Goal: Task Accomplishment & Management: Complete application form

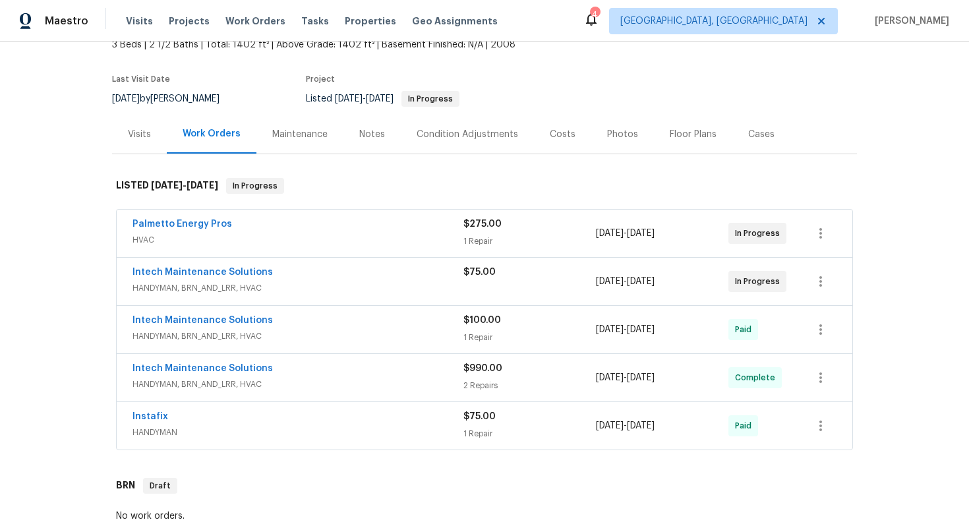
scroll to position [86, 0]
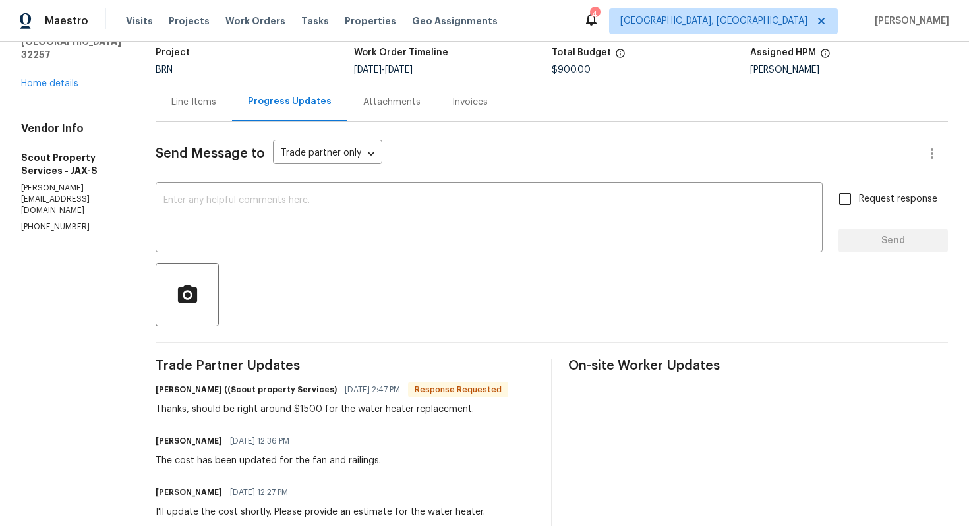
scroll to position [100, 0]
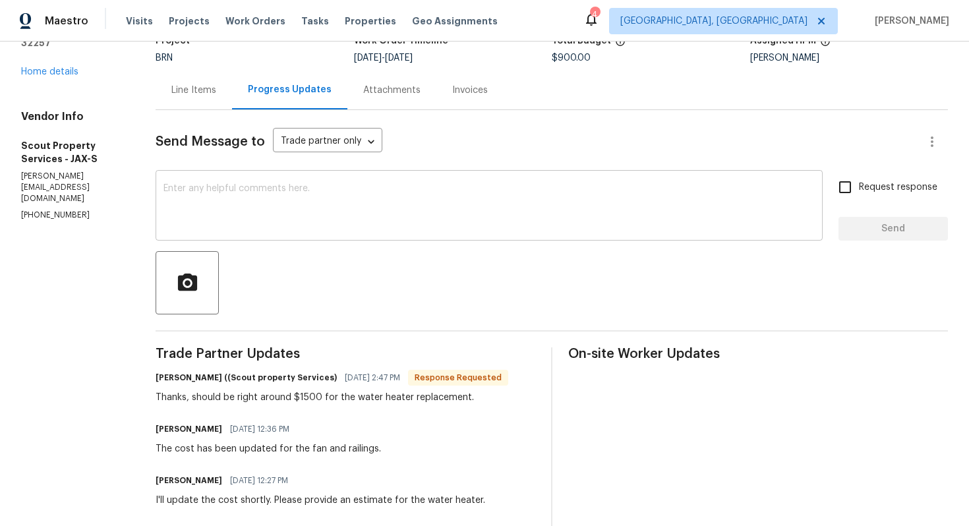
click at [322, 212] on textarea at bounding box center [488, 207] width 651 height 46
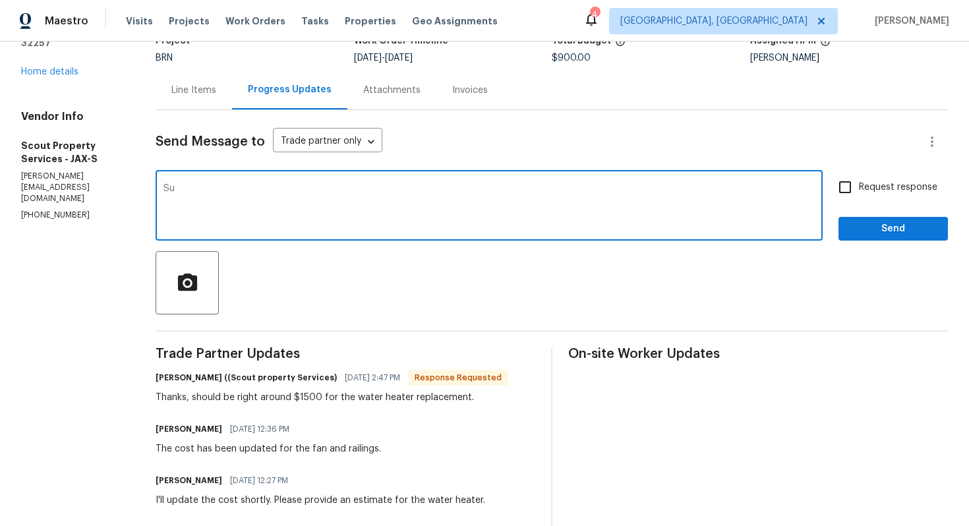
type textarea "S"
type textarea "I'll review the cost and update you."
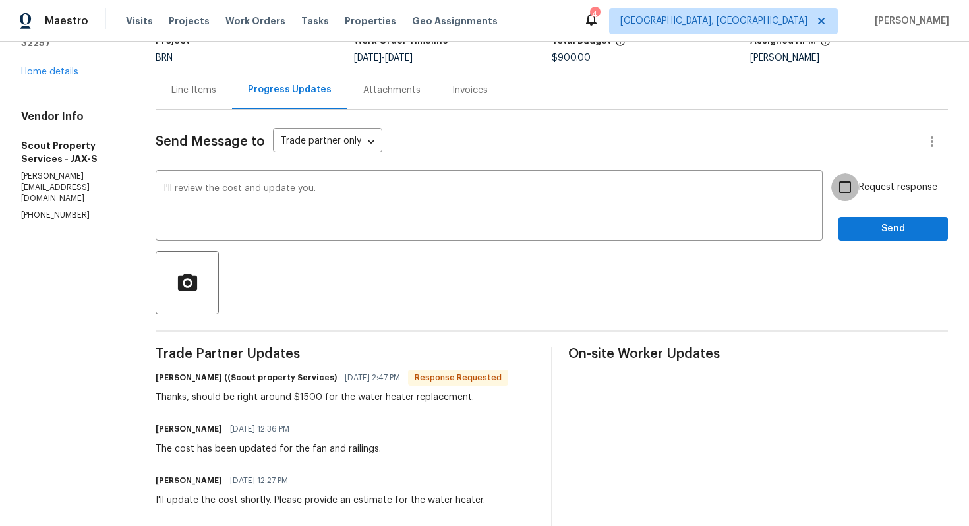
click at [847, 184] on input "Request response" at bounding box center [845, 187] width 28 height 28
checkbox input "true"
click at [859, 227] on span "Send" at bounding box center [893, 229] width 88 height 16
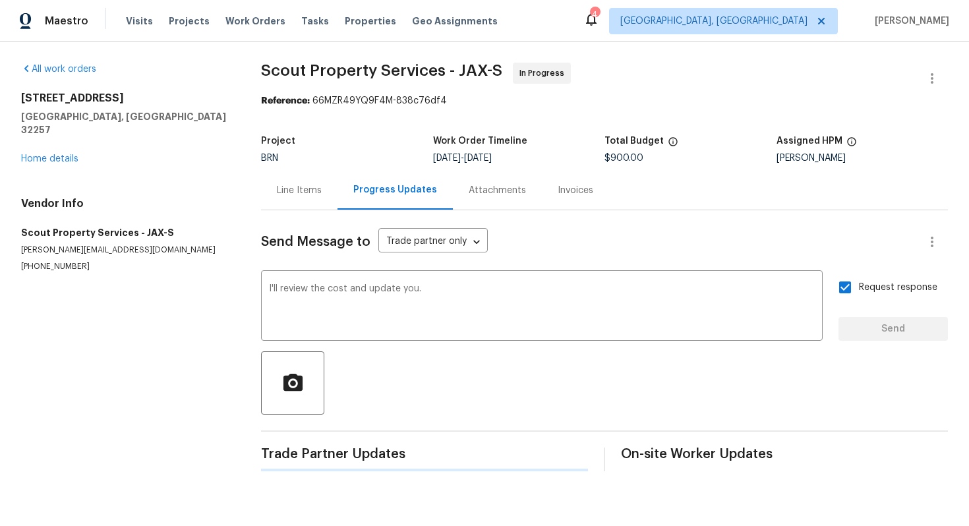
scroll to position [0, 0]
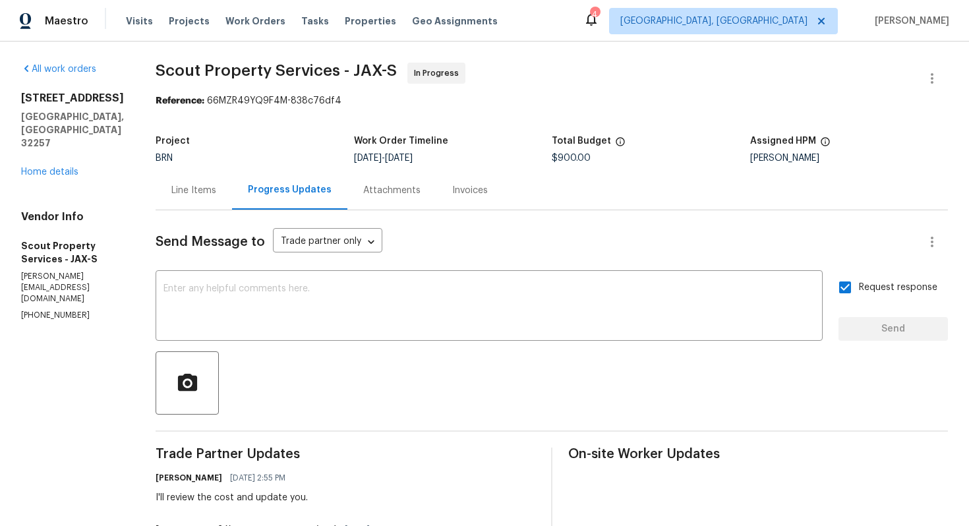
click at [176, 196] on div "Line Items" at bounding box center [193, 190] width 76 height 39
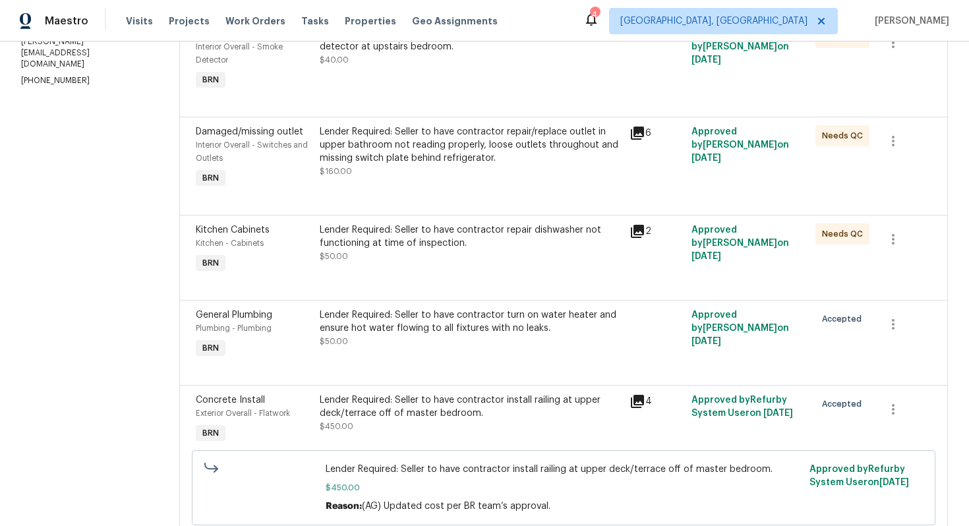
scroll to position [236, 0]
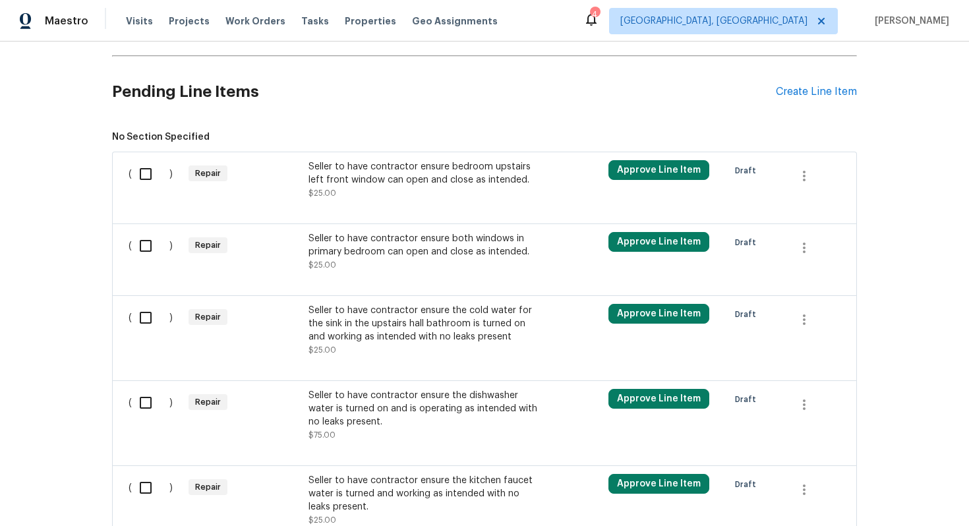
scroll to position [750, 0]
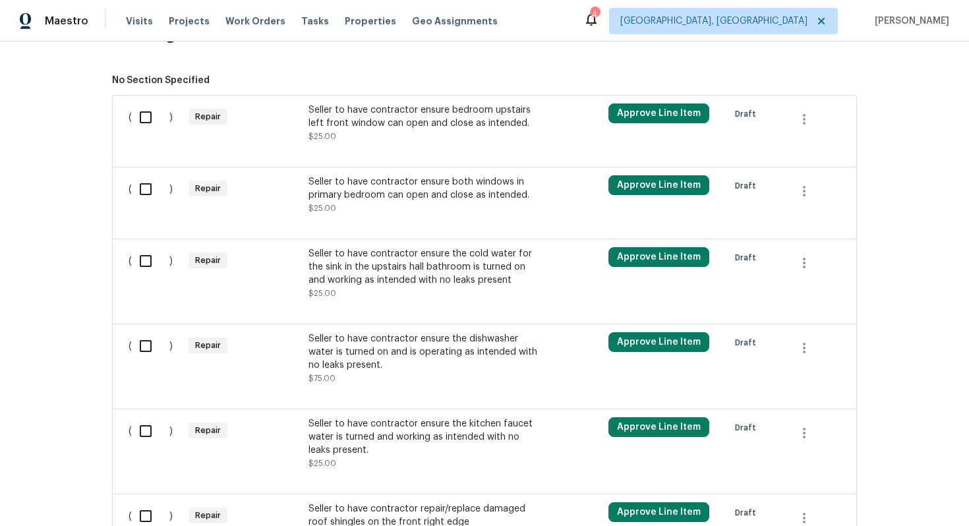
click at [439, 357] on div "Seller to have contractor ensure the dishwasher water is turned on and is opera…" at bounding box center [424, 352] width 232 height 40
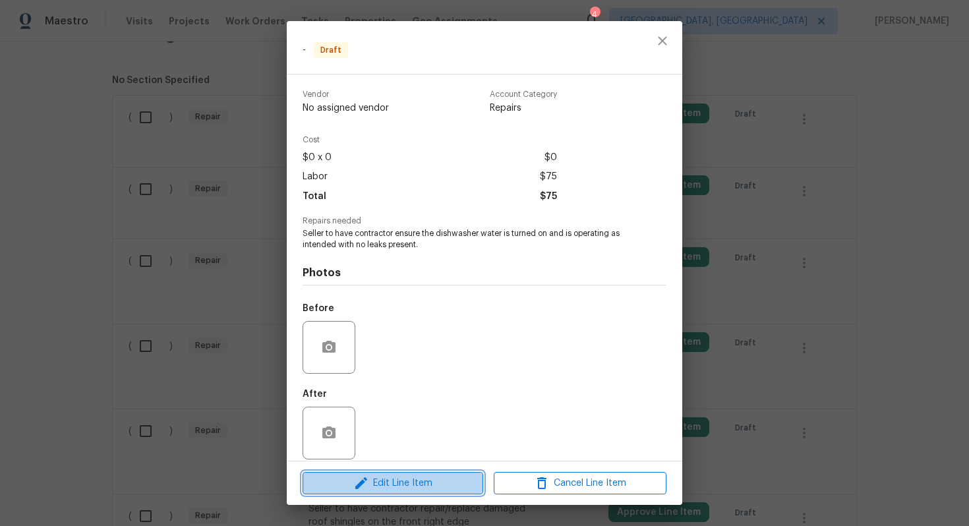
click at [395, 485] on span "Edit Line Item" at bounding box center [392, 483] width 173 height 16
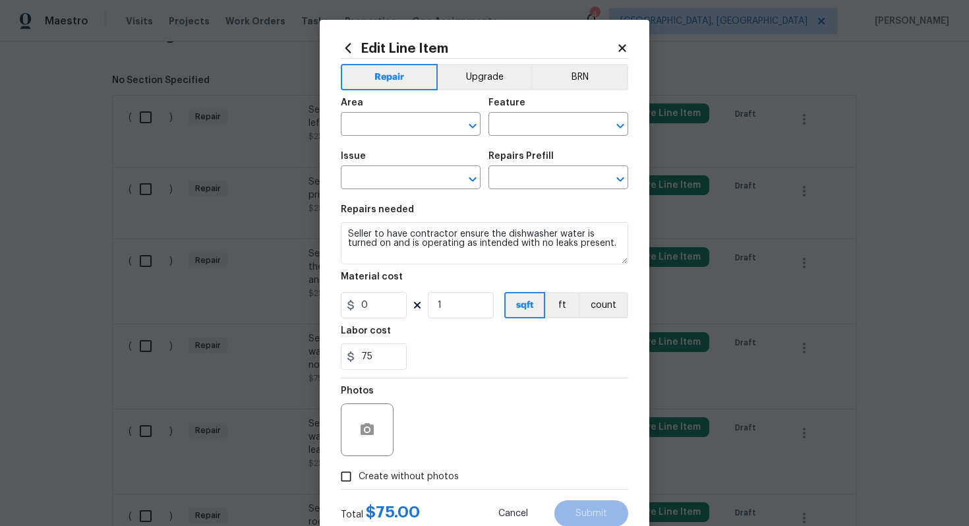
click at [616, 55] on div "Edit Line Item" at bounding box center [484, 48] width 287 height 14
click at [617, 49] on icon at bounding box center [622, 48] width 12 height 12
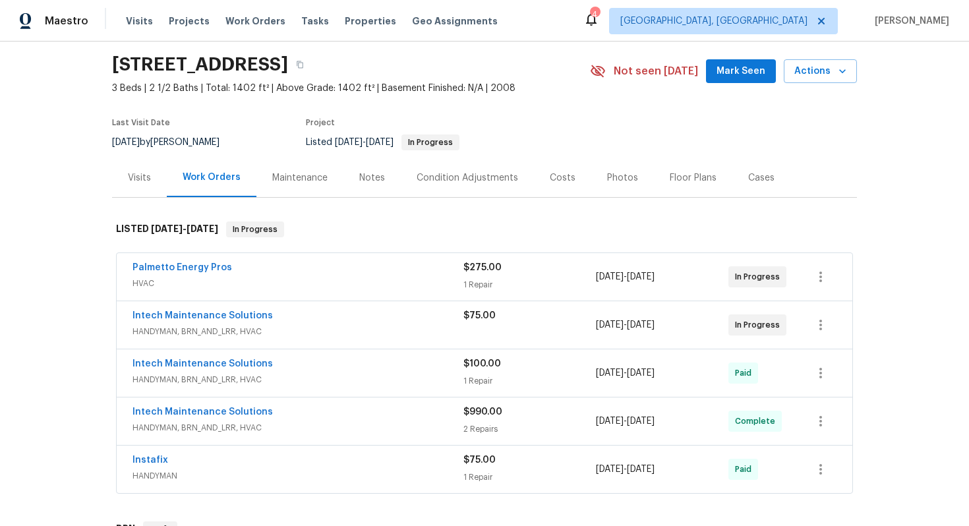
scroll to position [0, 0]
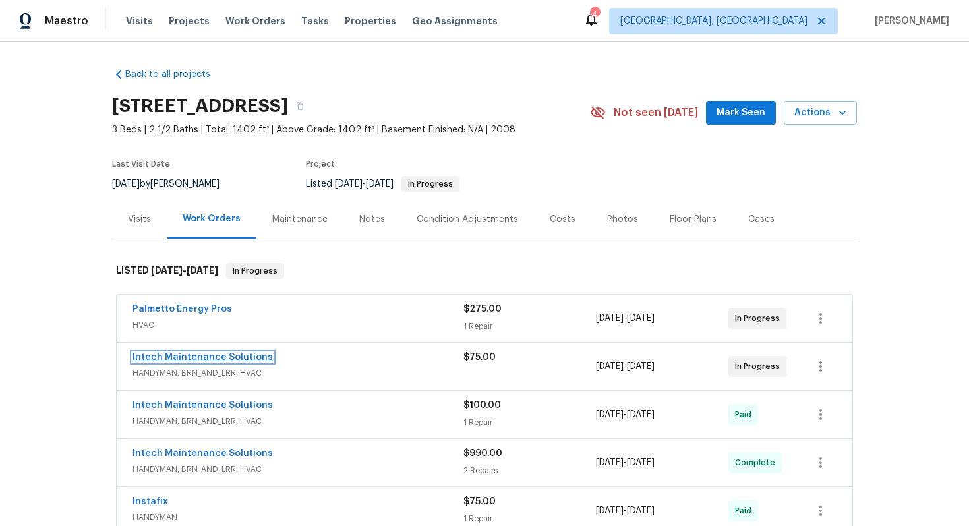
click at [218, 360] on link "Intech Maintenance Solutions" at bounding box center [202, 356] width 140 height 9
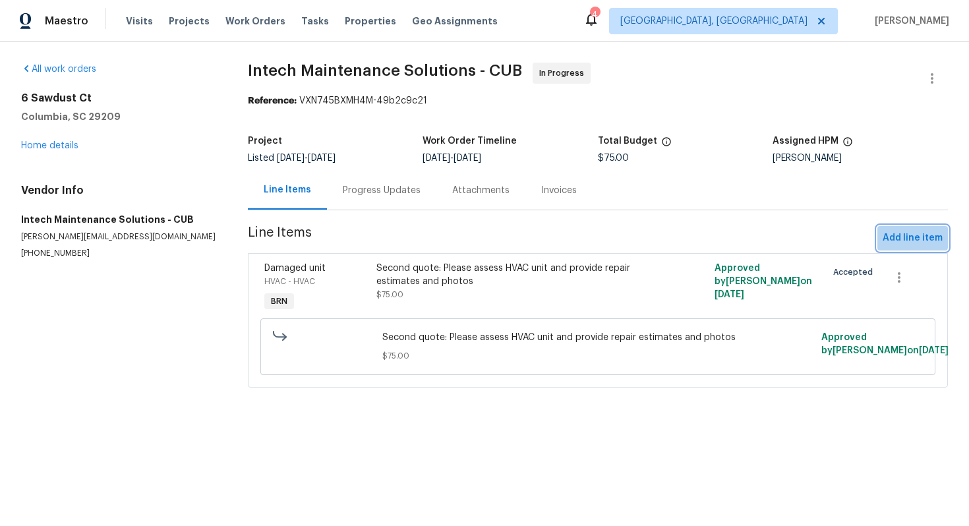
click at [899, 231] on span "Add line item" at bounding box center [912, 238] width 60 height 16
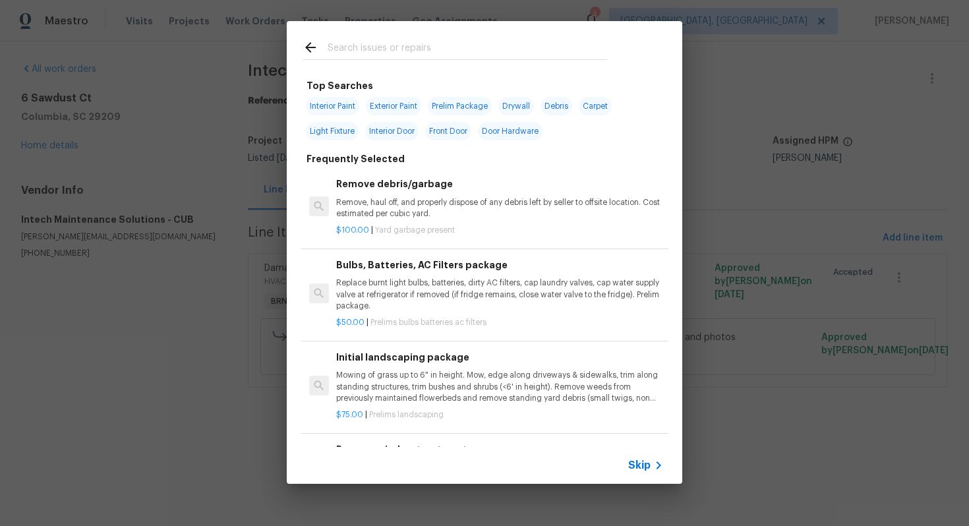
click at [646, 468] on span "Skip" at bounding box center [639, 465] width 22 height 13
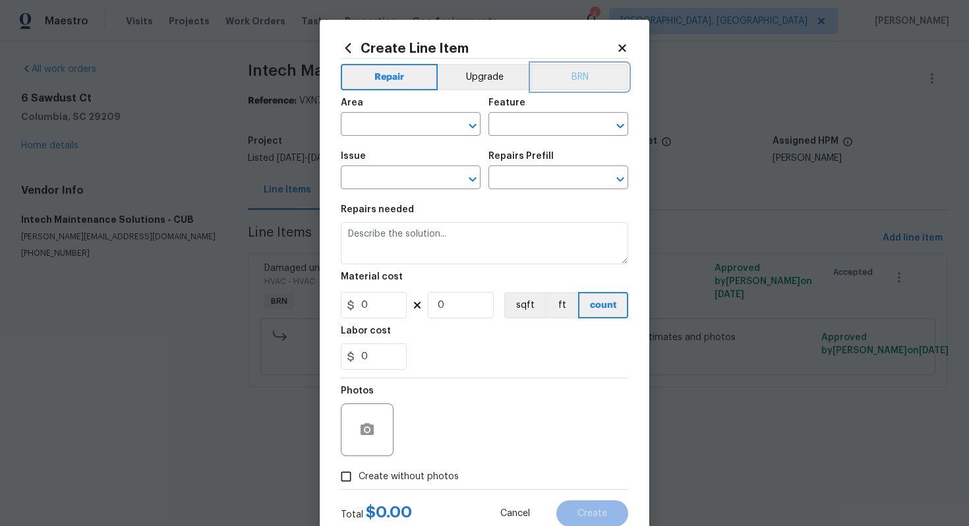
click at [564, 82] on button "BRN" at bounding box center [579, 77] width 97 height 26
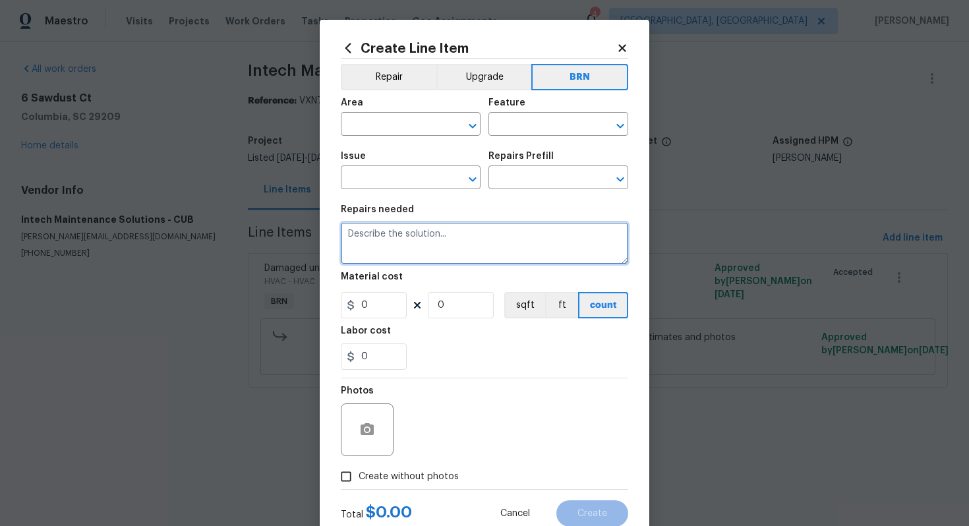
click at [475, 255] on textarea at bounding box center [484, 243] width 287 height 42
paste textarea "Seller to have contractor ensure the dishwasher water is turned on and is opera…"
type textarea "Seller to have contractor ensure the dishwasher water is turned on and is opera…"
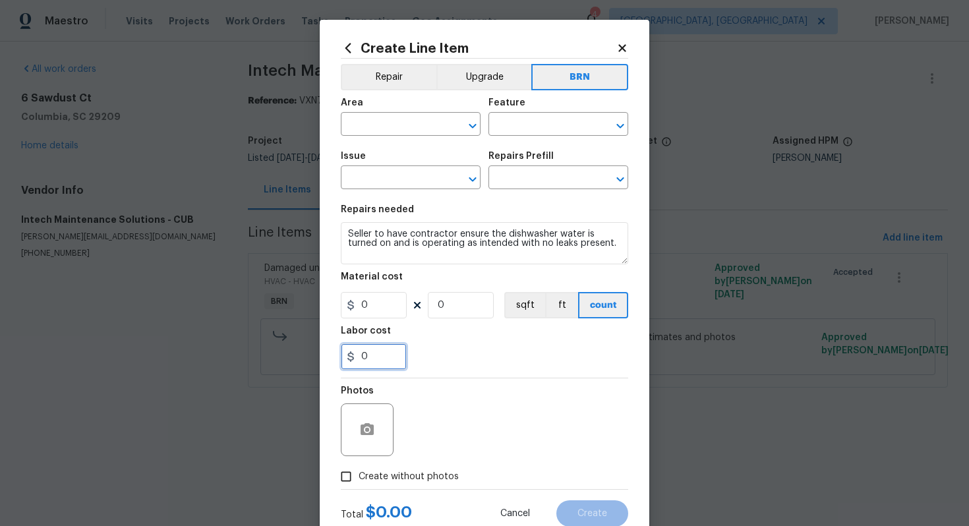
click at [362, 355] on input "0" at bounding box center [374, 356] width 66 height 26
click at [382, 366] on input "750" at bounding box center [374, 356] width 66 height 26
type input "75"
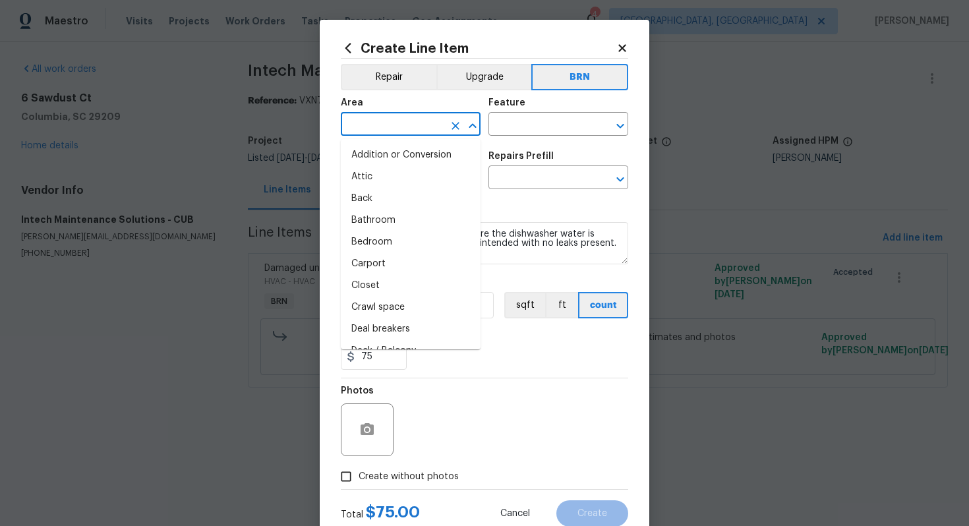
click at [383, 127] on input "text" at bounding box center [392, 125] width 103 height 20
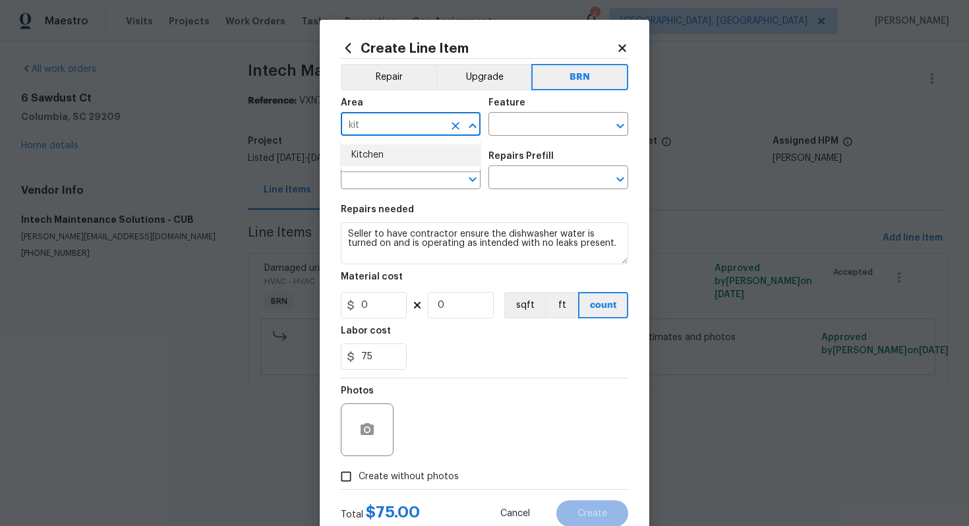
click at [441, 160] on li "Kitchen" at bounding box center [411, 155] width 140 height 22
type input "Kitchen"
click at [521, 128] on input "text" at bounding box center [539, 125] width 103 height 20
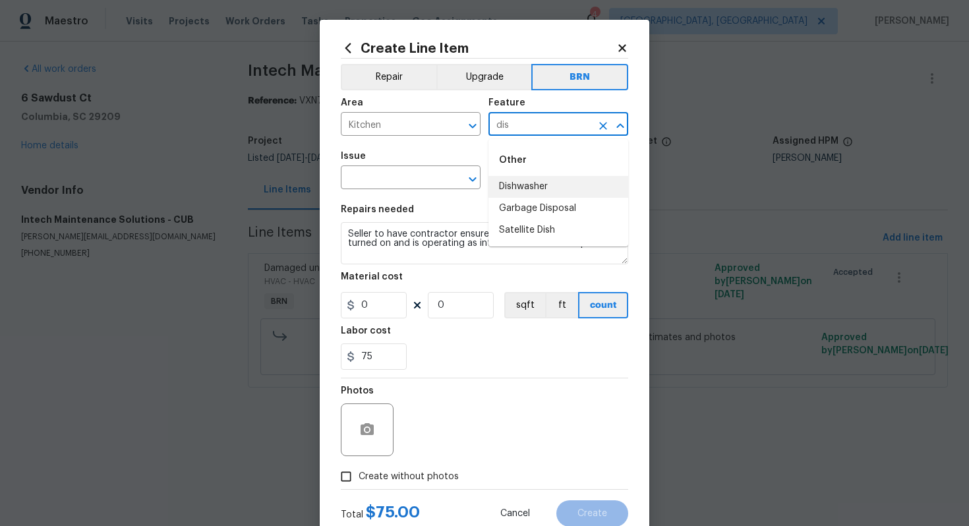
click at [529, 184] on li "Dishwasher" at bounding box center [558, 187] width 140 height 22
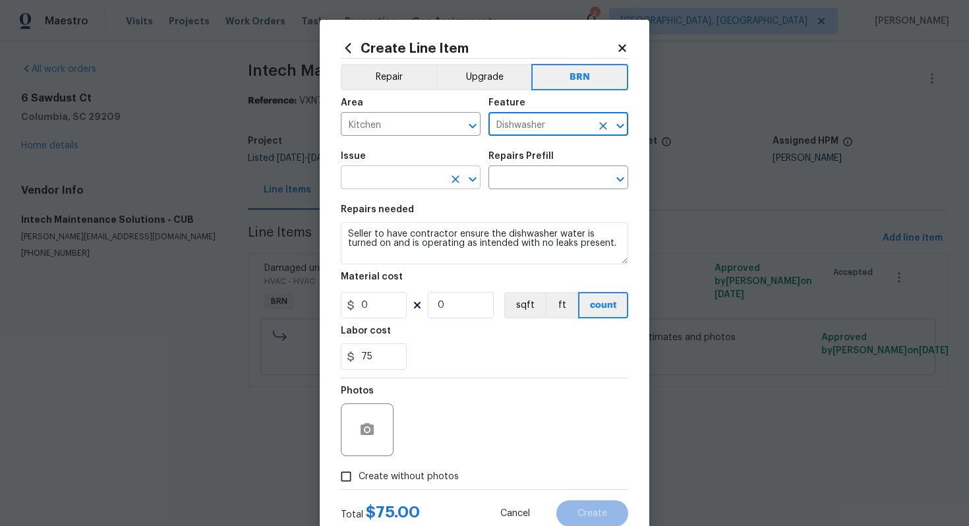
type input "Dishwasher"
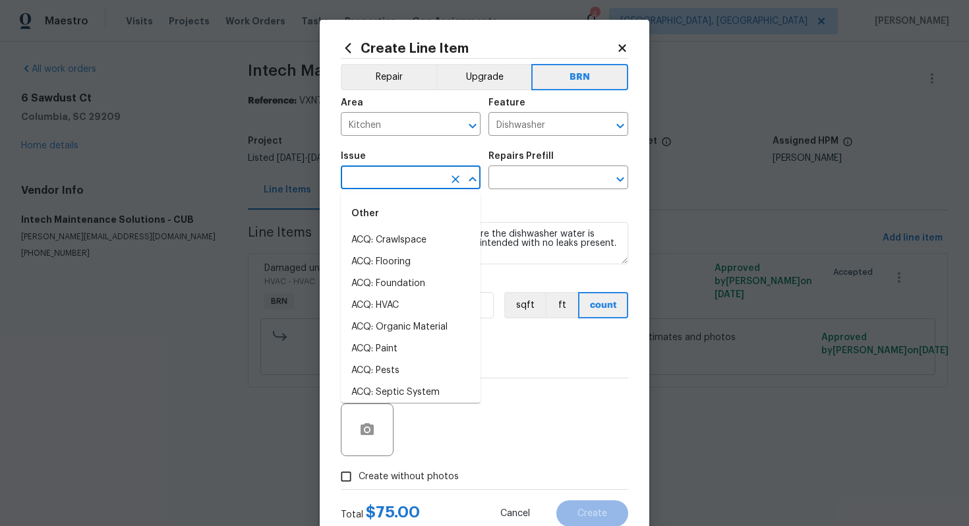
click at [395, 181] on input "text" at bounding box center [392, 179] width 103 height 20
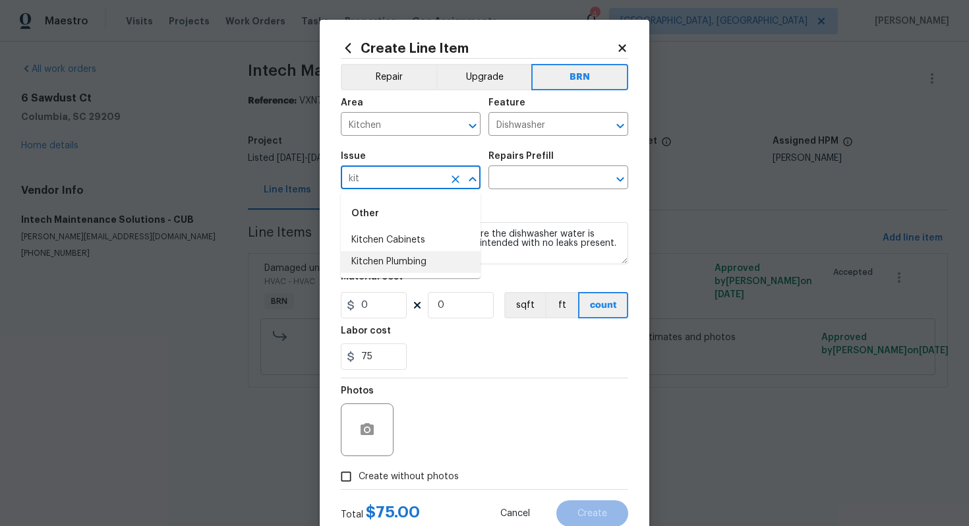
click at [399, 260] on li "Kitchen Plumbing" at bounding box center [411, 262] width 140 height 22
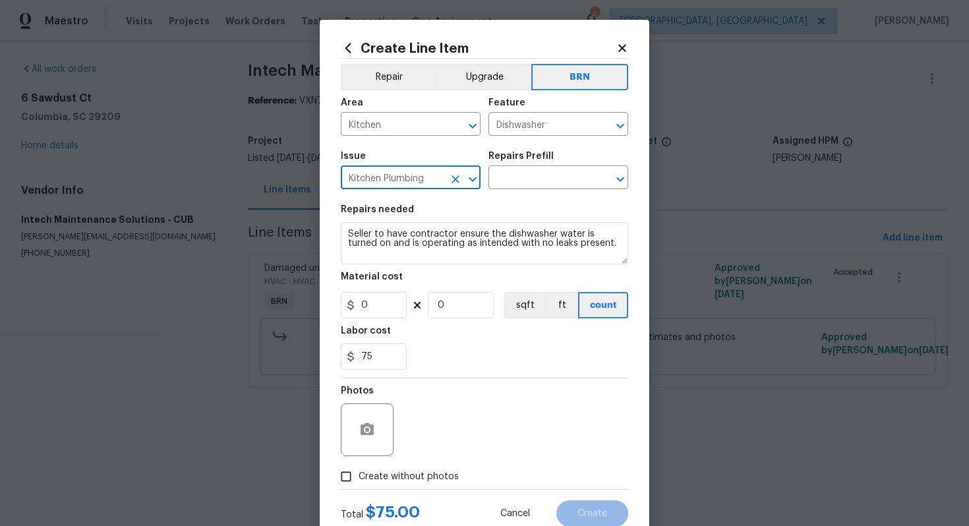
type input "Kitchen Plumbing"
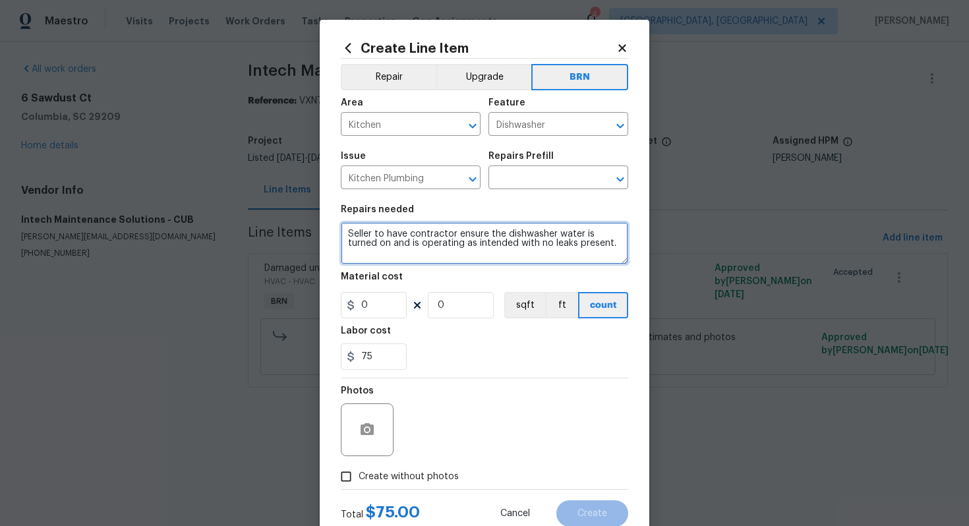
drag, startPoint x: 345, startPoint y: 235, endPoint x: 576, endPoint y: 264, distance: 232.5
click at [577, 265] on section "Repairs needed Seller to have contractor ensure the dishwasher water is turned …" at bounding box center [484, 287] width 287 height 181
click at [576, 264] on textarea "Seller to have contractor ensure the dishwasher water is turned on and is opera…" at bounding box center [484, 243] width 287 height 42
click at [488, 248] on textarea "Seller to have contractor ensure the dishwasher water is turned on and is opera…" at bounding box center [484, 243] width 287 height 42
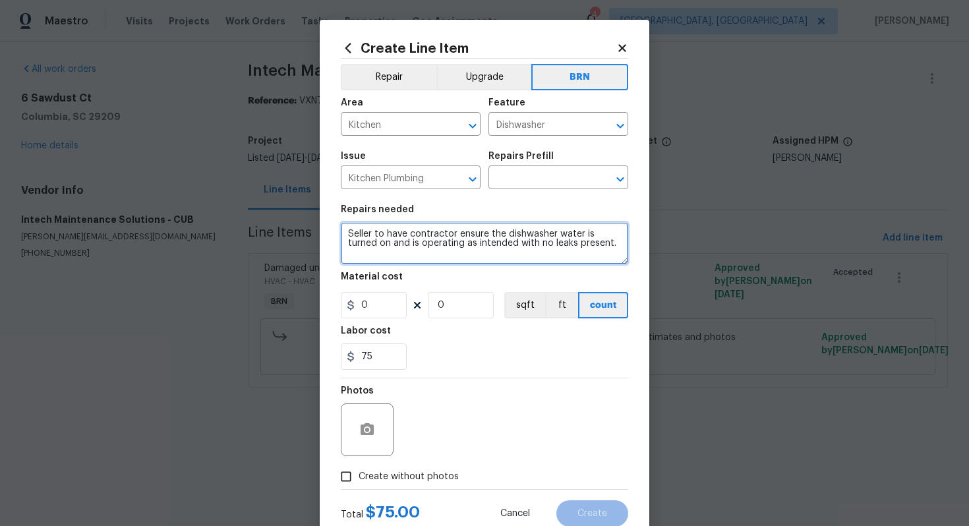
click at [488, 248] on textarea "Seller to have contractor ensure the dishwasher water is turned on and is opera…" at bounding box center [484, 243] width 287 height 42
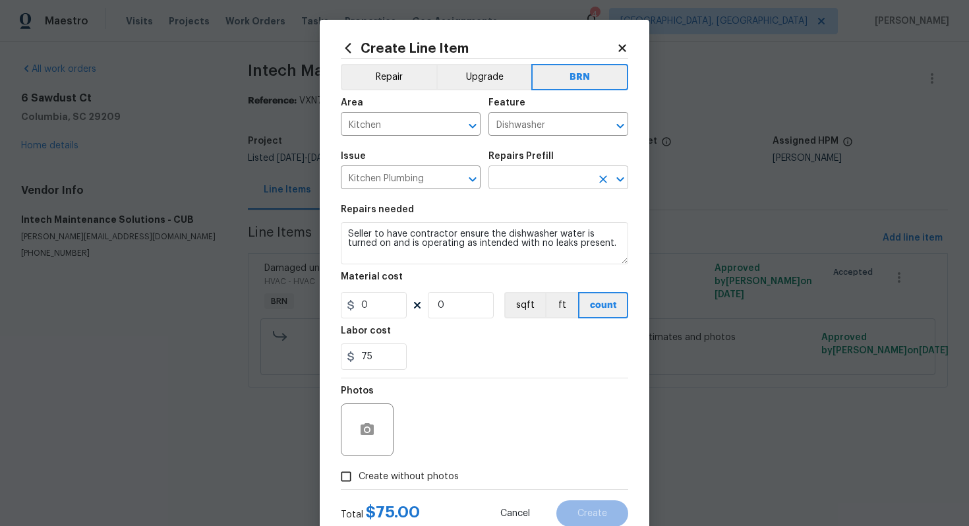
click at [520, 173] on input "text" at bounding box center [539, 179] width 103 height 20
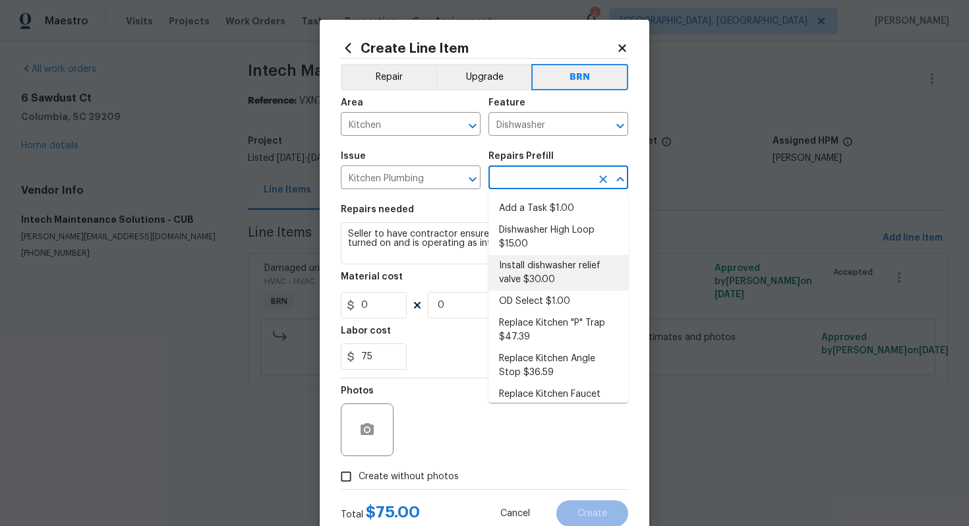
click at [531, 283] on li "Install dishwasher relief valve $30.00" at bounding box center [558, 273] width 140 height 36
type input "Plumbing"
type input "Install dishwasher relief valve $30.00"
type textarea "Install dishwasher relief valve, to match the faucet finish."
type input "30"
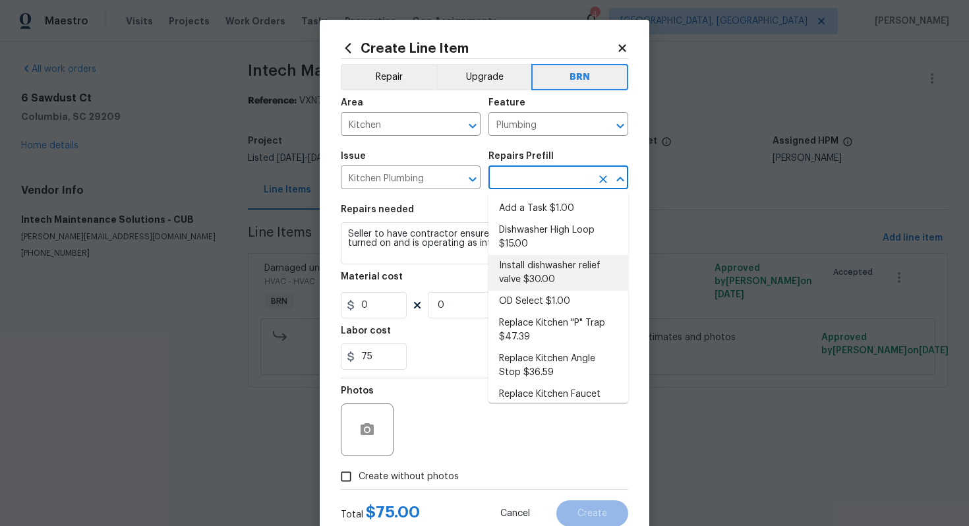
type input "1"
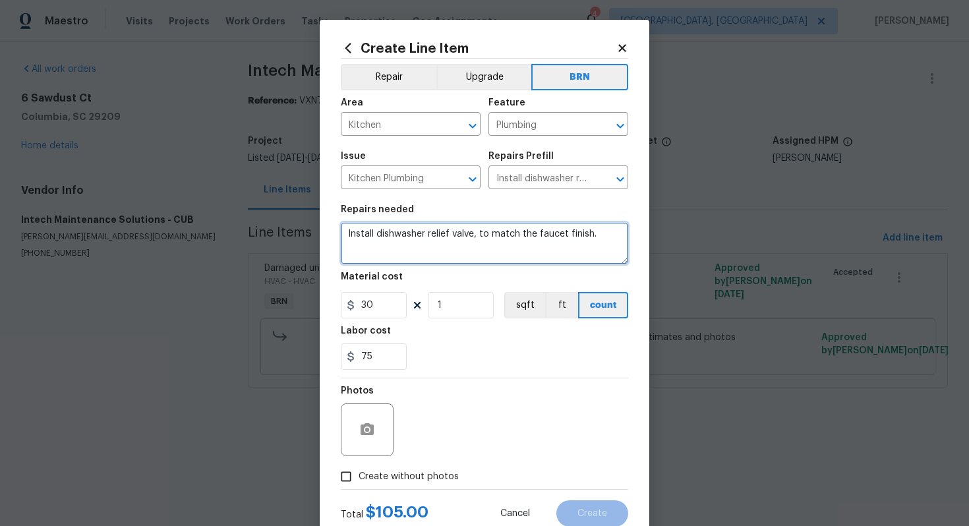
drag, startPoint x: 347, startPoint y: 239, endPoint x: 491, endPoint y: 242, distance: 143.7
click at [491, 242] on textarea "Install dishwasher relief valve, to match the faucet finish." at bounding box center [484, 243] width 287 height 42
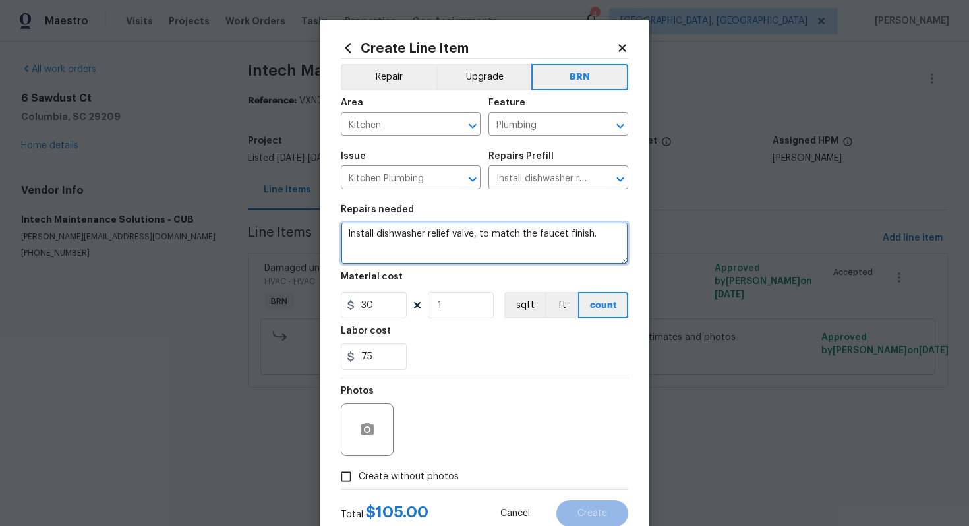
click at [491, 242] on textarea "Install dishwasher relief valve, to match the faucet finish." at bounding box center [484, 243] width 287 height 42
paste textarea "Seller to have contractor ensure the dishwasher water is turned on and is opera…"
type textarea "Seller to have contractor ensure the dishwasher water is turned on and is opera…"
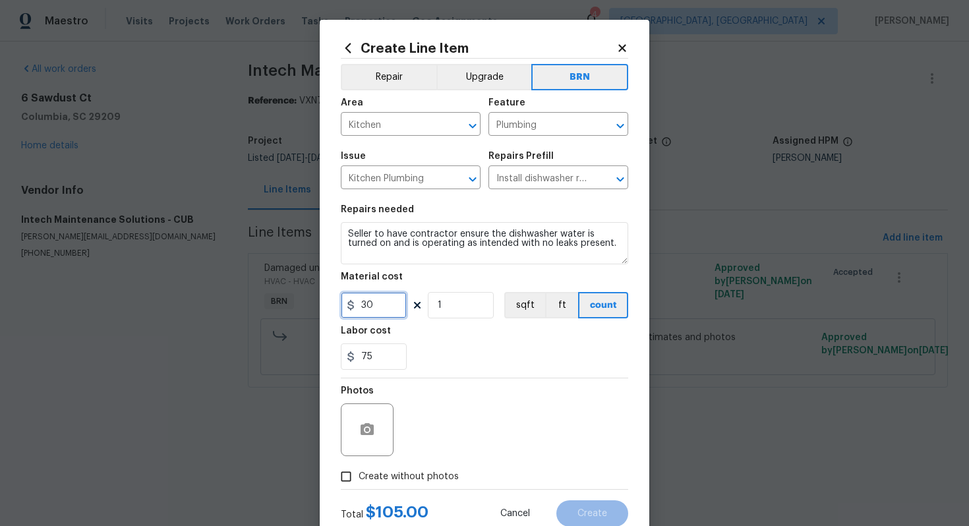
click at [367, 310] on input "30" at bounding box center [374, 305] width 66 height 26
type input "0"
click at [467, 399] on div "Photos" at bounding box center [484, 421] width 287 height 86
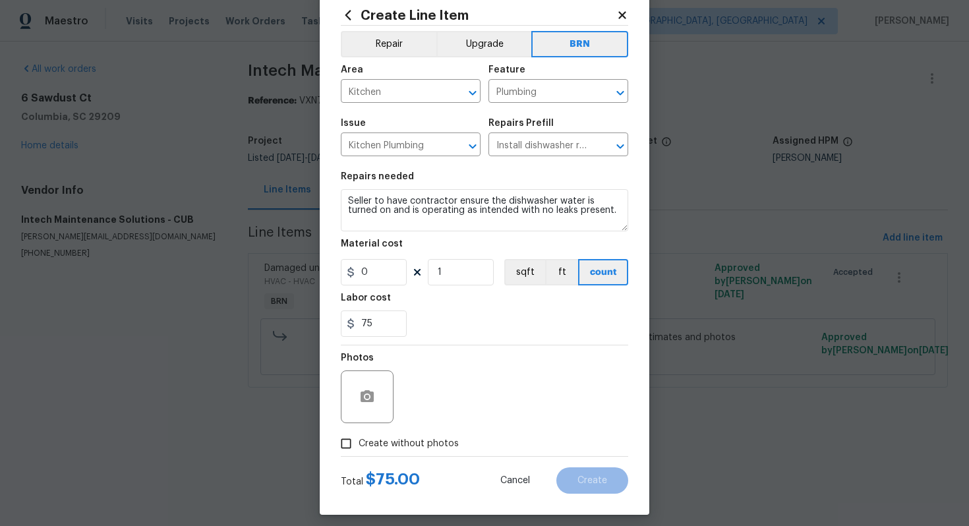
scroll to position [42, 0]
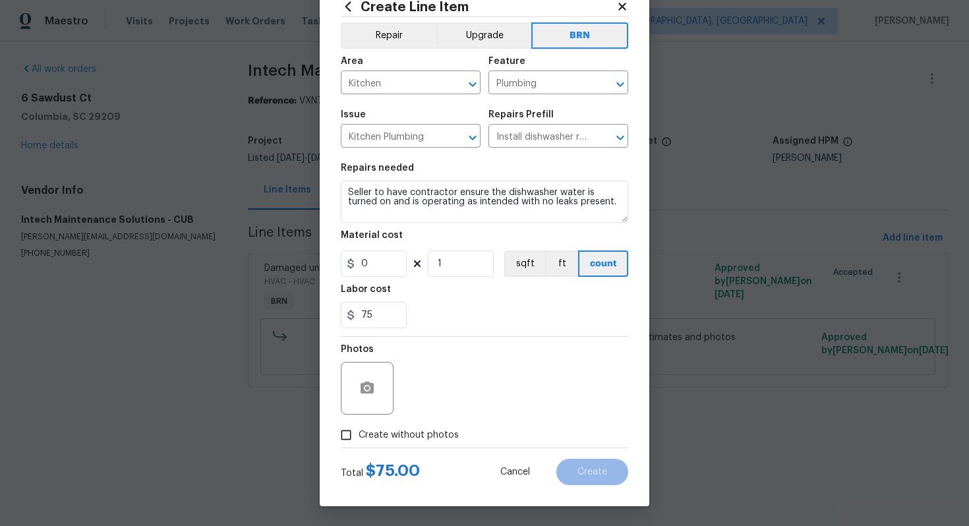
click at [408, 434] on span "Create without photos" at bounding box center [408, 435] width 100 height 14
click at [358, 434] on input "Create without photos" at bounding box center [345, 434] width 25 height 25
checkbox input "true"
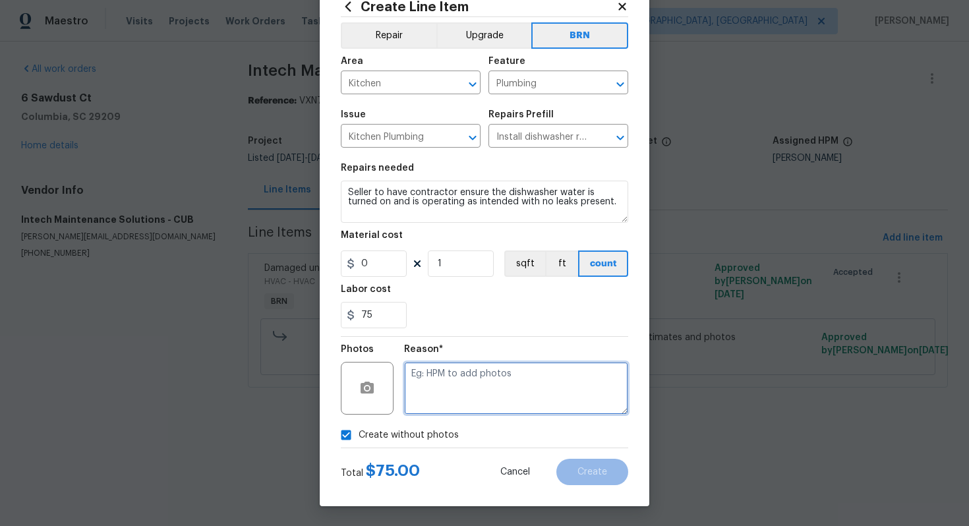
click at [466, 384] on textarea at bounding box center [516, 388] width 224 height 53
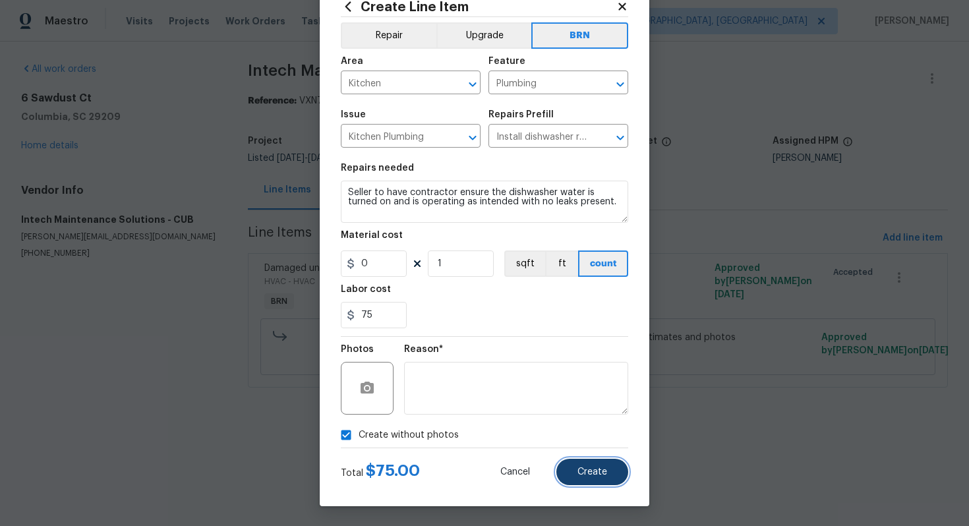
click at [596, 472] on span "Create" at bounding box center [592, 472] width 30 height 10
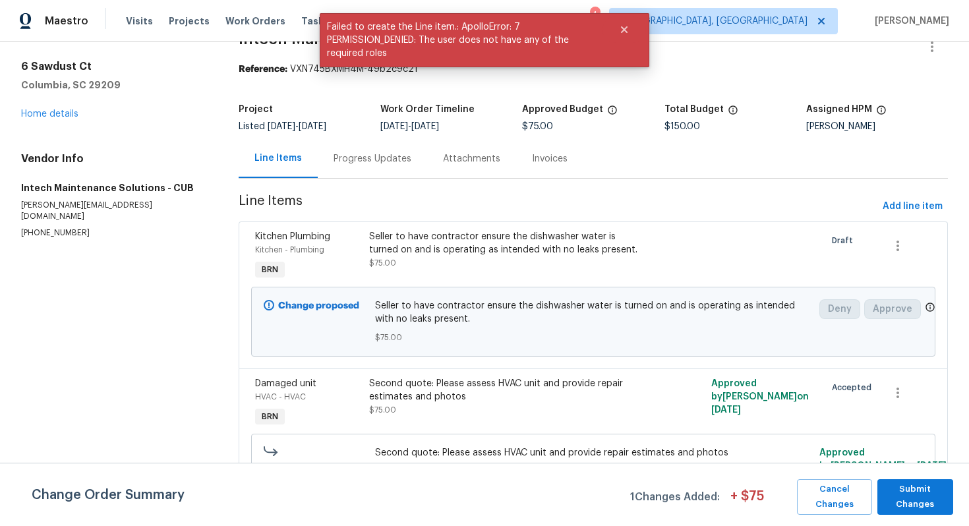
scroll to position [46, 0]
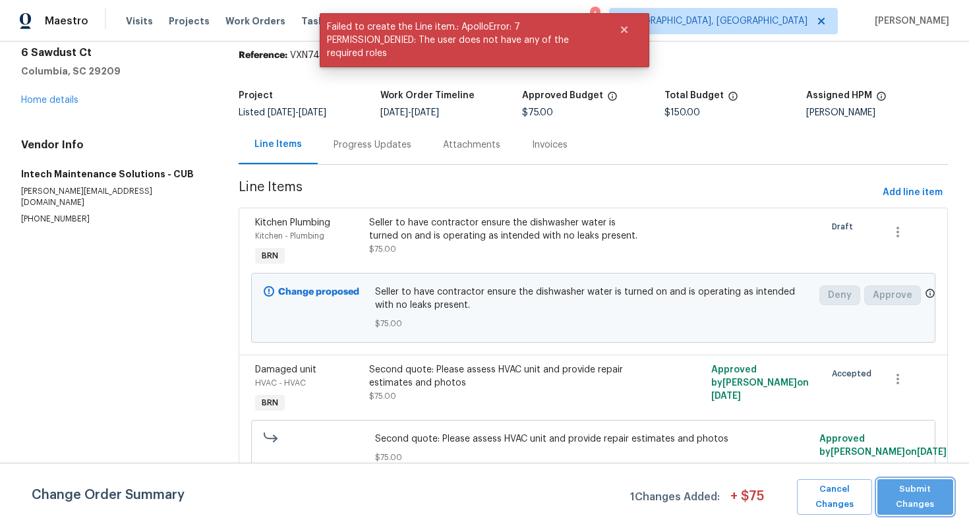
click at [908, 488] on span "Submit Changes" at bounding box center [915, 497] width 63 height 30
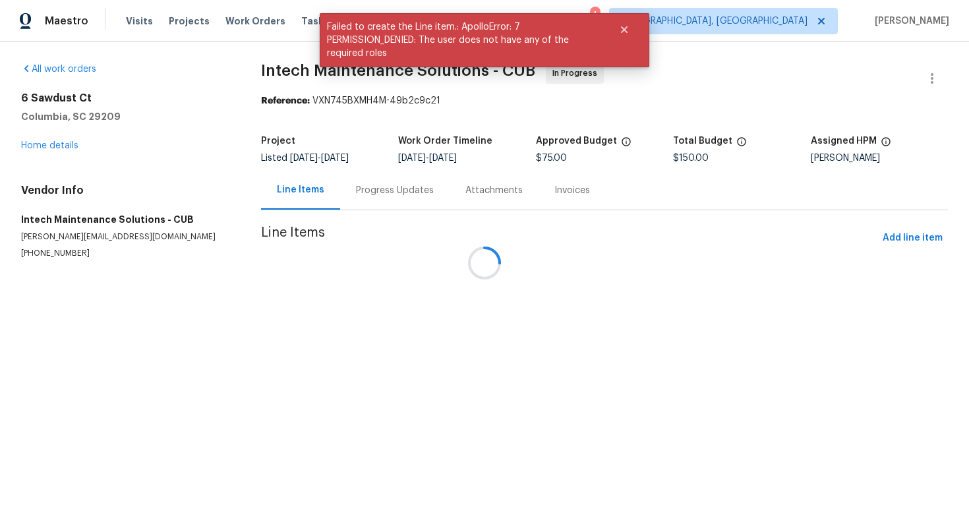
scroll to position [0, 0]
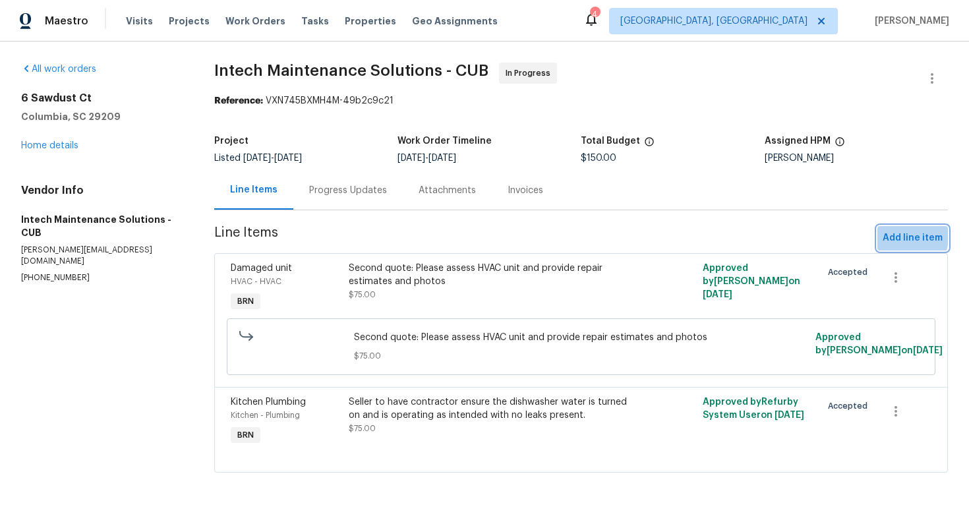
click at [895, 236] on span "Add line item" at bounding box center [912, 238] width 60 height 16
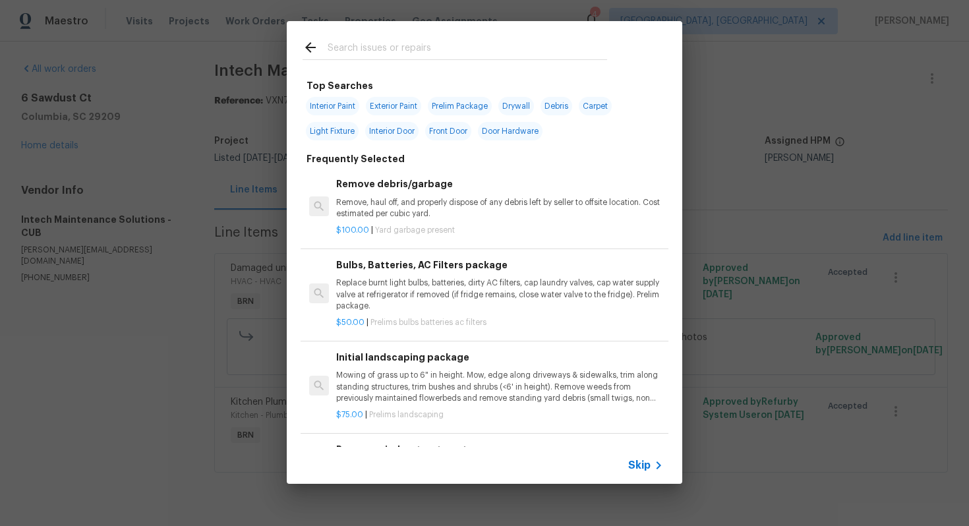
click at [640, 467] on span "Skip" at bounding box center [639, 465] width 22 height 13
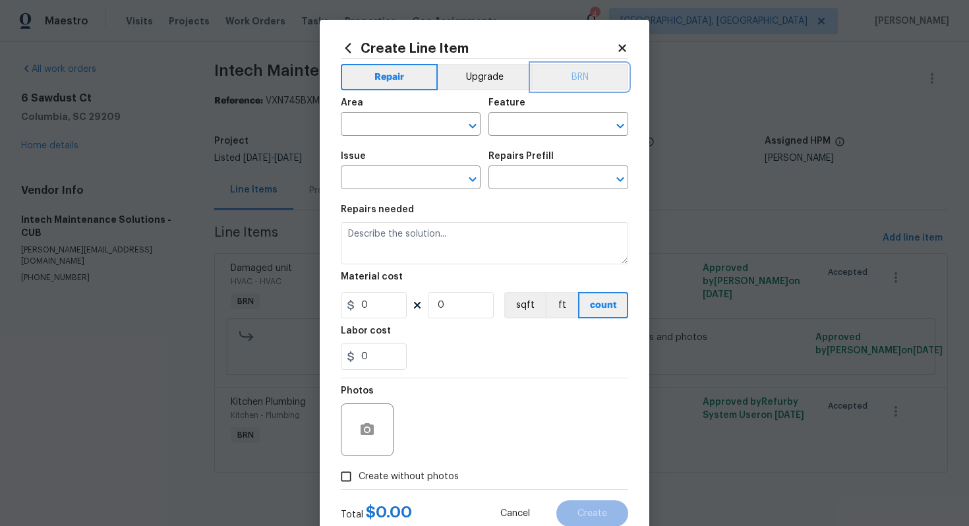
click at [574, 67] on button "BRN" at bounding box center [579, 77] width 97 height 26
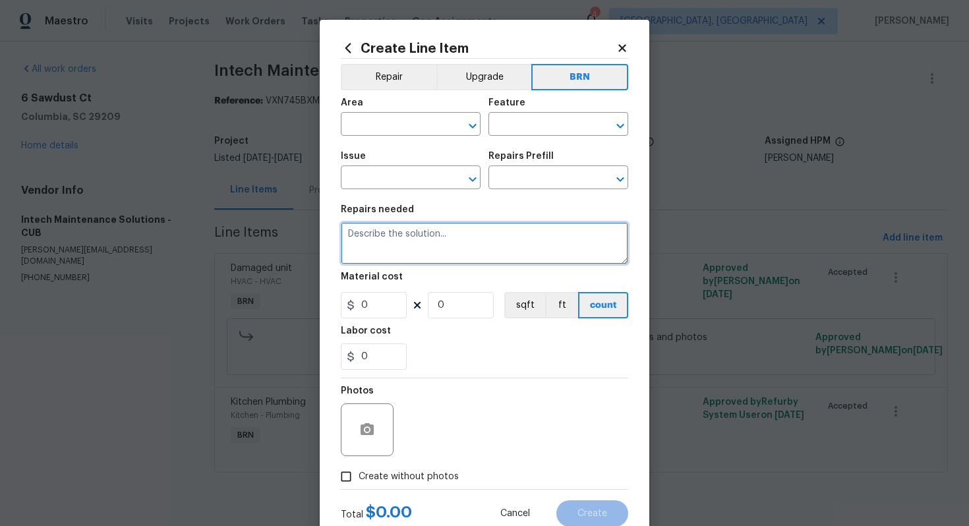
click at [479, 242] on textarea at bounding box center [484, 243] width 287 height 42
paste textarea "Seller to have contractor ensure bedroom upstairs left front window can open an…"
type textarea "Seller to have contractor ensure bedroom upstairs left front window can open an…"
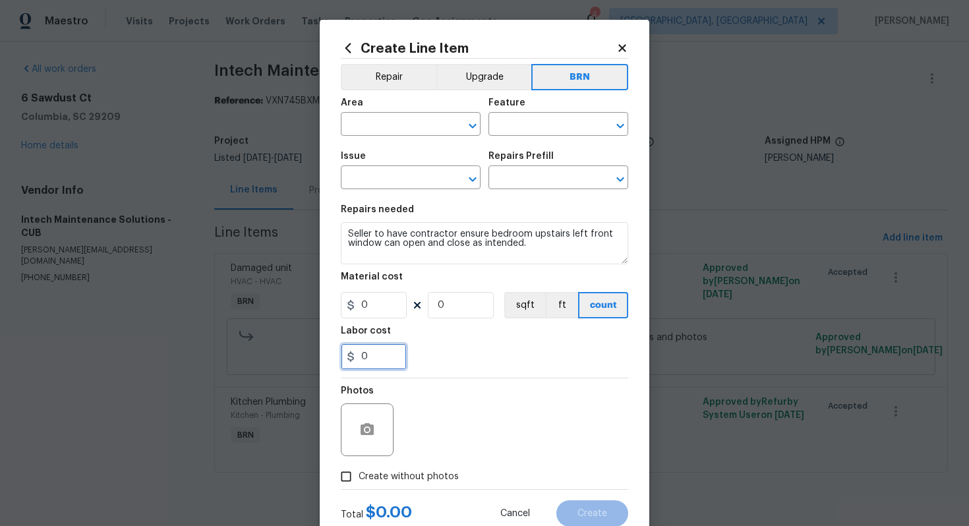
click at [370, 361] on input "0" at bounding box center [374, 356] width 66 height 26
type input "25"
click at [390, 123] on input "text" at bounding box center [392, 125] width 103 height 20
type input "w"
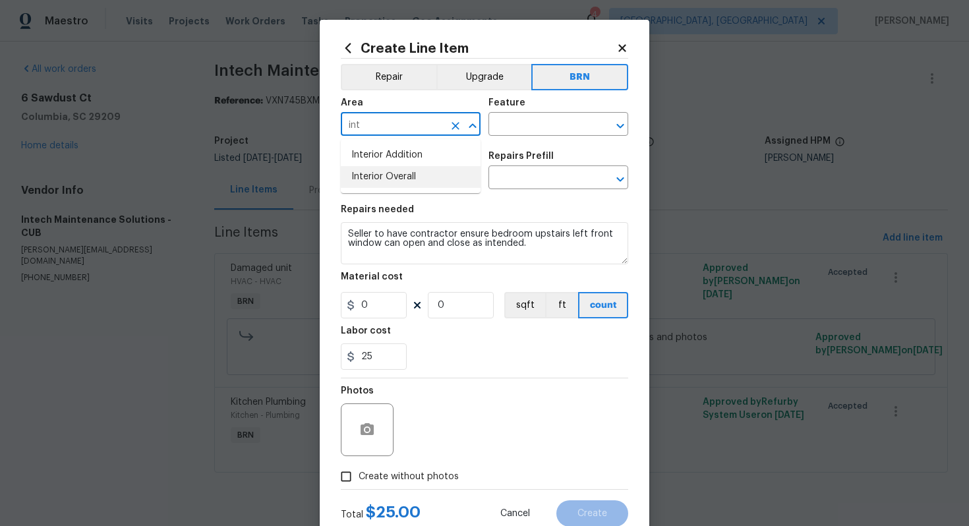
click at [412, 174] on li "Interior Overall" at bounding box center [411, 177] width 140 height 22
type input "Interior Overall"
click at [509, 130] on input "text" at bounding box center [539, 125] width 103 height 20
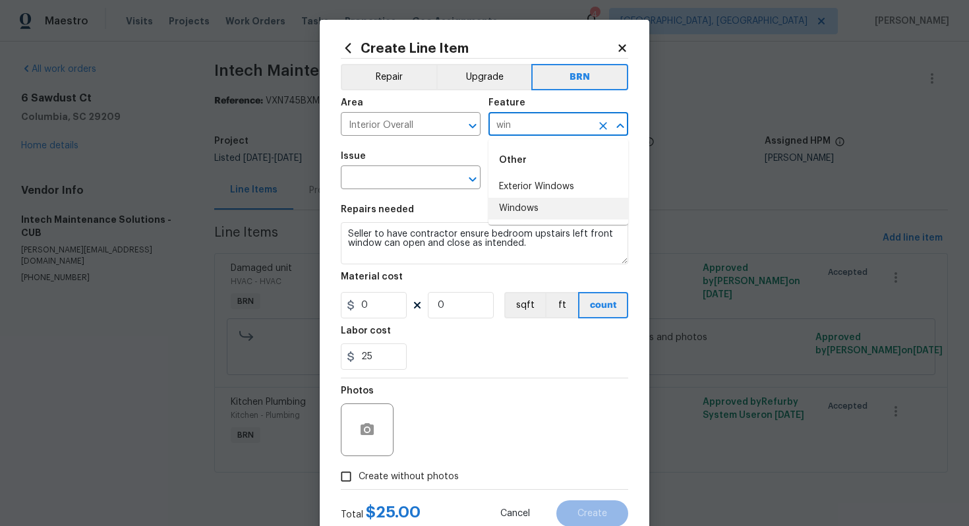
click at [514, 206] on li "Windows" at bounding box center [558, 209] width 140 height 22
type input "Windows"
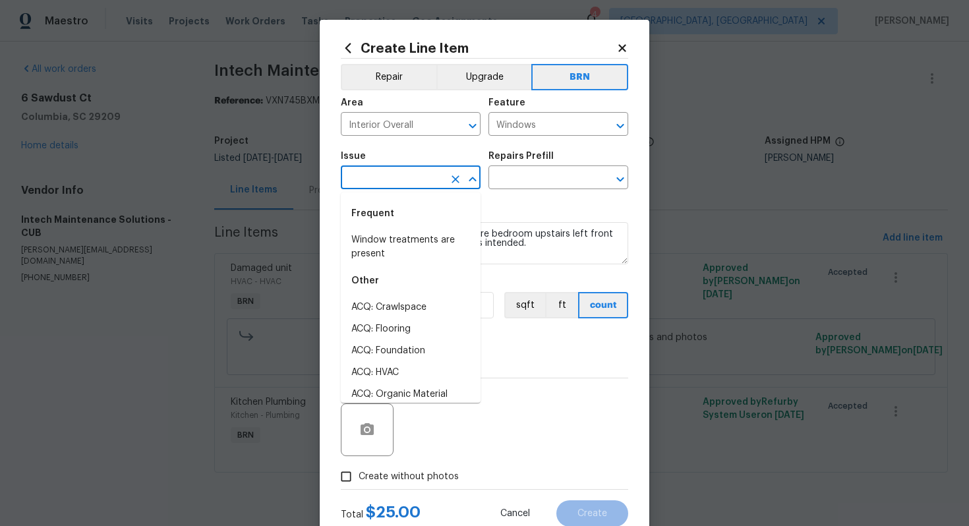
click at [378, 173] on input "text" at bounding box center [392, 179] width 103 height 20
click at [403, 307] on li "Windows & Skylights" at bounding box center [411, 307] width 140 height 22
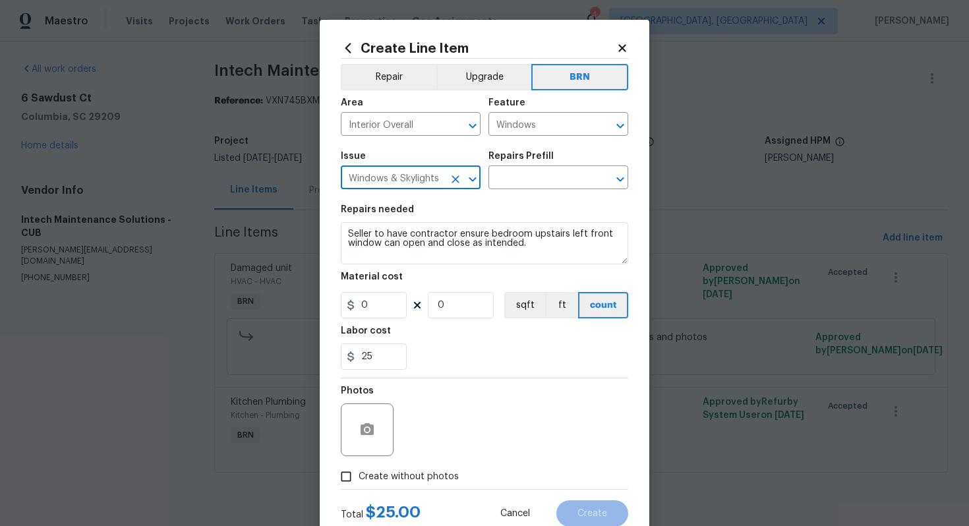
type input "Windows & Skylights"
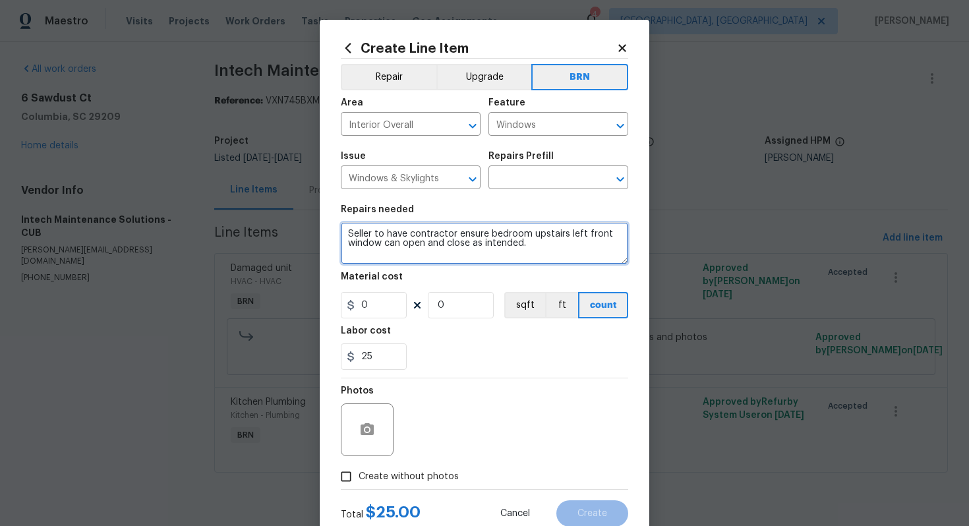
drag, startPoint x: 348, startPoint y: 238, endPoint x: 557, endPoint y: 252, distance: 209.4
click at [557, 253] on textarea "Seller to have contractor ensure bedroom upstairs left front window can open an…" at bounding box center [484, 243] width 287 height 42
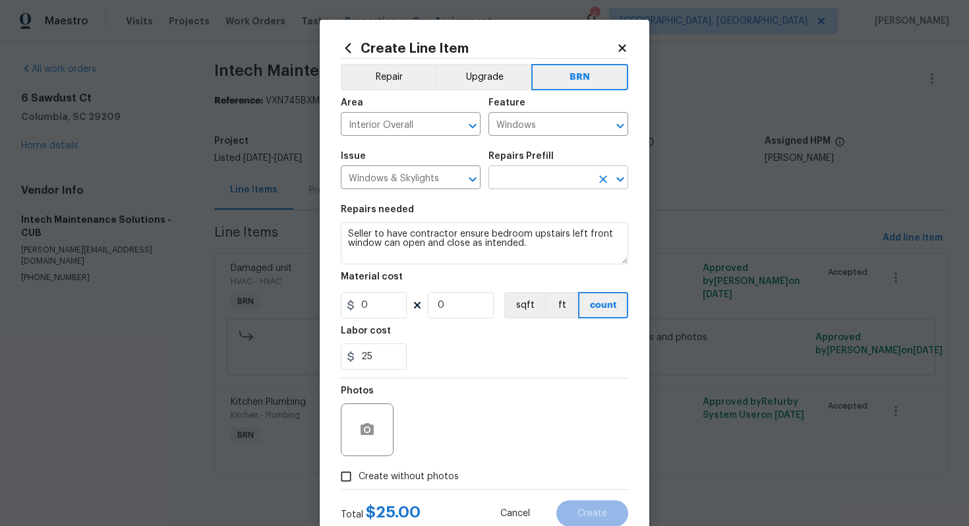
click at [539, 181] on input "text" at bounding box center [539, 179] width 103 height 20
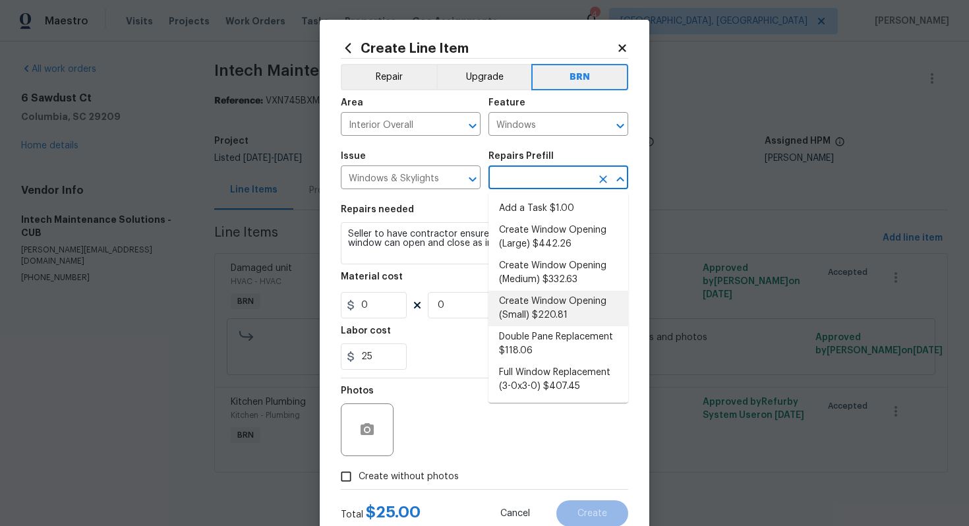
click at [541, 301] on li "Create Window Opening (Small) $220.81" at bounding box center [558, 309] width 140 height 36
type input "Create Window Opening (Small) $220.81"
type textarea "Remove the existing substrate, insulation, etc to create a window opening of up…"
type input "220.81"
type input "1"
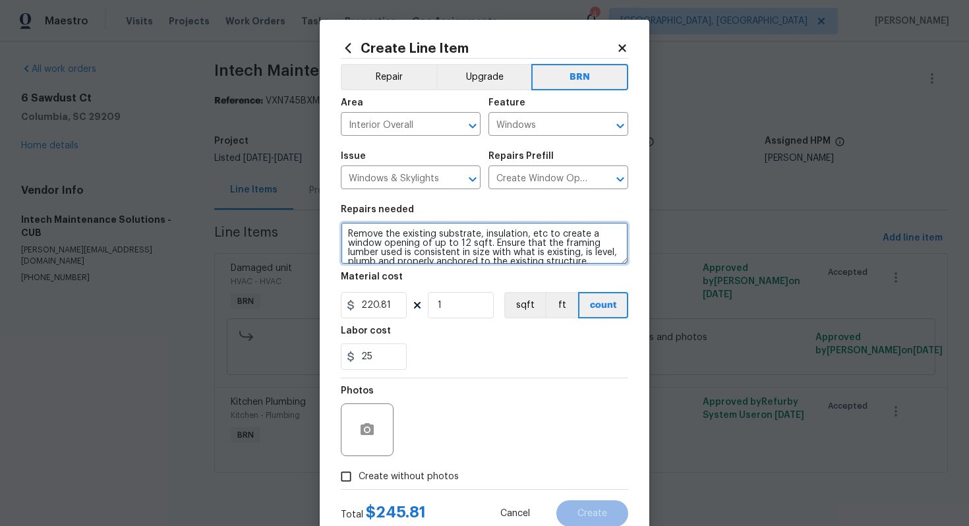
scroll to position [18, 0]
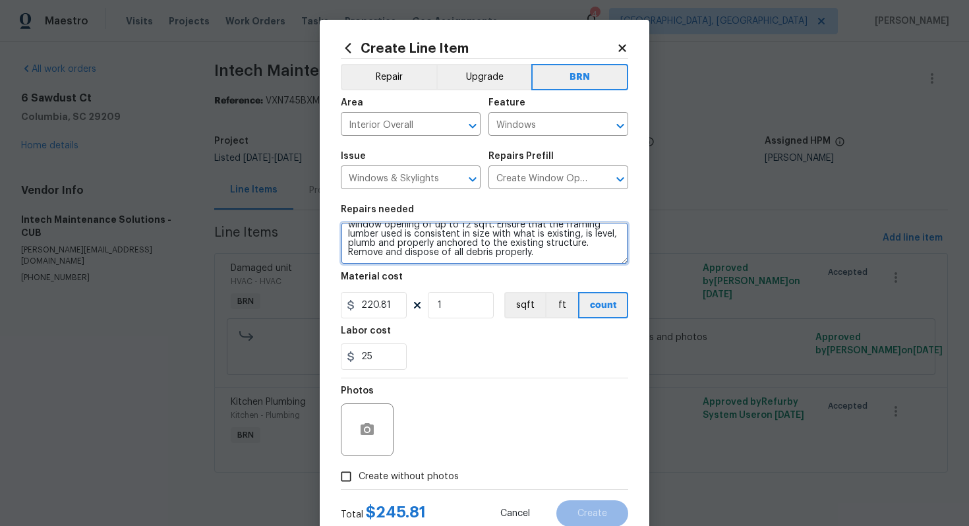
drag, startPoint x: 347, startPoint y: 236, endPoint x: 451, endPoint y: 288, distance: 116.4
click at [452, 289] on section "Repairs needed Remove the existing substrate, insulation, etc to create a windo…" at bounding box center [484, 287] width 287 height 181
paste textarea "Seller to have contractor ensure bedroom upstairs left front window can open an…"
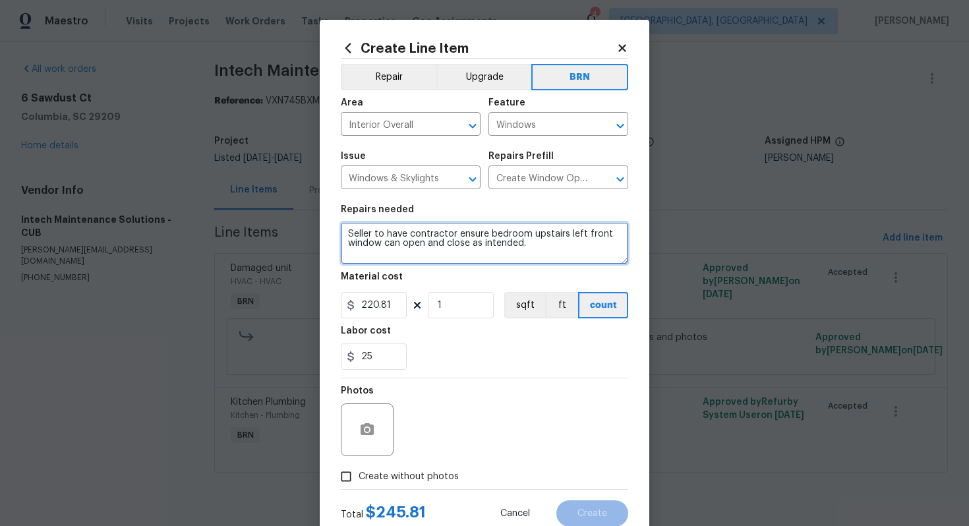
scroll to position [0, 0]
type textarea "Seller to have contractor ensure bedroom upstairs left front window can open an…"
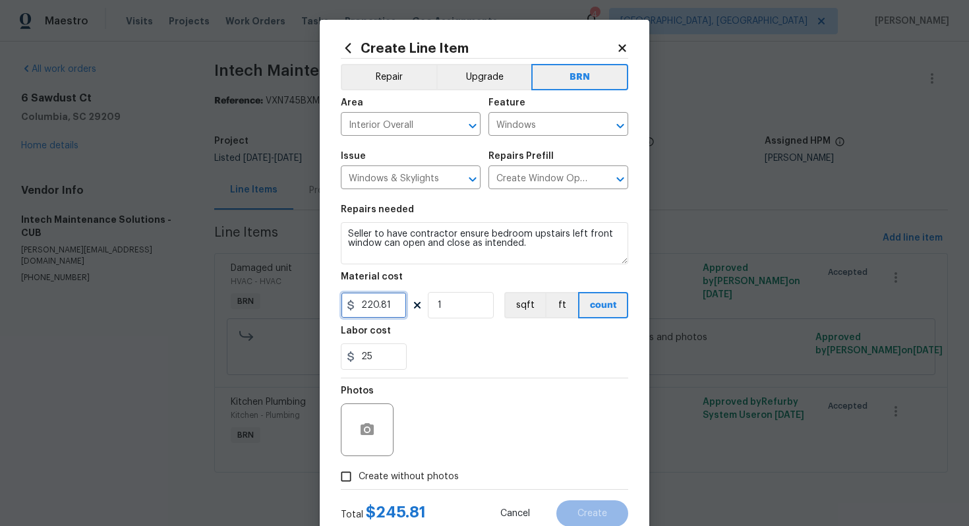
drag, startPoint x: 393, startPoint y: 306, endPoint x: 354, endPoint y: 302, distance: 39.1
click at [354, 303] on div "220.81" at bounding box center [374, 305] width 66 height 26
type input "0"
click at [510, 390] on div "Photos" at bounding box center [484, 421] width 287 height 86
click at [370, 427] on icon "button" at bounding box center [366, 429] width 13 height 12
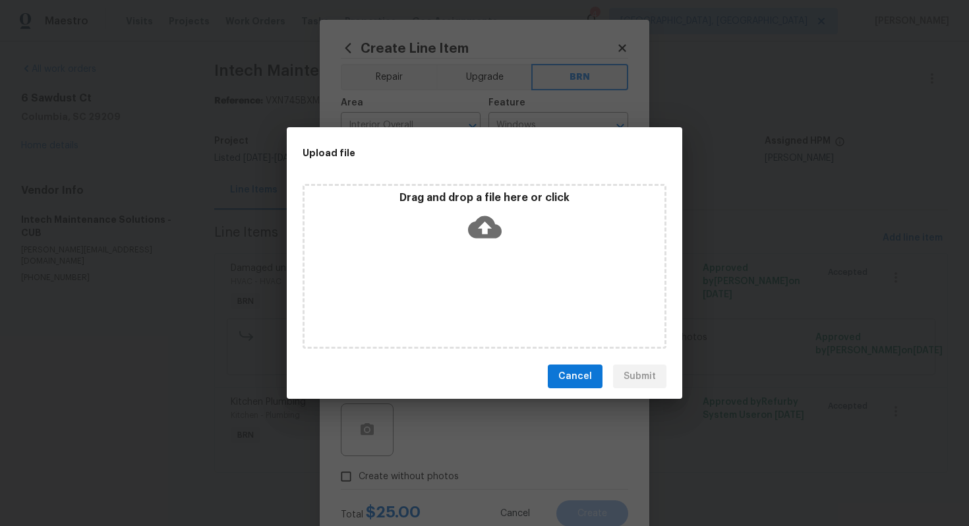
click at [484, 229] on icon at bounding box center [485, 227] width 34 height 34
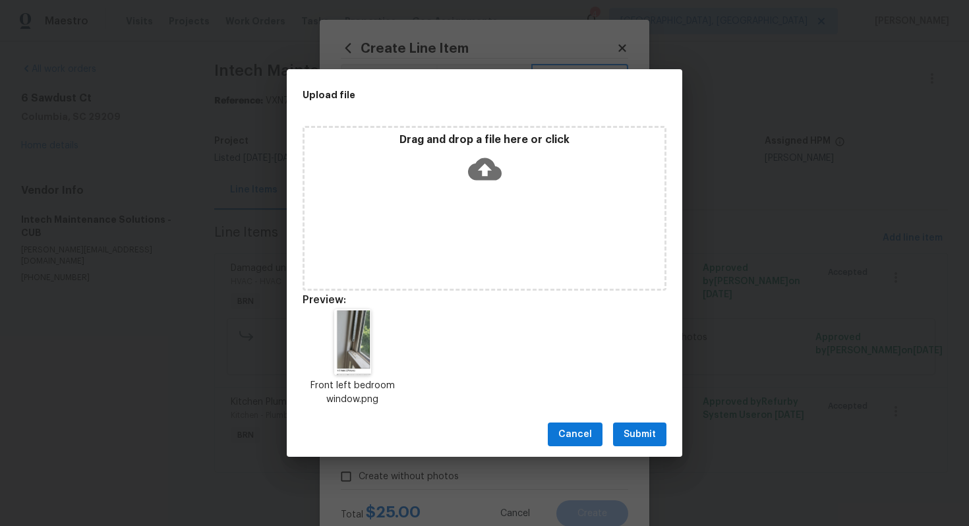
click at [648, 441] on span "Submit" at bounding box center [639, 434] width 32 height 16
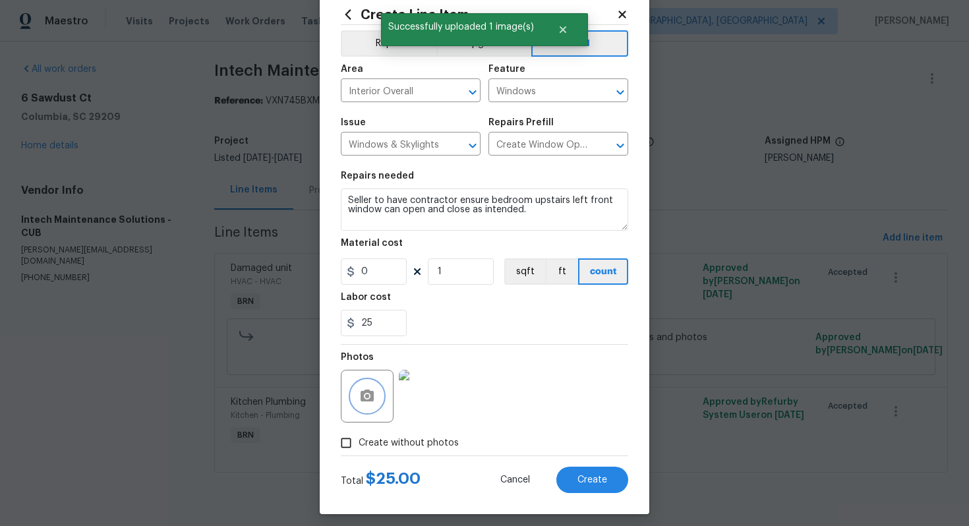
scroll to position [42, 0]
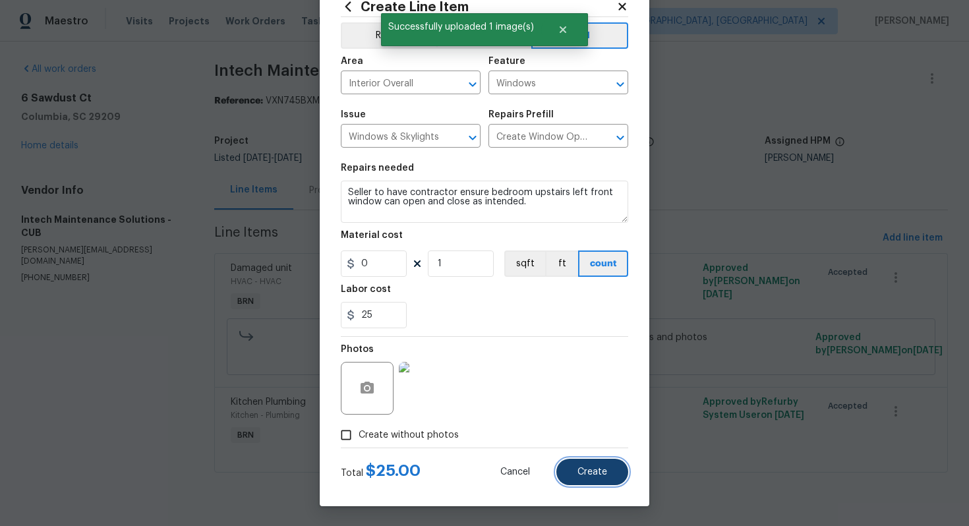
click at [601, 473] on span "Create" at bounding box center [592, 472] width 30 height 10
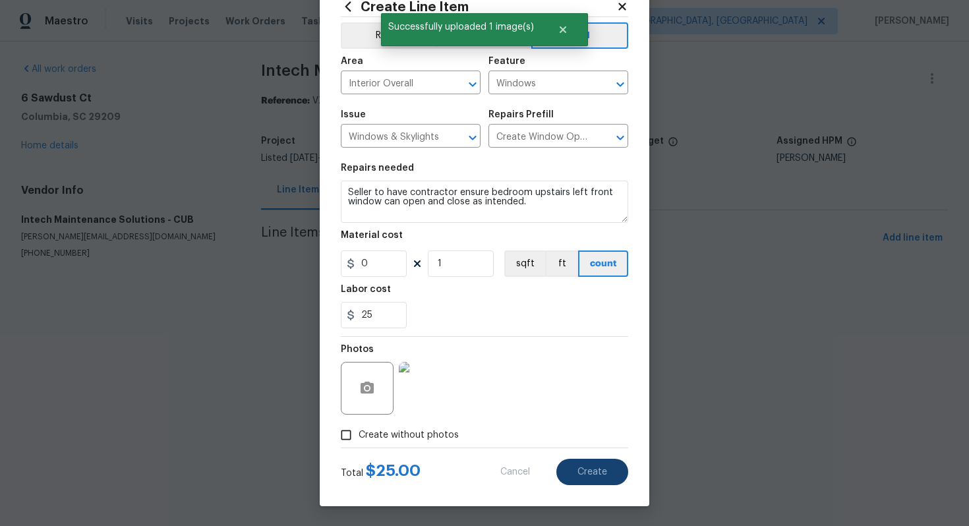
type input "0"
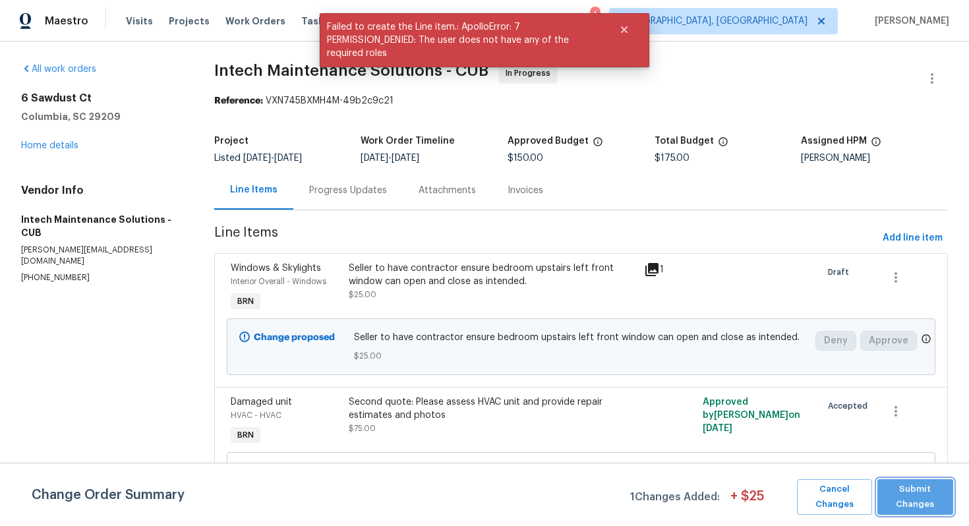
click at [913, 497] on span "Submit Changes" at bounding box center [915, 497] width 63 height 30
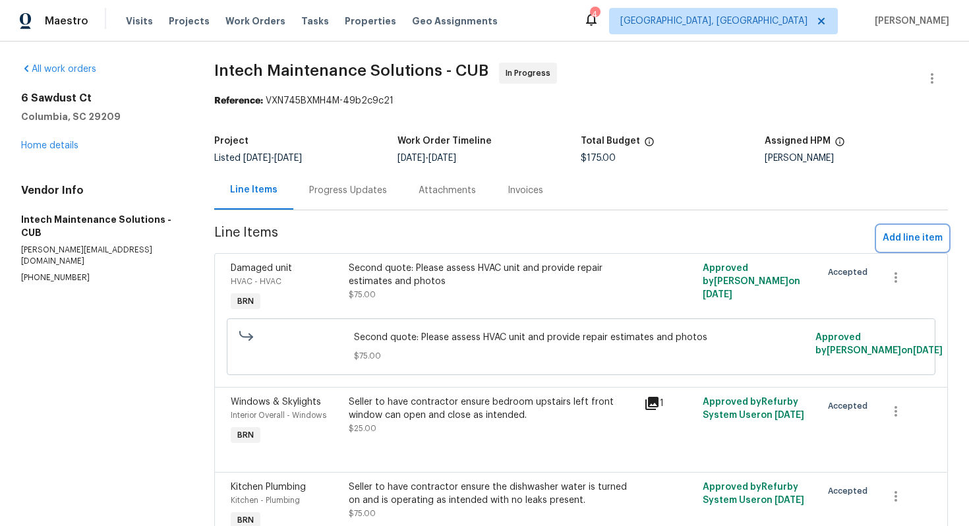
click at [899, 237] on span "Add line item" at bounding box center [912, 238] width 60 height 16
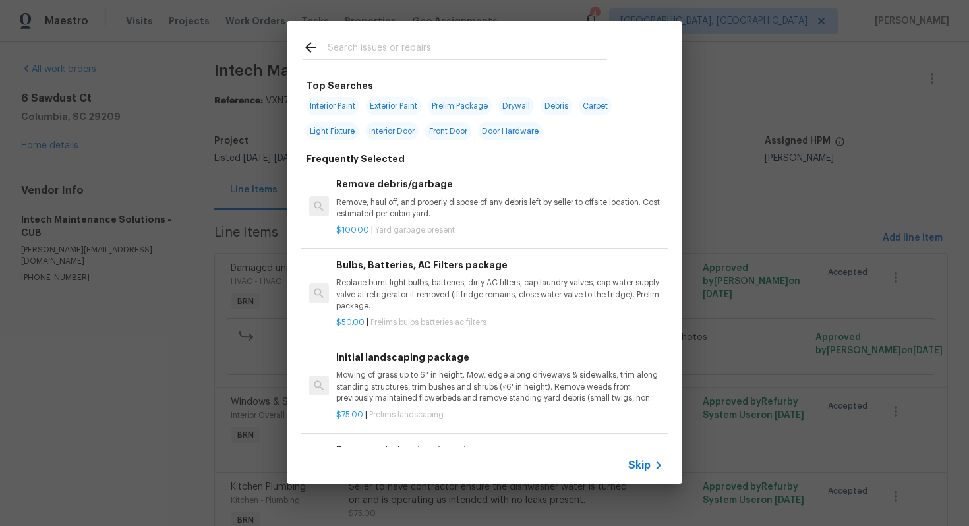
click at [638, 464] on span "Skip" at bounding box center [639, 465] width 22 height 13
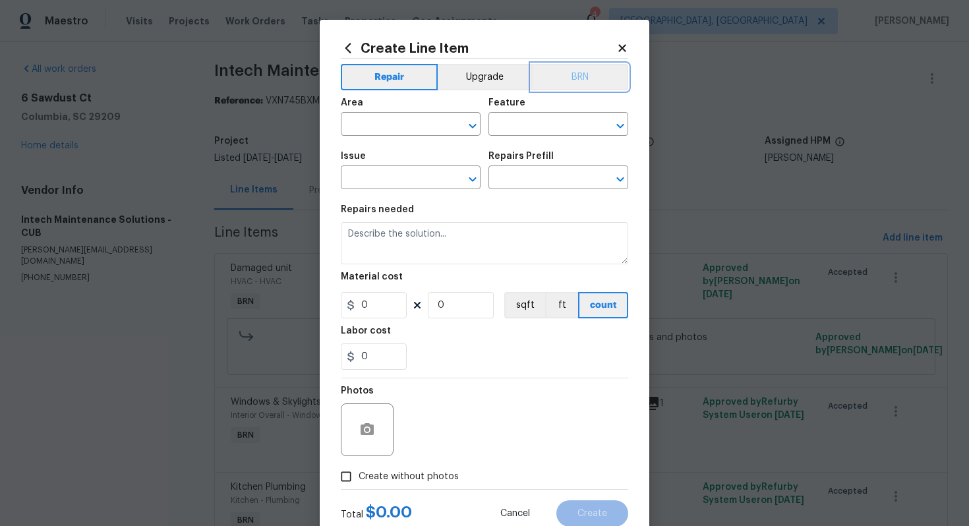
click at [577, 77] on button "BRN" at bounding box center [579, 77] width 97 height 26
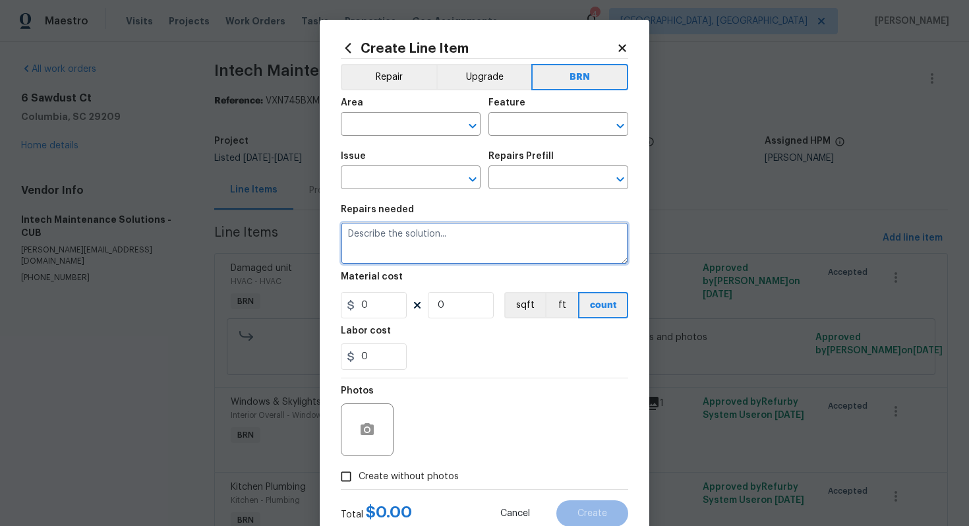
click at [450, 243] on textarea at bounding box center [484, 243] width 287 height 42
paste textarea "Seller to have contractor ensure both windows in primary bedroom can open and c…"
type textarea "Seller to have contractor ensure both windows in primary bedroom can open and c…"
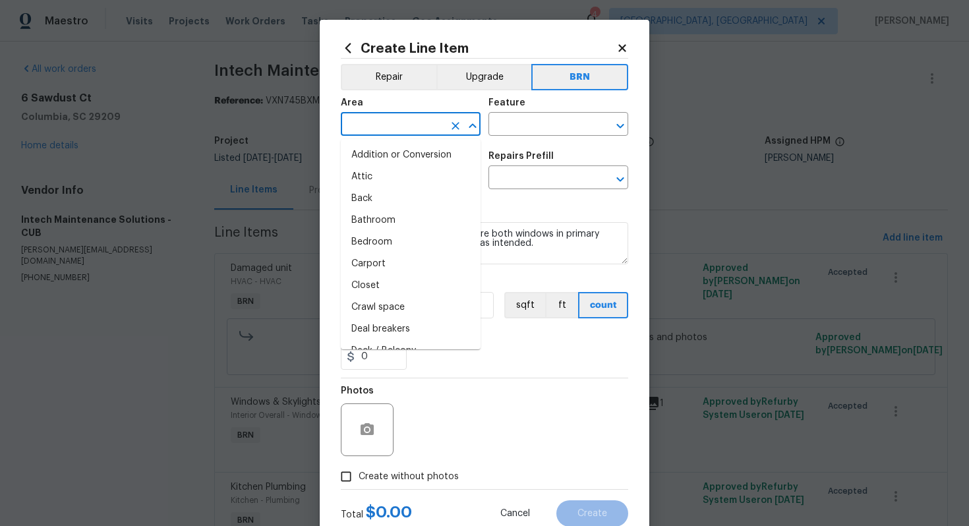
click at [386, 124] on input "text" at bounding box center [392, 125] width 103 height 20
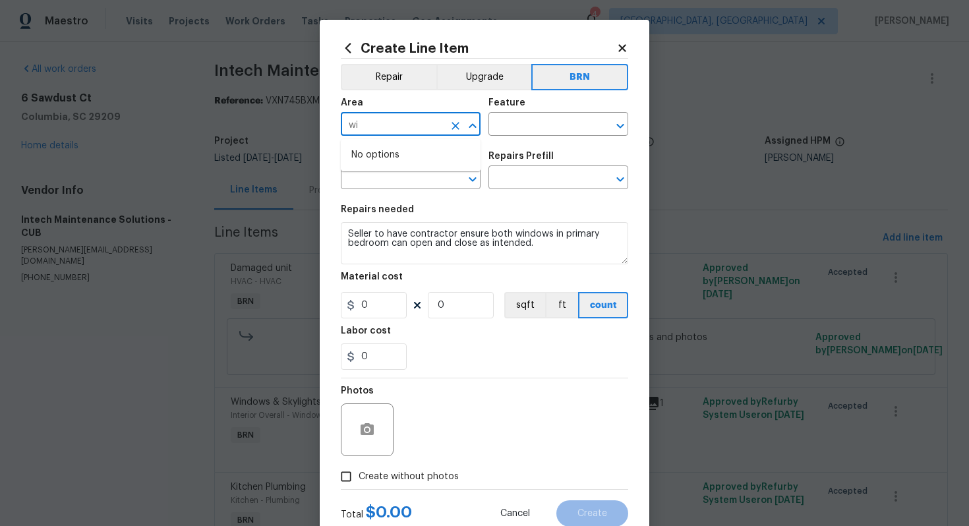
type input "w"
click at [403, 174] on li "Exterior Overall" at bounding box center [411, 177] width 140 height 22
type input "Exterior Overall"
click at [519, 126] on input "text" at bounding box center [539, 125] width 103 height 20
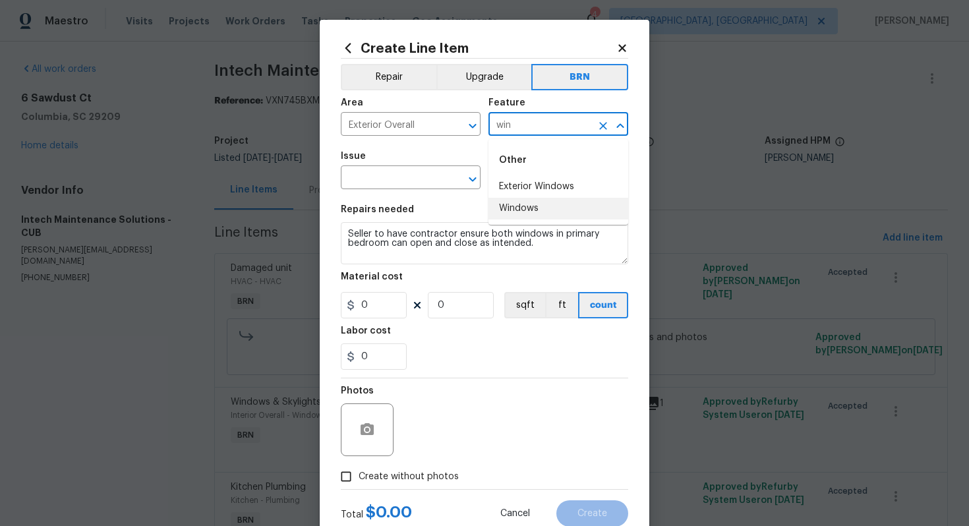
click at [530, 204] on li "Windows" at bounding box center [558, 209] width 140 height 22
type input "Windows"
click at [398, 181] on input "text" at bounding box center [392, 179] width 103 height 20
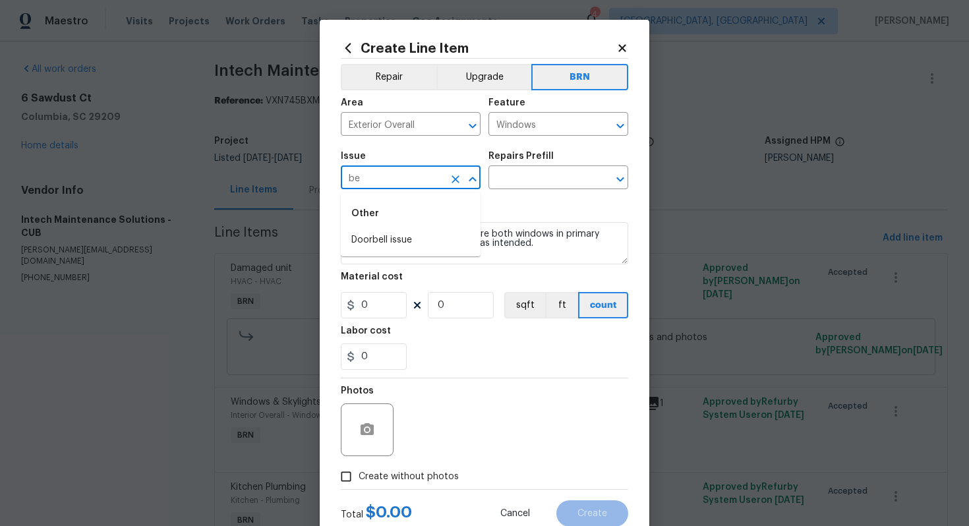
type input "b"
click at [407, 302] on li "Windows & Skylights" at bounding box center [411, 307] width 140 height 22
type input "Windows & Skylights"
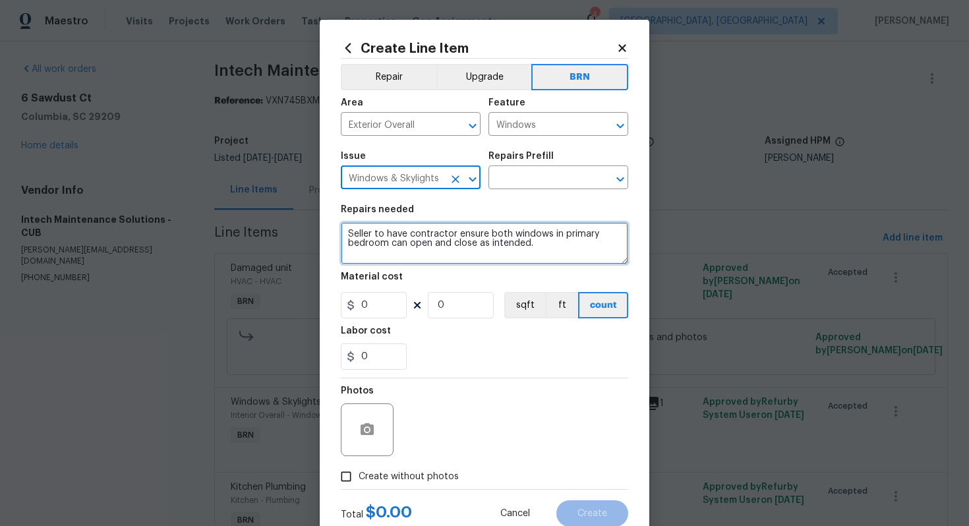
click at [350, 239] on textarea "Seller to have contractor ensure both windows in primary bedroom can open and c…" at bounding box center [484, 243] width 287 height 42
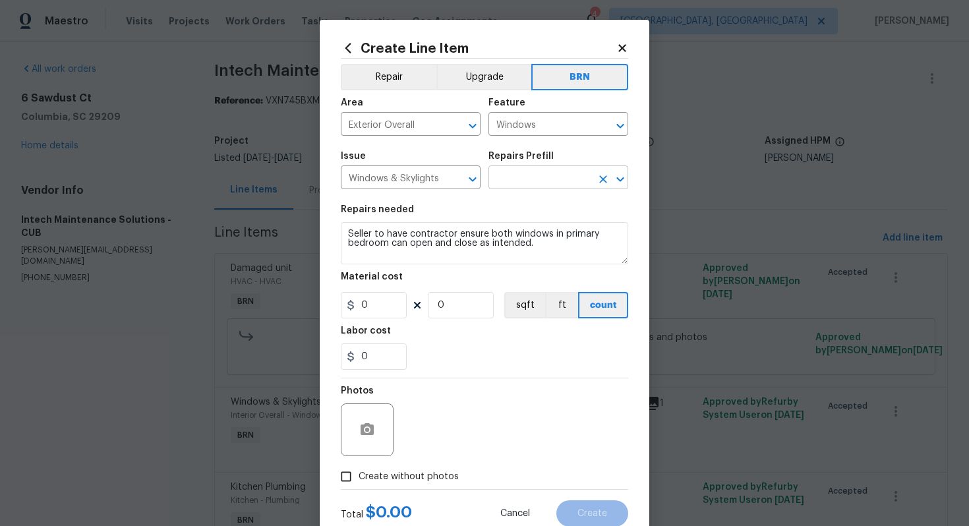
click at [521, 185] on input "text" at bounding box center [539, 179] width 103 height 20
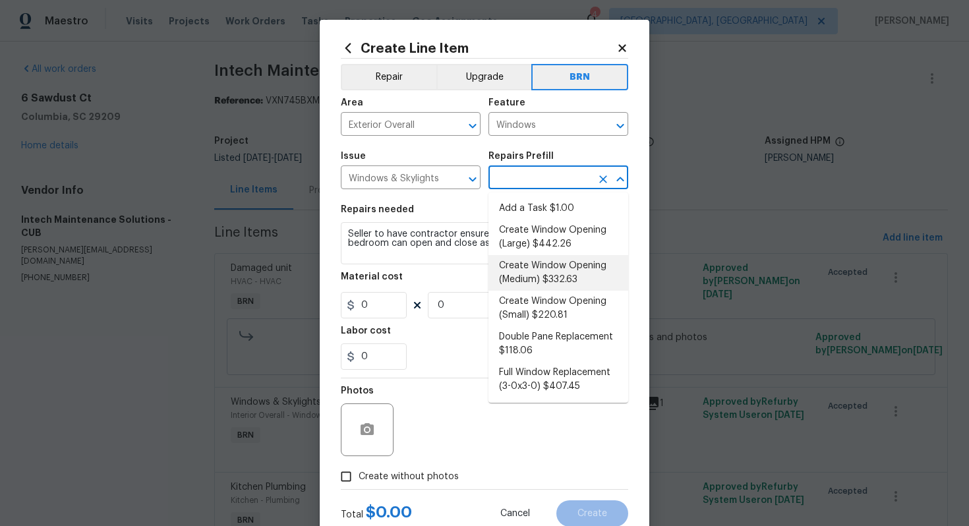
click at [538, 276] on li "Create Window Opening (Medium) $332.63" at bounding box center [558, 273] width 140 height 36
type input "Create Window Opening (Medium) $332.63"
type textarea "Remove the existing substrate, insulation, etc to create a window opening of up…"
type input "332.63"
type input "1"
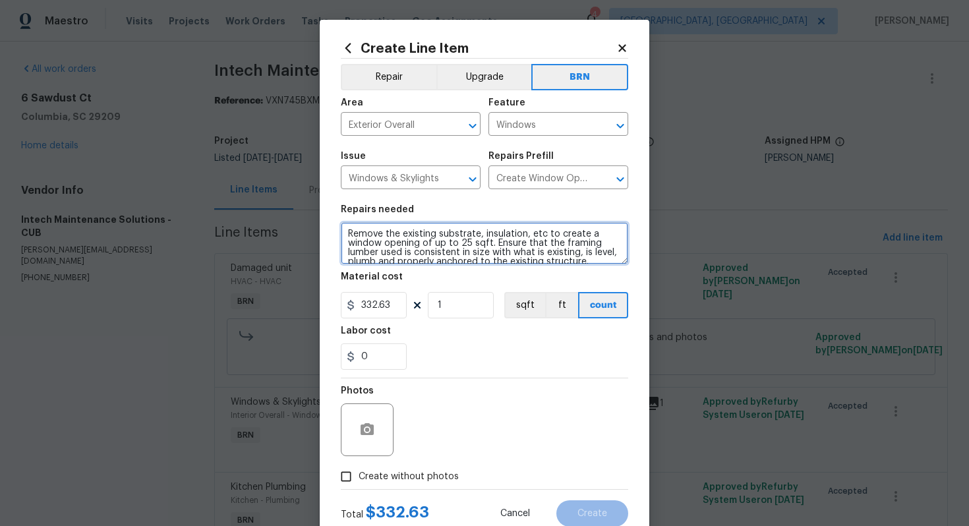
scroll to position [18, 0]
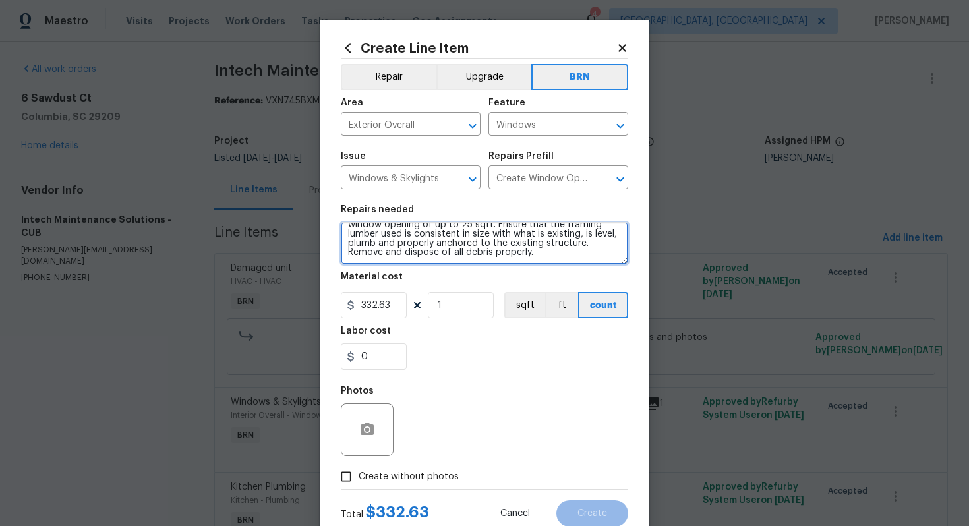
drag, startPoint x: 346, startPoint y: 237, endPoint x: 448, endPoint y: 279, distance: 110.7
click at [448, 280] on section "Repairs needed Remove the existing substrate, insulation, etc to create a windo…" at bounding box center [484, 287] width 287 height 181
paste textarea "Seller to have contractor ensure both windows in primary bedroom can open and c…"
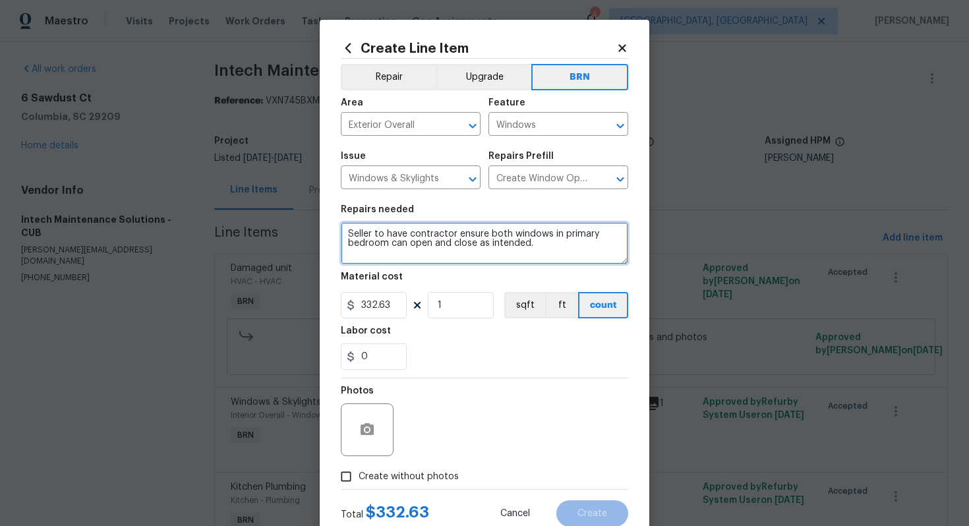
scroll to position [0, 0]
type textarea "Seller to have contractor ensure both windows in primary bedroom can open and c…"
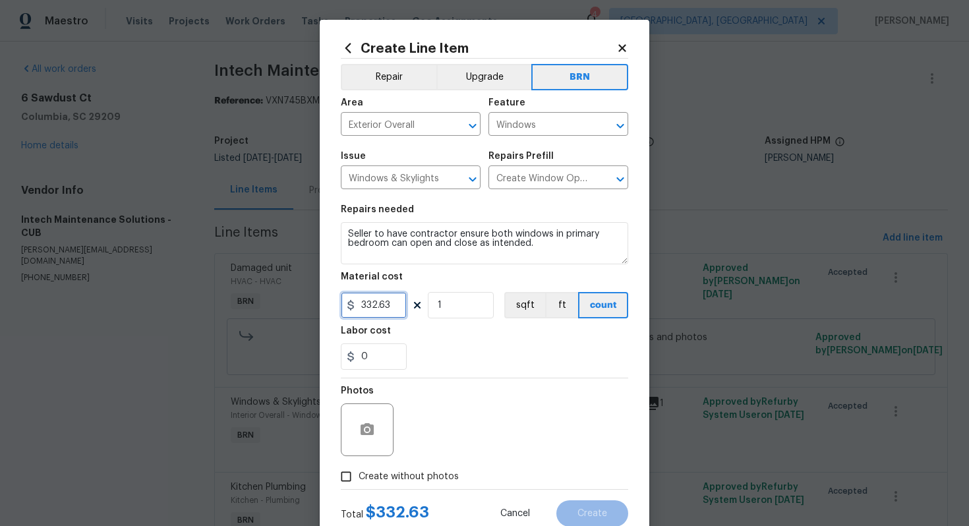
drag, startPoint x: 399, startPoint y: 303, endPoint x: 339, endPoint y: 306, distance: 60.7
click at [339, 306] on div "Create Line Item Repair Upgrade BRN Area Exterior Overall ​ Feature Windows ​ I…" at bounding box center [484, 284] width 329 height 528
type input "0"
click at [389, 361] on input "0" at bounding box center [374, 356] width 66 height 26
type input "25"
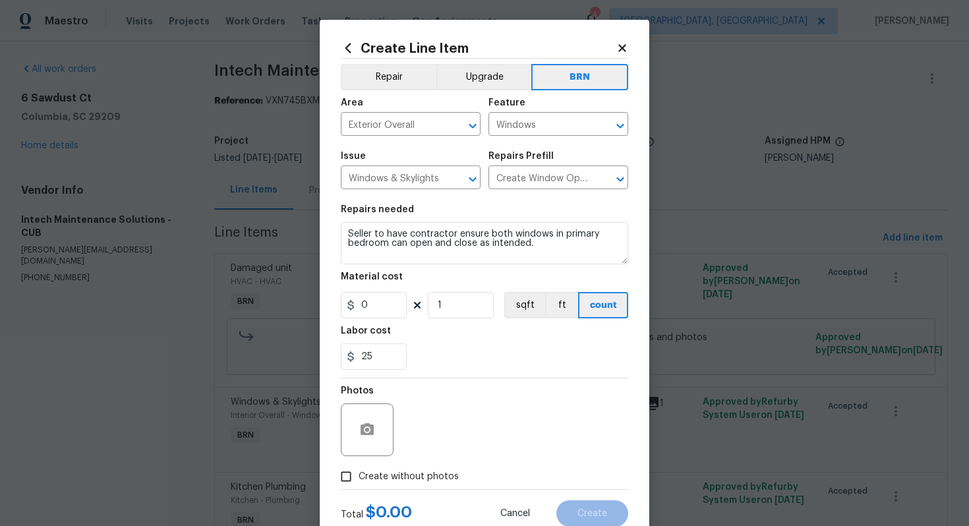
click at [482, 392] on div "Photos" at bounding box center [484, 421] width 287 height 86
click at [368, 437] on icon "button" at bounding box center [367, 430] width 16 height 16
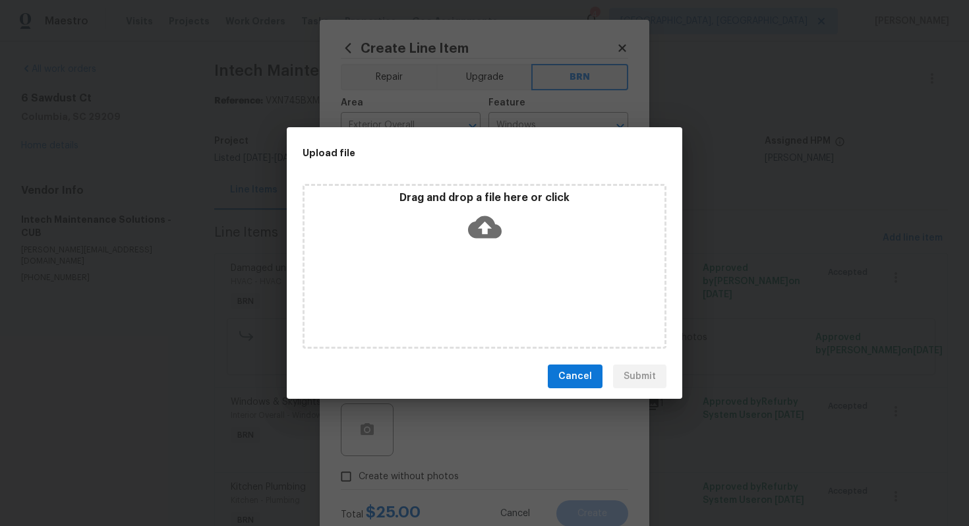
click at [492, 237] on icon at bounding box center [485, 227] width 34 height 22
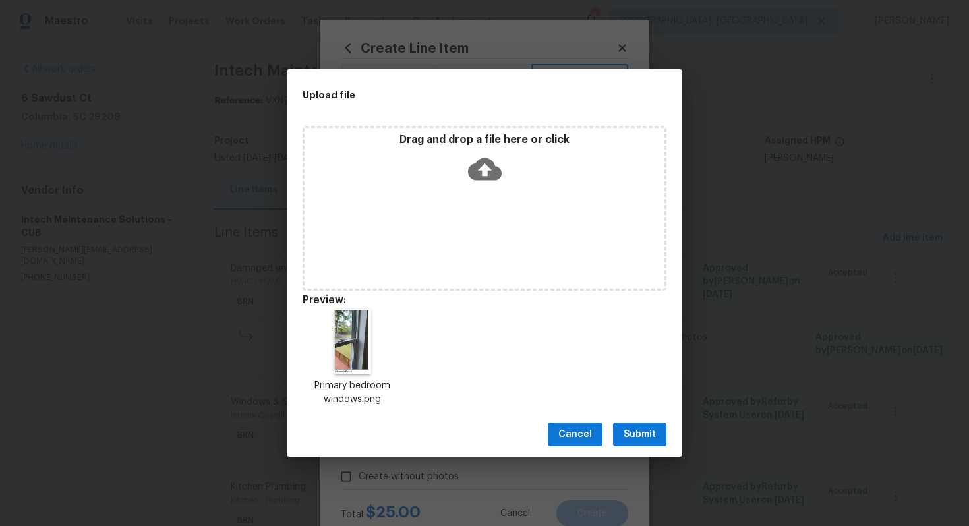
click at [645, 439] on span "Submit" at bounding box center [639, 434] width 32 height 16
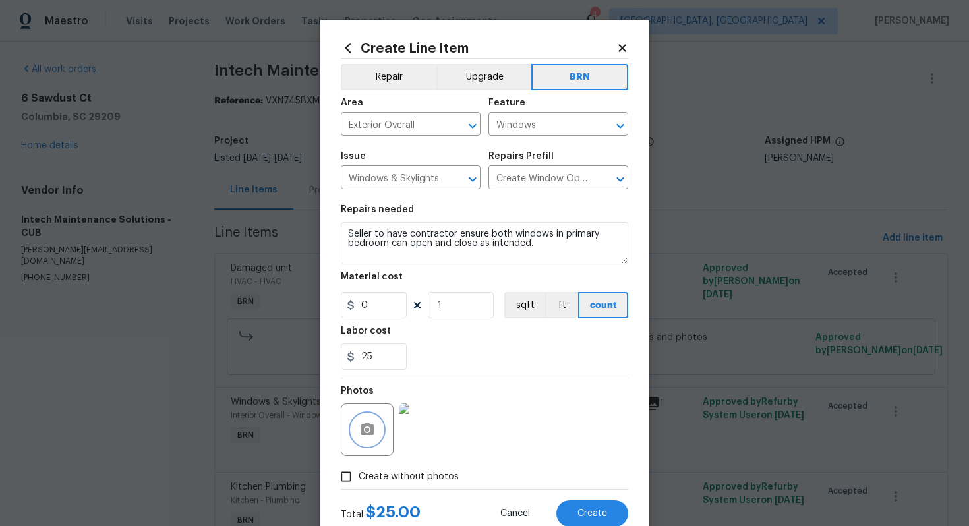
scroll to position [42, 0]
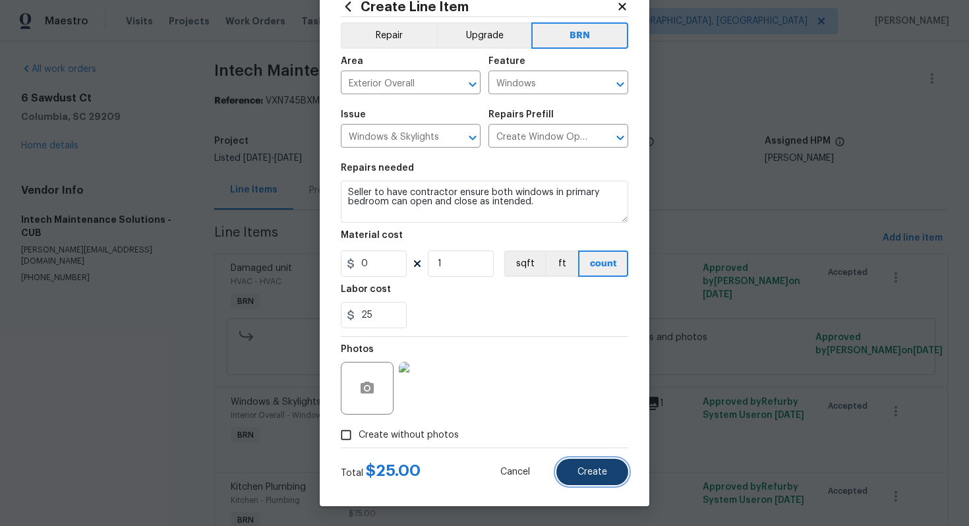
click at [586, 473] on span "Create" at bounding box center [592, 472] width 30 height 10
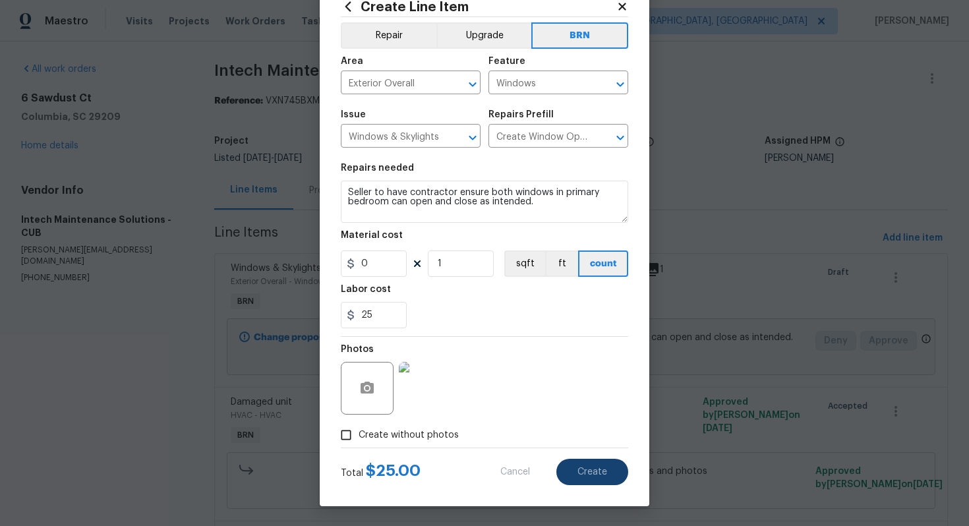
type input "0"
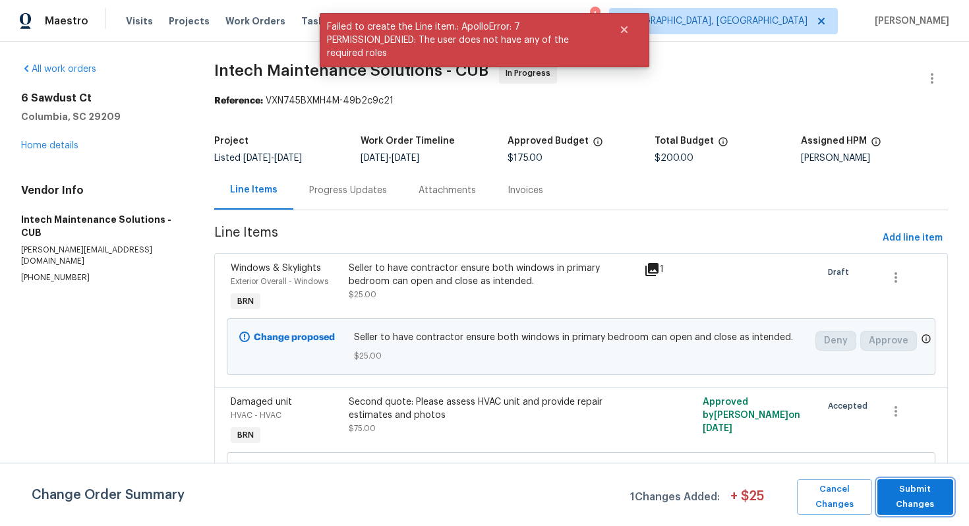
click at [897, 495] on span "Submit Changes" at bounding box center [915, 497] width 63 height 30
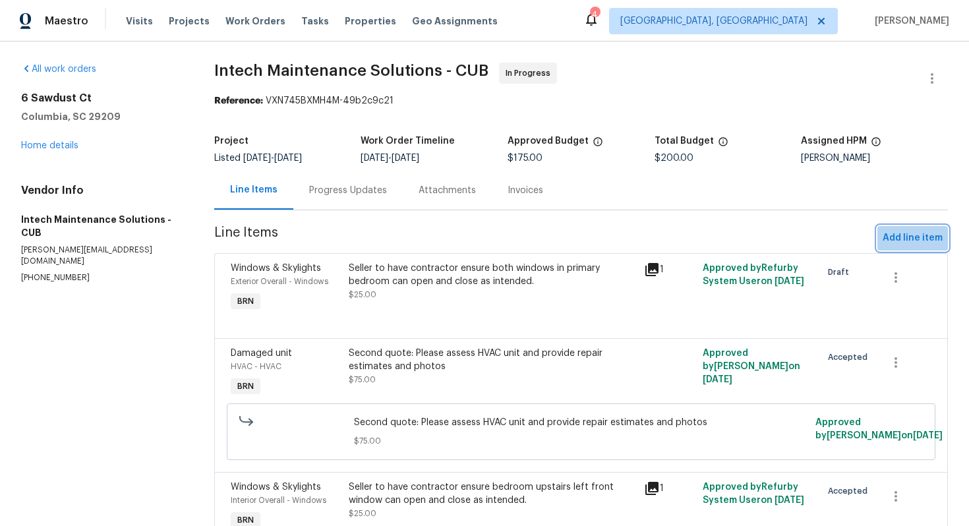
click at [927, 233] on span "Add line item" at bounding box center [912, 238] width 60 height 16
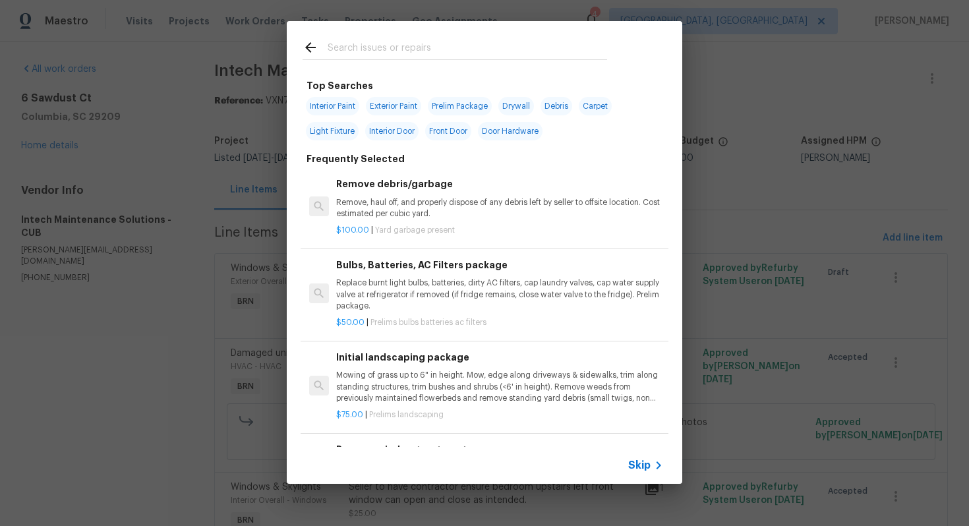
click at [636, 462] on span "Skip" at bounding box center [639, 465] width 22 height 13
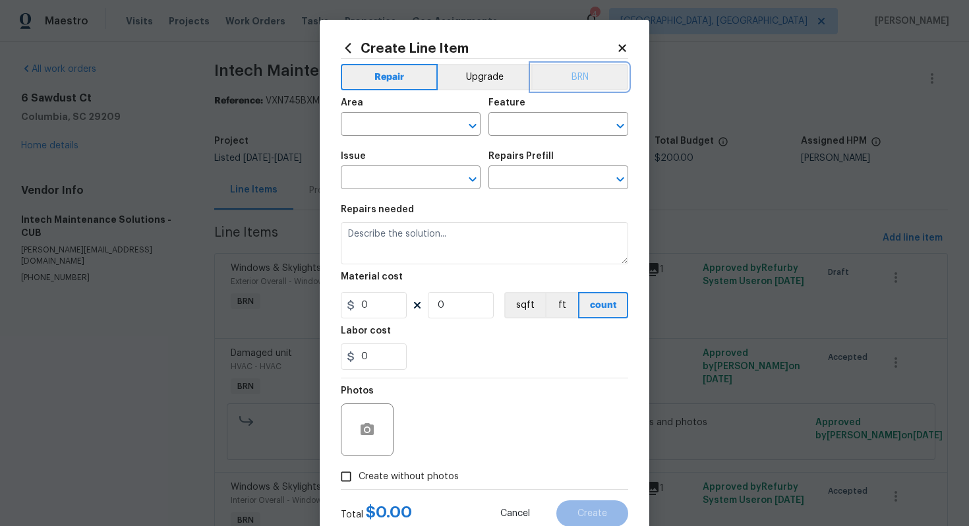
click at [574, 81] on button "BRN" at bounding box center [579, 77] width 97 height 26
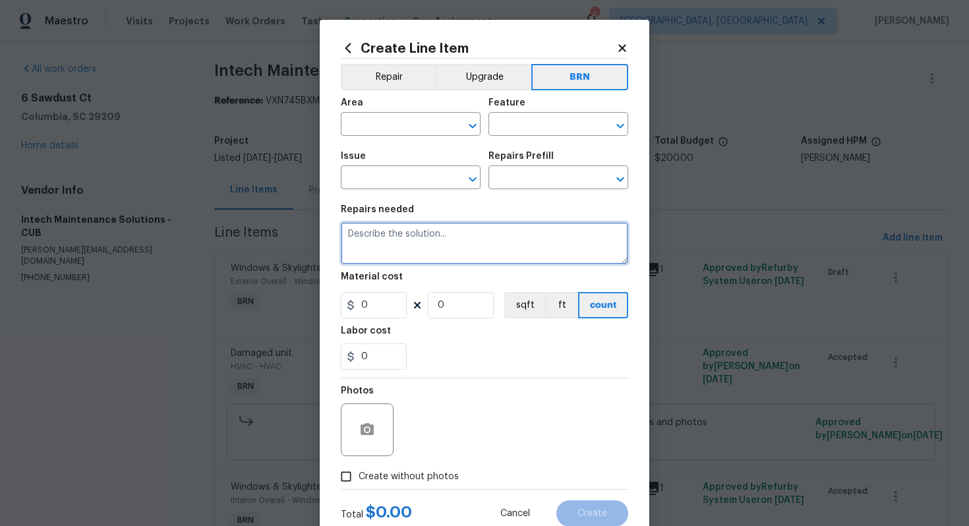
click at [451, 247] on textarea at bounding box center [484, 243] width 287 height 42
paste textarea "Seller to have contractor ensure the cold water for the sink in the upstairs ha…"
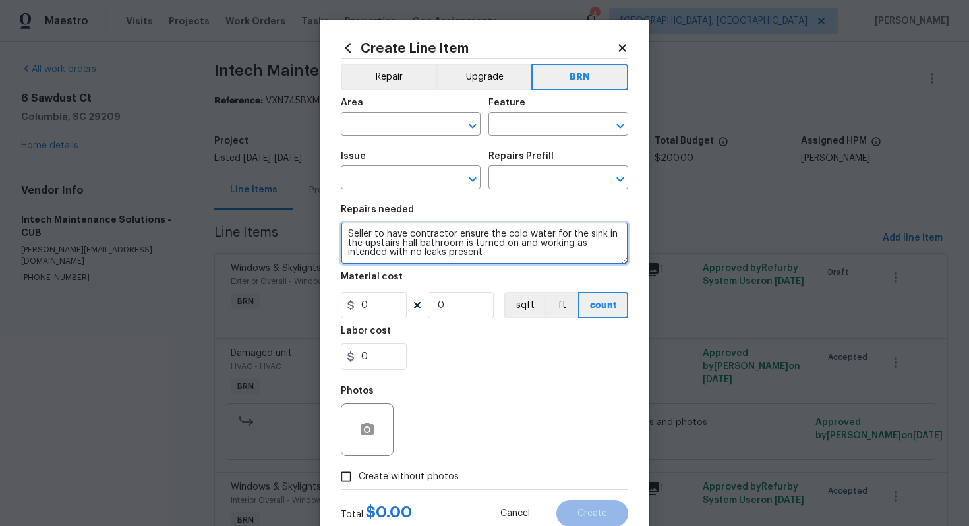
scroll to position [3, 0]
type textarea "Seller to have contractor ensure the cold water for the sink in the upstairs ha…"
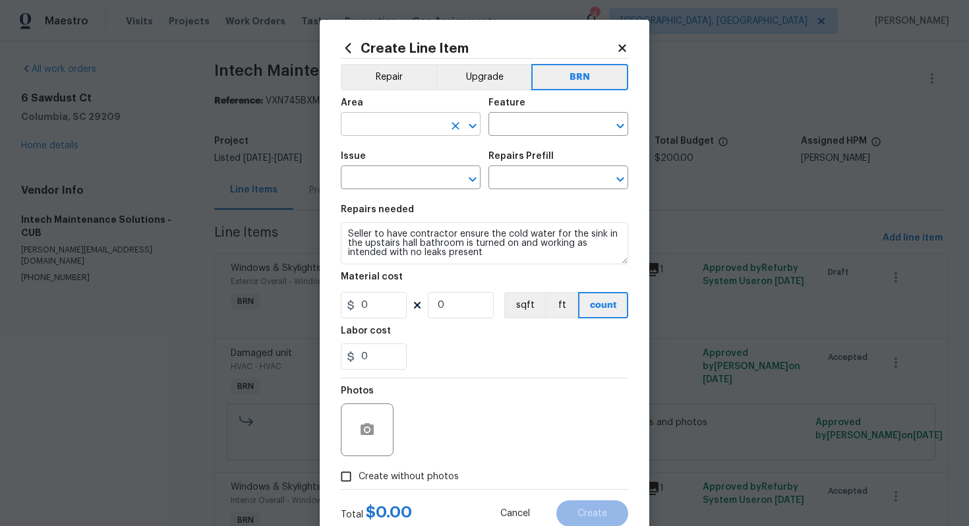
click at [380, 124] on input "text" at bounding box center [392, 125] width 103 height 20
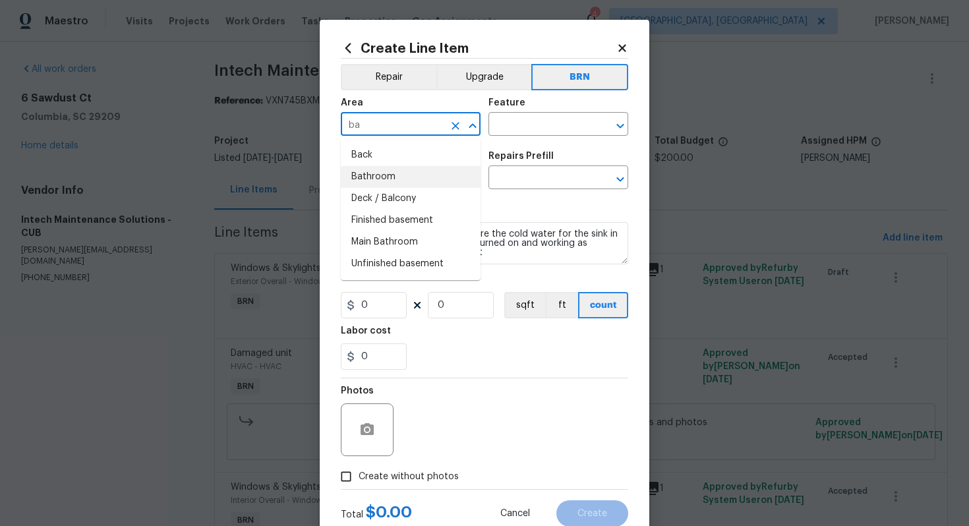
click at [400, 172] on li "Bathroom" at bounding box center [411, 177] width 140 height 22
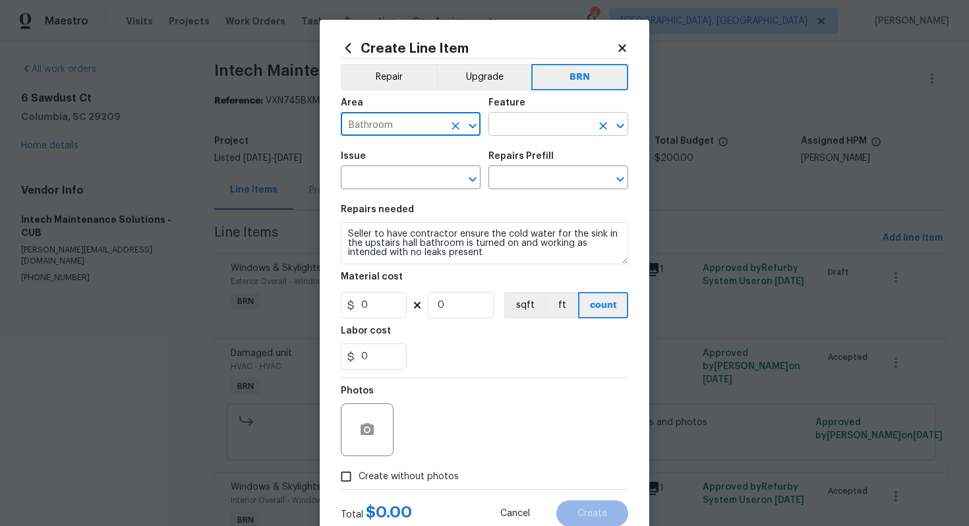
type input "Bathroom"
click at [518, 131] on input "text" at bounding box center [539, 125] width 103 height 20
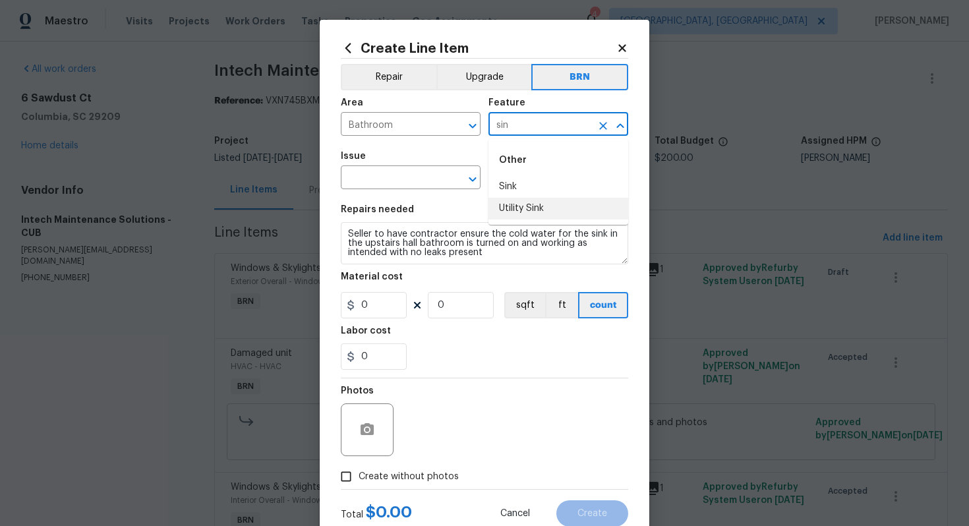
click at [519, 198] on li "Utility Sink" at bounding box center [558, 209] width 140 height 22
click at [544, 134] on input "Utility Sink" at bounding box center [539, 125] width 103 height 20
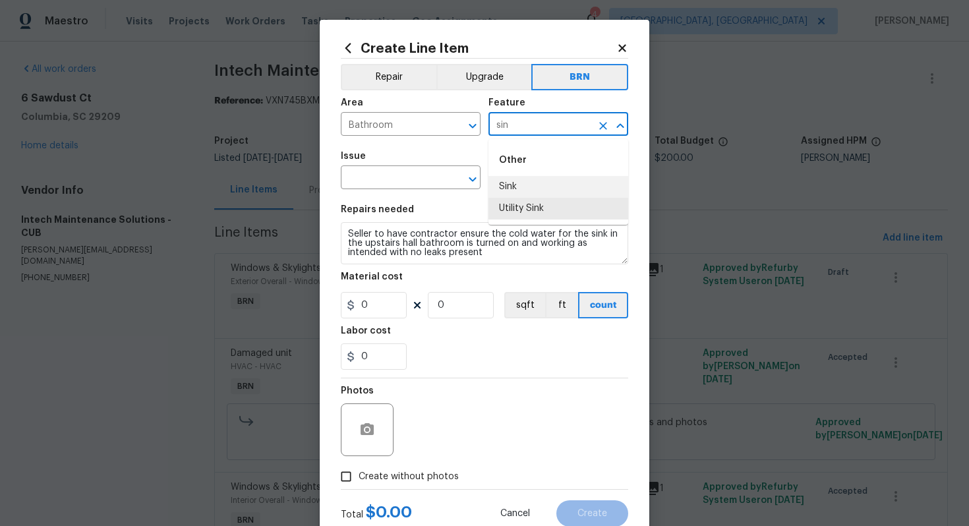
click at [544, 179] on li "Sink" at bounding box center [558, 187] width 140 height 22
type input "Sink"
click at [380, 181] on input "text" at bounding box center [392, 179] width 103 height 20
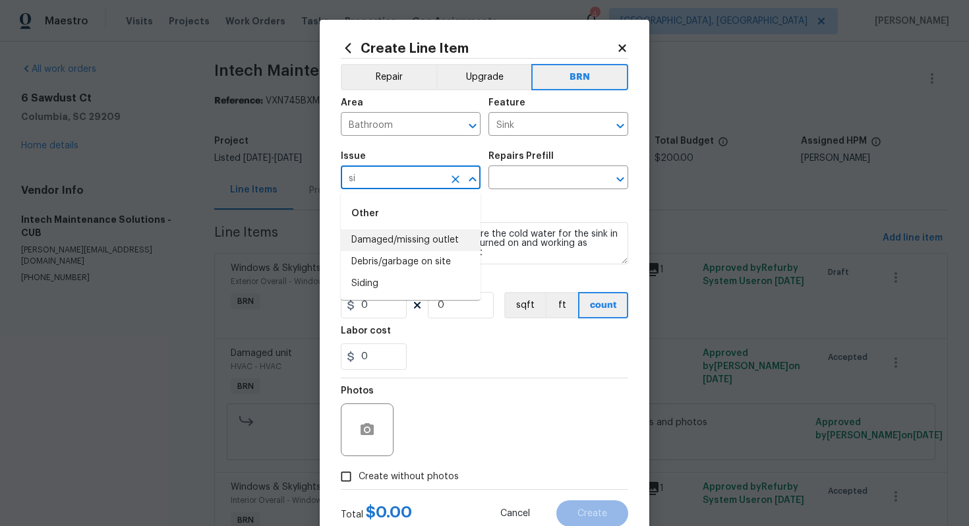
type input "s"
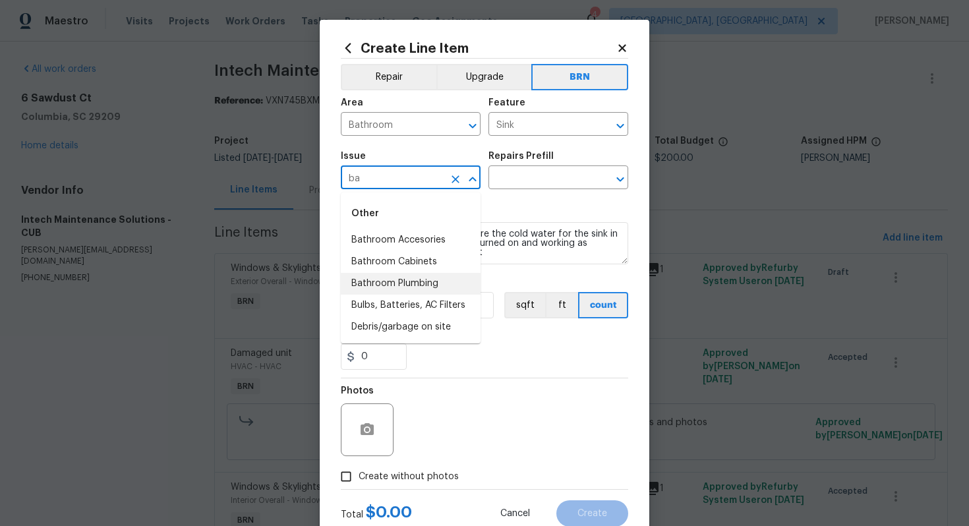
click at [407, 285] on li "Bathroom Plumbing" at bounding box center [411, 284] width 140 height 22
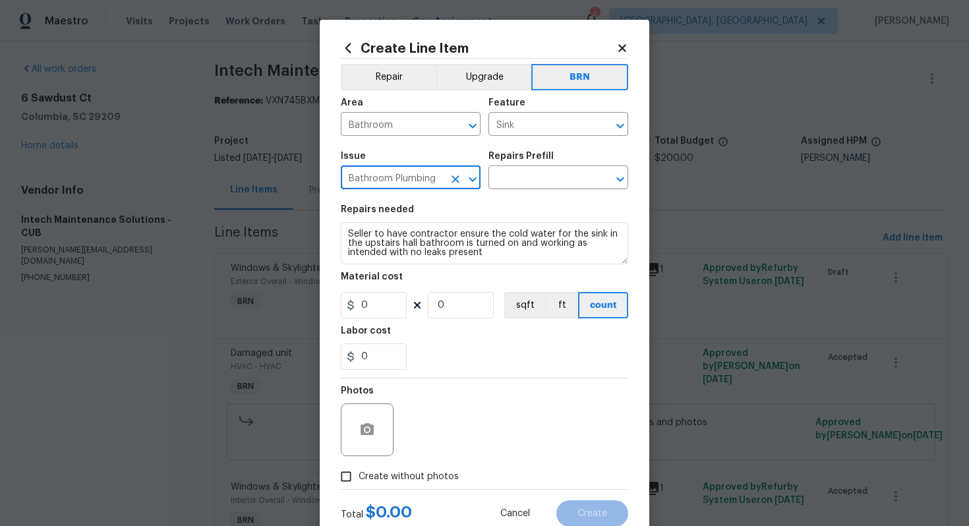
type input "Bathroom Plumbing"
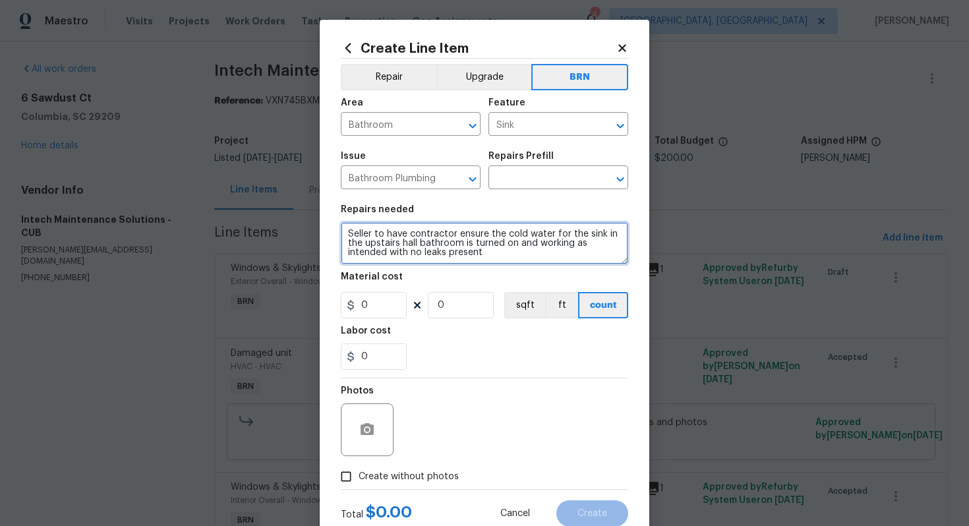
scroll to position [9, 0]
drag, startPoint x: 346, startPoint y: 233, endPoint x: 492, endPoint y: 263, distance: 148.6
click at [492, 264] on textarea "Seller to have contractor ensure the cold water for the sink in the upstairs ha…" at bounding box center [484, 243] width 287 height 42
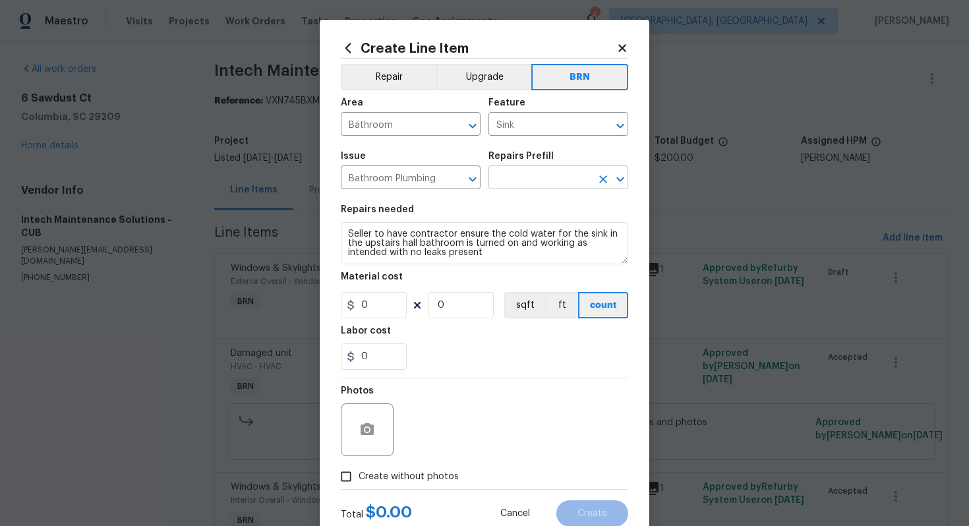
click at [540, 181] on input "text" at bounding box center [539, 179] width 103 height 20
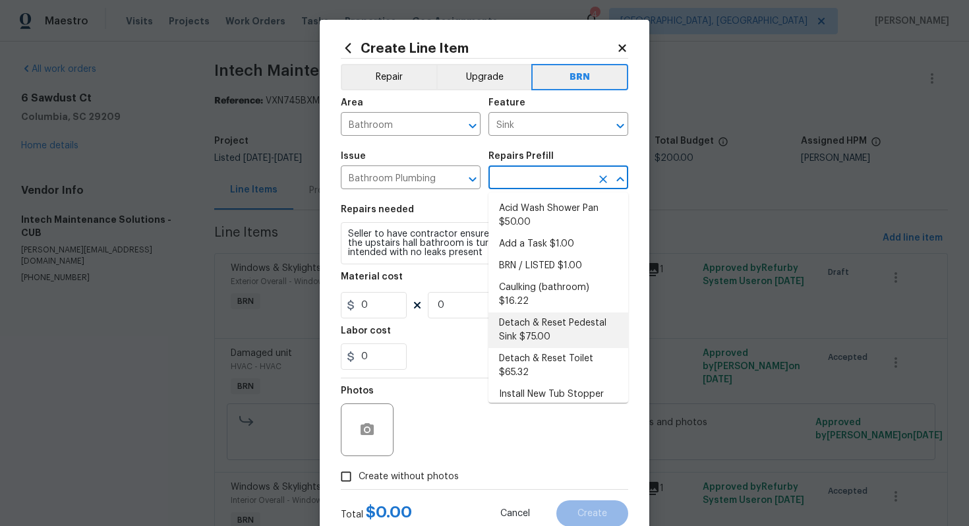
click at [541, 322] on li "Detach & Reset Pedestal Sink $75.00" at bounding box center [558, 330] width 140 height 36
type input "Plumbing"
type input "Detach & Reset Pedestal Sink $75.00"
type textarea "Detach, store and reset the pedestal sink as needed for other repairs. Ensure t…"
type input "75"
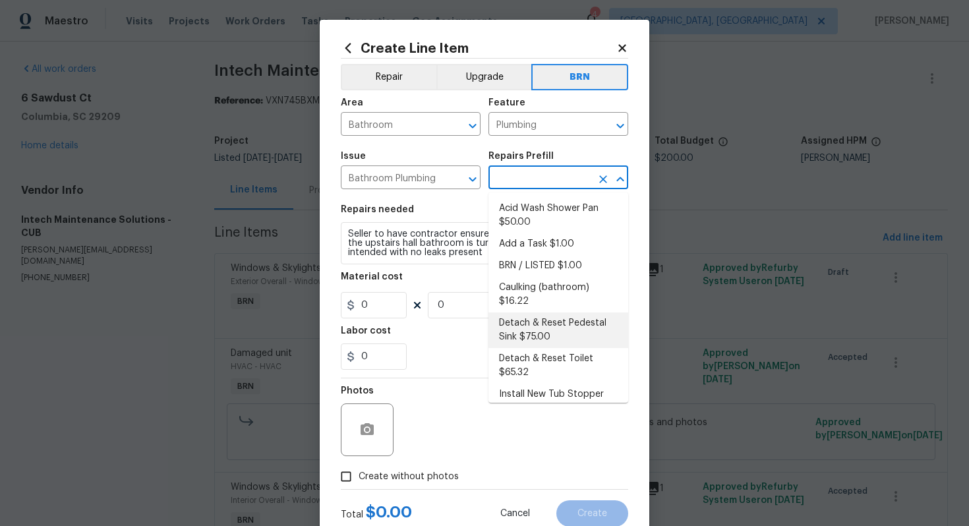
type input "1"
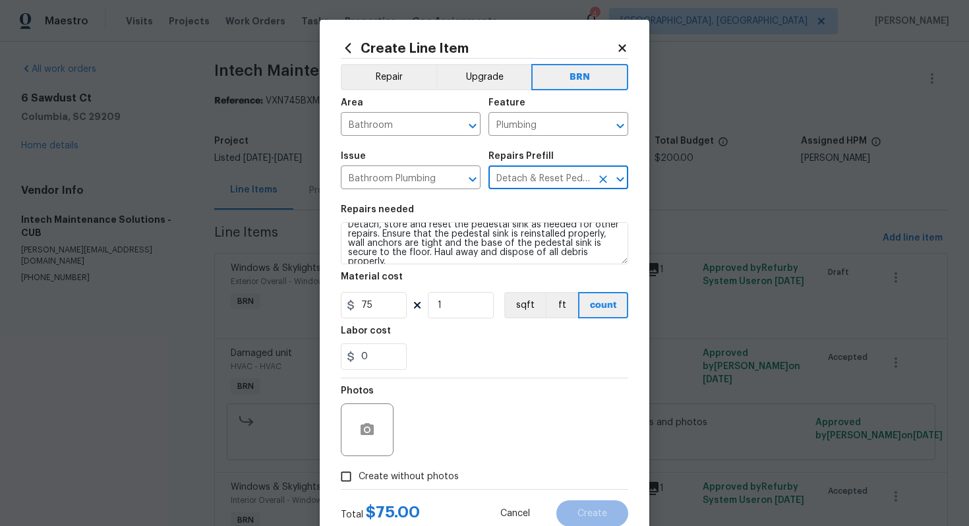
scroll to position [0, 0]
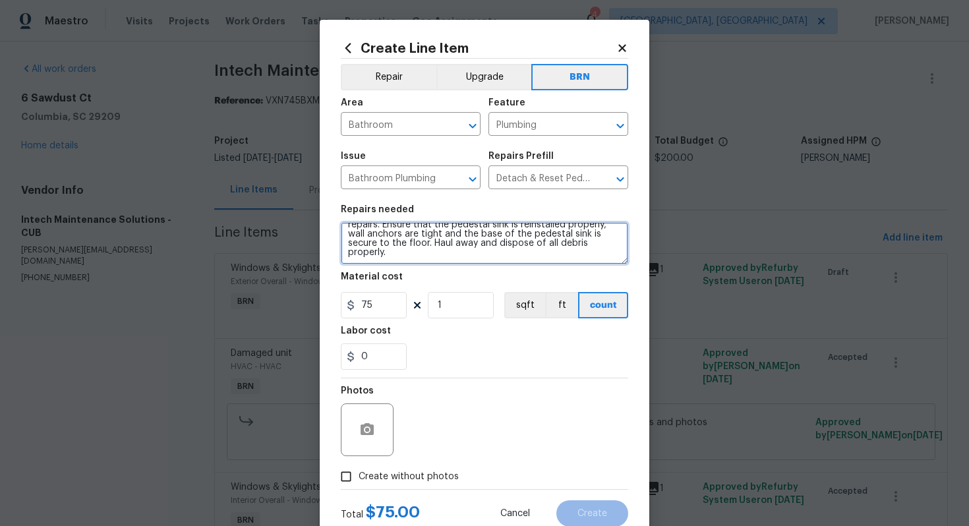
drag, startPoint x: 347, startPoint y: 235, endPoint x: 431, endPoint y: 272, distance: 92.3
click at [432, 273] on section "Repairs needed Detach, store and reset the pedestal sink as needed for other re…" at bounding box center [484, 287] width 287 height 181
paste textarea "Seller to have contractor ensure the cold water for the sink in the upstairs ha…"
type textarea "Seller to have contractor ensure the cold water for the sink in the upstairs ha…"
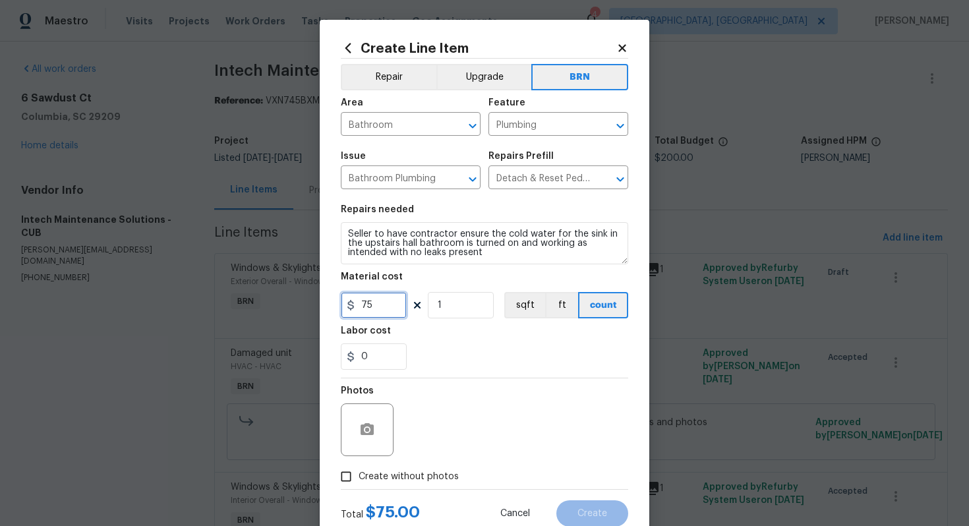
drag, startPoint x: 384, startPoint y: 301, endPoint x: 353, endPoint y: 304, distance: 31.1
click at [353, 304] on div "75" at bounding box center [374, 305] width 66 height 26
type input "0"
click at [386, 358] on input "0" at bounding box center [374, 356] width 66 height 26
type input "25"
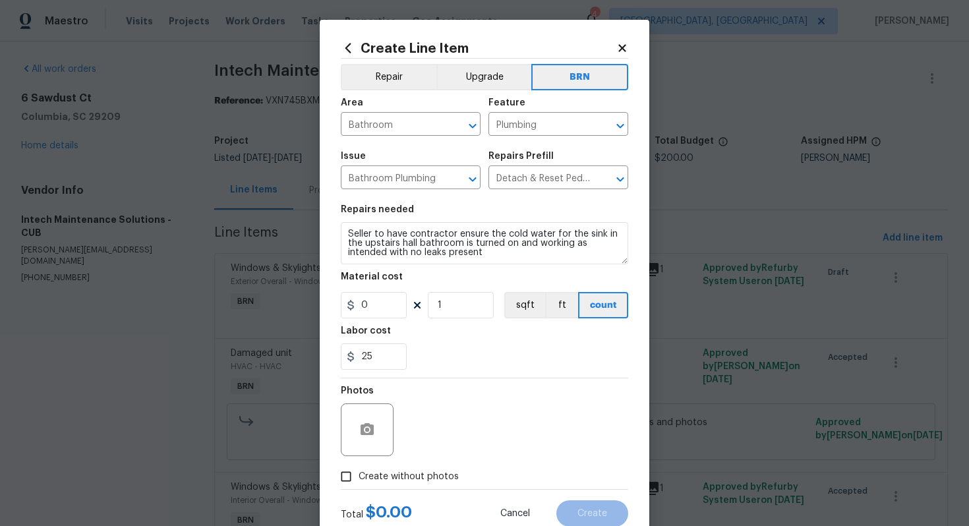
click at [468, 399] on div "Photos" at bounding box center [484, 421] width 287 height 86
click at [366, 420] on button "button" at bounding box center [367, 430] width 32 height 32
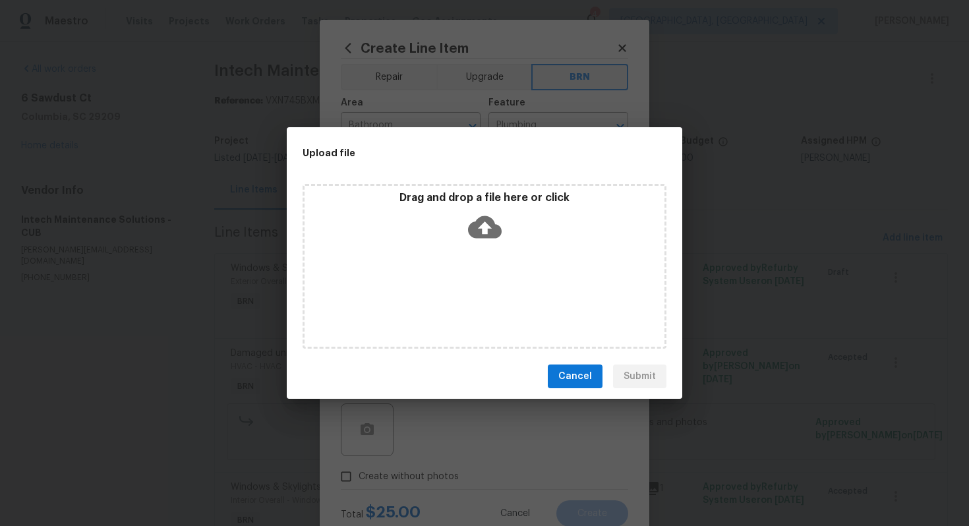
click at [484, 232] on icon at bounding box center [485, 227] width 34 height 34
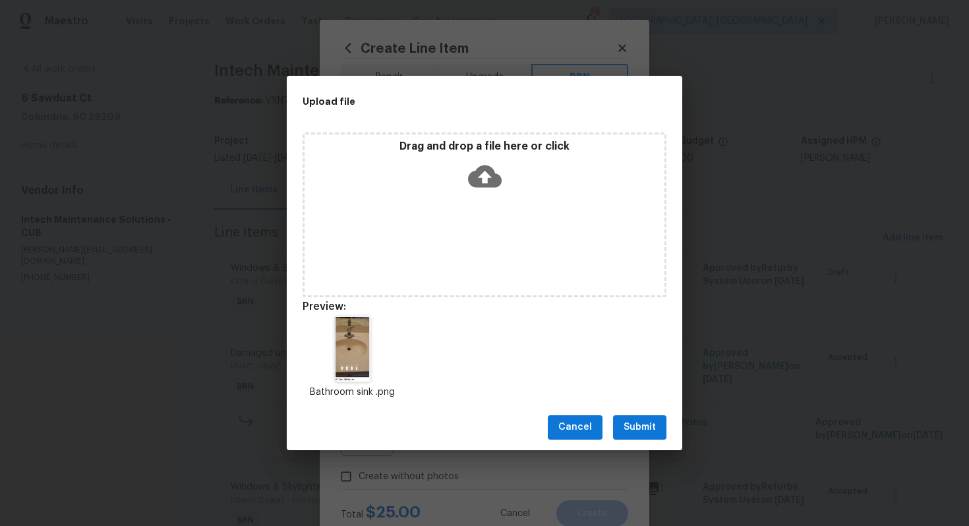
click at [640, 426] on span "Submit" at bounding box center [639, 427] width 32 height 16
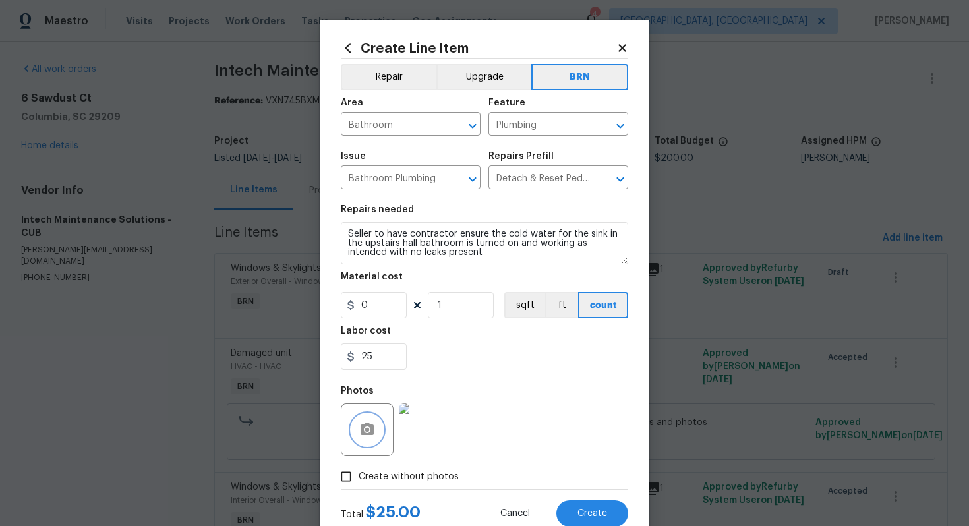
scroll to position [42, 0]
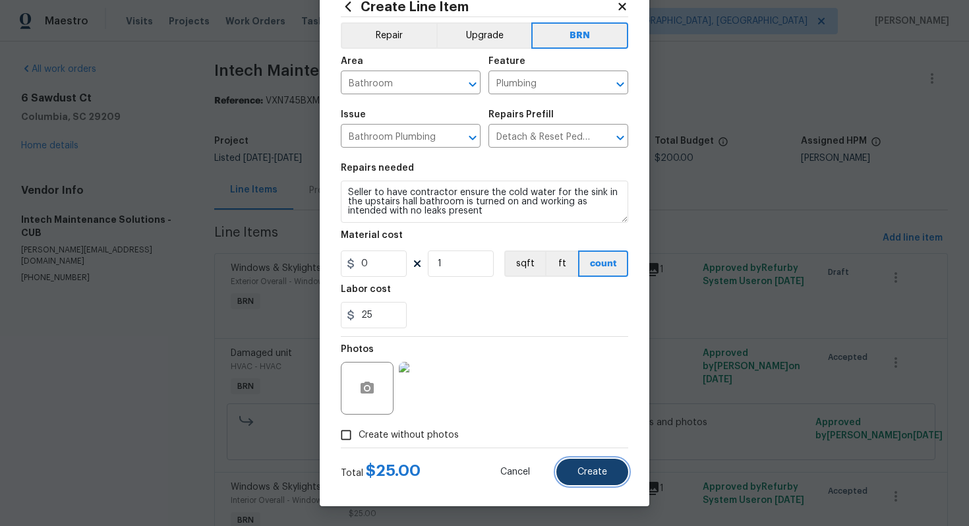
click at [608, 476] on button "Create" at bounding box center [592, 472] width 72 height 26
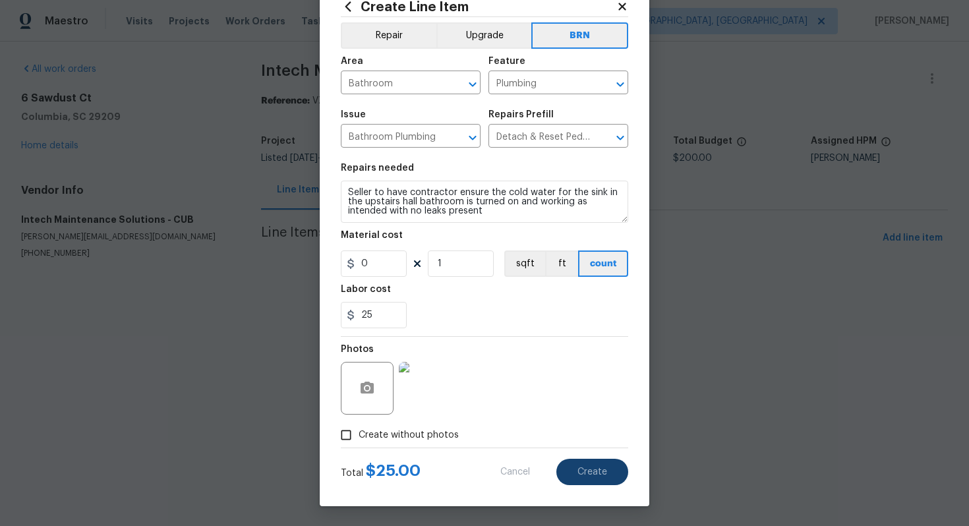
type input "0"
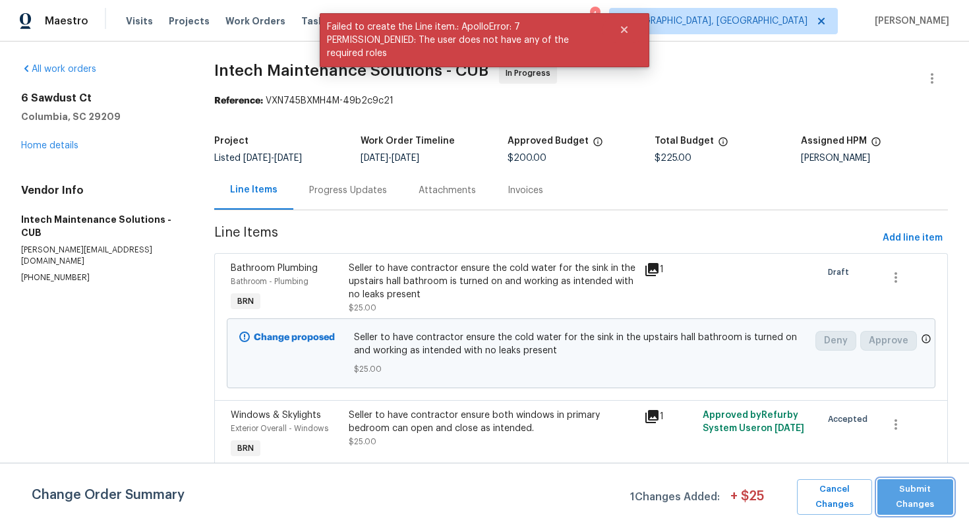
click at [911, 495] on span "Submit Changes" at bounding box center [915, 497] width 63 height 30
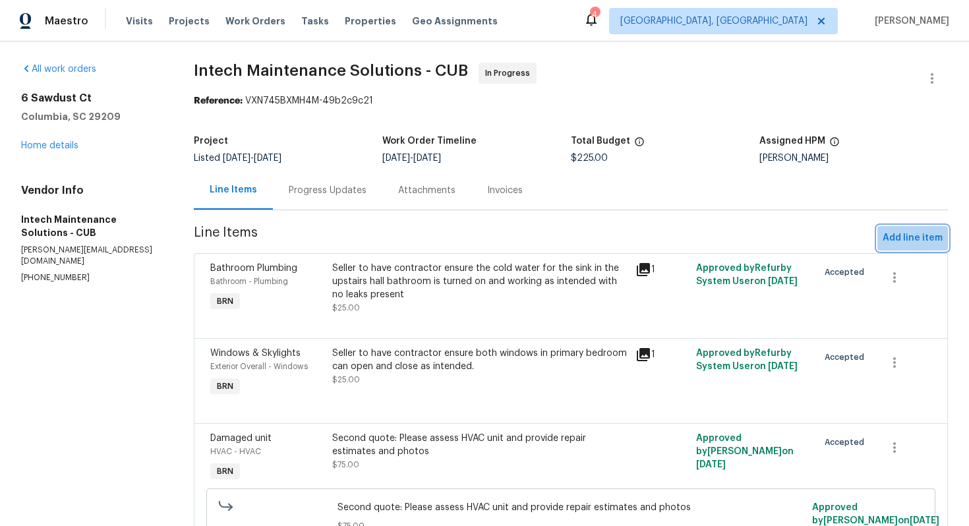
click at [919, 240] on span "Add line item" at bounding box center [912, 238] width 60 height 16
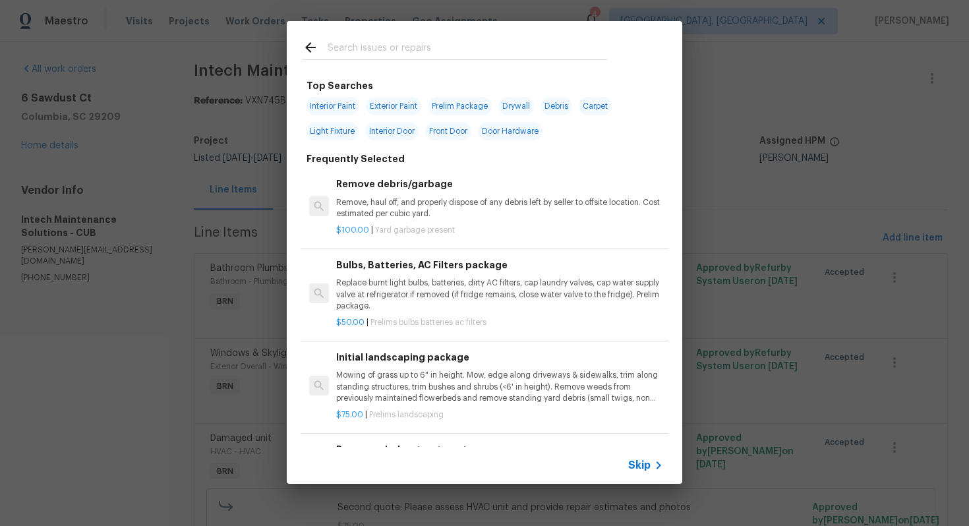
click at [638, 468] on span "Skip" at bounding box center [639, 465] width 22 height 13
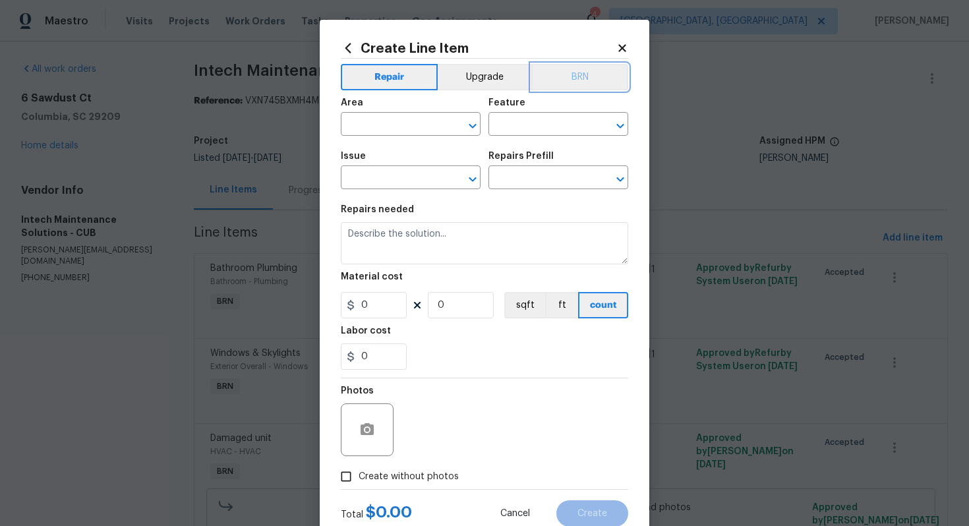
click at [574, 78] on button "BRN" at bounding box center [579, 77] width 97 height 26
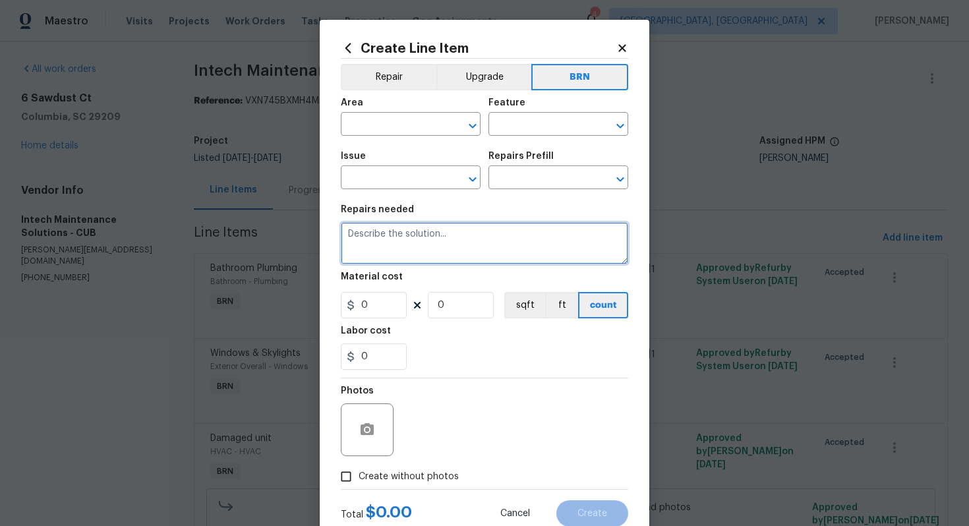
click at [451, 245] on textarea at bounding box center [484, 243] width 287 height 42
paste textarea "Seller to have contractor ensure the kitchen faucet water is turned and working…"
type textarea "Seller to have contractor ensure the kitchen faucet water is turned and working…"
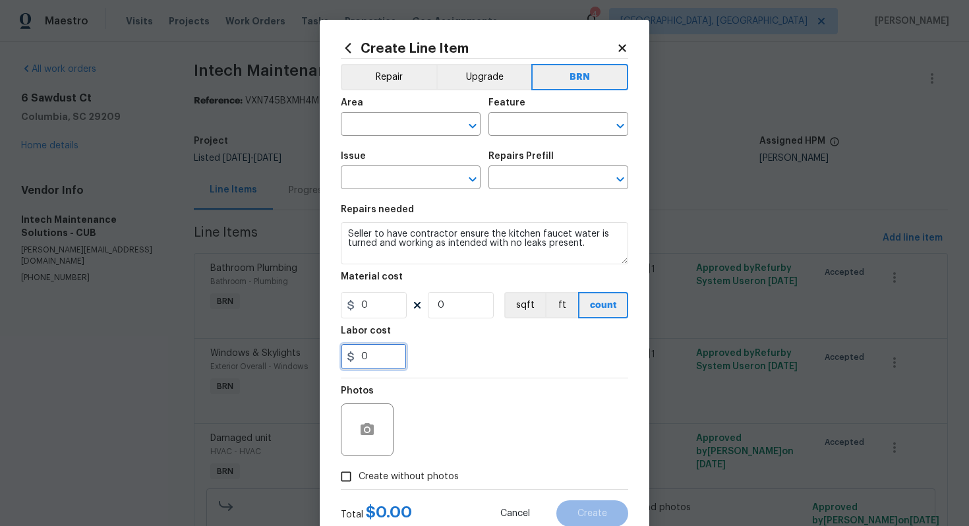
click at [364, 357] on input "0" at bounding box center [374, 356] width 66 height 26
type input "20"
click at [468, 365] on div "350" at bounding box center [484, 356] width 287 height 26
drag, startPoint x: 379, startPoint y: 360, endPoint x: 344, endPoint y: 360, distance: 34.9
click at [344, 360] on input "350" at bounding box center [374, 356] width 66 height 26
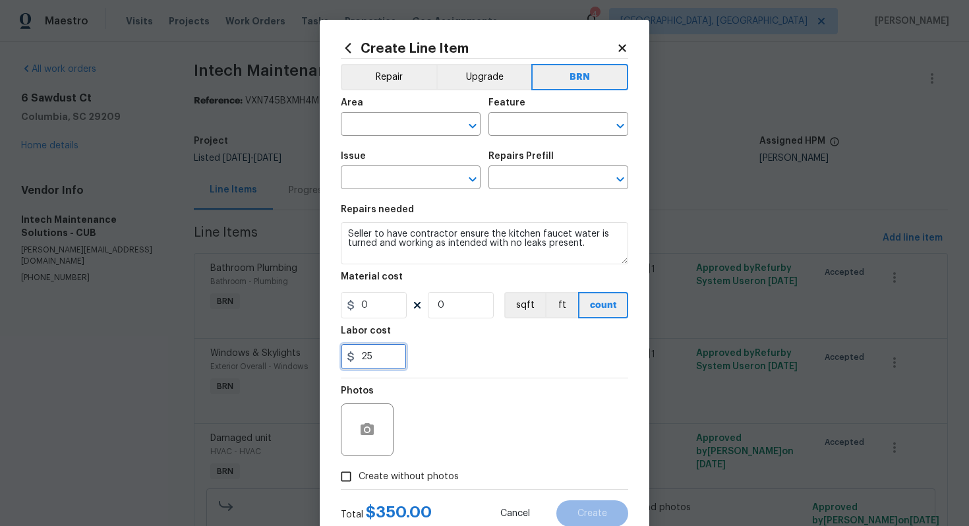
type input "25"
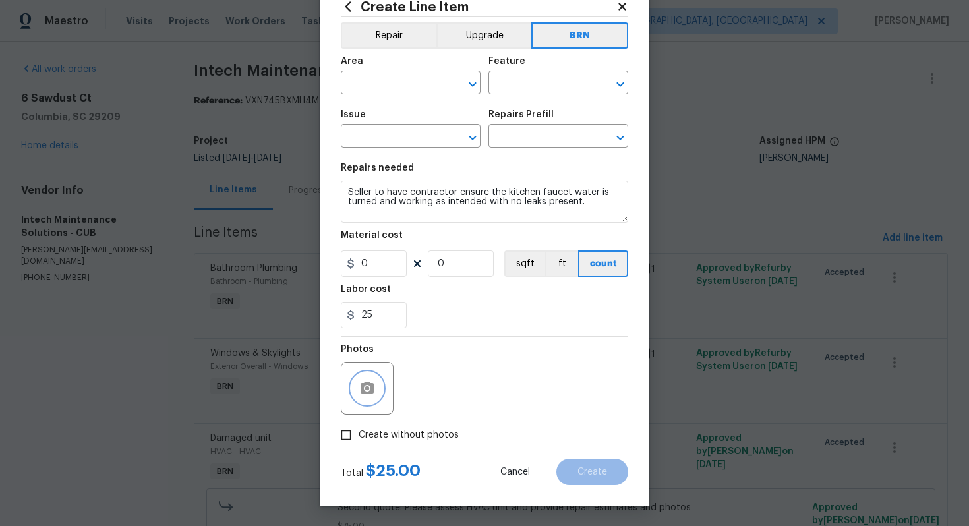
click at [362, 393] on icon "button" at bounding box center [366, 387] width 13 height 12
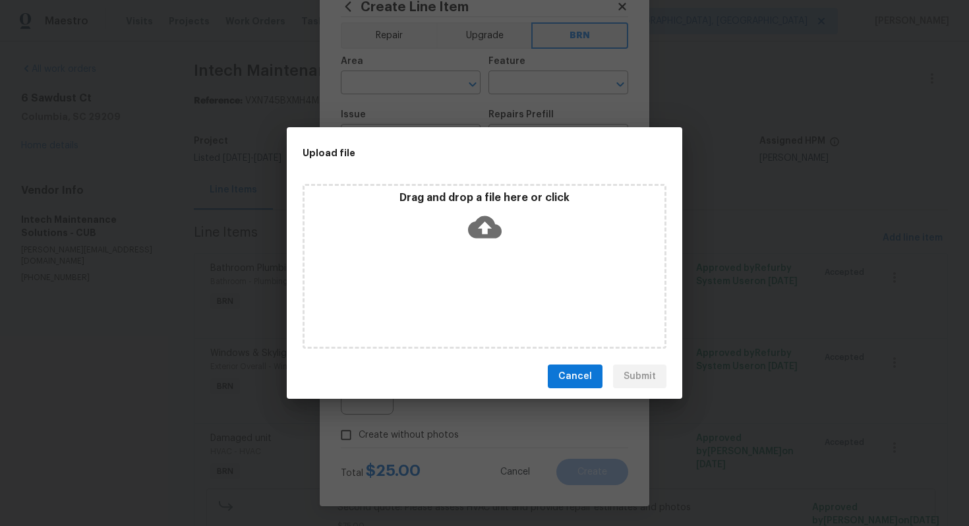
click at [476, 227] on icon at bounding box center [485, 227] width 34 height 22
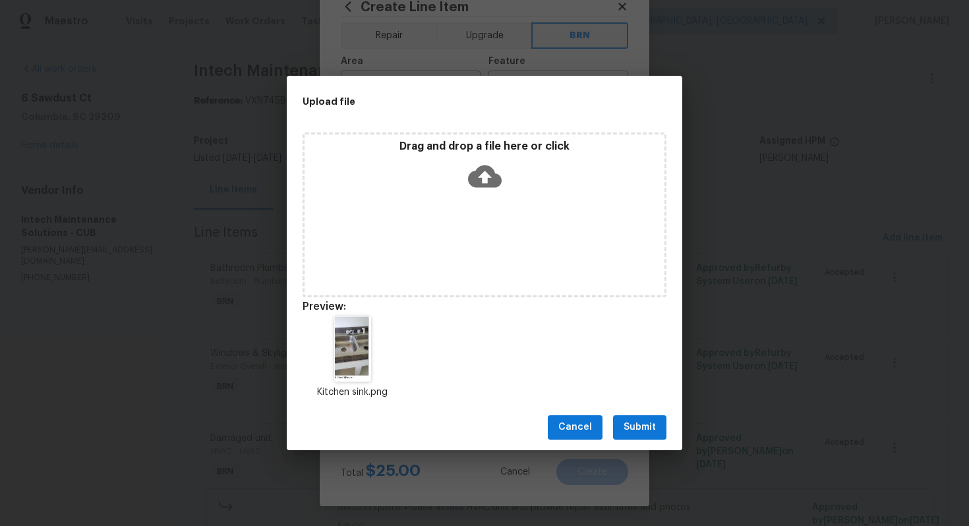
click at [663, 427] on button "Submit" at bounding box center [639, 427] width 53 height 24
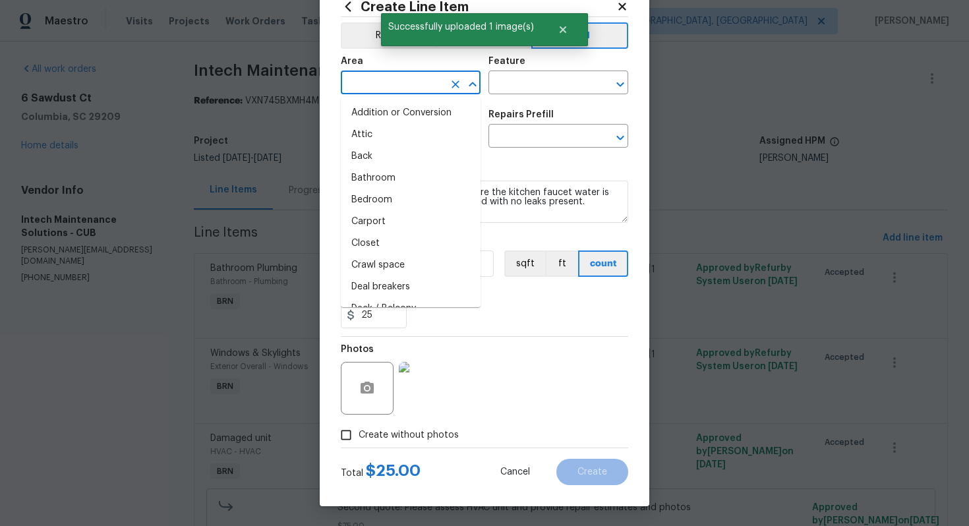
click at [377, 80] on input "text" at bounding box center [392, 84] width 103 height 20
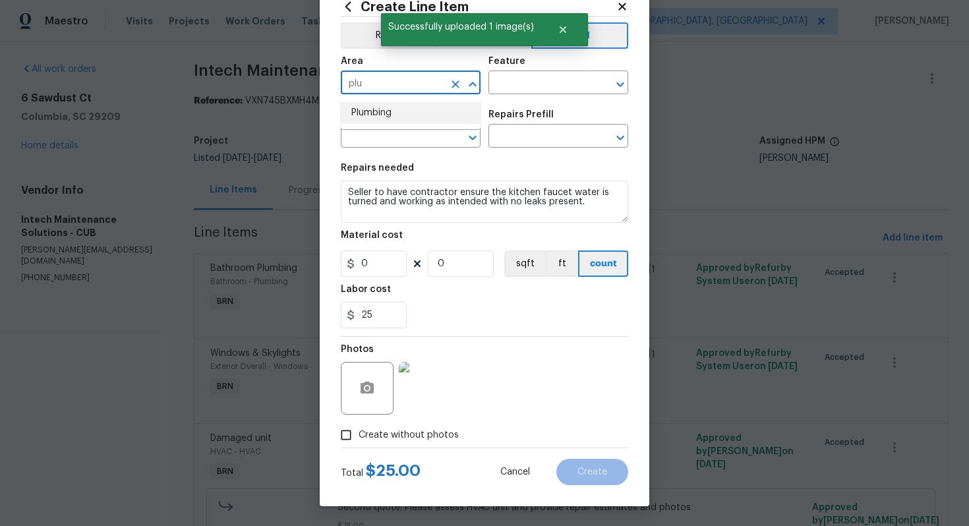
click at [388, 113] on li "Plumbing" at bounding box center [411, 113] width 140 height 22
type input "Plumbing"
click at [513, 77] on input "text" at bounding box center [539, 84] width 103 height 20
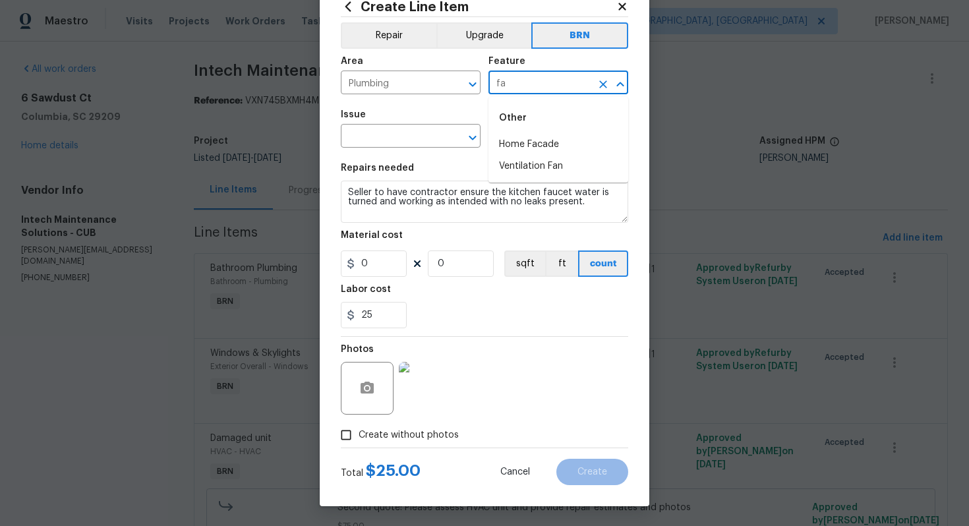
type input "f"
click at [526, 170] on li "Plumbing" at bounding box center [558, 166] width 140 height 22
type input "Plumbing"
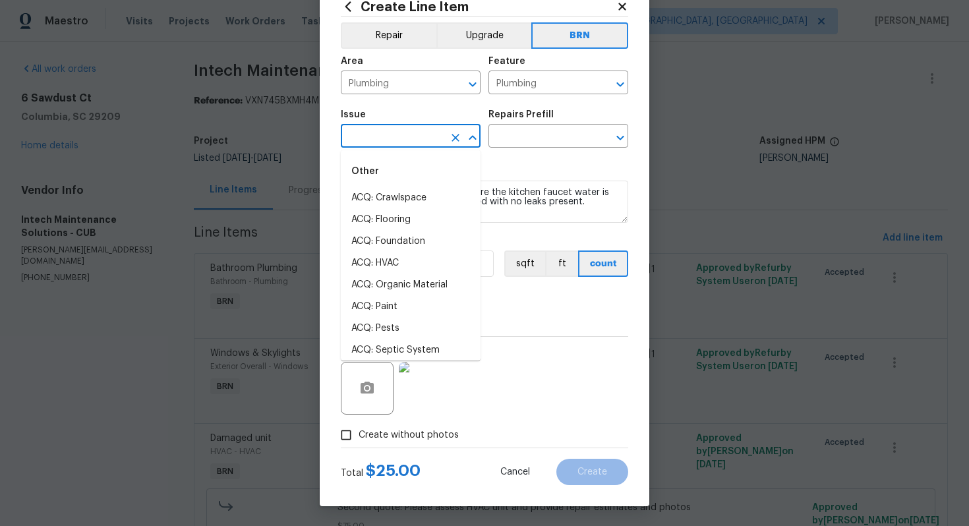
click at [419, 144] on input "text" at bounding box center [392, 137] width 103 height 20
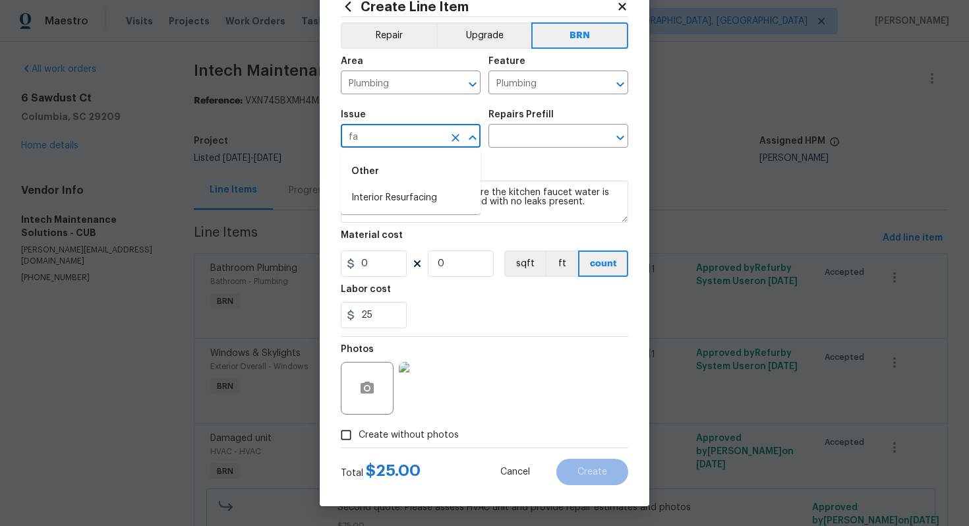
type input "f"
click at [429, 218] on li "General Plumbing" at bounding box center [411, 220] width 140 height 22
type input "General Plumbing"
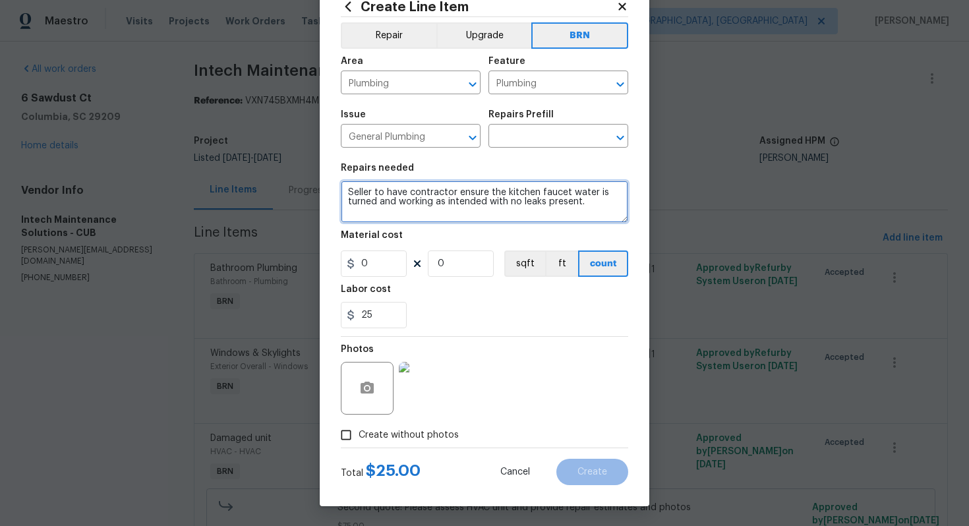
drag, startPoint x: 346, startPoint y: 193, endPoint x: 534, endPoint y: 232, distance: 192.4
click at [535, 233] on section "Repairs needed Seller to have contractor ensure the kitchen faucet water is tur…" at bounding box center [484, 245] width 287 height 181
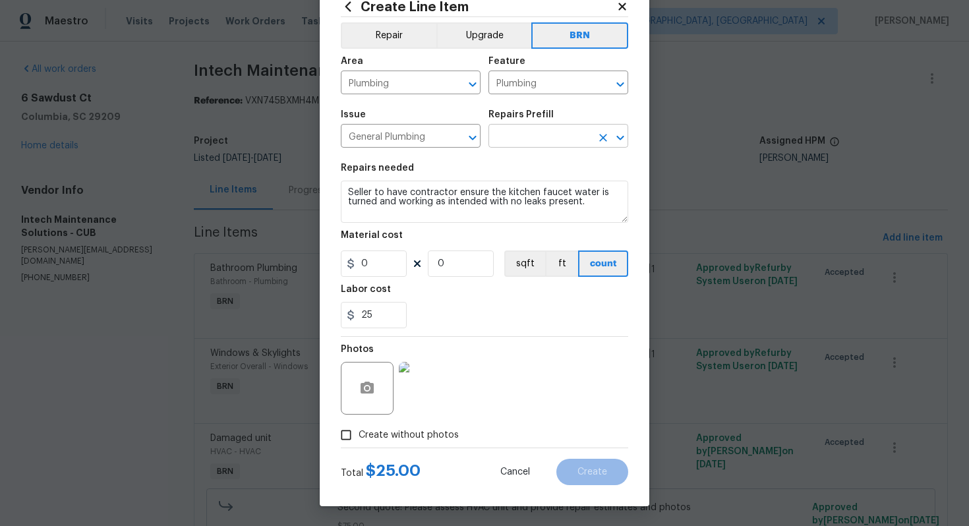
click at [535, 142] on input "text" at bounding box center [539, 137] width 103 height 20
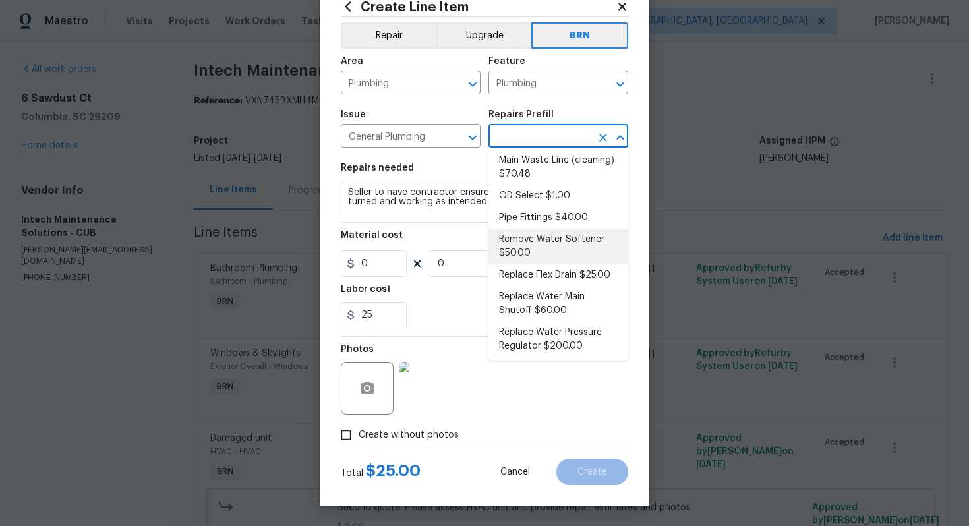
scroll to position [252, 0]
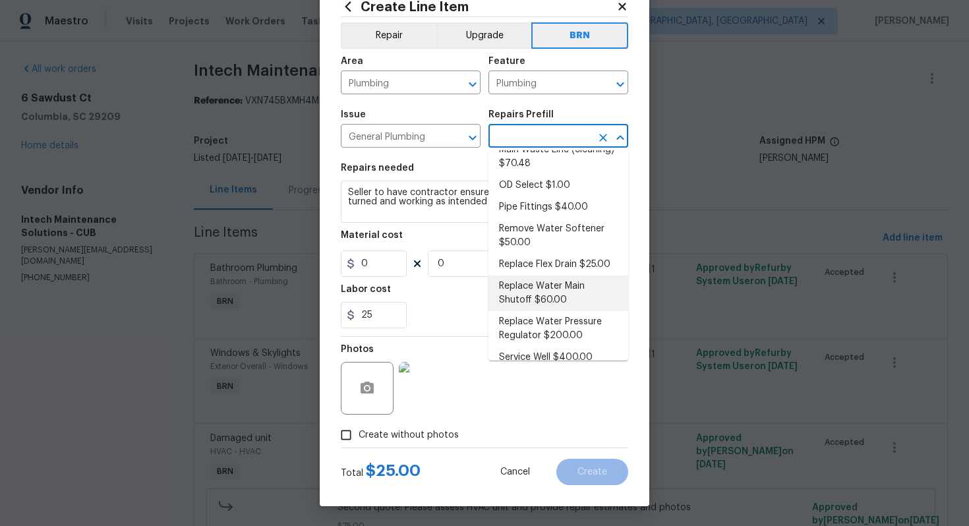
click at [529, 280] on li "Replace Water Main Shutoff $60.00" at bounding box center [558, 293] width 140 height 36
type input "Replace Water Main Shutoff $60.00"
type textarea "Remove and replace the homes main water supply shutoff. Ensure that there are n…"
type input "60"
type input "1"
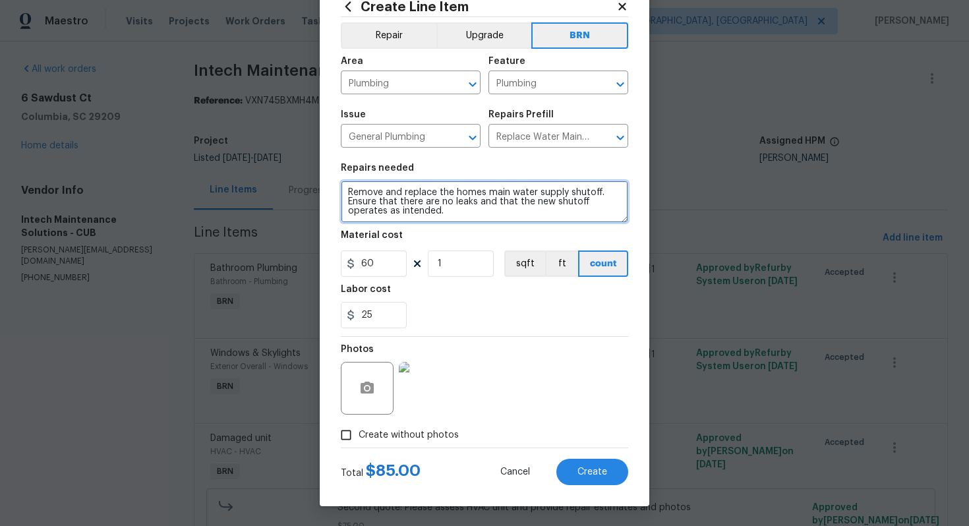
drag, startPoint x: 346, startPoint y: 192, endPoint x: 445, endPoint y: 232, distance: 106.4
click at [445, 233] on section "Repairs needed Remove and replace the homes main water supply shutoff. Ensure t…" at bounding box center [484, 245] width 287 height 181
paste textarea "Seller to have contractor ensure the kitchen faucet water is turned and working…"
type textarea "Seller to have contractor ensure the kitchen faucet water is turned and working…"
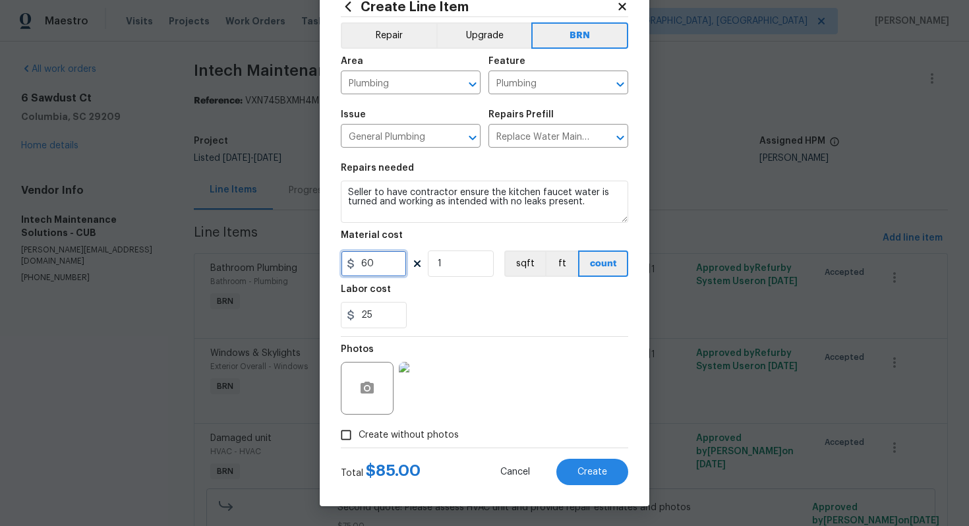
click at [368, 268] on input "60" at bounding box center [374, 263] width 66 height 26
type input "0"
click at [515, 350] on div "Photos" at bounding box center [484, 380] width 287 height 86
click at [589, 470] on span "Create" at bounding box center [592, 472] width 30 height 10
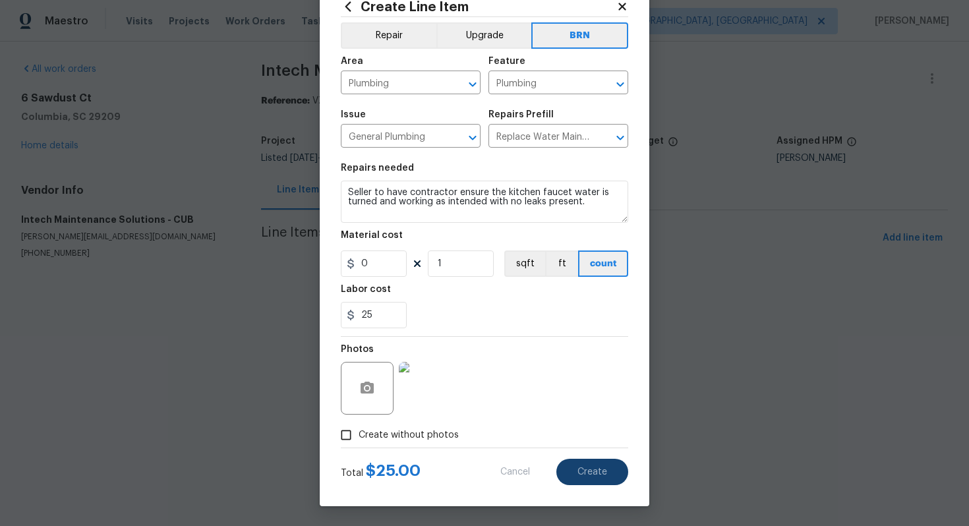
type input "0"
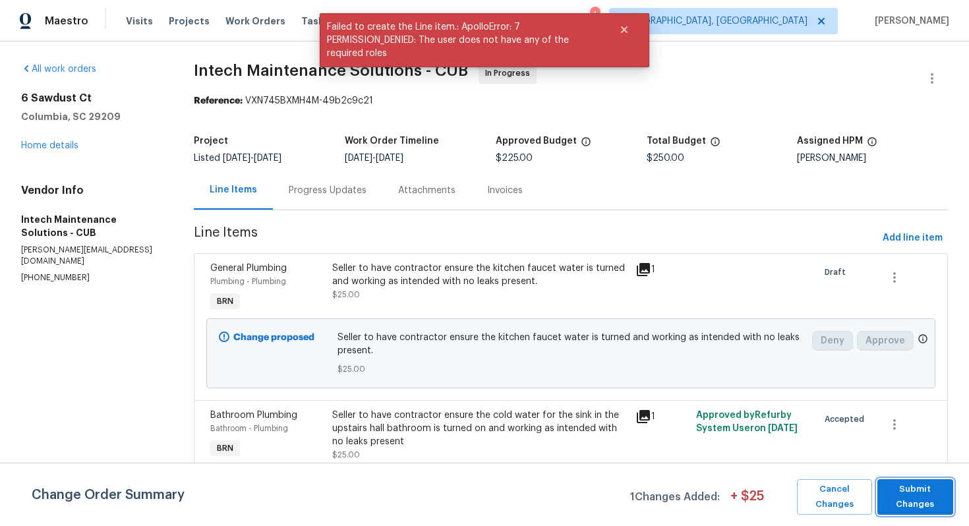
click at [925, 495] on span "Submit Changes" at bounding box center [915, 497] width 63 height 30
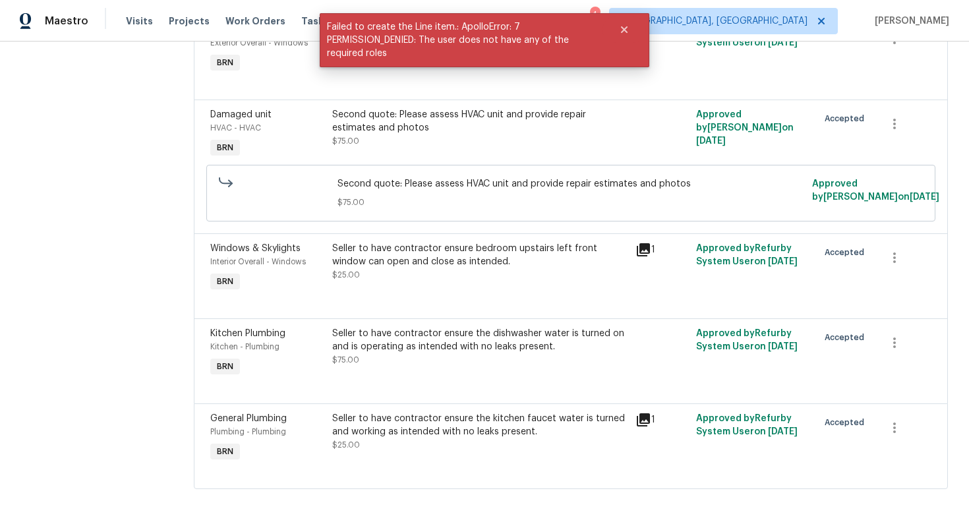
scroll to position [0, 0]
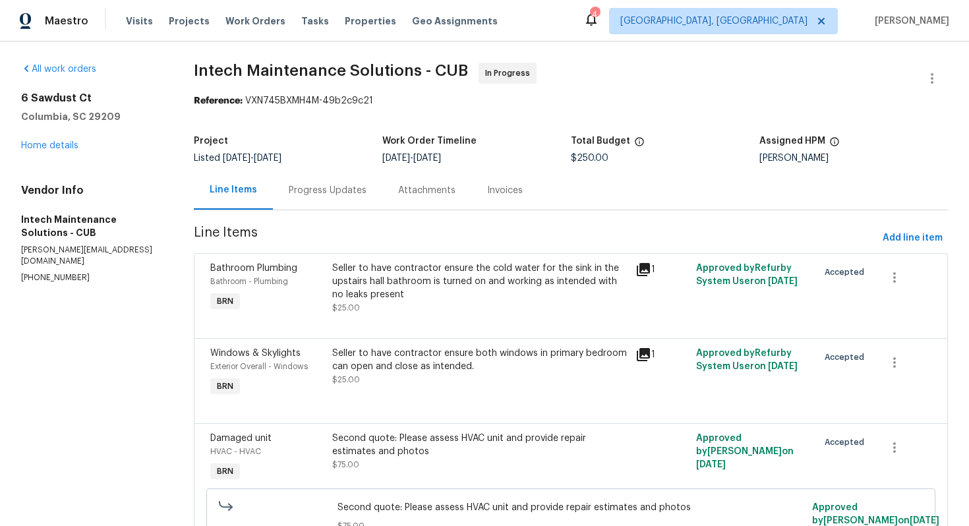
click at [318, 181] on div "Progress Updates" at bounding box center [327, 190] width 109 height 39
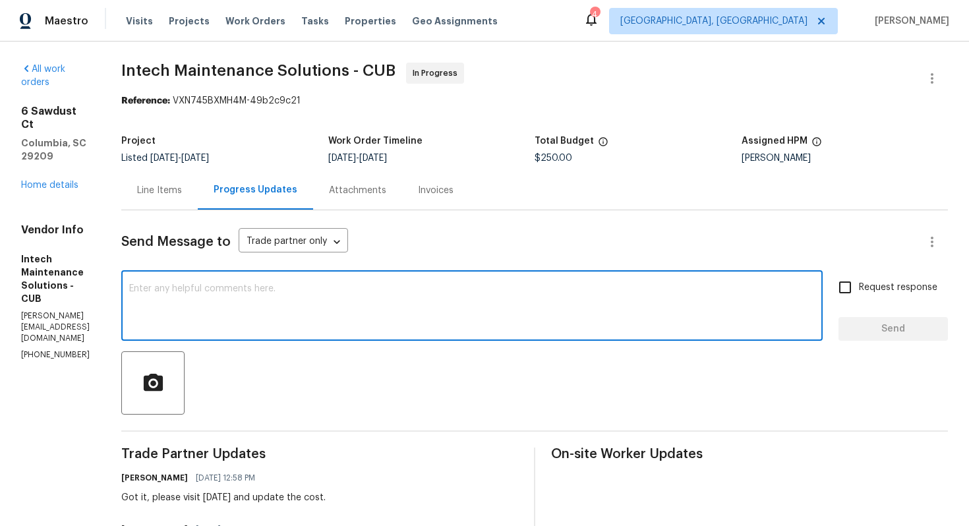
click at [393, 298] on textarea at bounding box center [471, 307] width 685 height 46
type textarea "I have added some additional line items, please take care of those repairs as w…"
click at [849, 287] on input "Request response" at bounding box center [845, 287] width 28 height 28
checkbox input "true"
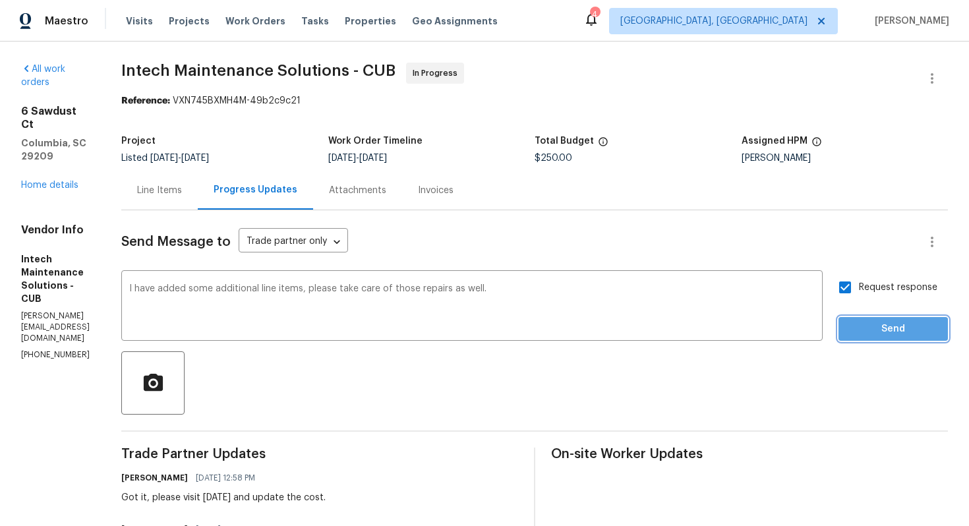
click at [881, 336] on span "Send" at bounding box center [893, 329] width 88 height 16
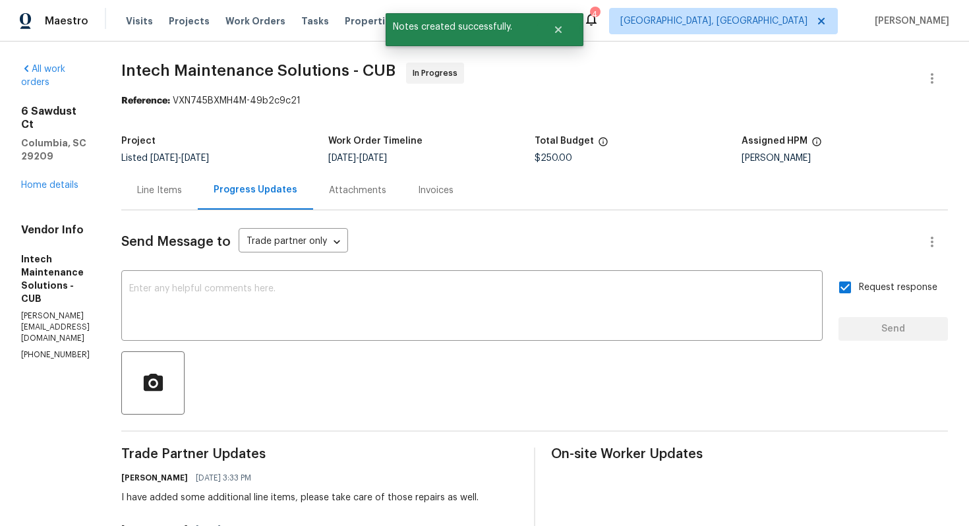
click at [179, 193] on div "Line Items" at bounding box center [159, 190] width 45 height 13
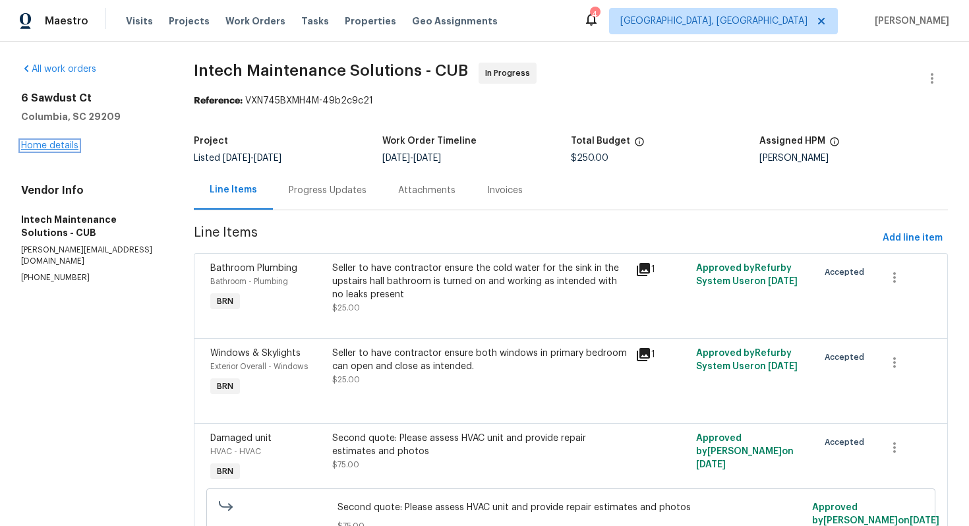
click at [36, 147] on link "Home details" at bounding box center [49, 145] width 57 height 9
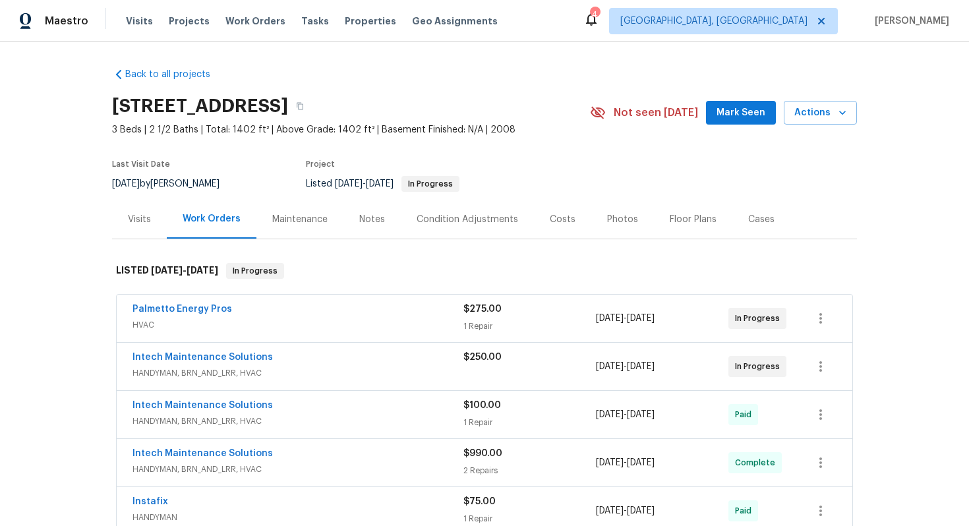
scroll to position [1026, 0]
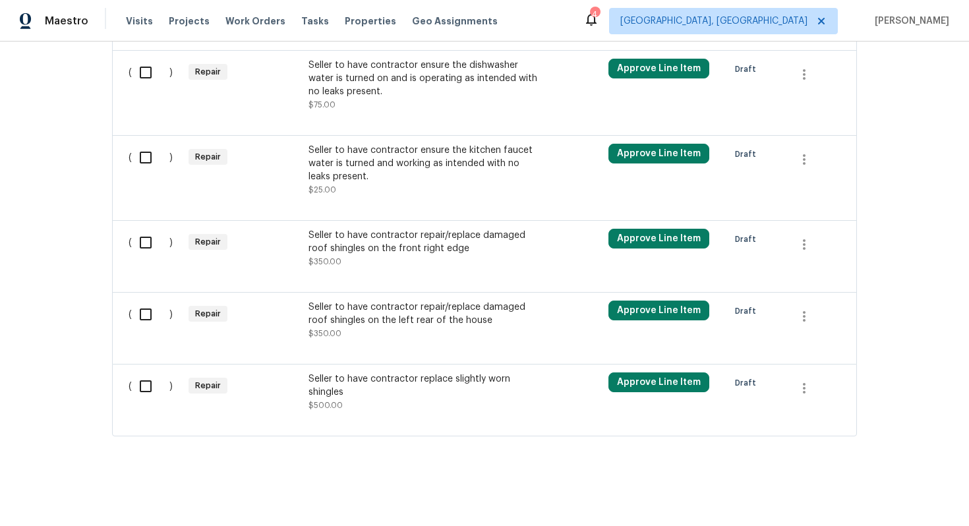
click at [424, 335] on div "Seller to have contractor repair/replace damaged roof shingles on the left rear…" at bounding box center [424, 320] width 232 height 40
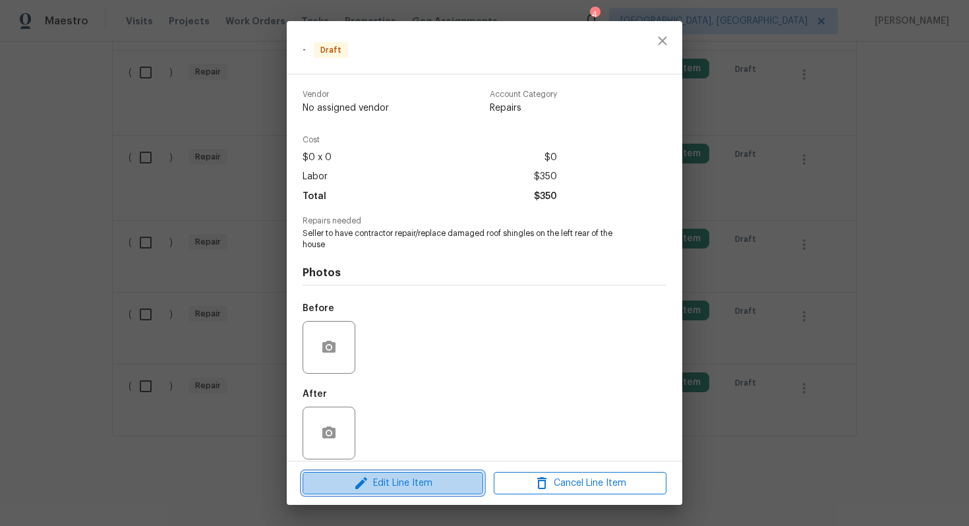
click at [399, 484] on span "Edit Line Item" at bounding box center [392, 483] width 173 height 16
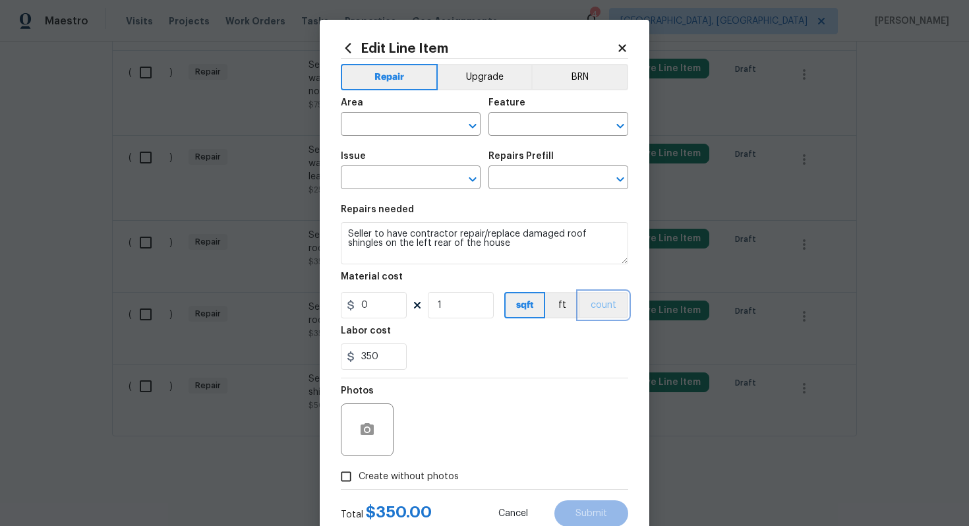
click at [616, 308] on button "count" at bounding box center [602, 305] width 49 height 26
click at [591, 81] on button "BRN" at bounding box center [579, 77] width 97 height 26
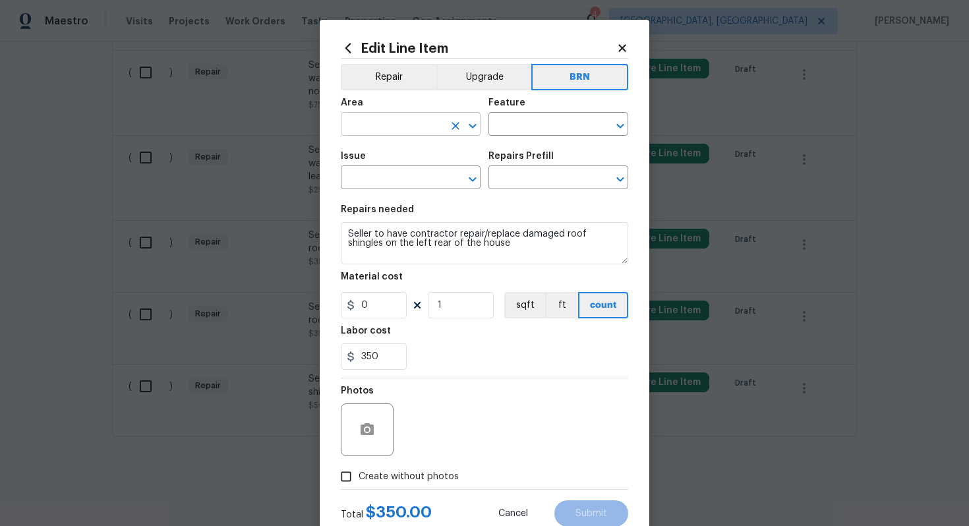
click at [399, 127] on input "text" at bounding box center [392, 125] width 103 height 20
click at [413, 160] on li "Roof" at bounding box center [411, 155] width 140 height 22
type input "Roof"
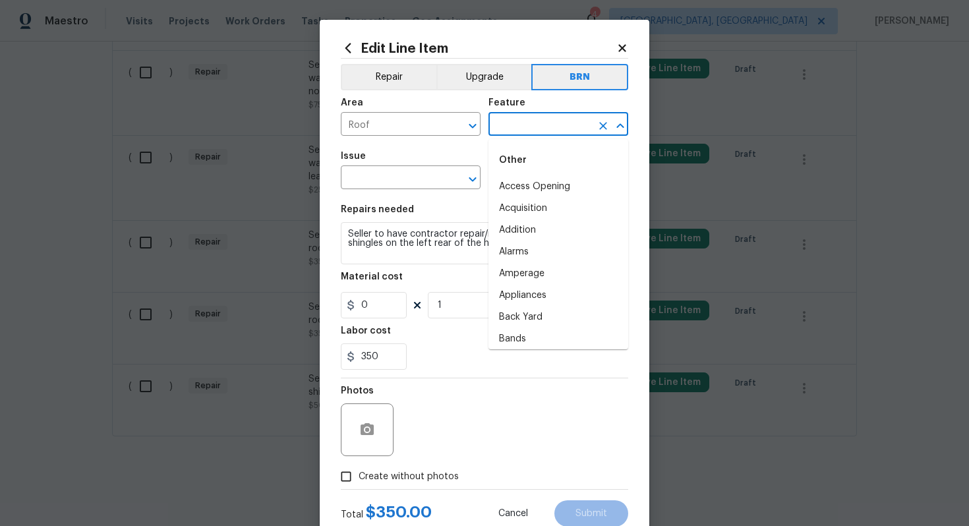
click at [510, 129] on input "text" at bounding box center [539, 125] width 103 height 20
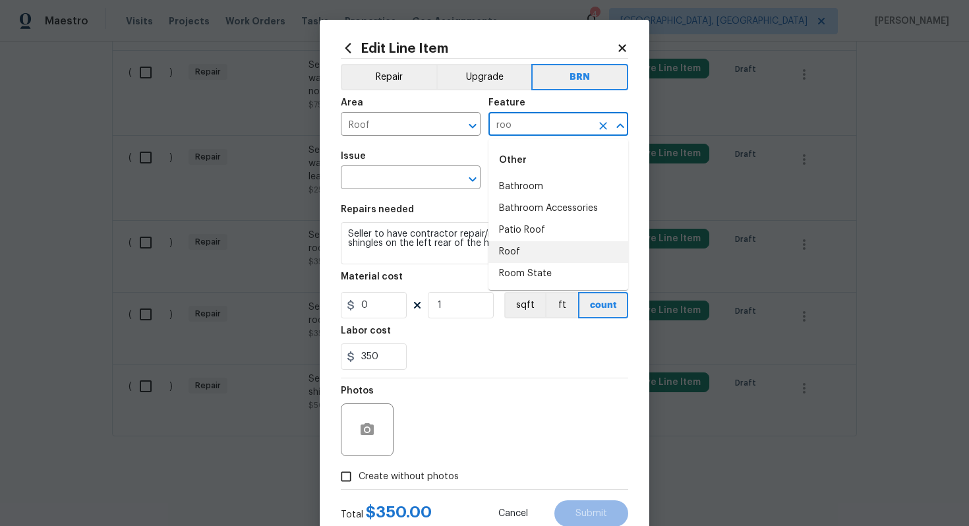
click at [519, 253] on li "Roof" at bounding box center [558, 252] width 140 height 22
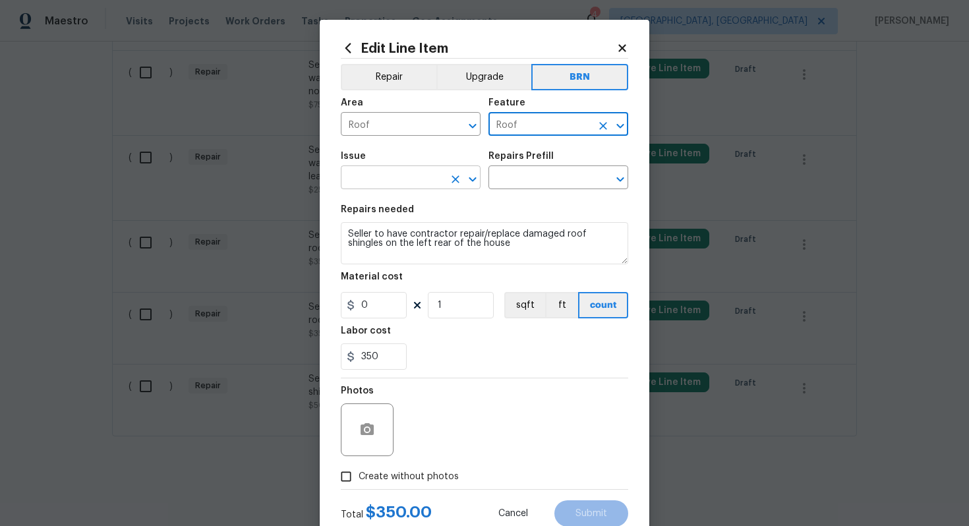
type input "Roof"
click at [374, 178] on input "text" at bounding box center [392, 179] width 103 height 20
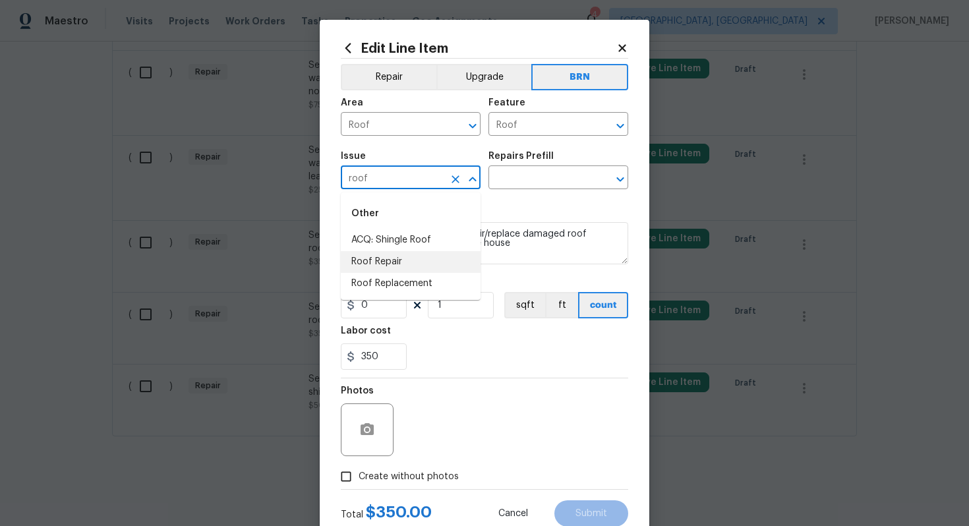
click at [388, 263] on li "Roof Repair" at bounding box center [411, 262] width 140 height 22
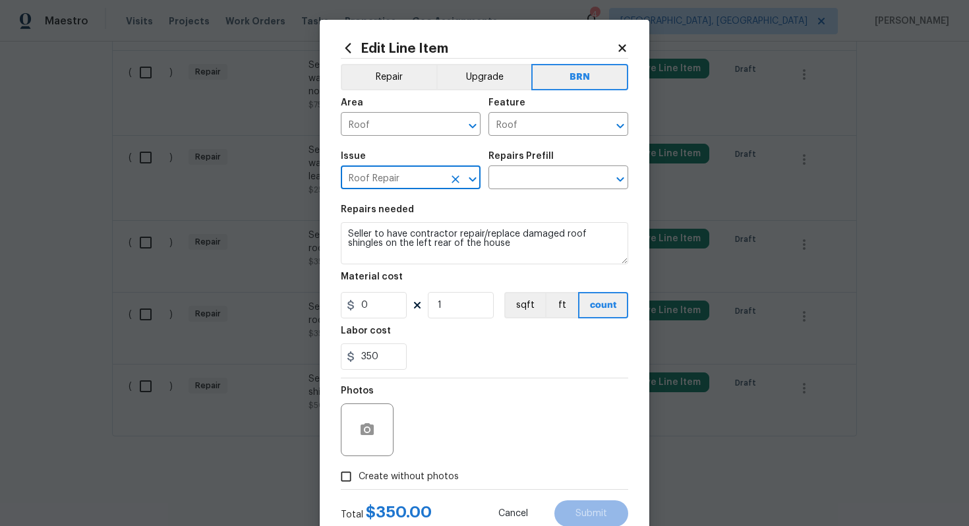
type input "Roof Repair"
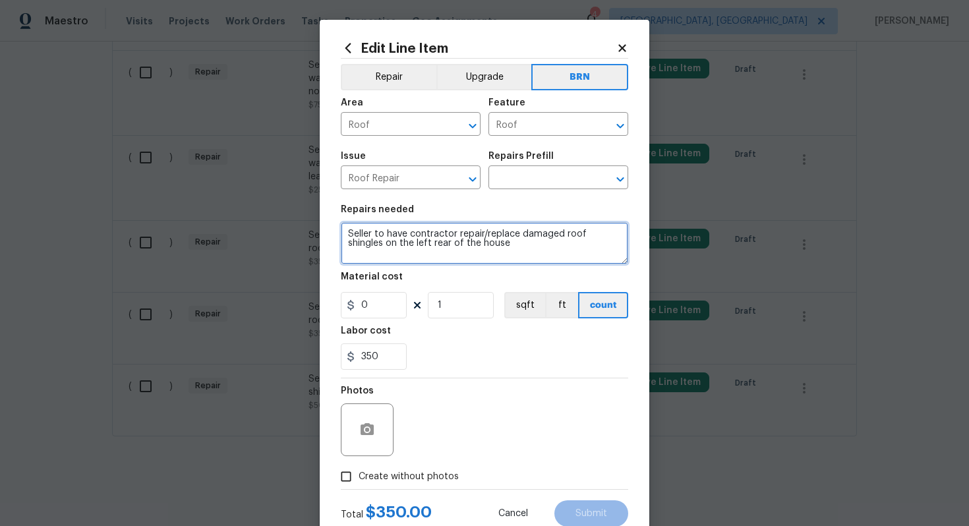
drag, startPoint x: 346, startPoint y: 235, endPoint x: 491, endPoint y: 256, distance: 146.5
click at [492, 258] on textarea "Seller to have contractor repair/replace damaged roof shingles on the left rear…" at bounding box center [484, 243] width 287 height 42
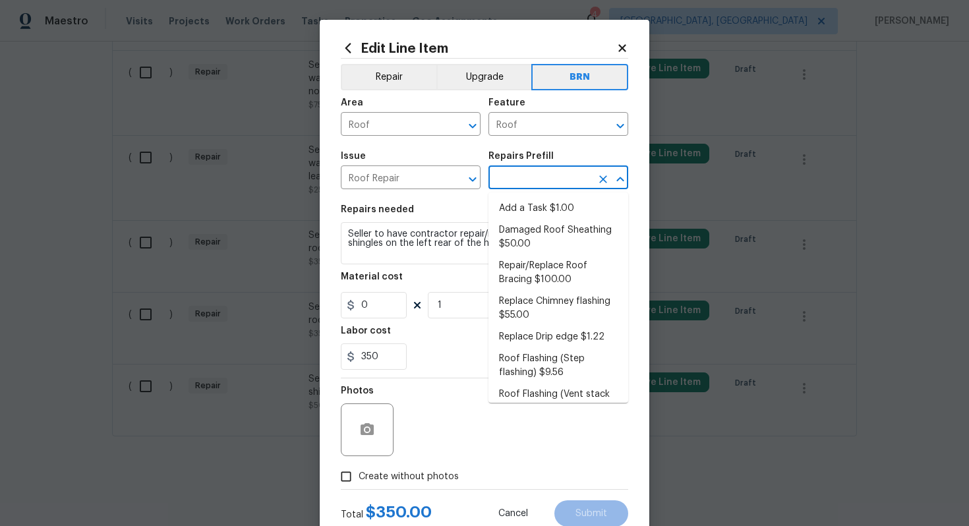
click at [536, 181] on input "text" at bounding box center [539, 179] width 103 height 20
click at [555, 279] on li "Repair/Replace Roof Bracing $100.00" at bounding box center [558, 273] width 140 height 36
type input "[PERSON_NAME] and Trim"
type input "Repair/Replace Roof Bracing $100.00"
type textarea "Prep the affected area (remove existing braces if present) and install new brac…"
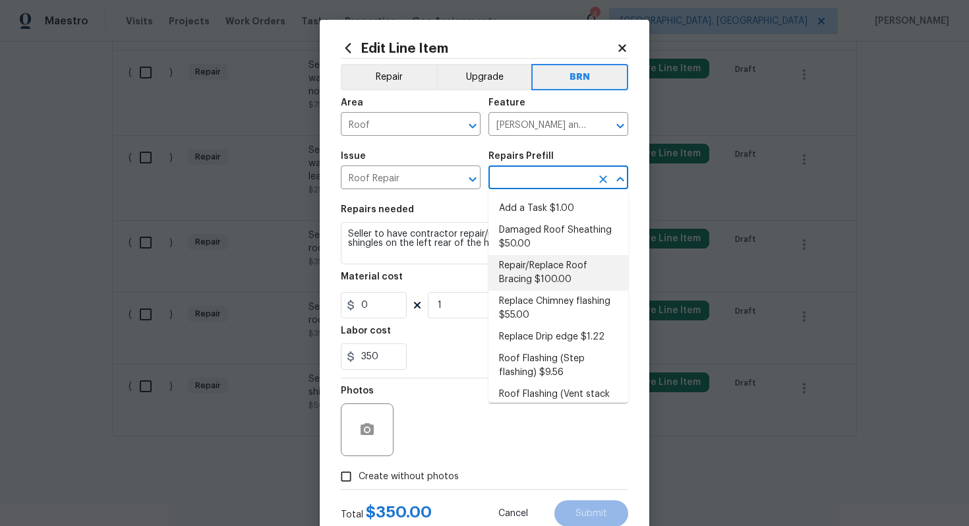
type input "100"
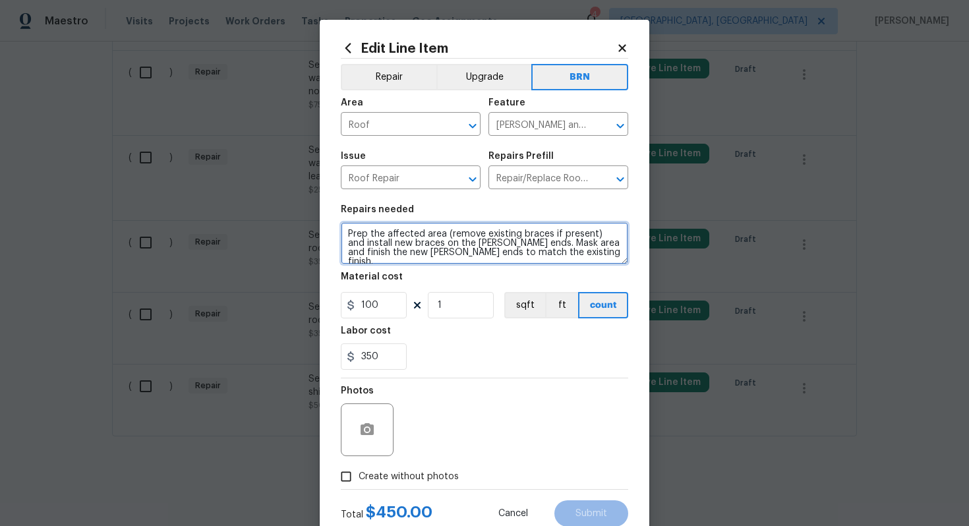
drag, startPoint x: 345, startPoint y: 235, endPoint x: 521, endPoint y: 265, distance: 179.0
click at [521, 265] on section "Repairs needed Prep the affected area (remove existing braces if present) and i…" at bounding box center [484, 287] width 287 height 181
paste textarea "Seller to have contractor repair/replace damaged roof shingles on the left rear…"
type textarea "Seller to have contractor repair/replace damaged roof shingles on the left rear…"
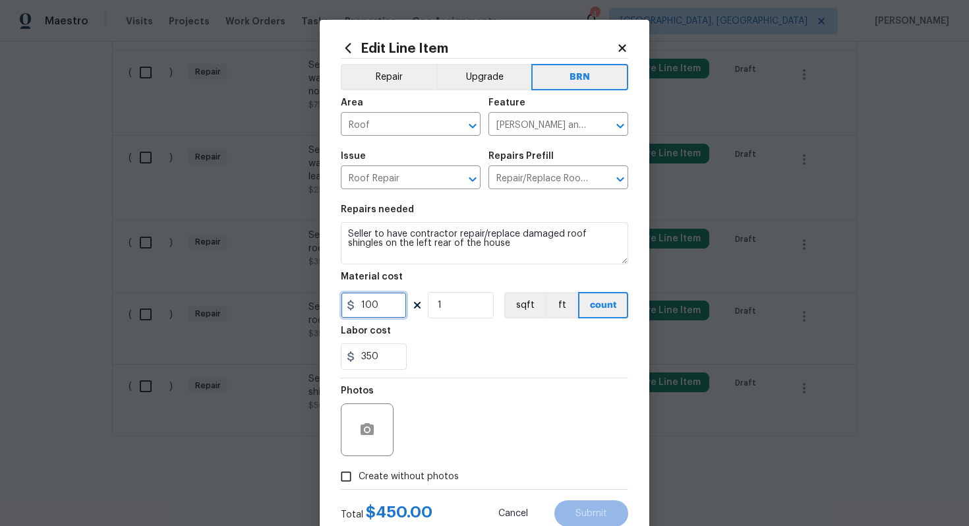
drag, startPoint x: 391, startPoint y: 309, endPoint x: 353, endPoint y: 307, distance: 37.6
click at [353, 308] on div "100" at bounding box center [374, 305] width 66 height 26
type input "0"
click at [400, 482] on span "Create without photos" at bounding box center [408, 477] width 100 height 14
click at [358, 482] on input "Create without photos" at bounding box center [345, 476] width 25 height 25
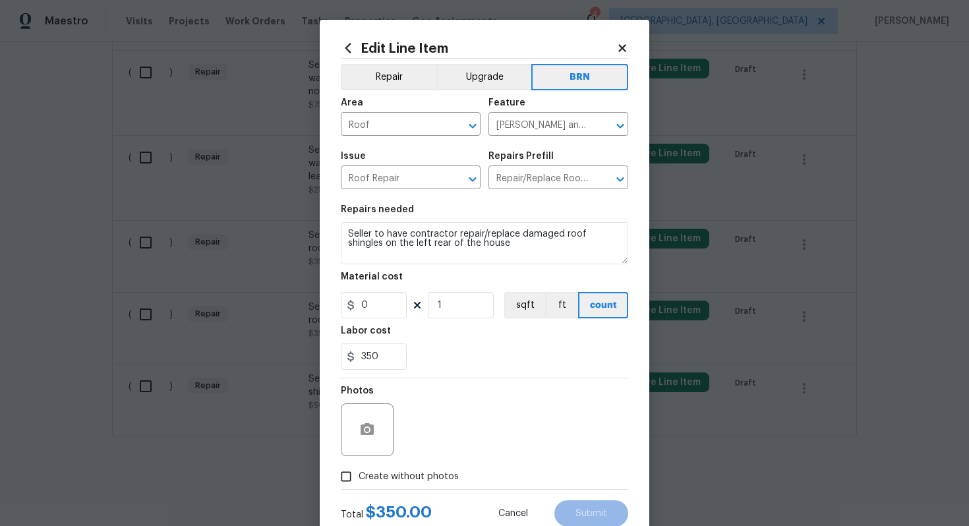
checkbox input "true"
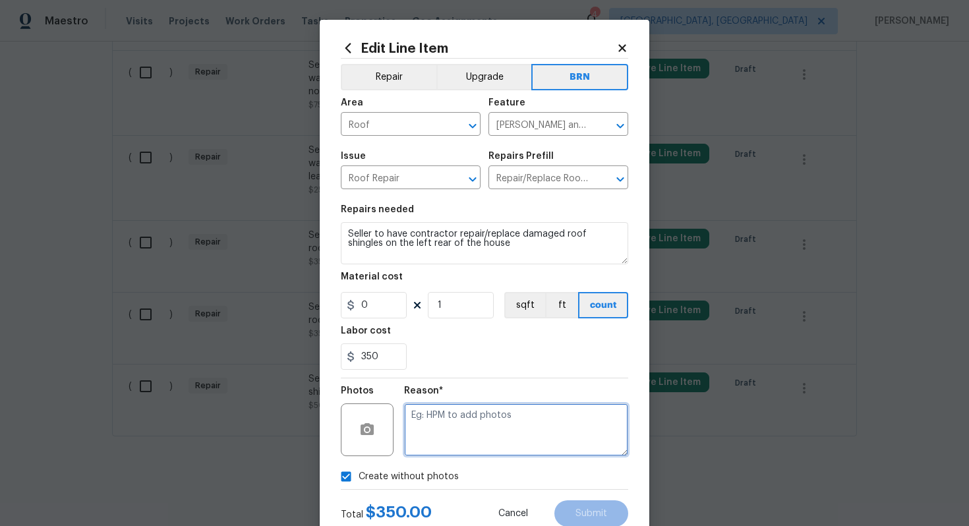
click at [463, 436] on textarea at bounding box center [516, 429] width 224 height 53
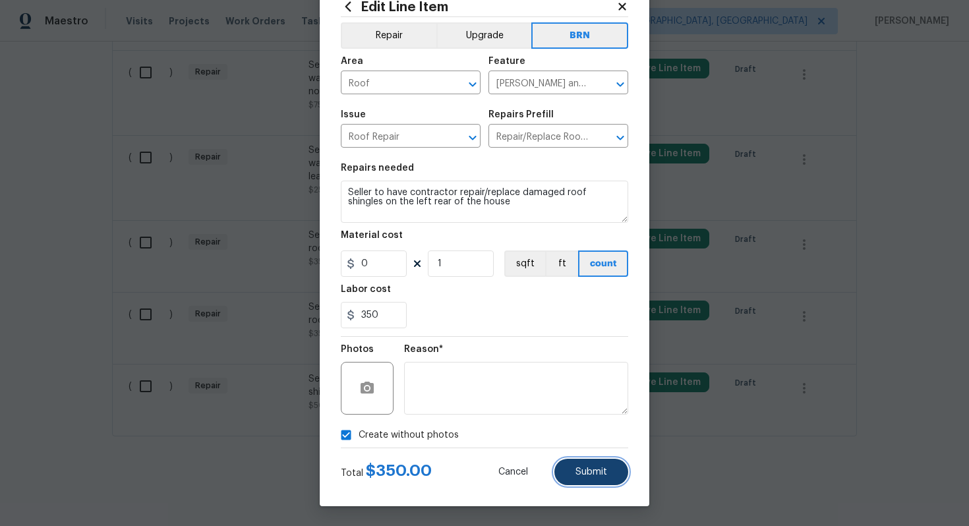
click at [574, 469] on button "Submit" at bounding box center [591, 472] width 74 height 26
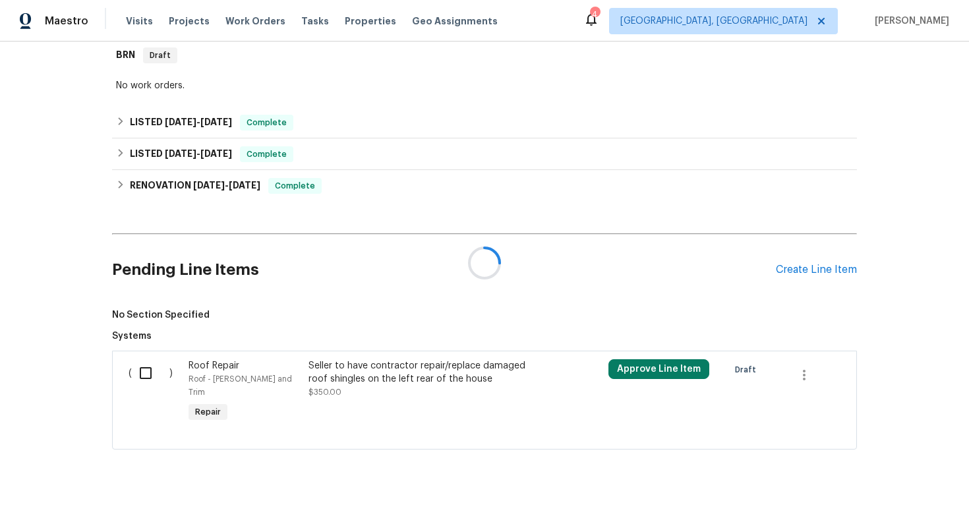
scroll to position [1026, 0]
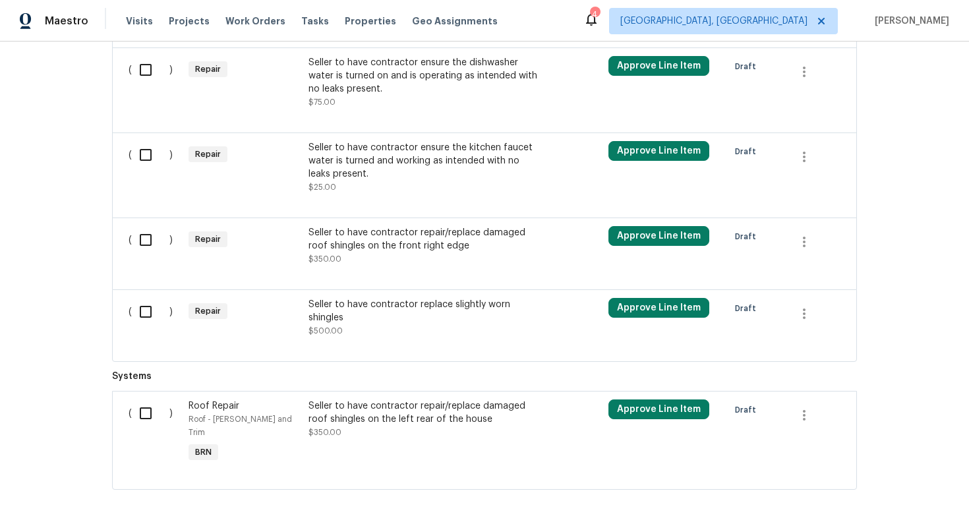
click at [450, 266] on div "Seller to have contractor repair/replace damaged roof shingles on the front rig…" at bounding box center [424, 246] width 232 height 40
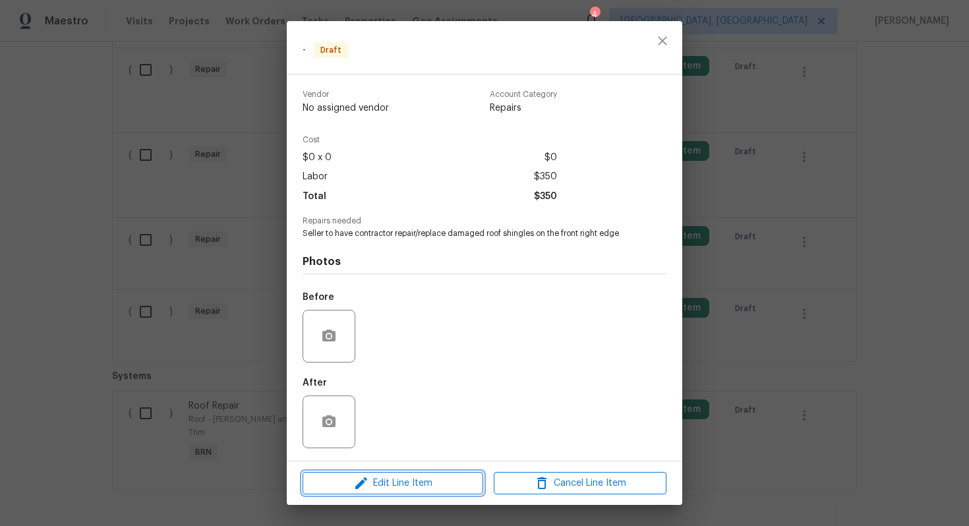
click at [414, 480] on span "Edit Line Item" at bounding box center [392, 483] width 173 height 16
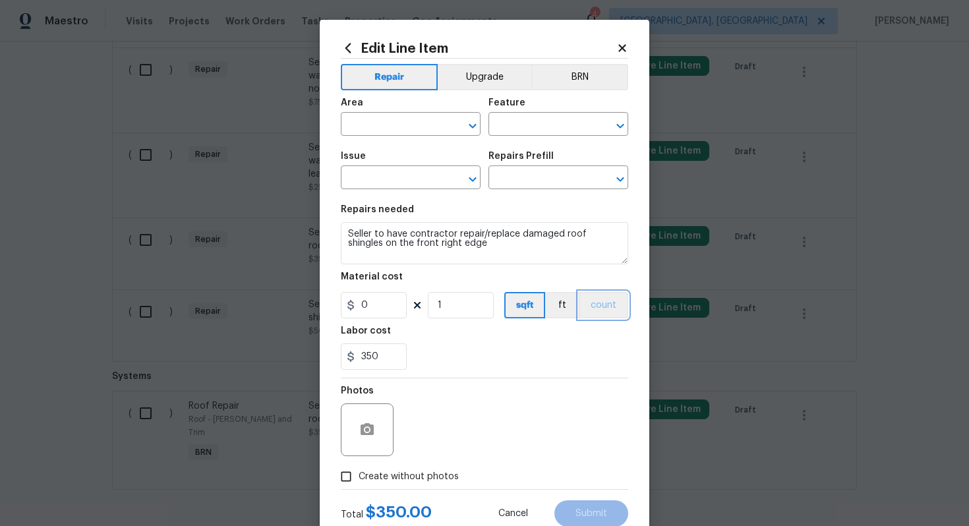
click at [608, 306] on button "count" at bounding box center [602, 305] width 49 height 26
click at [574, 79] on button "BRN" at bounding box center [579, 77] width 97 height 26
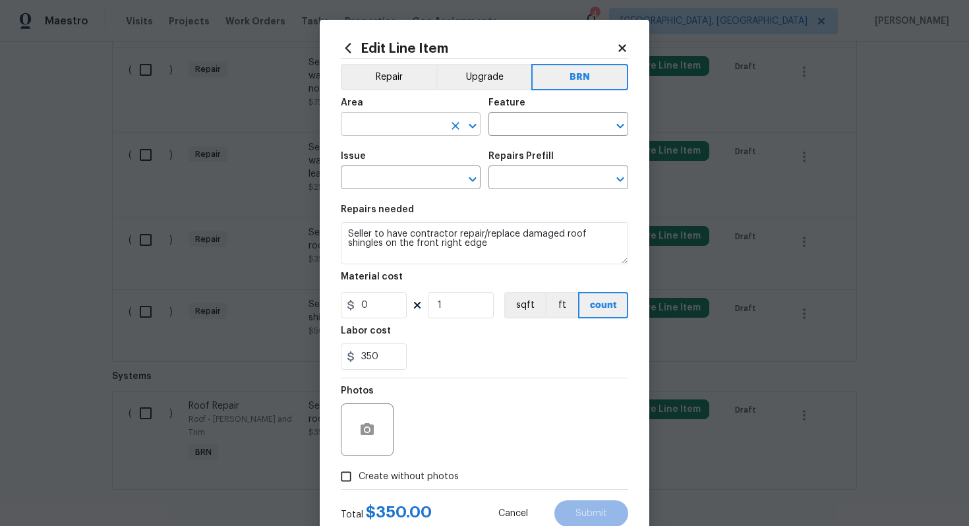
click at [390, 130] on input "text" at bounding box center [392, 125] width 103 height 20
click at [399, 155] on li "Roof" at bounding box center [411, 155] width 140 height 22
type input "Roof"
click at [505, 130] on input "text" at bounding box center [539, 125] width 103 height 20
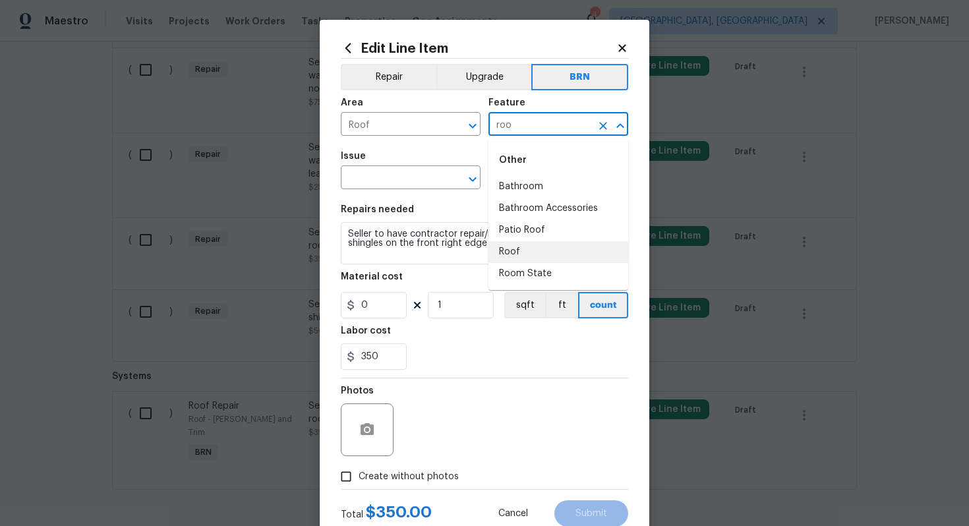
click at [515, 253] on li "Roof" at bounding box center [558, 252] width 140 height 22
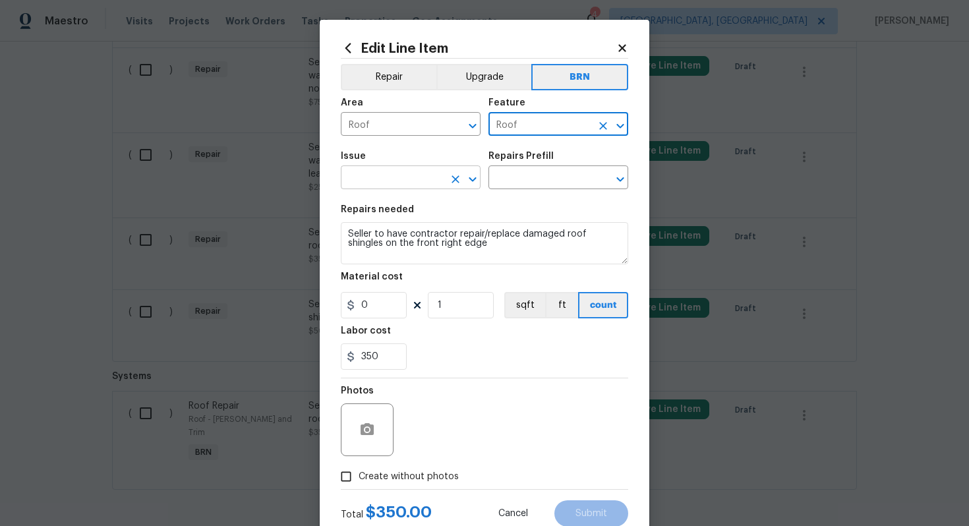
type input "Roof"
click at [403, 183] on input "text" at bounding box center [392, 179] width 103 height 20
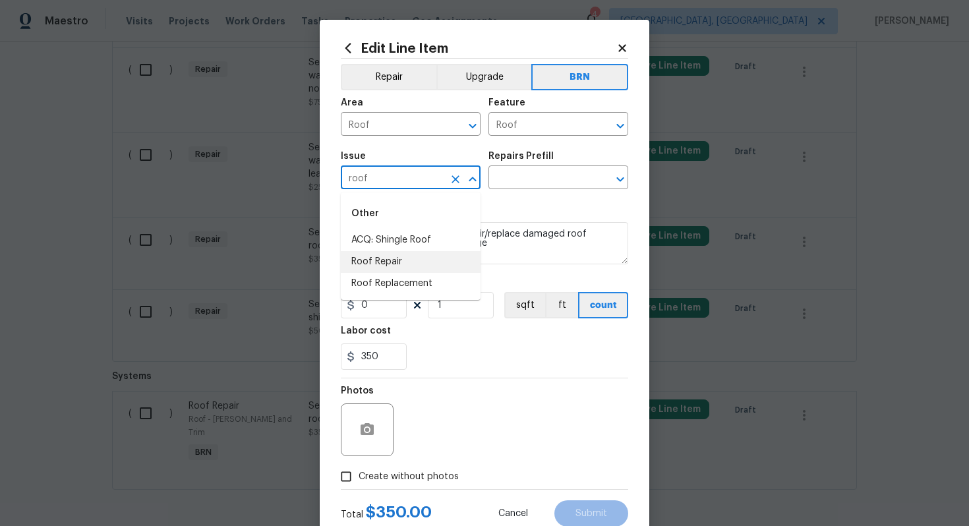
click at [398, 268] on li "Roof Repair" at bounding box center [411, 262] width 140 height 22
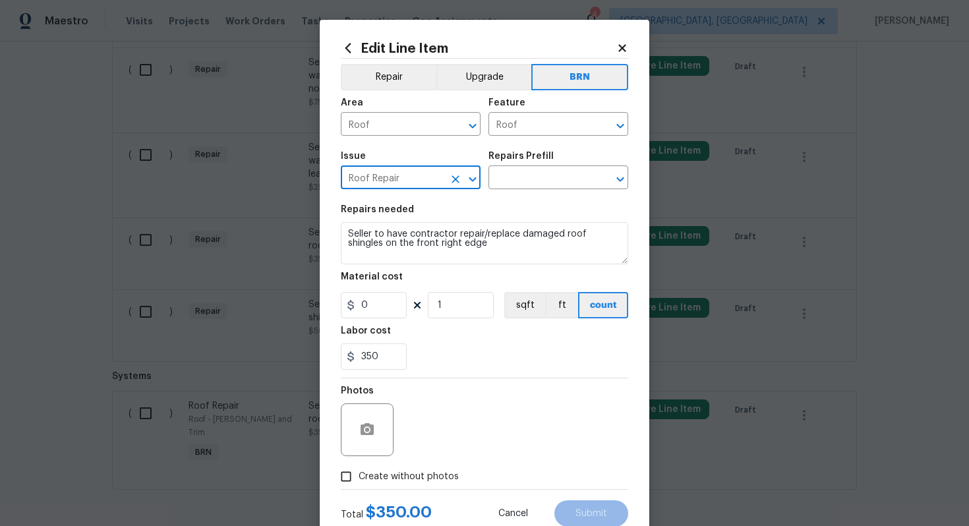
type input "Roof Repair"
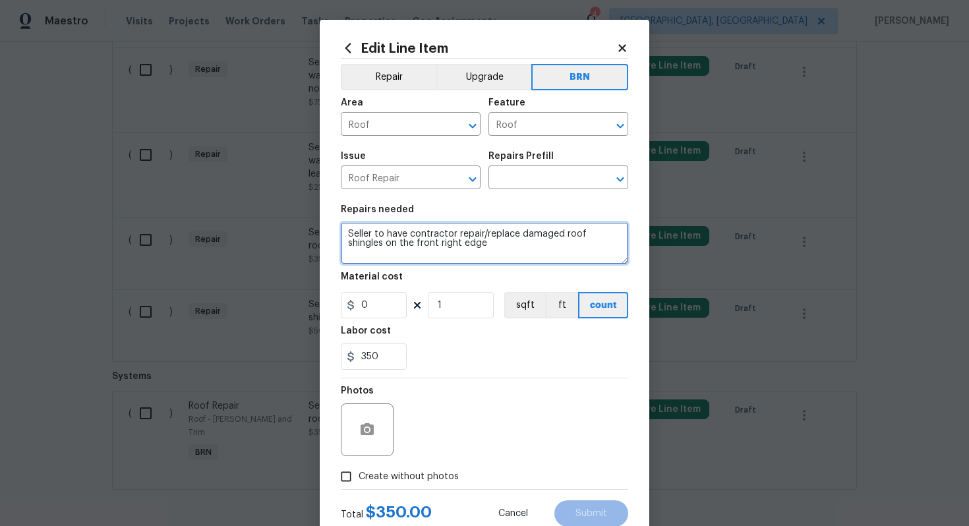
drag, startPoint x: 349, startPoint y: 236, endPoint x: 470, endPoint y: 258, distance: 123.3
click at [470, 258] on textarea "Seller to have contractor repair/replace damaged roof shingles on the front rig…" at bounding box center [484, 243] width 287 height 42
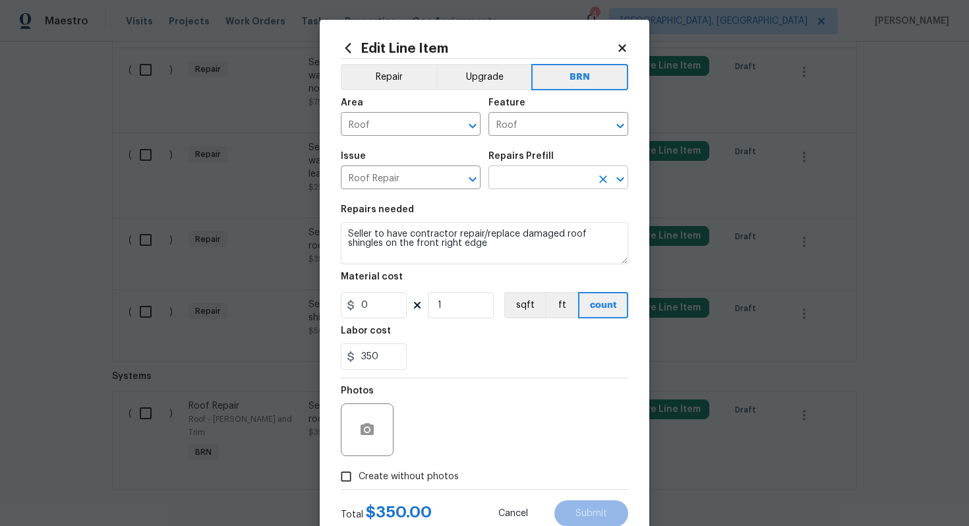
click at [538, 176] on input "text" at bounding box center [539, 179] width 103 height 20
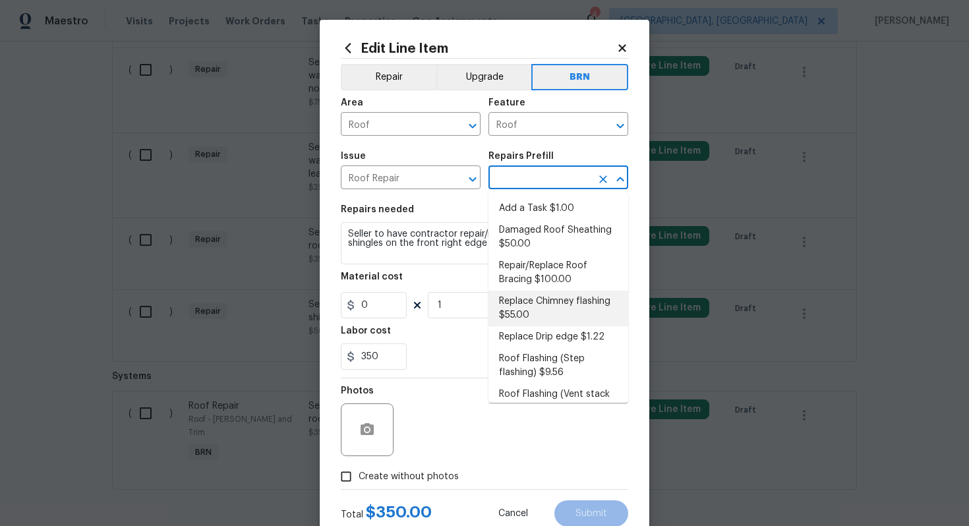
click at [534, 296] on li "Replace Chimney flashing $55.00" at bounding box center [558, 309] width 140 height 36
type input "[PERSON_NAME] and Trim"
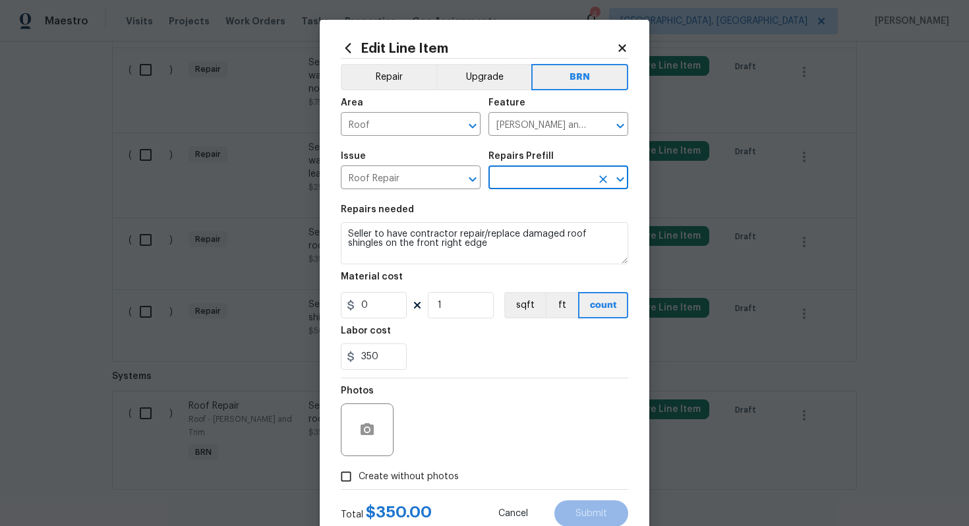
type input "Replace Chimney flashing $55.00"
type textarea "Revove the existing damaged/inoperable chimney flashing. Prep the substrate and…"
type input "55"
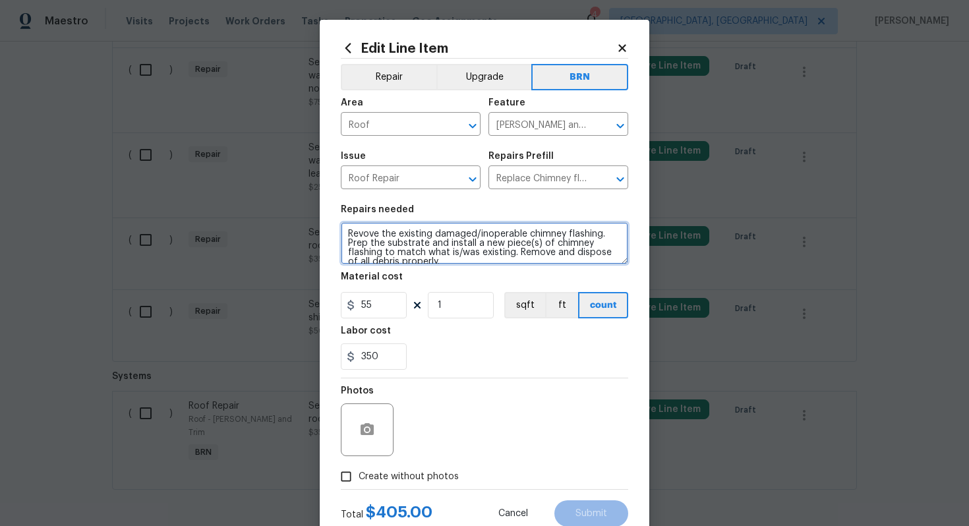
scroll to position [9, 0]
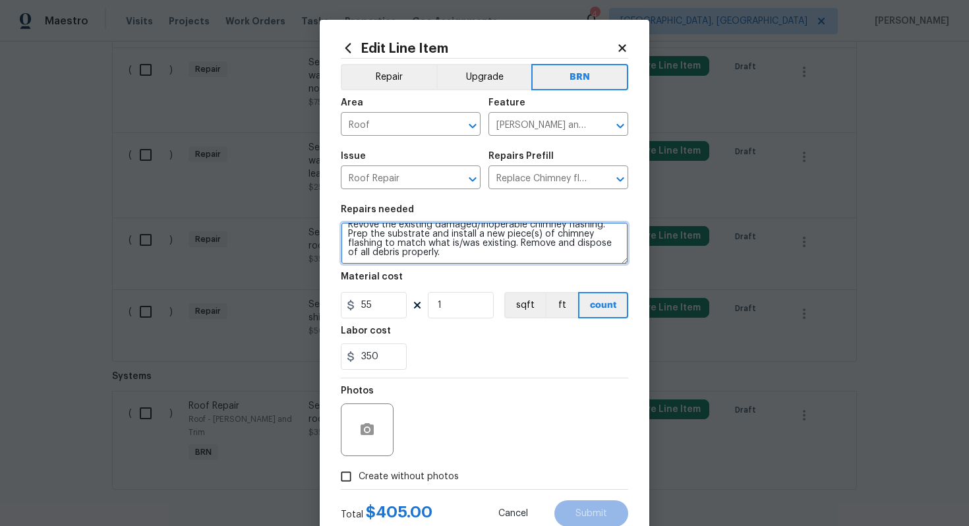
drag, startPoint x: 347, startPoint y: 233, endPoint x: 451, endPoint y: 263, distance: 108.2
click at [451, 264] on textarea "Revove the existing damaged/inoperable chimney flashing. Prep the substrate and…" at bounding box center [484, 243] width 287 height 42
paste textarea "Seller to have contractor repair/replace damaged roof shingles on the front rig…"
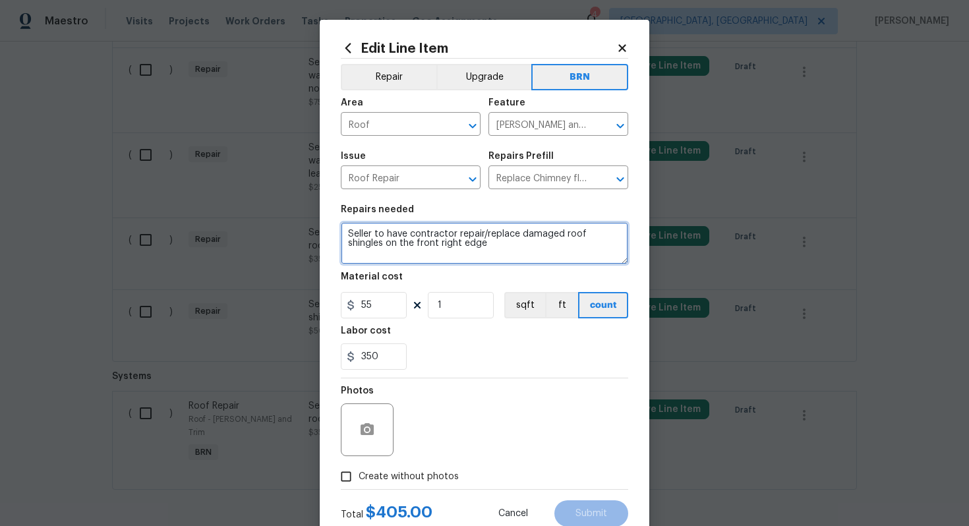
scroll to position [0, 0]
type textarea "Seller to have contractor repair/replace damaged roof shingles on the front rig…"
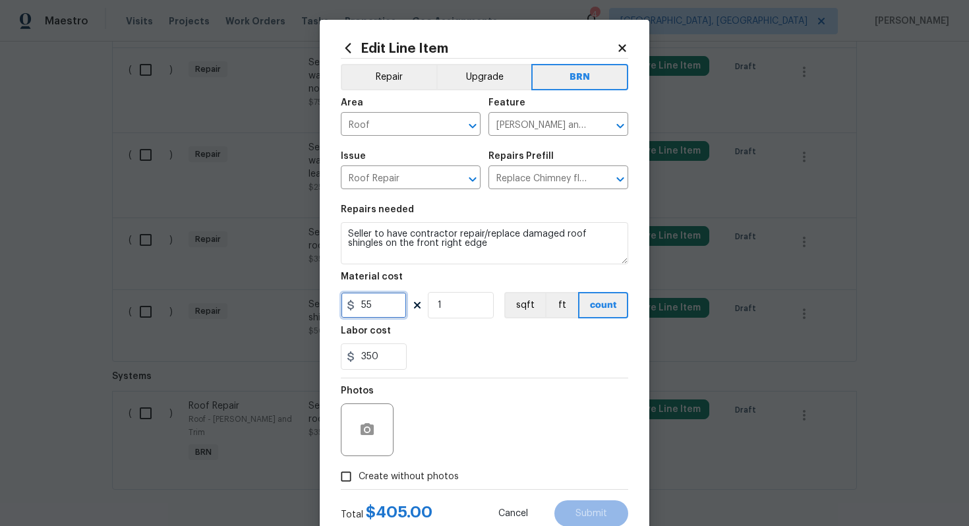
drag, startPoint x: 387, startPoint y: 306, endPoint x: 357, endPoint y: 307, distance: 30.3
click at [357, 307] on input "55" at bounding box center [374, 305] width 66 height 26
type input "0"
click at [473, 380] on div "Photos" at bounding box center [484, 421] width 287 height 86
click at [376, 425] on button "button" at bounding box center [367, 430] width 32 height 32
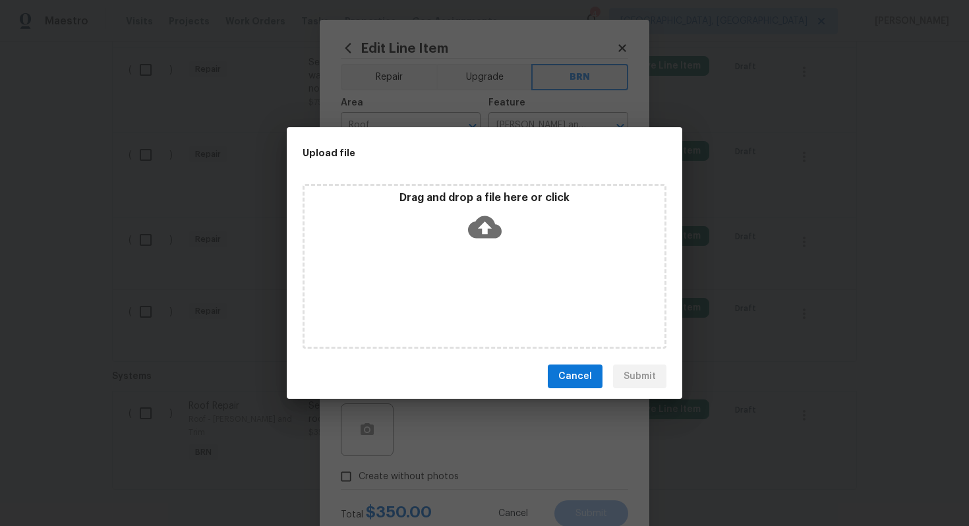
click at [487, 222] on icon at bounding box center [485, 227] width 34 height 22
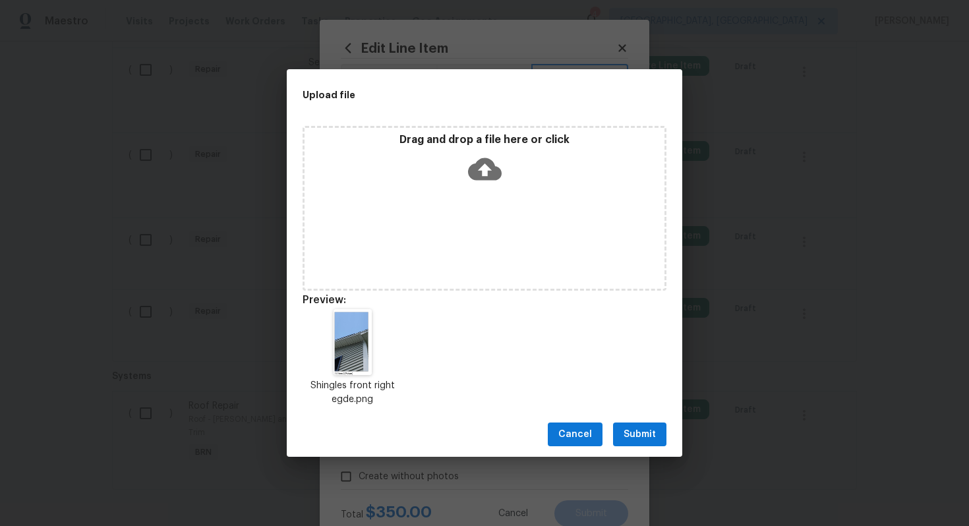
click at [644, 429] on span "Submit" at bounding box center [639, 434] width 32 height 16
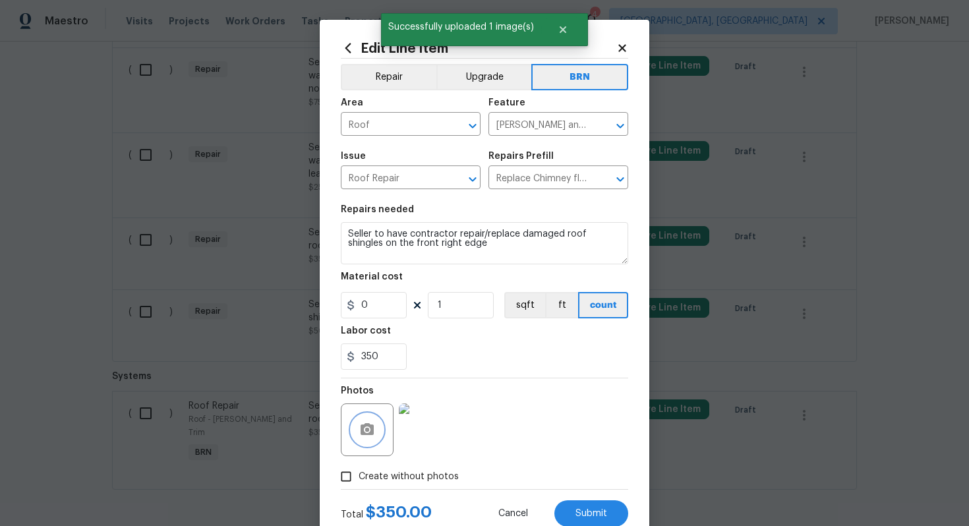
scroll to position [42, 0]
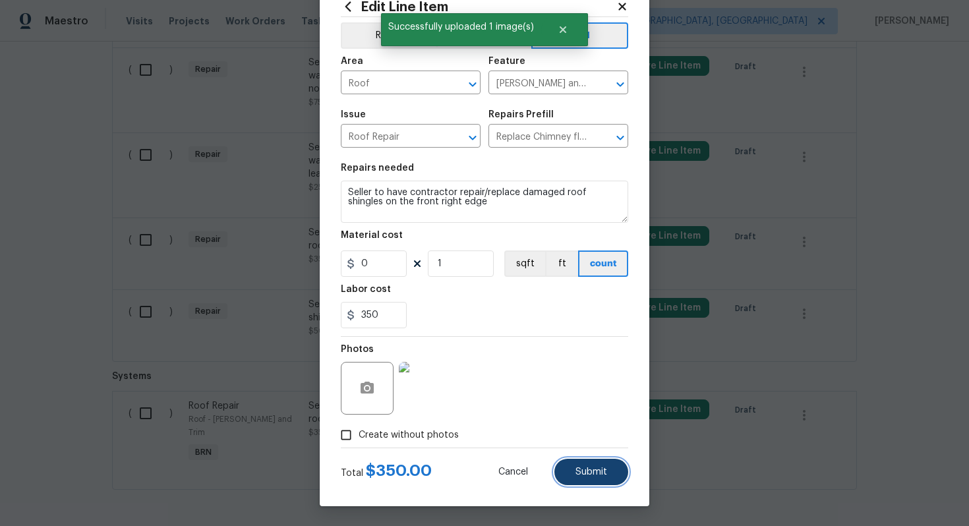
click at [580, 468] on span "Submit" at bounding box center [591, 472] width 32 height 10
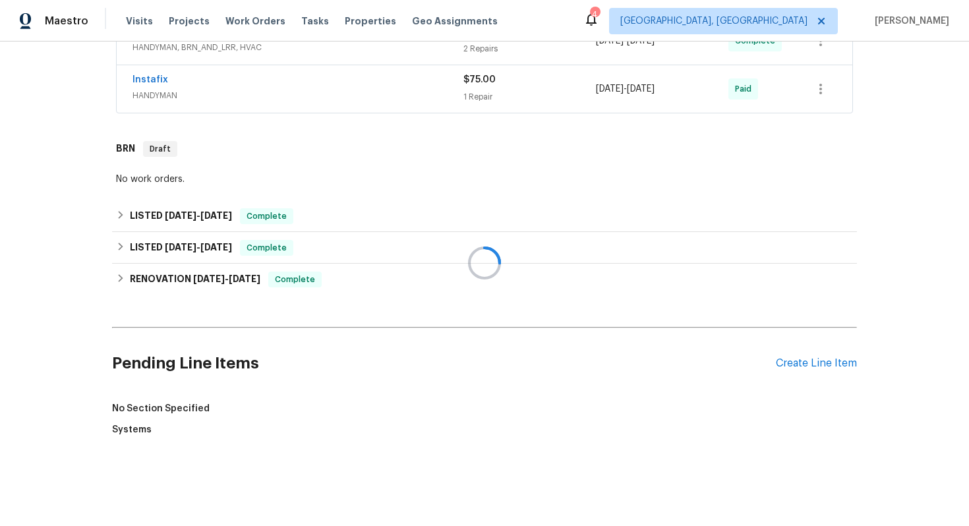
scroll to position [1026, 0]
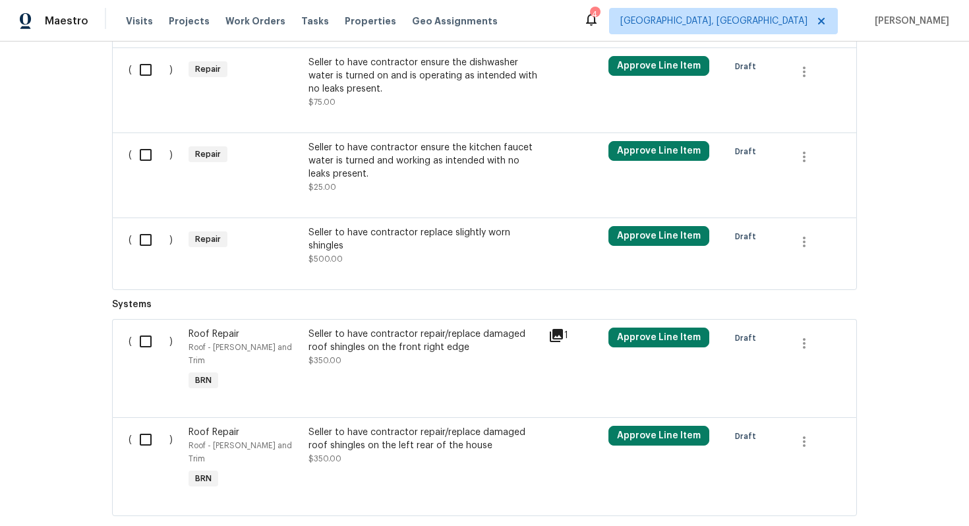
click at [414, 439] on div "Seller to have contractor repair/replace damaged roof shingles on the left rear…" at bounding box center [424, 439] width 232 height 26
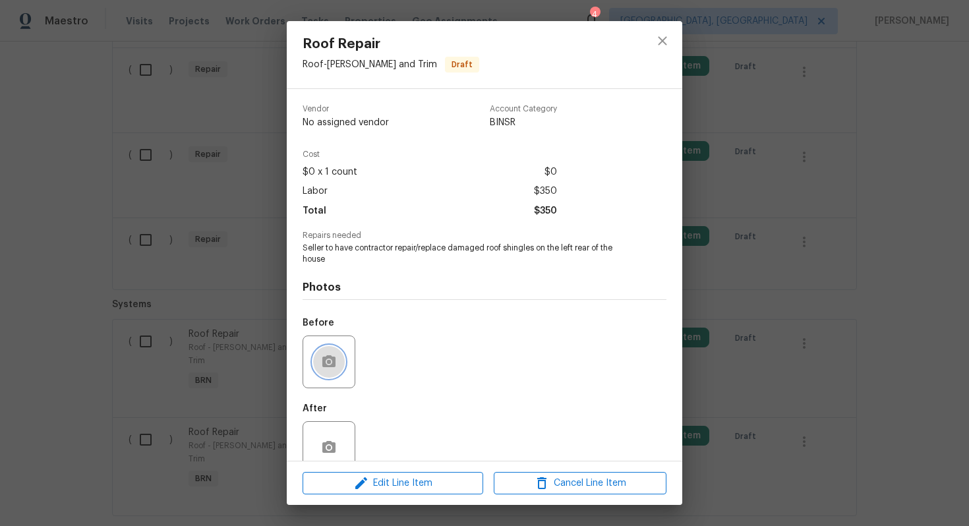
click at [334, 362] on icon "button" at bounding box center [328, 361] width 13 height 12
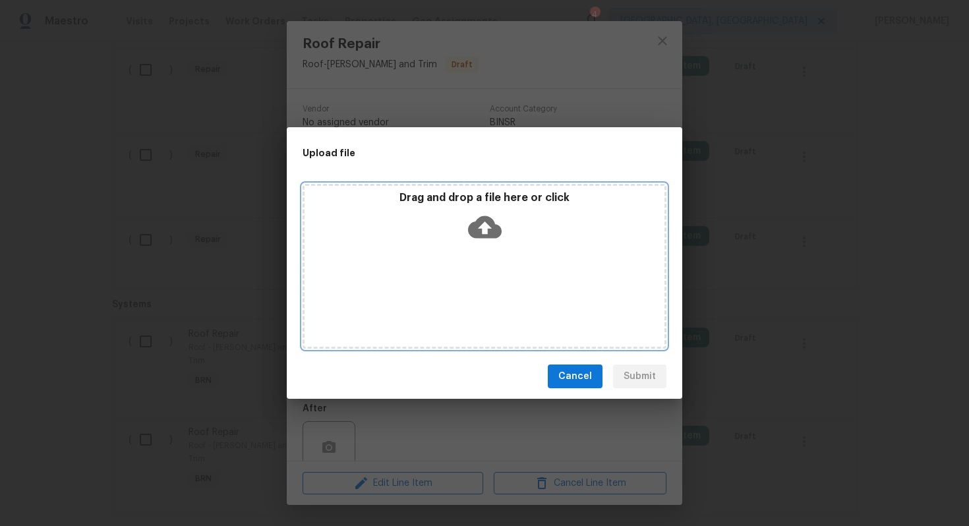
click at [477, 246] on div "Drag and drop a file here or click" at bounding box center [484, 219] width 360 height 57
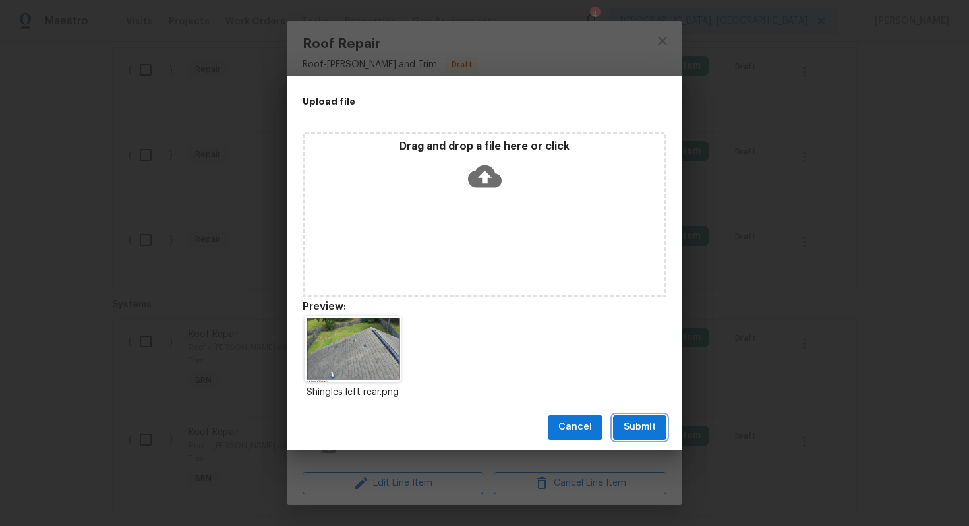
click at [647, 422] on span "Submit" at bounding box center [639, 427] width 32 height 16
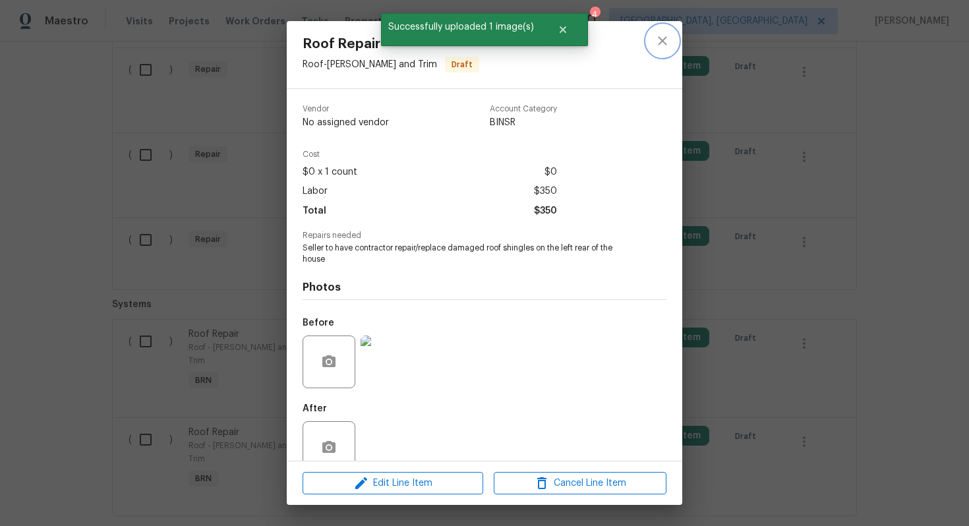
click at [667, 45] on icon "close" at bounding box center [662, 41] width 16 height 16
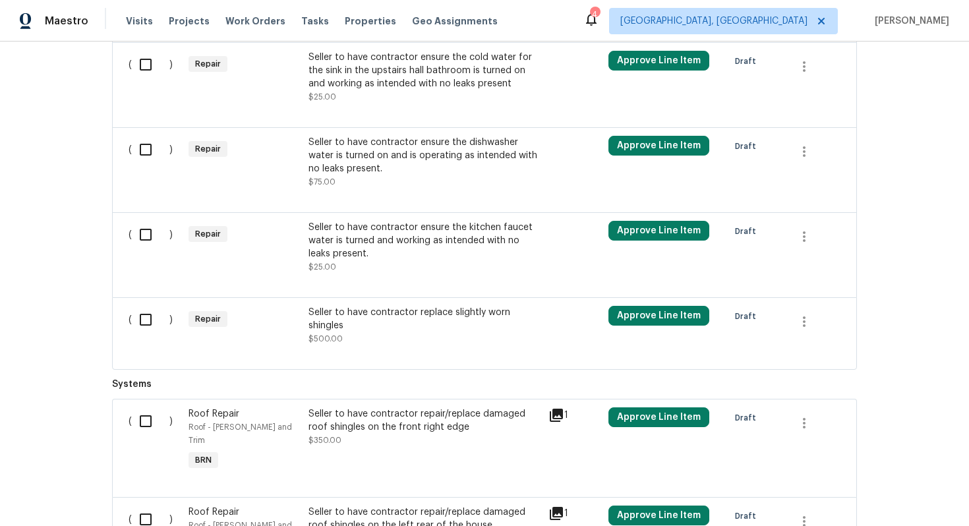
scroll to position [944, 0]
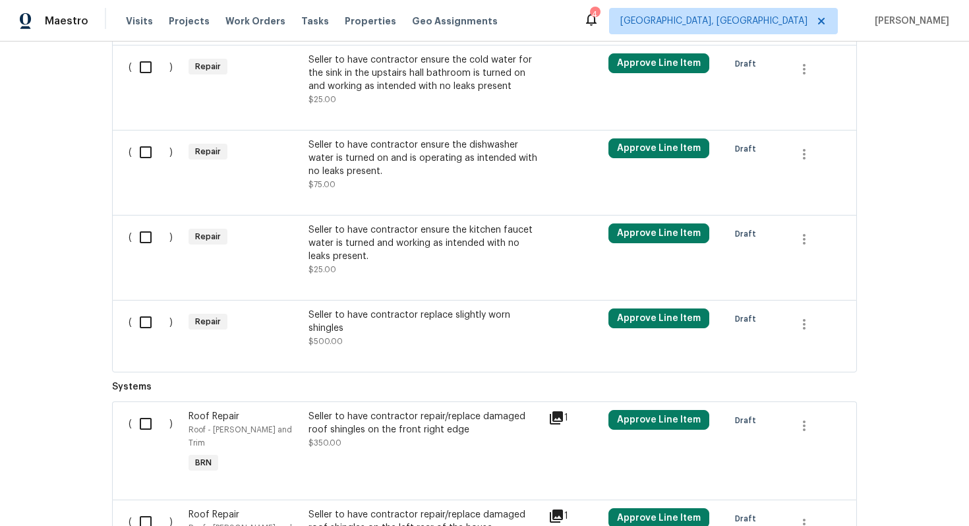
click at [390, 331] on div "Seller to have contractor replace slightly worn shingles" at bounding box center [424, 321] width 232 height 26
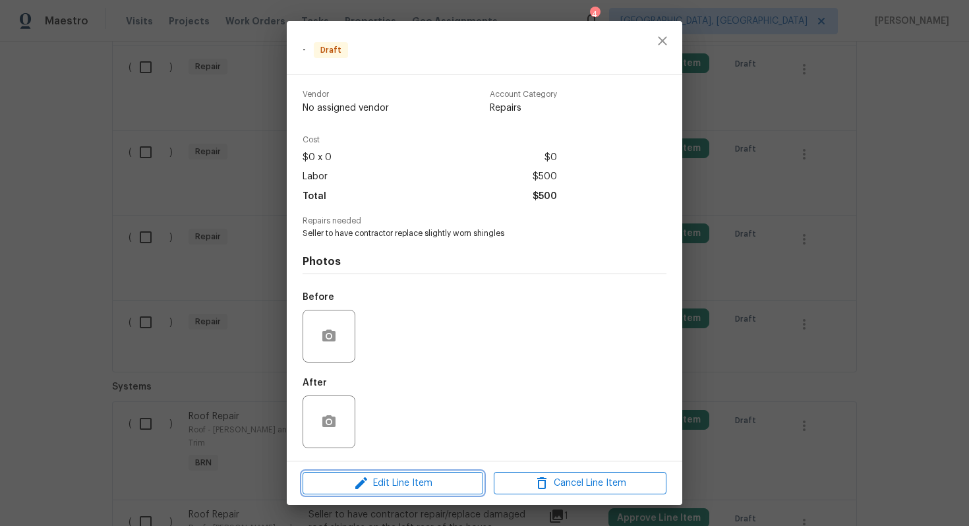
click at [389, 478] on span "Edit Line Item" at bounding box center [392, 483] width 173 height 16
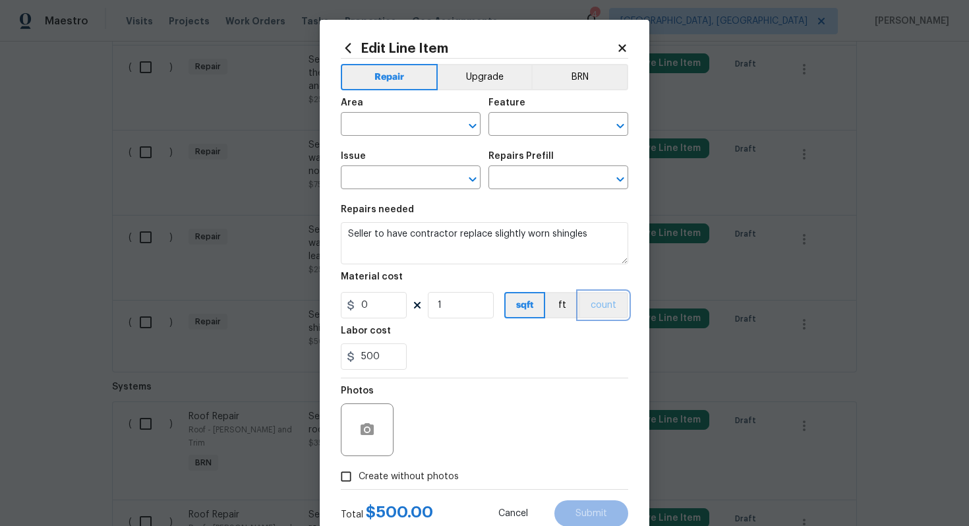
click at [600, 305] on button "count" at bounding box center [602, 305] width 49 height 26
click at [584, 75] on button "BRN" at bounding box center [579, 77] width 97 height 26
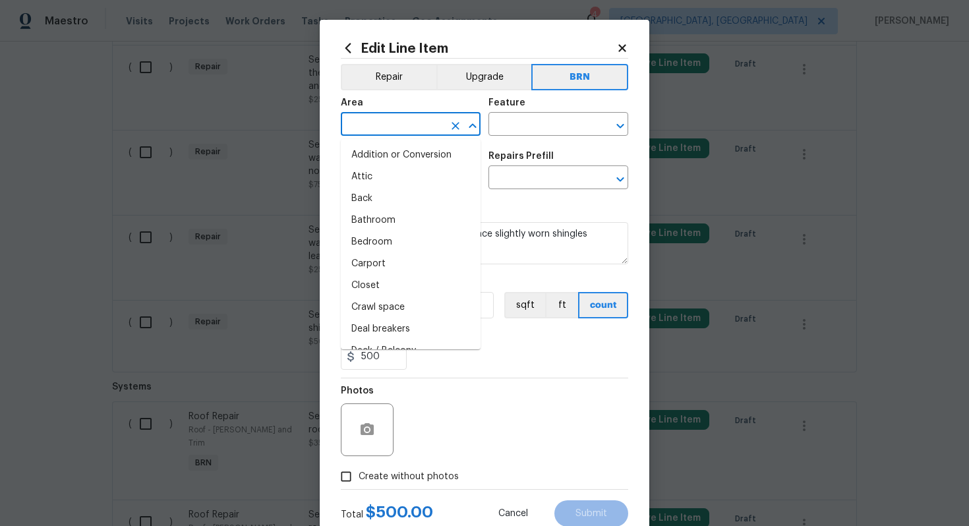
click at [400, 132] on input "text" at bounding box center [392, 125] width 103 height 20
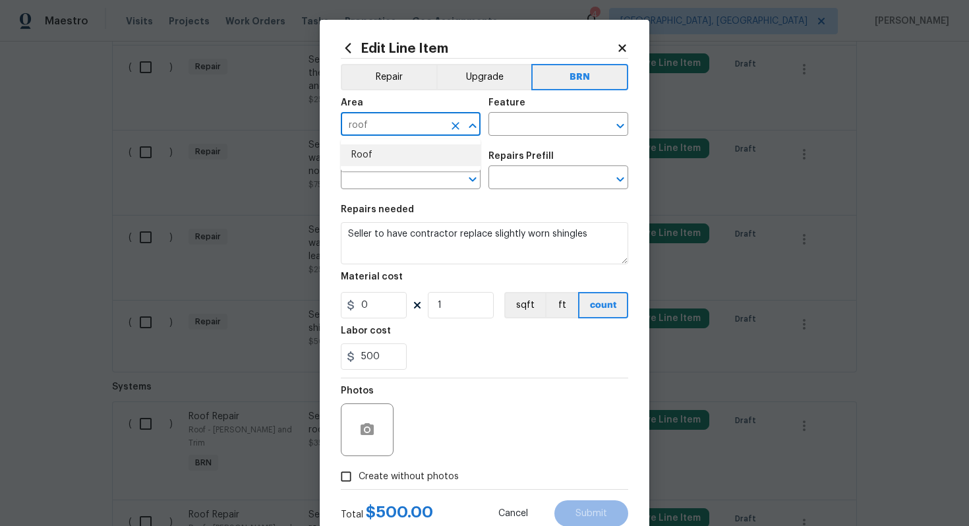
click at [406, 157] on li "Roof" at bounding box center [411, 155] width 140 height 22
type input "Roof"
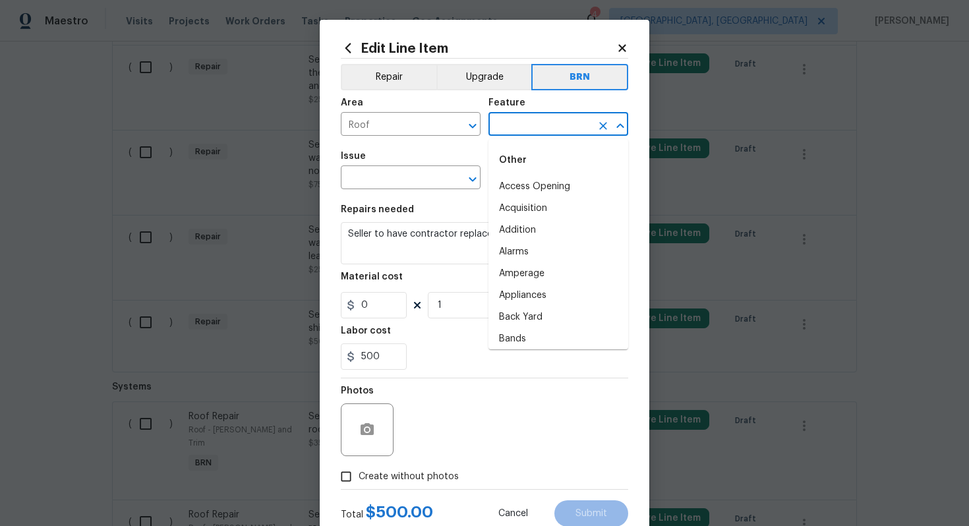
click at [507, 127] on input "text" at bounding box center [539, 125] width 103 height 20
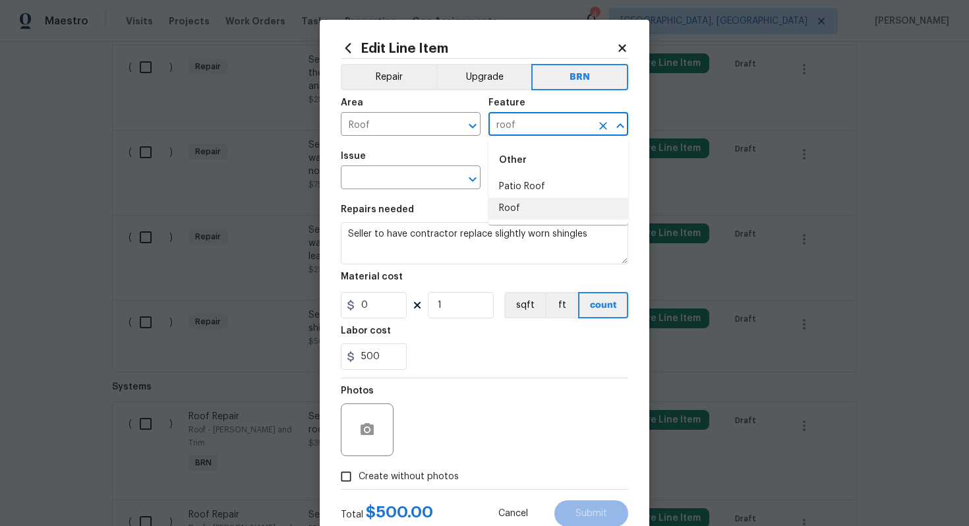
click at [513, 219] on li "Roof" at bounding box center [558, 209] width 140 height 22
type input "Roof"
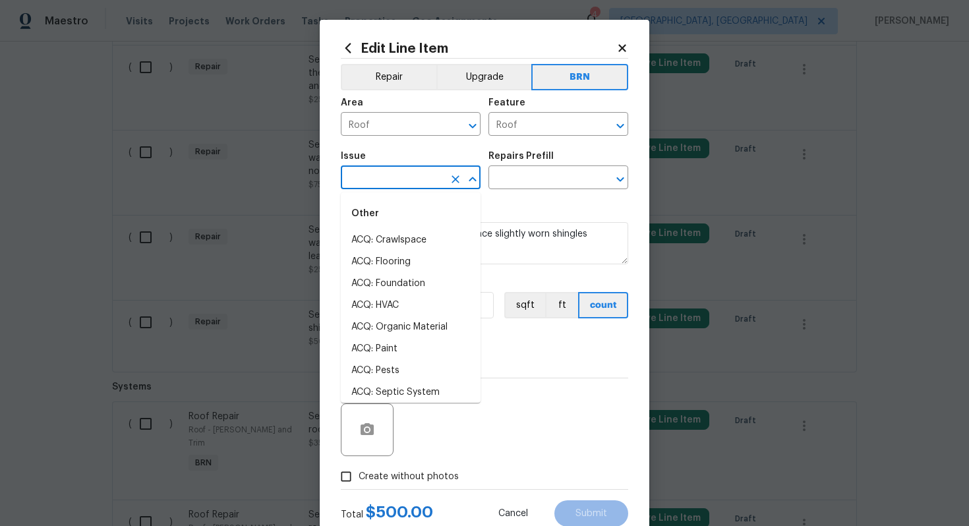
click at [385, 183] on input "text" at bounding box center [392, 179] width 103 height 20
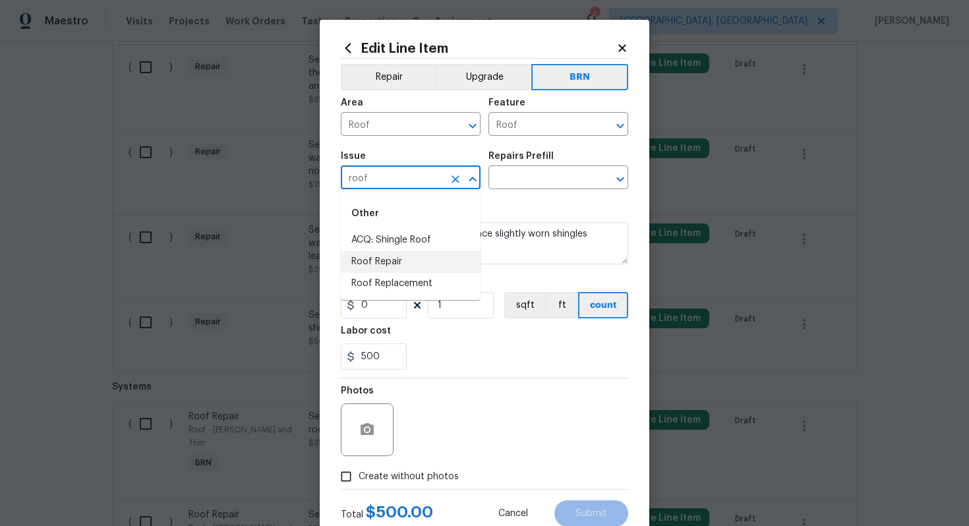
click at [385, 266] on li "Roof Repair" at bounding box center [411, 262] width 140 height 22
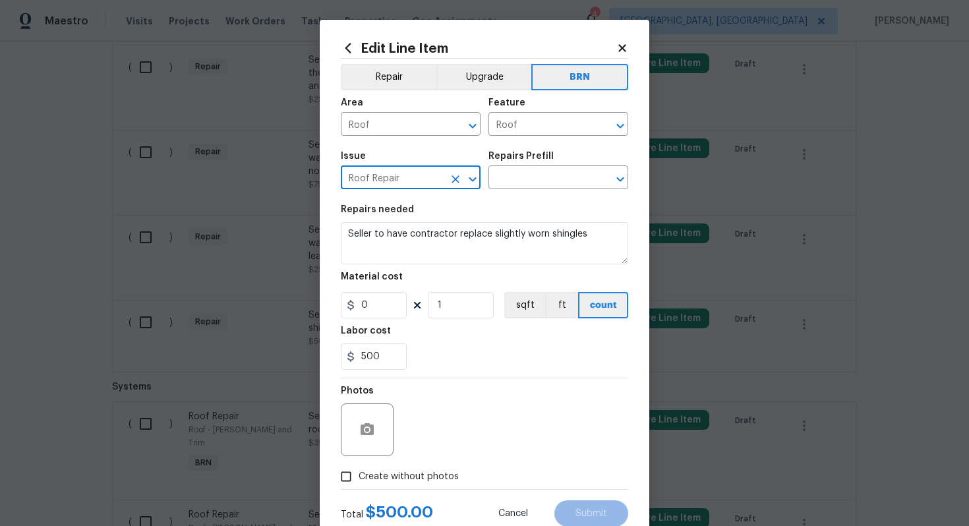
type input "Roof Repair"
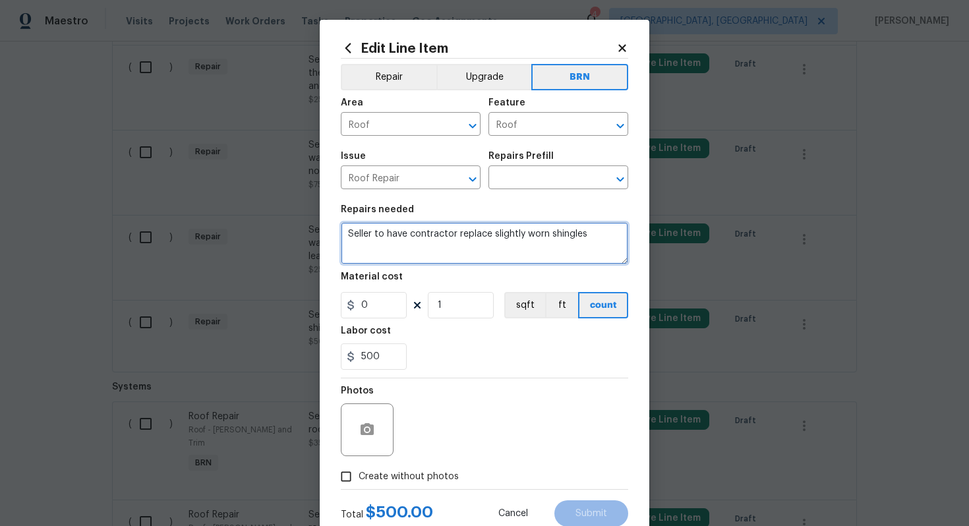
drag, startPoint x: 348, startPoint y: 237, endPoint x: 560, endPoint y: 257, distance: 213.1
click at [560, 257] on textarea "Seller to have contractor replace slightly worn shingles" at bounding box center [484, 243] width 287 height 42
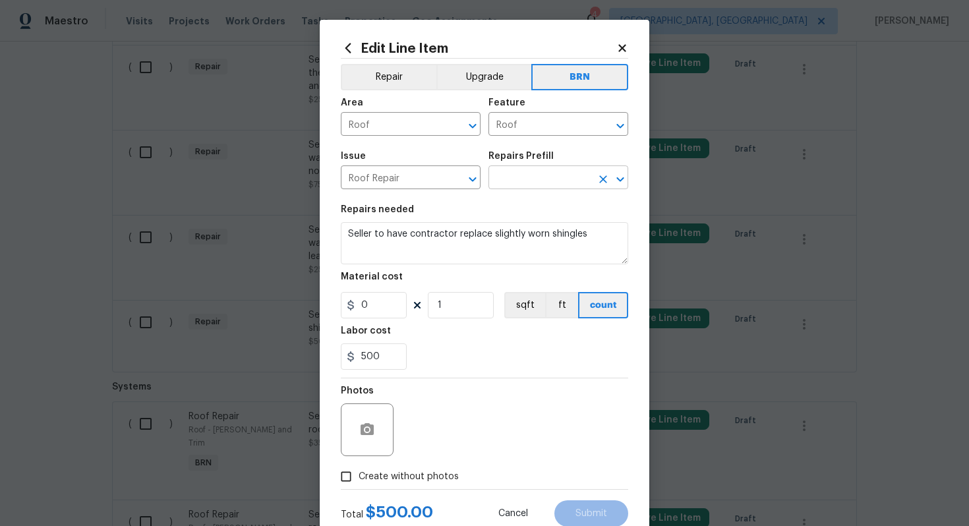
click at [562, 183] on input "text" at bounding box center [539, 179] width 103 height 20
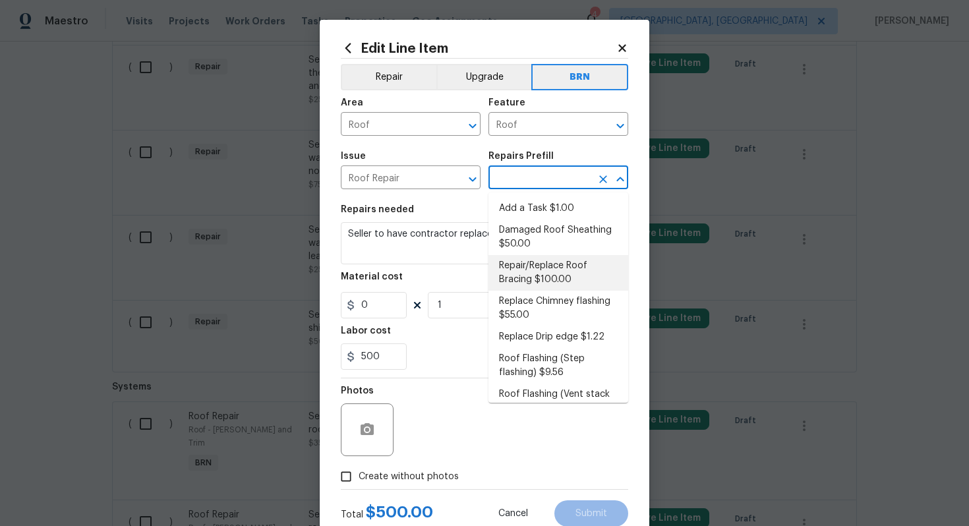
click at [546, 281] on li "Repair/Replace Roof Bracing $100.00" at bounding box center [558, 273] width 140 height 36
type input "[PERSON_NAME] and Trim"
type input "Repair/Replace Roof Bracing $100.00"
type textarea "Prep the affected area (remove existing braces if present) and install new brac…"
type input "100"
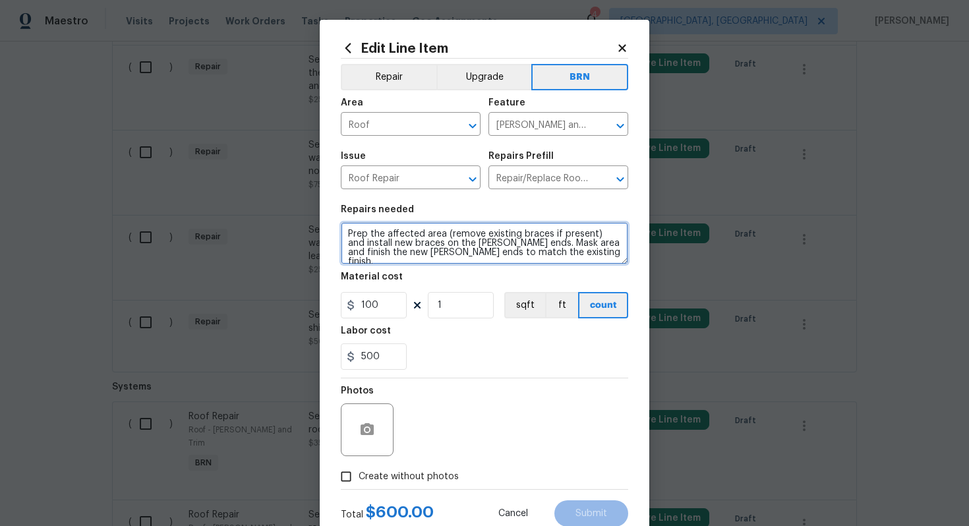
drag, startPoint x: 347, startPoint y: 233, endPoint x: 465, endPoint y: 274, distance: 124.8
click at [465, 275] on section "Repairs needed Prep the affected area (remove existing braces if present) and i…" at bounding box center [484, 287] width 287 height 181
paste textarea "Seller to have contractor replace slightly worn shingles"
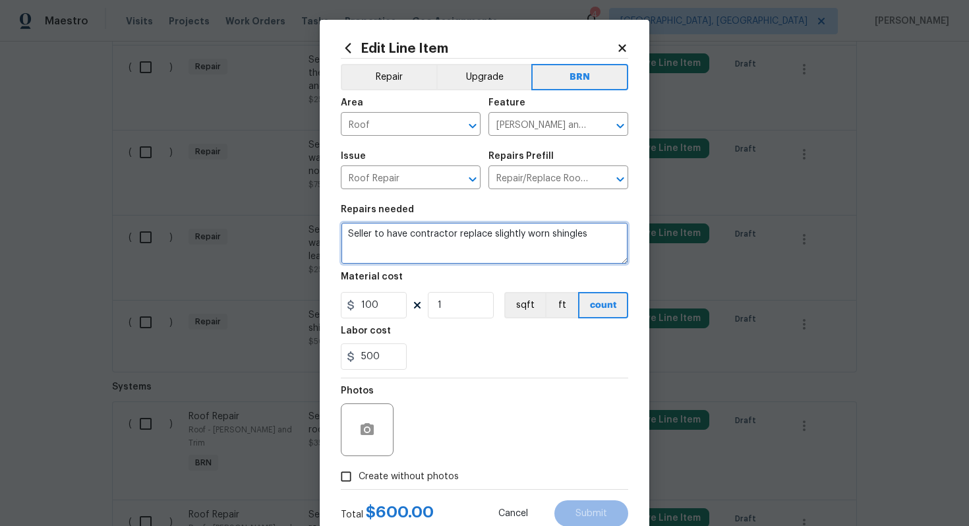
type textarea "Seller to have contractor replace slightly worn shingles"
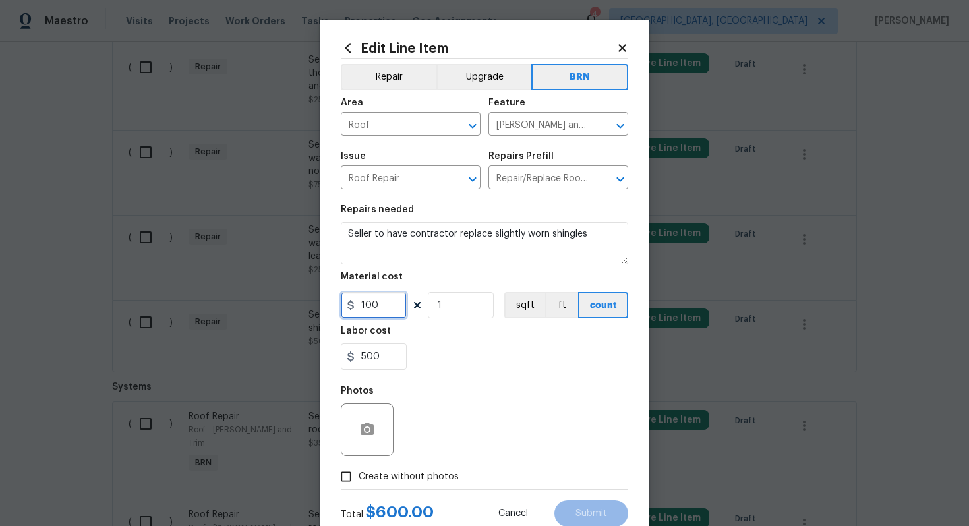
click at [364, 307] on input "100" at bounding box center [374, 305] width 66 height 26
type input "0"
click at [490, 395] on div "Photos" at bounding box center [484, 421] width 287 height 86
click at [369, 420] on button "button" at bounding box center [367, 430] width 32 height 32
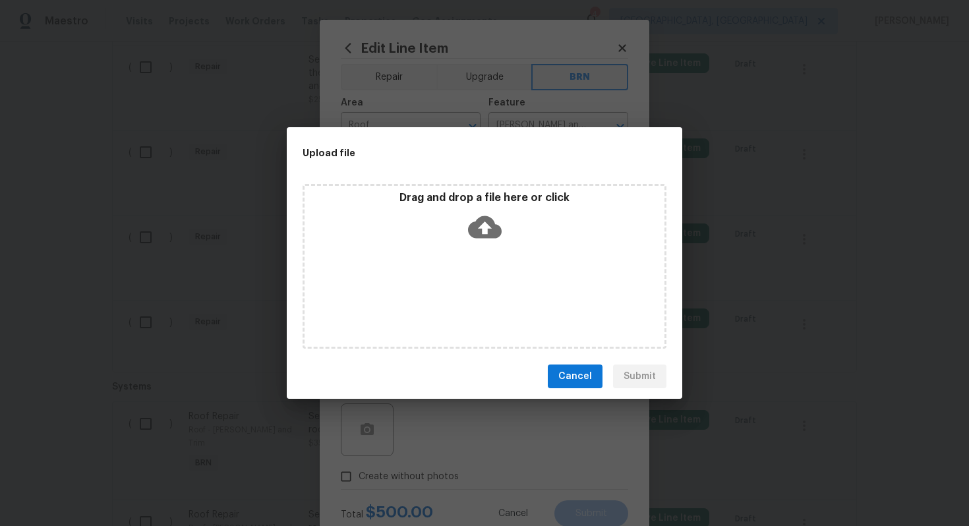
click at [486, 227] on icon at bounding box center [485, 227] width 34 height 34
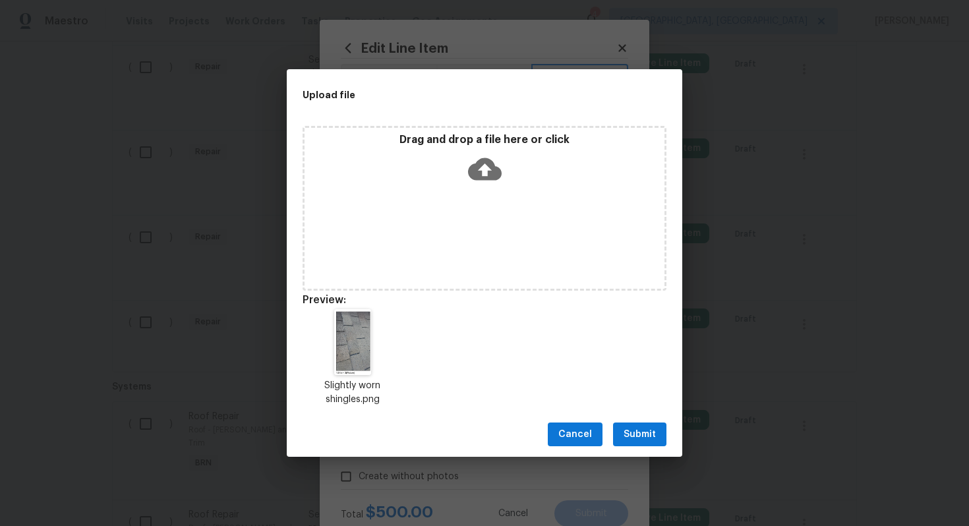
click at [636, 432] on span "Submit" at bounding box center [639, 434] width 32 height 16
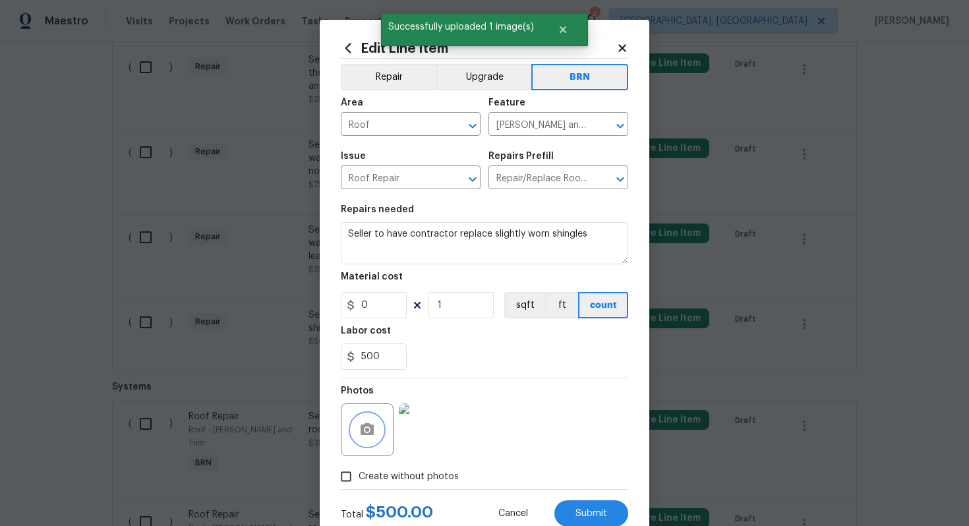
scroll to position [42, 0]
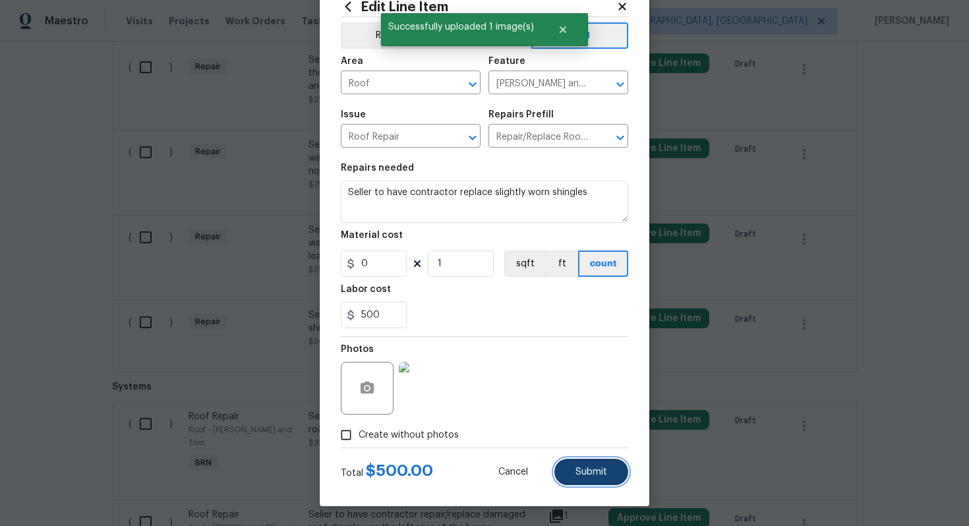
click at [587, 474] on span "Submit" at bounding box center [591, 472] width 32 height 10
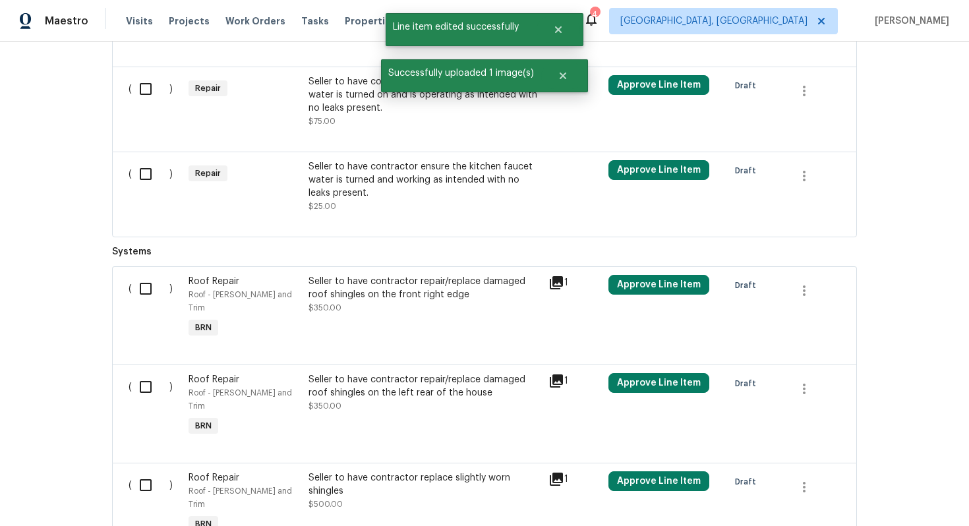
scroll to position [1095, 0]
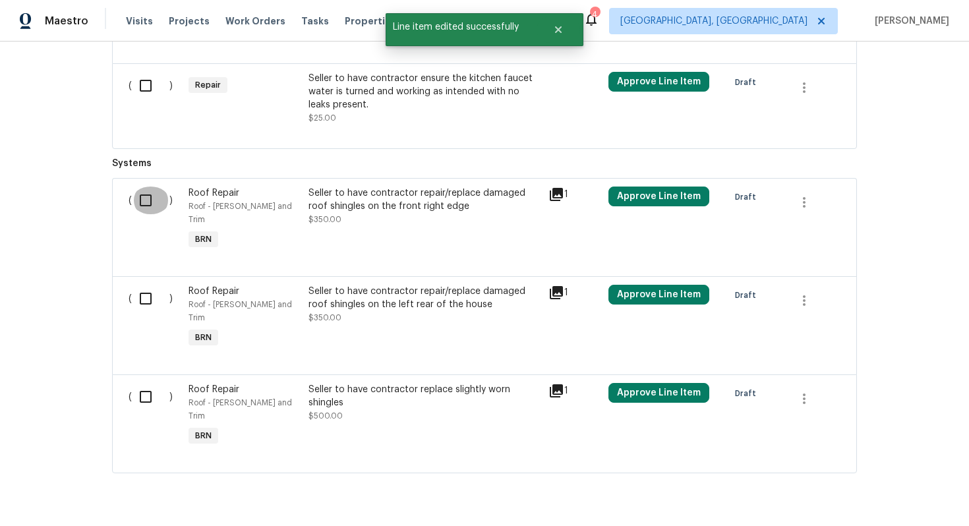
click at [141, 204] on input "checkbox" at bounding box center [151, 200] width 38 height 28
checkbox input "true"
click at [147, 287] on input "checkbox" at bounding box center [151, 299] width 38 height 28
checkbox input "true"
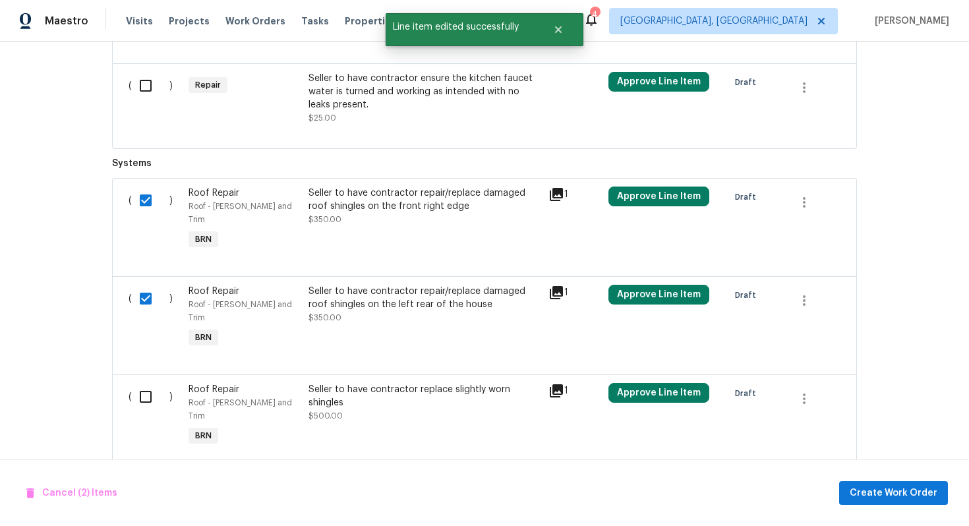
click at [138, 383] on input "checkbox" at bounding box center [151, 397] width 38 height 28
checkbox input "true"
click at [879, 489] on span "Create Work Order" at bounding box center [893, 493] width 88 height 16
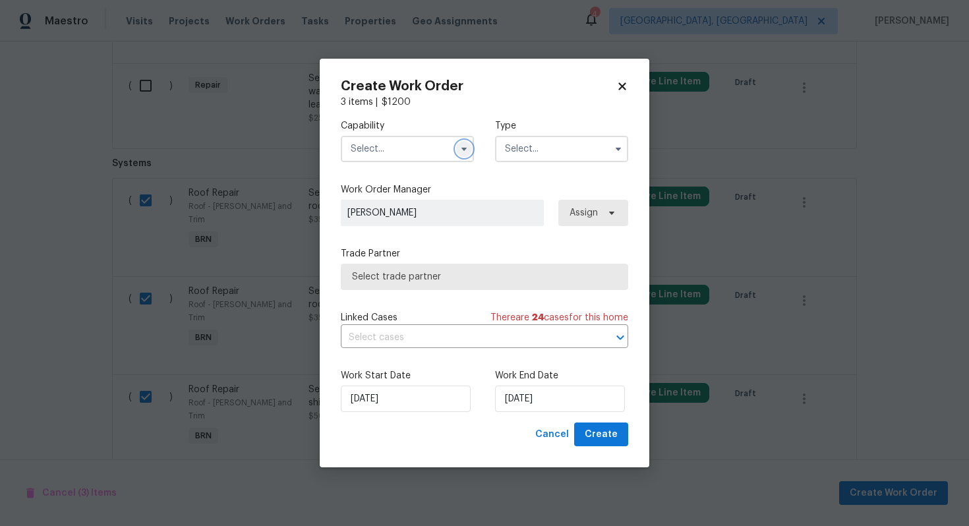
click at [465, 148] on icon "button" at bounding box center [463, 149] width 5 height 3
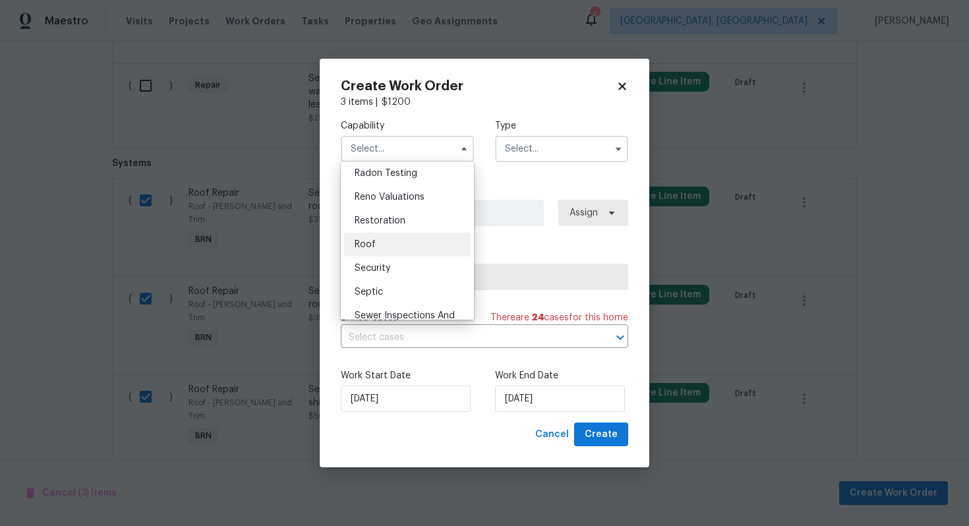
scroll to position [1280, 0]
click at [405, 239] on div "Roof" at bounding box center [407, 241] width 127 height 24
type input "Roof"
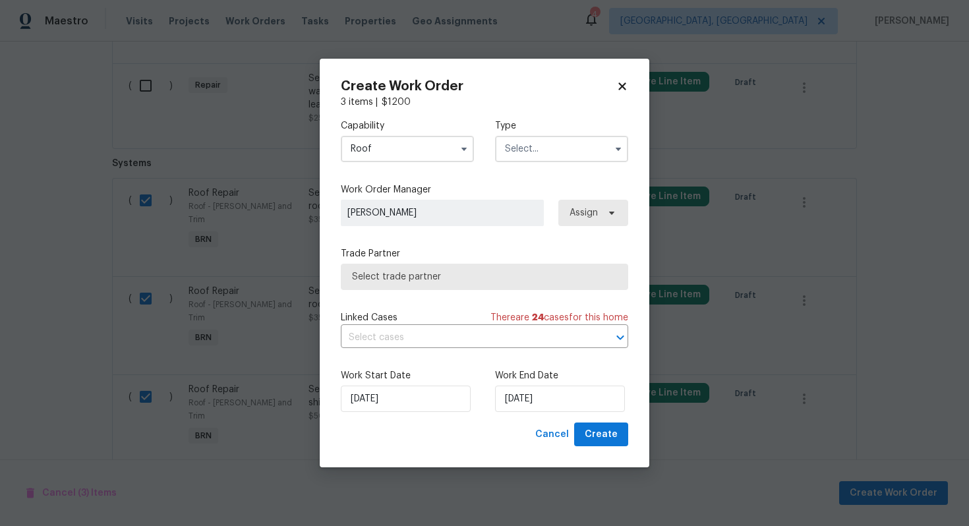
click at [552, 155] on input "text" at bounding box center [561, 149] width 133 height 26
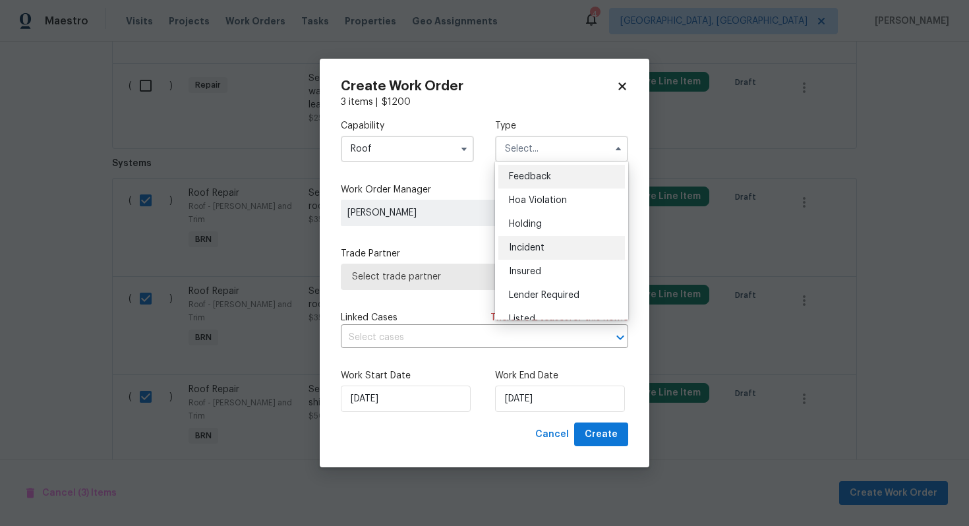
scroll to position [299, 0]
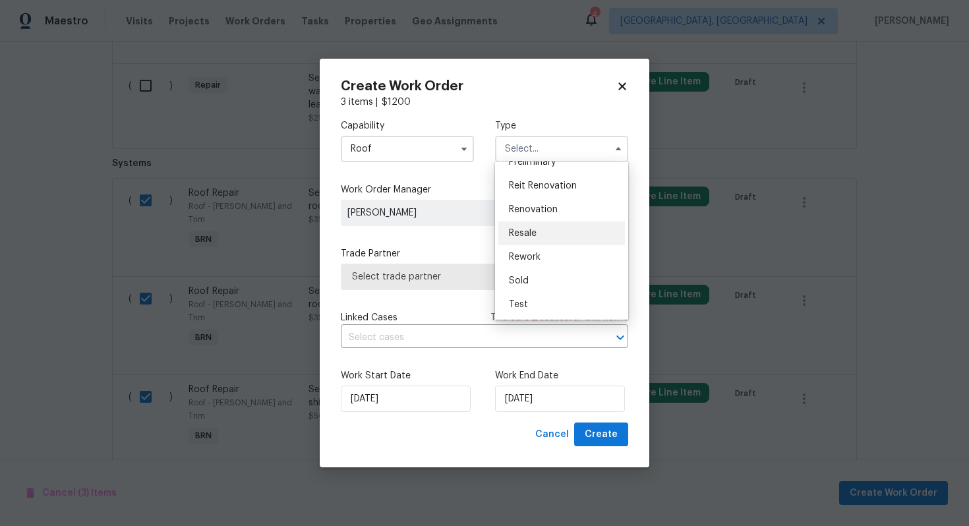
click at [556, 235] on div "Resale" at bounding box center [561, 233] width 127 height 24
type input "Resale"
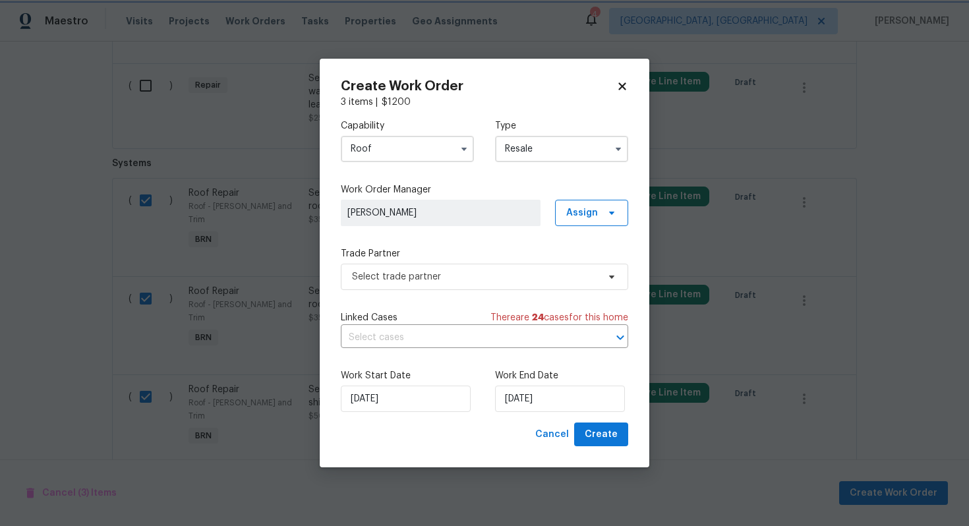
scroll to position [0, 0]
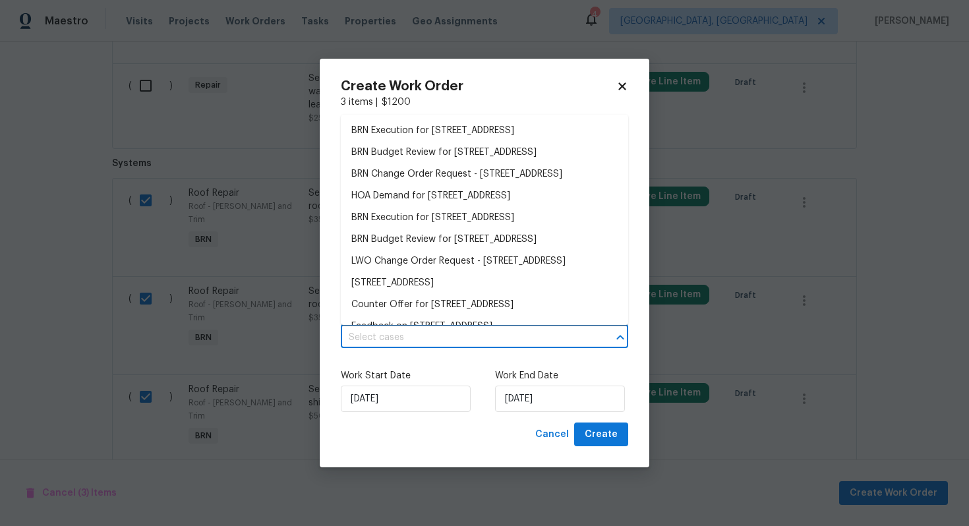
click at [489, 338] on input "text" at bounding box center [466, 337] width 250 height 20
click at [454, 136] on li "BRN Execution for [STREET_ADDRESS]" at bounding box center [484, 131] width 287 height 22
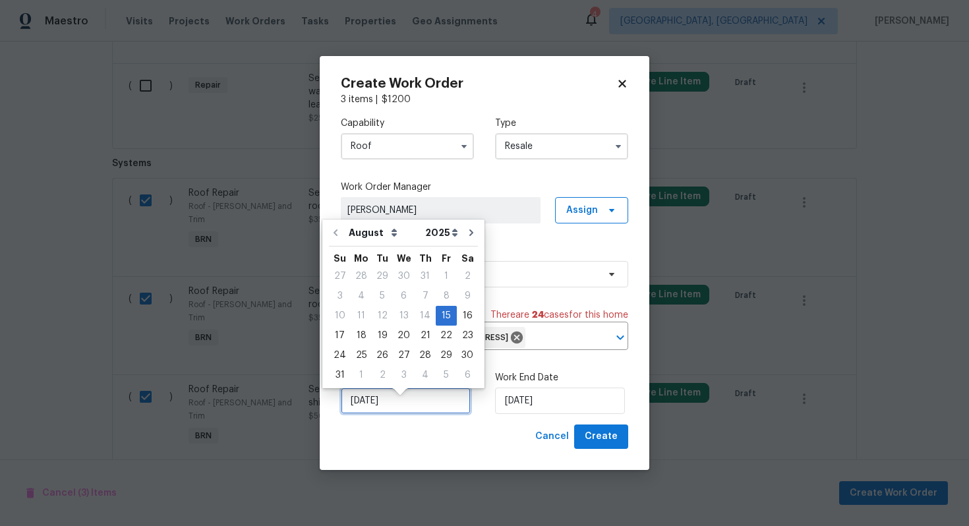
click at [367, 414] on input "[DATE]" at bounding box center [406, 400] width 130 height 26
click at [436, 314] on div "15" at bounding box center [446, 315] width 21 height 18
click at [518, 412] on input "[DATE]" at bounding box center [560, 400] width 130 height 26
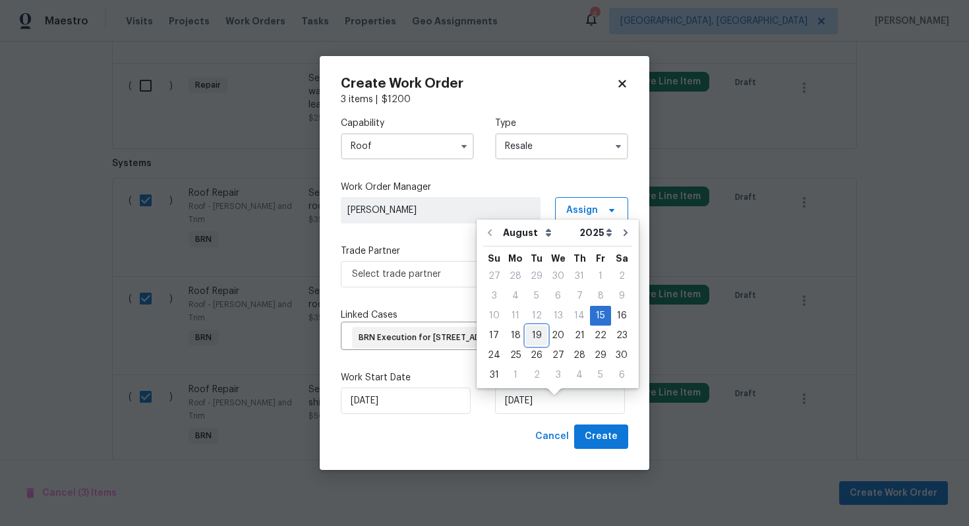
click at [528, 337] on div "19" at bounding box center [536, 335] width 21 height 18
type input "[DATE]"
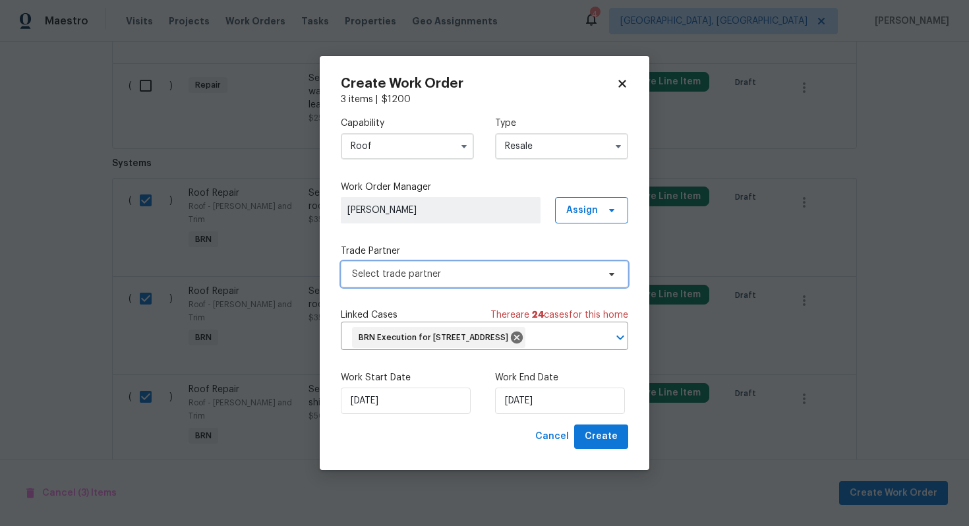
click at [489, 268] on span "Select trade partner" at bounding box center [475, 274] width 246 height 13
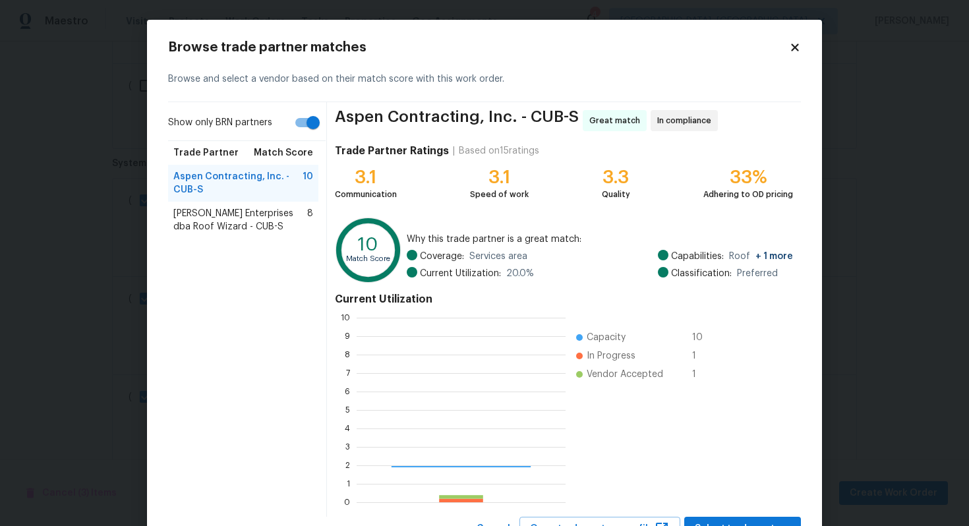
scroll to position [184, 209]
click at [302, 117] on input "Show only BRN partners" at bounding box center [312, 122] width 75 height 25
checkbox input "false"
click at [252, 217] on span "[PERSON_NAME] Enterprises dba Roof Wizard - CUB-S" at bounding box center [240, 220] width 134 height 26
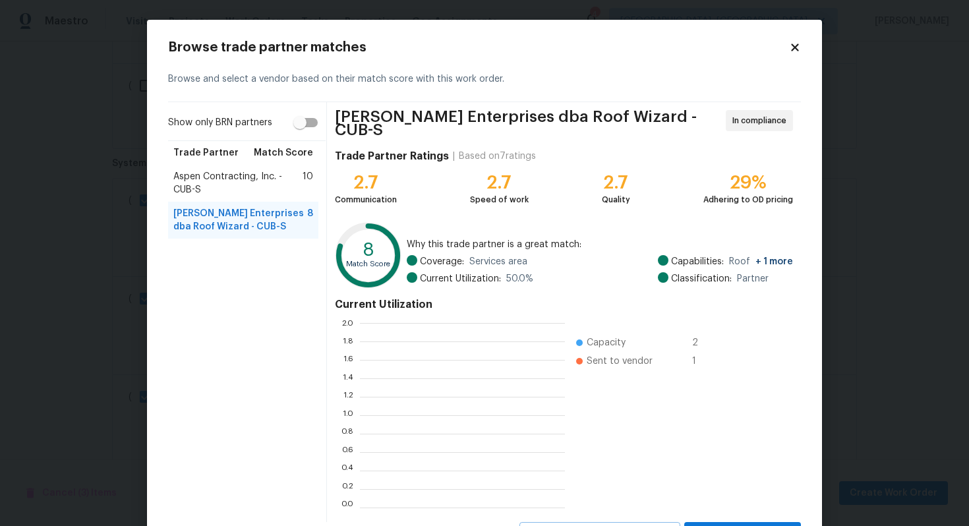
scroll to position [184, 205]
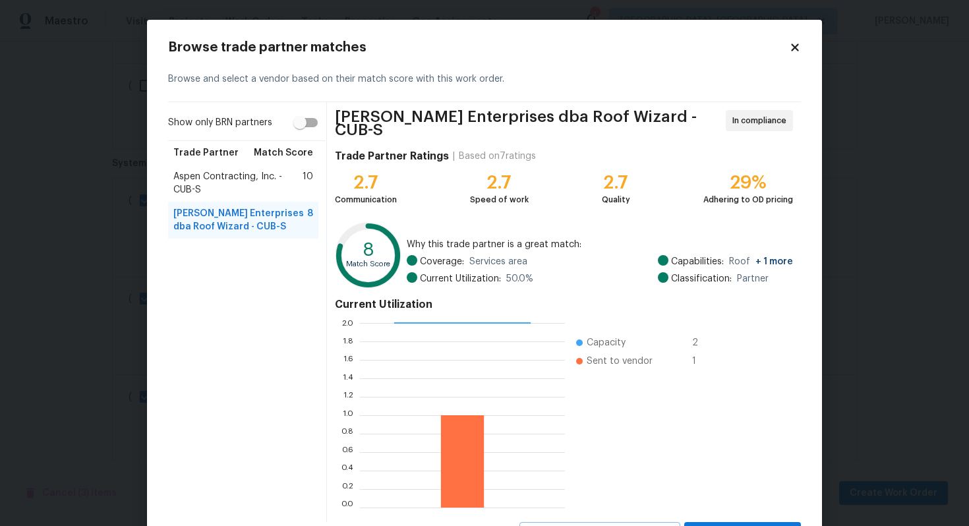
click at [242, 189] on span "Aspen Contracting, Inc. - CUB-S" at bounding box center [237, 183] width 129 height 26
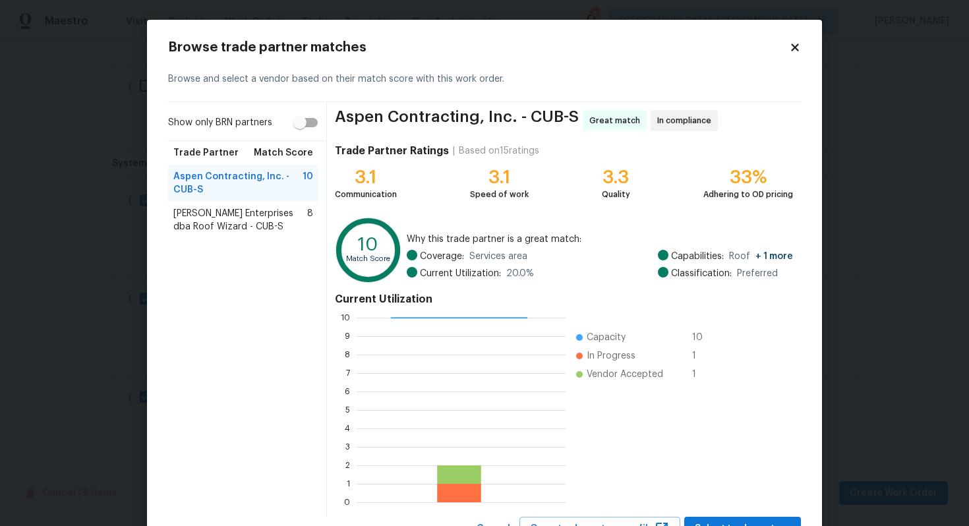
scroll to position [55, 0]
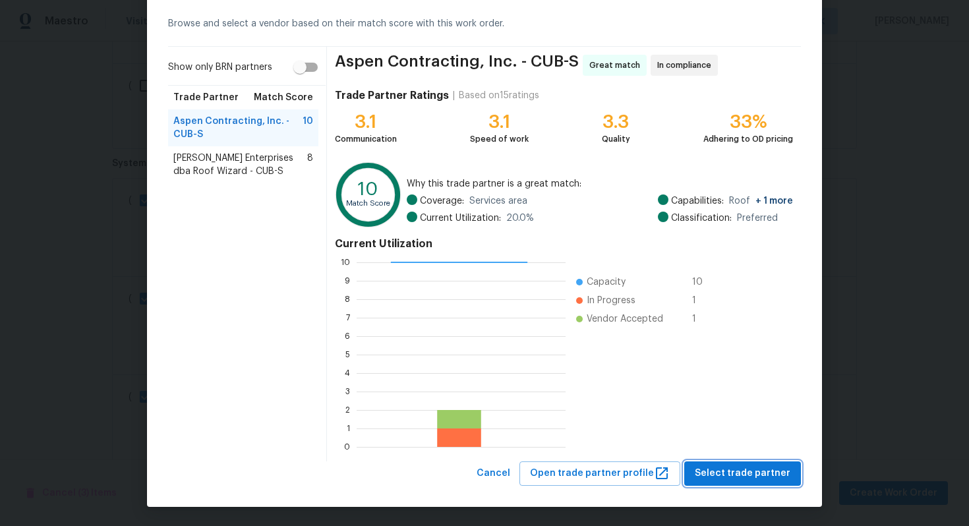
click at [725, 476] on span "Select trade partner" at bounding box center [742, 473] width 96 height 16
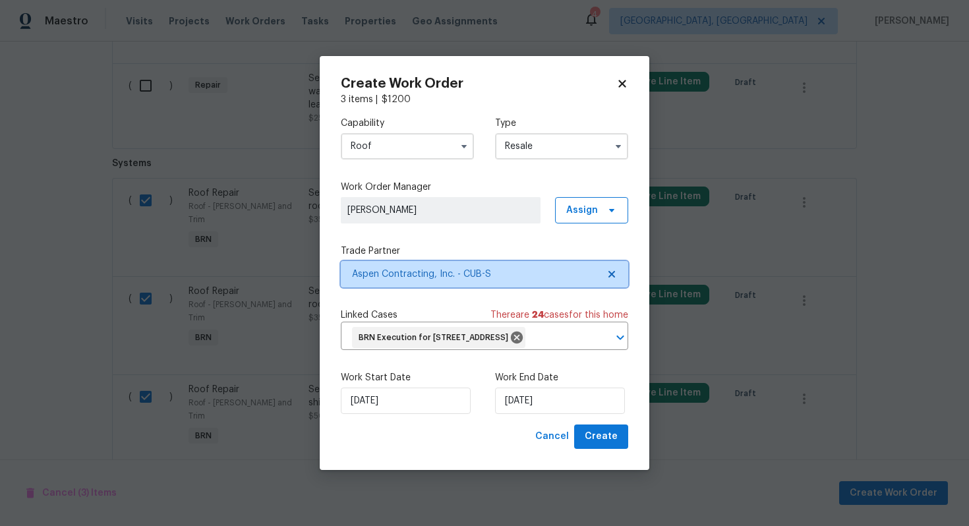
scroll to position [0, 0]
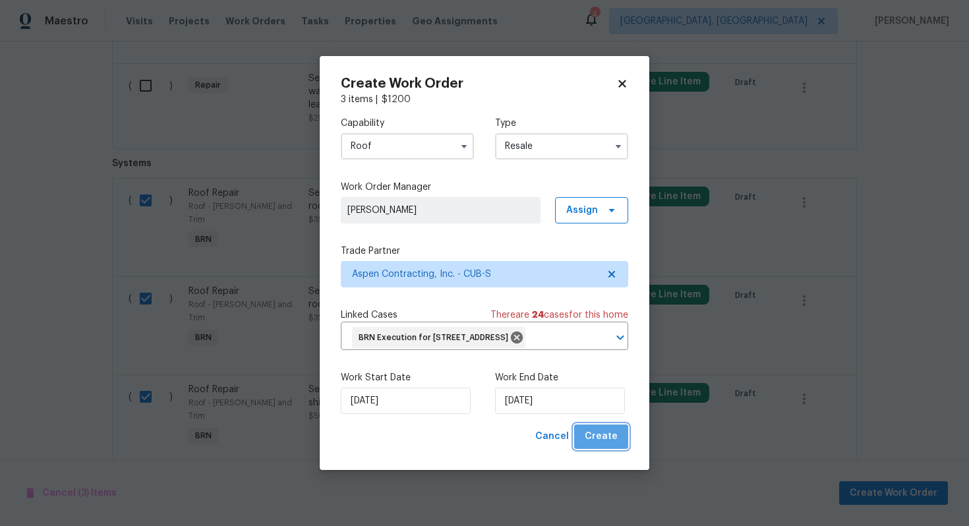
click at [610, 445] on span "Create" at bounding box center [600, 436] width 33 height 16
checkbox input "false"
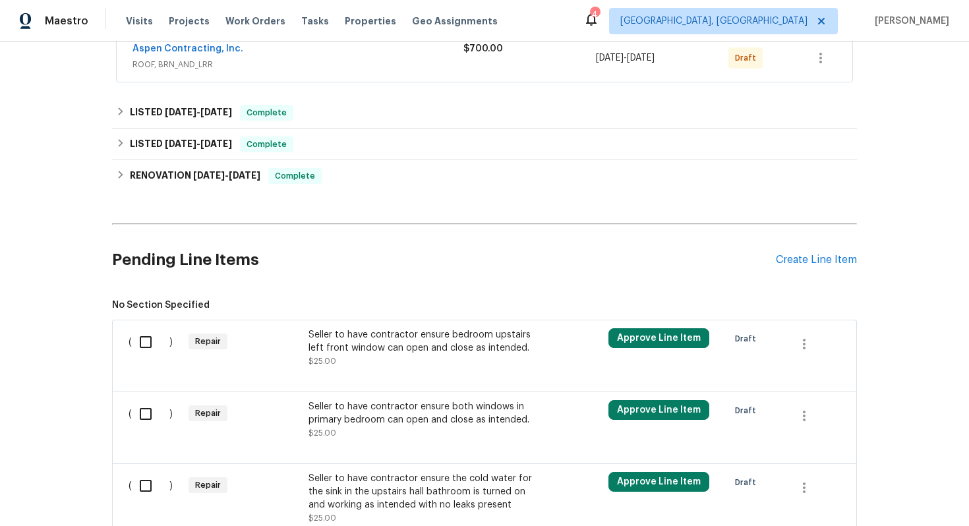
scroll to position [959, 0]
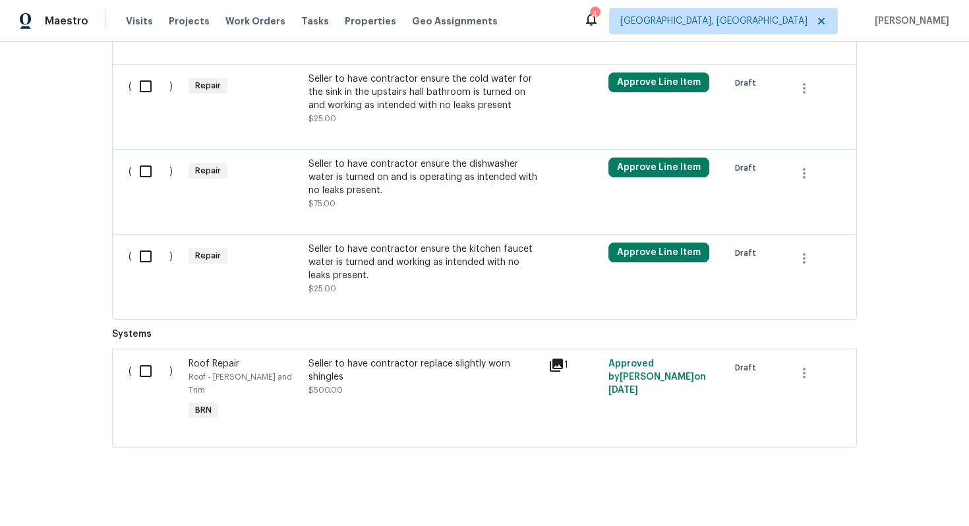
click at [403, 371] on div "Seller to have contractor replace slightly worn shingles" at bounding box center [424, 370] width 232 height 26
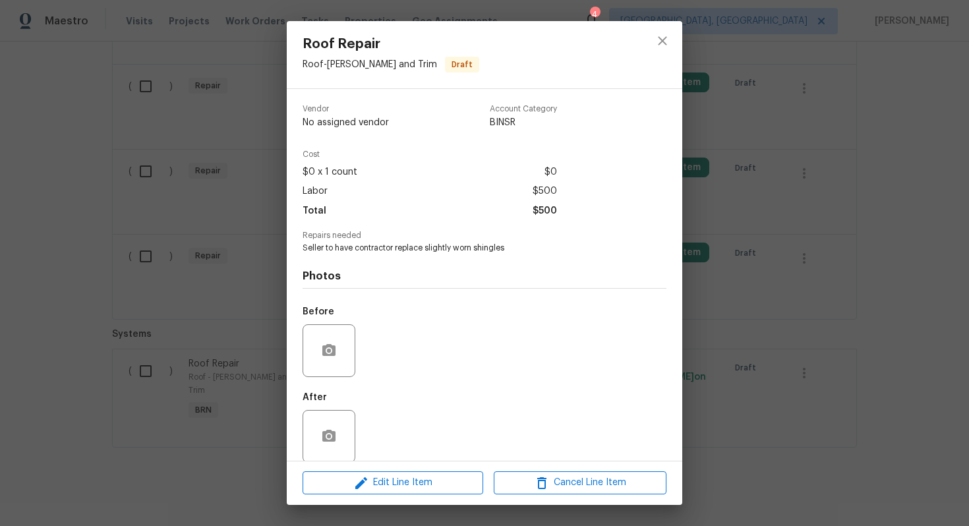
click at [389, 244] on span "Seller to have contractor replace slightly worn shingles" at bounding box center [465, 247] width 327 height 11
copy span "Seller to have contractor replace slightly worn shingles"
click at [854, 329] on div "Roof Repair Roof - [PERSON_NAME] and Trim Draft Vendor No assigned vendor Accou…" at bounding box center [484, 263] width 969 height 526
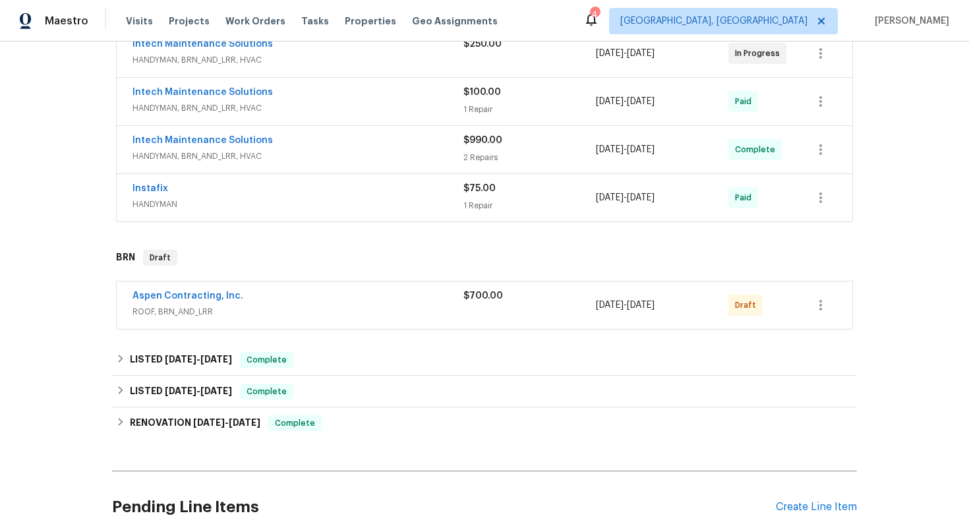
scroll to position [302, 0]
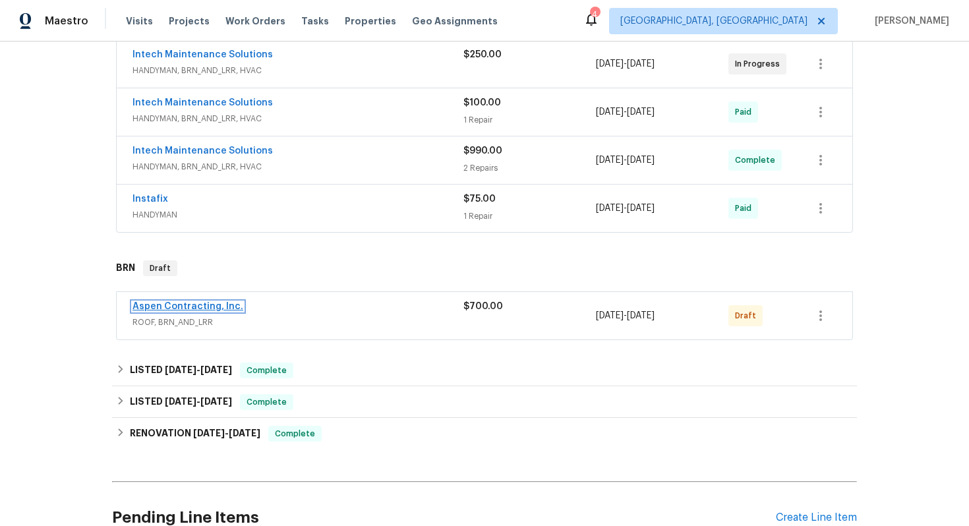
click at [187, 304] on link "Aspen Contracting, Inc." at bounding box center [187, 306] width 111 height 9
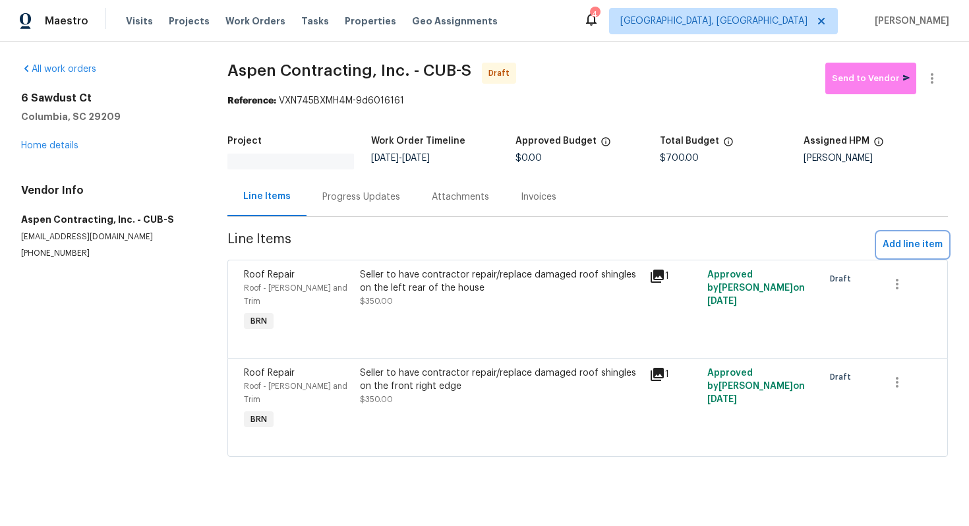
click at [903, 241] on span "Add line item" at bounding box center [912, 245] width 60 height 16
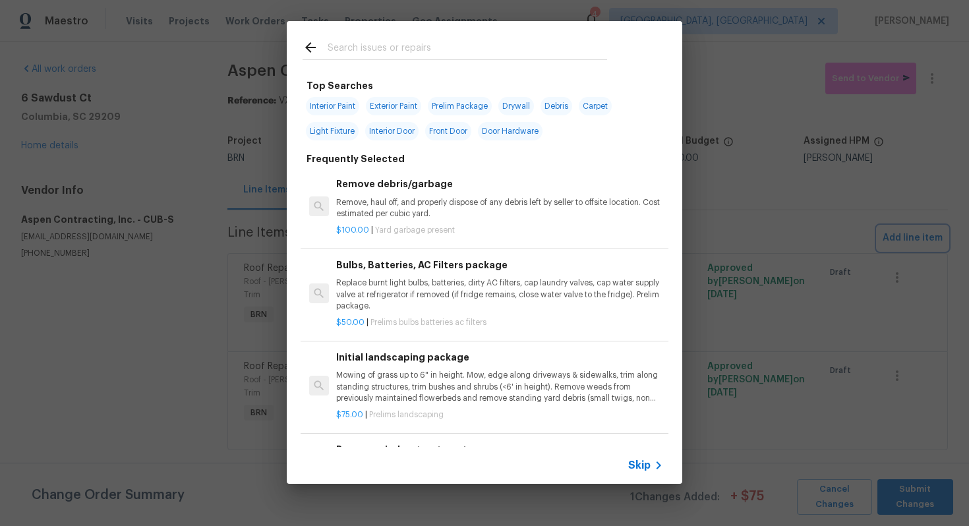
click at [747, 451] on div "Top Searches Interior Paint Exterior Paint Prelim Package Drywall Debris Carpet…" at bounding box center [484, 252] width 969 height 505
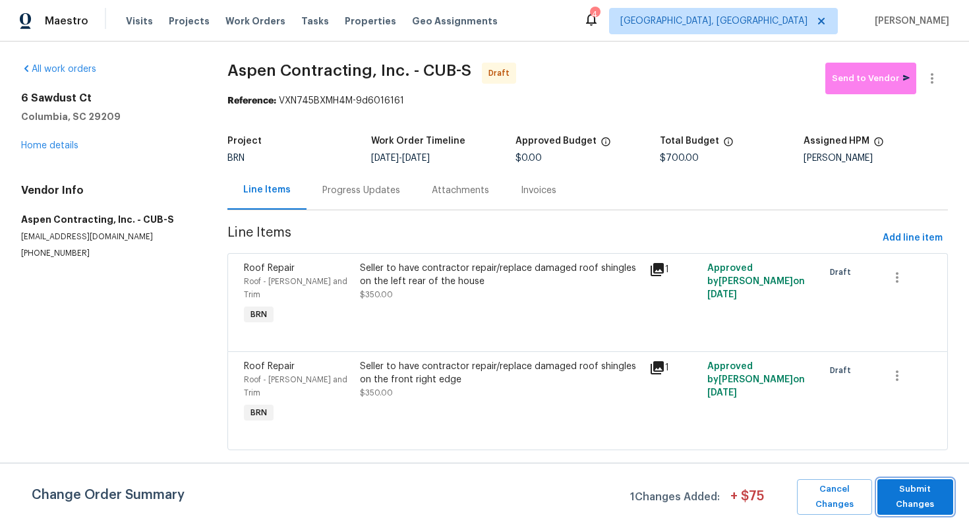
click at [925, 501] on span "Submit Changes" at bounding box center [915, 497] width 63 height 30
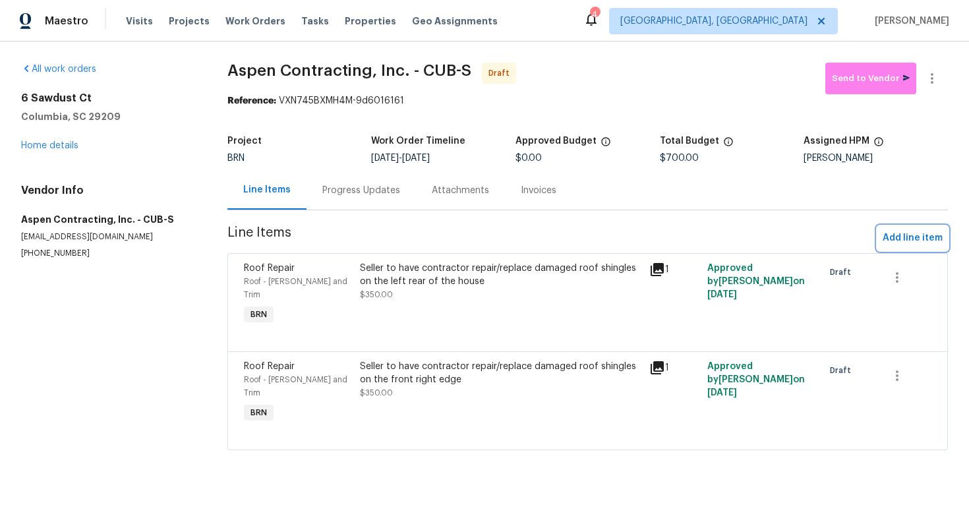
click at [915, 239] on span "Add line item" at bounding box center [912, 238] width 60 height 16
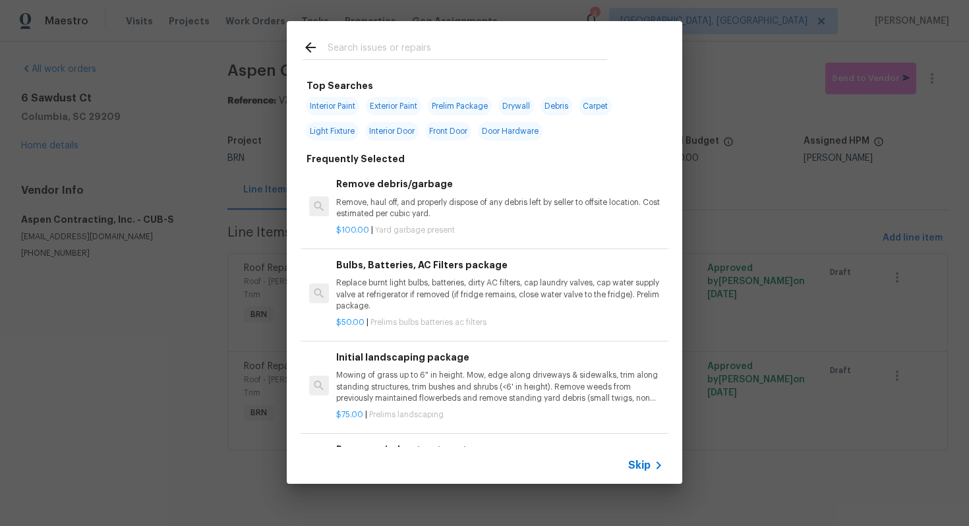
click at [644, 465] on span "Skip" at bounding box center [639, 465] width 22 height 13
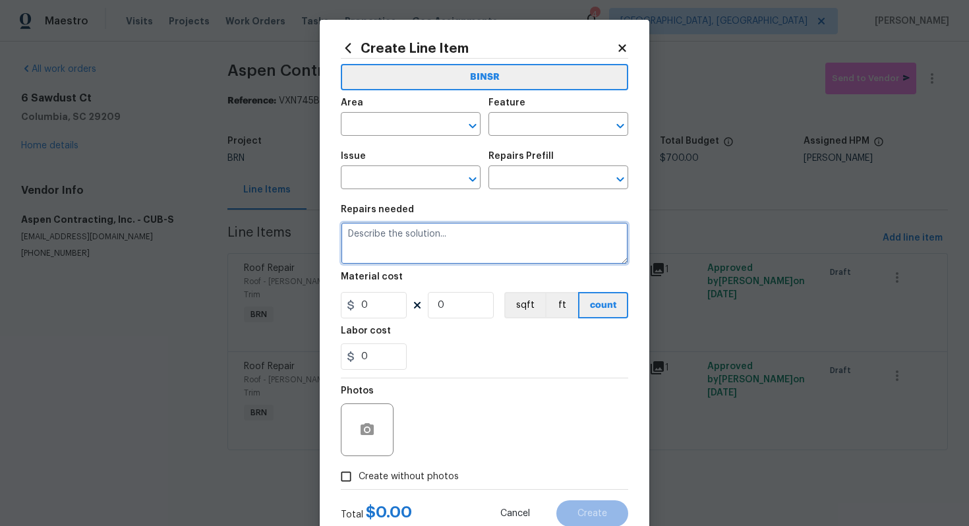
click at [529, 244] on textarea at bounding box center [484, 243] width 287 height 42
paste textarea "Seller to have contractor replace slightly worn shingles"
type textarea "Seller to have contractor replace slightly worn shingles"
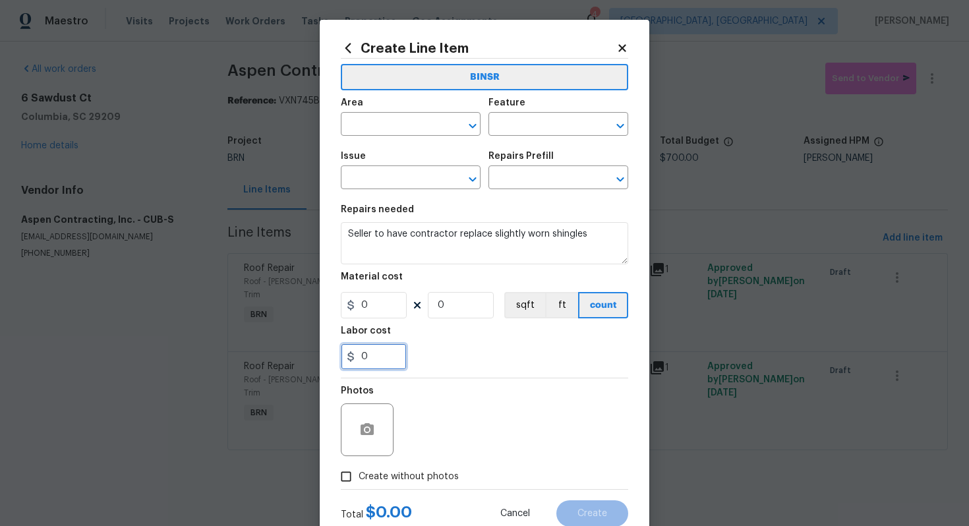
click at [362, 358] on input "0" at bounding box center [374, 356] width 66 height 26
type input "500"
click at [474, 412] on div "Photos" at bounding box center [484, 421] width 287 height 86
click at [371, 426] on icon "button" at bounding box center [366, 429] width 13 height 12
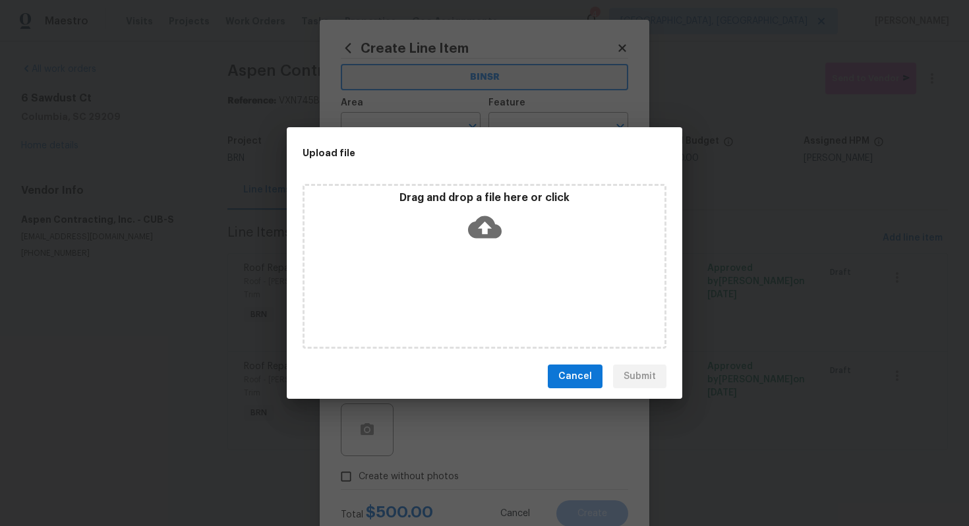
click at [494, 223] on icon at bounding box center [485, 227] width 34 height 22
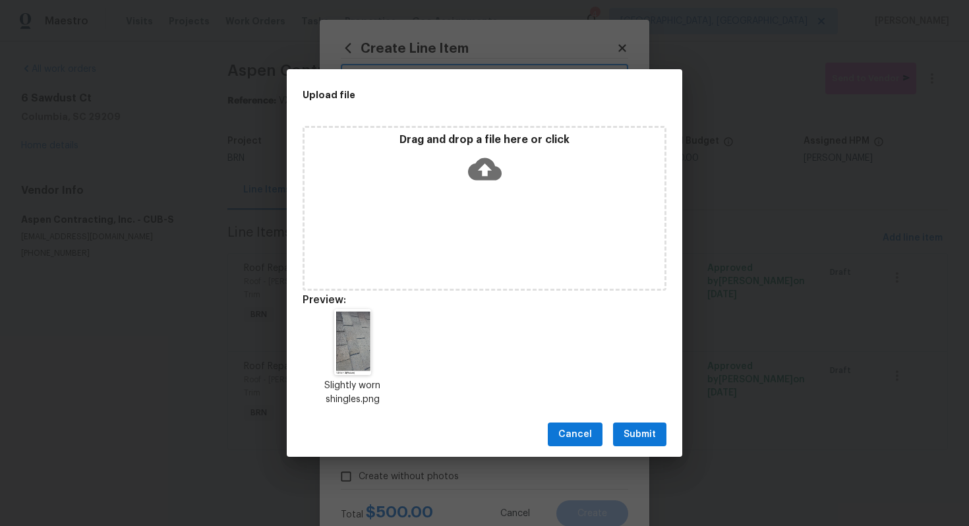
click at [646, 428] on span "Submit" at bounding box center [639, 434] width 32 height 16
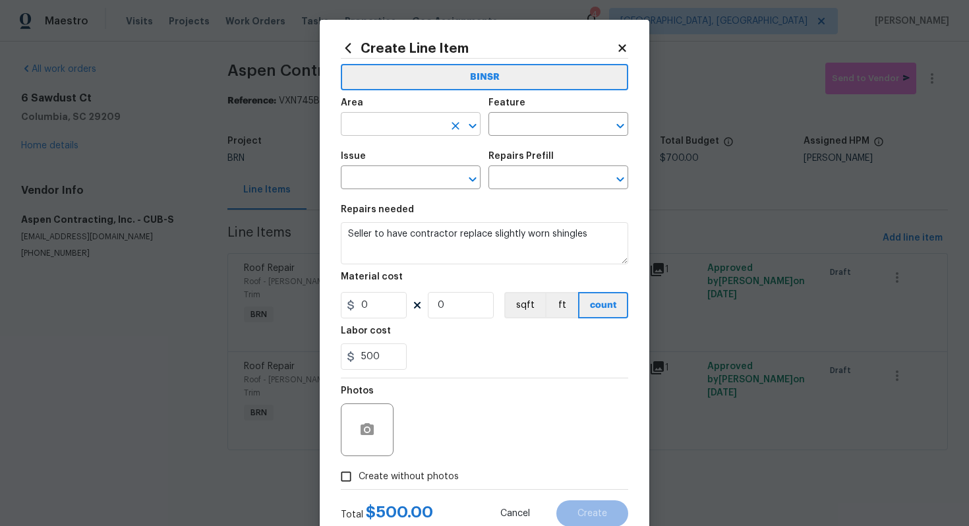
click at [396, 122] on input "text" at bounding box center [392, 125] width 103 height 20
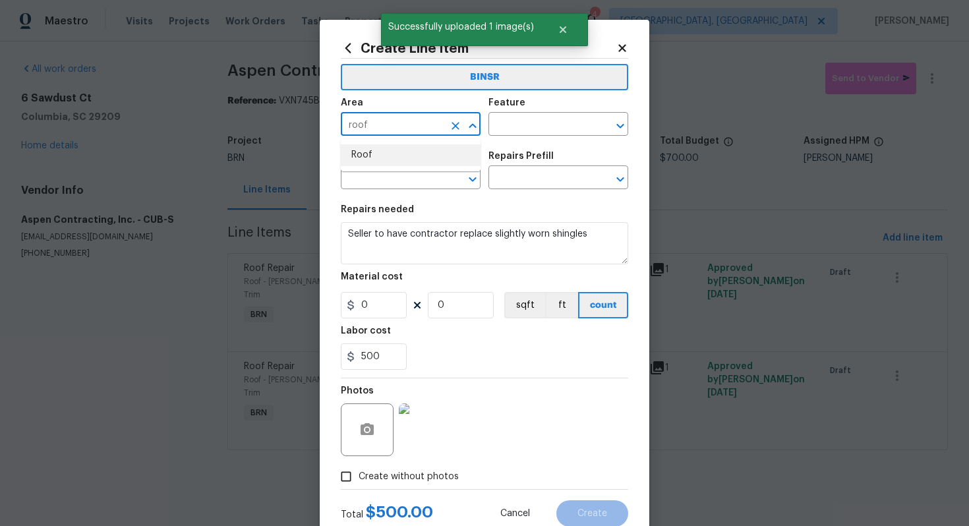
click at [401, 157] on li "Roof" at bounding box center [411, 155] width 140 height 22
type input "Roof"
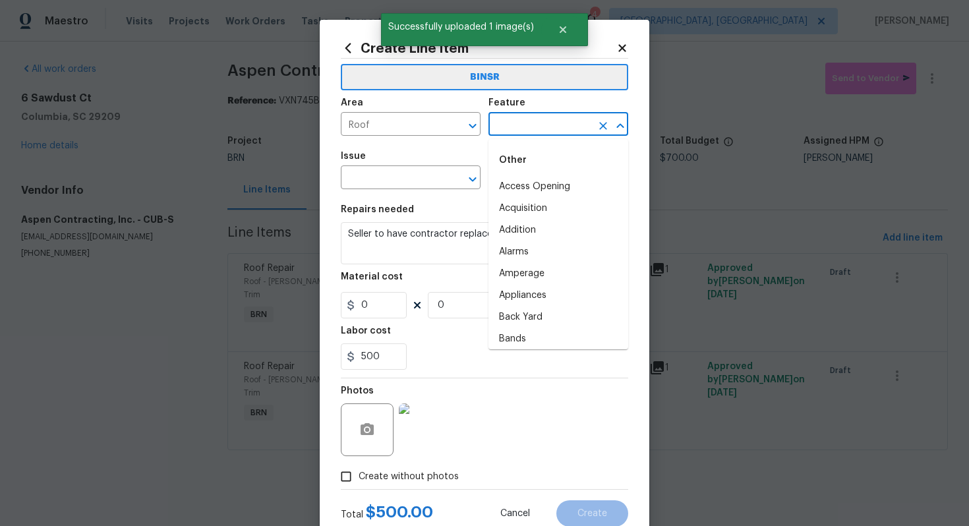
click at [513, 128] on input "text" at bounding box center [539, 125] width 103 height 20
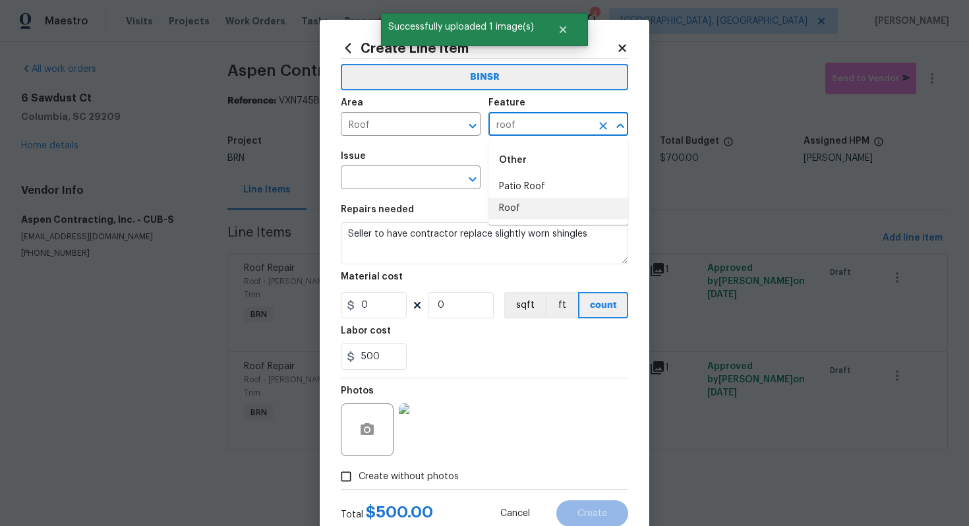
click at [524, 206] on li "Roof" at bounding box center [558, 209] width 140 height 22
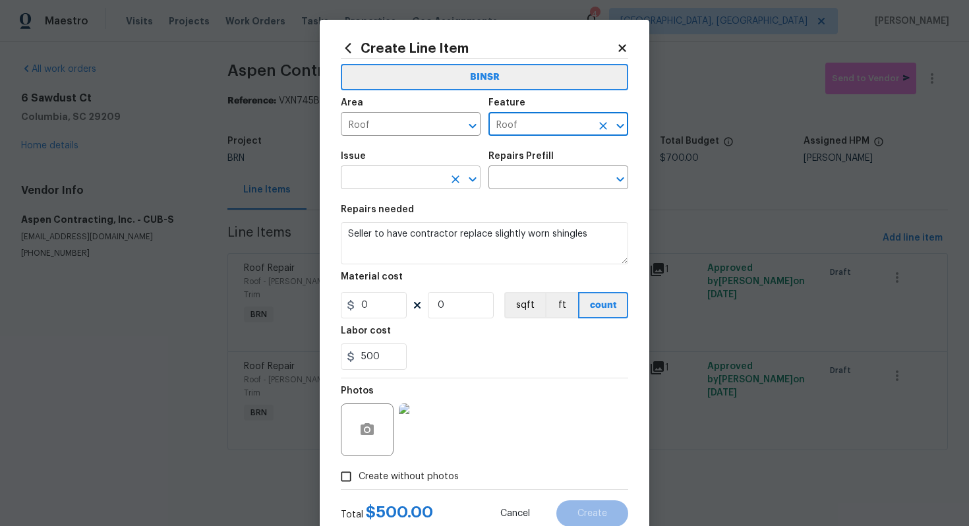
type input "Roof"
click at [389, 183] on input "text" at bounding box center [392, 179] width 103 height 20
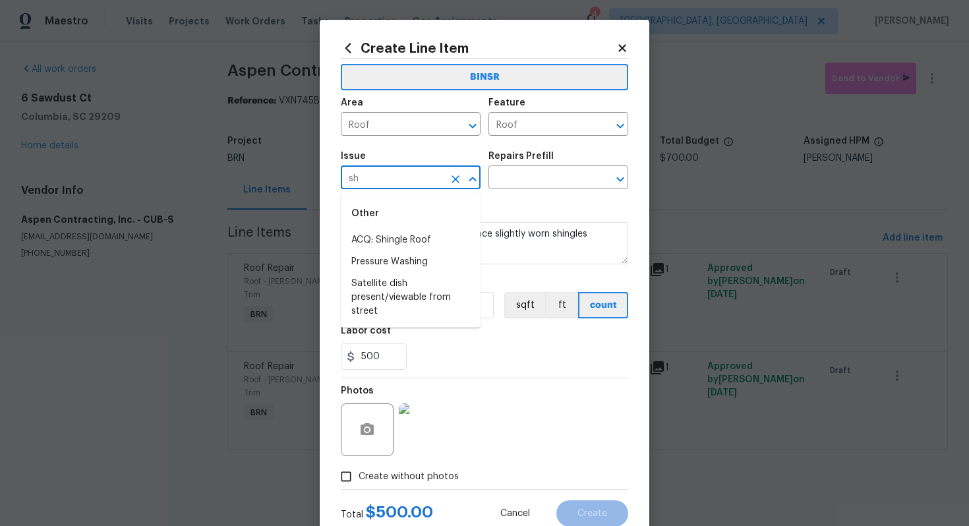
type input "s"
click at [390, 260] on li "Roof Repair" at bounding box center [411, 262] width 140 height 22
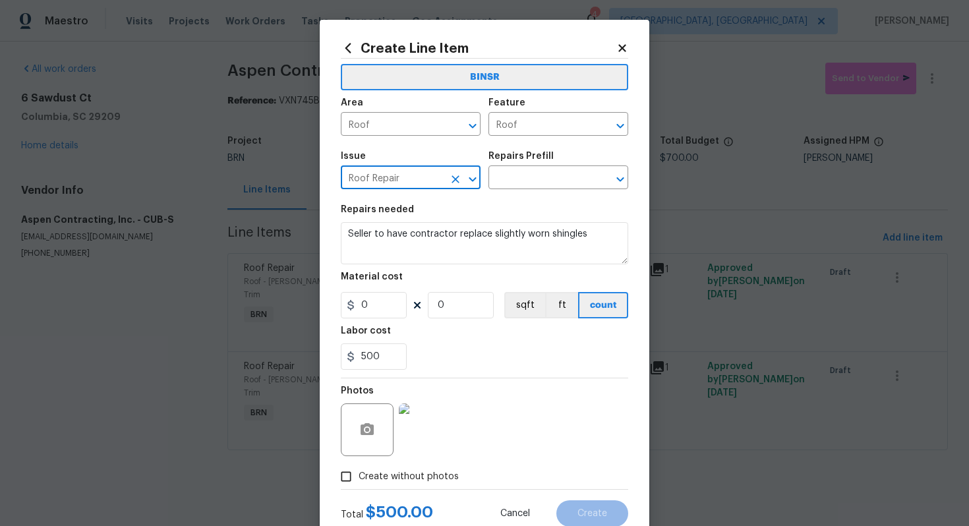
type input "Roof Repair"
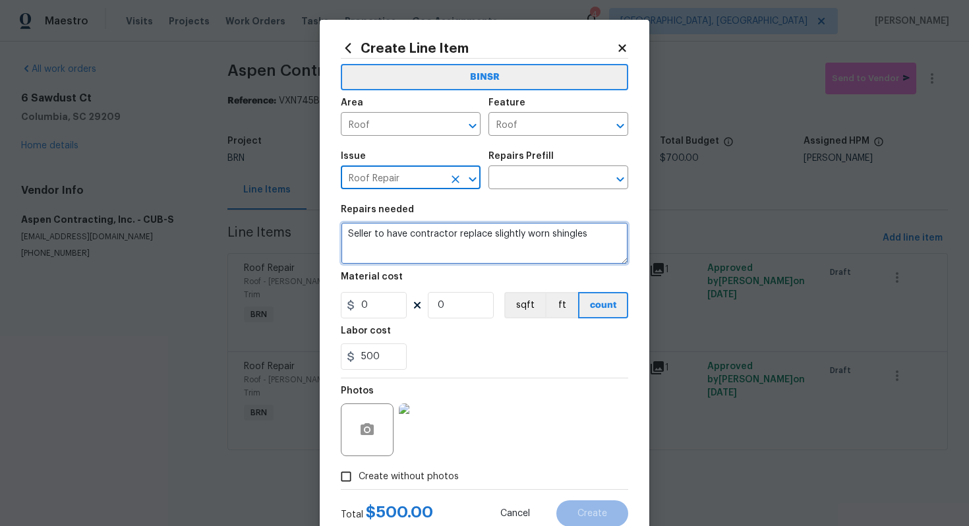
click at [352, 238] on textarea "Seller to have contractor replace slightly worn shingles" at bounding box center [484, 243] width 287 height 42
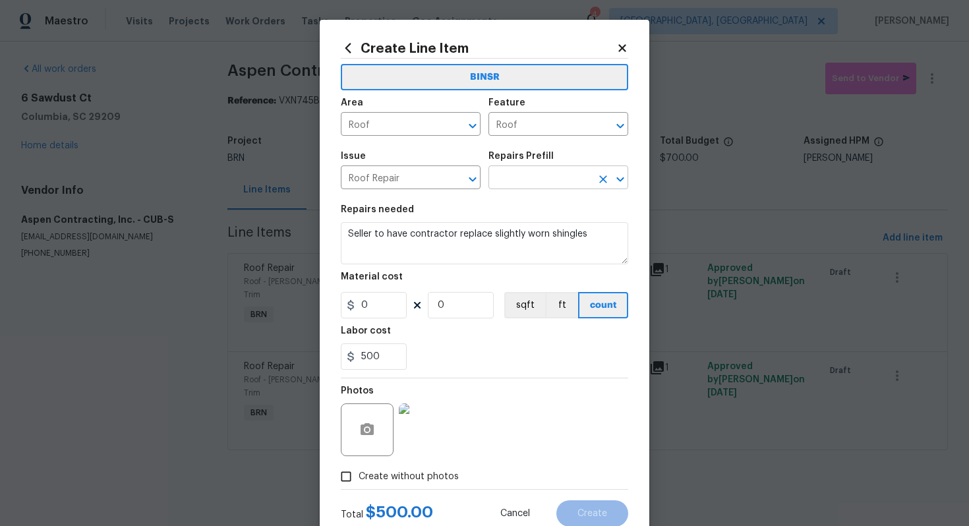
click at [520, 177] on input "text" at bounding box center [539, 179] width 103 height 20
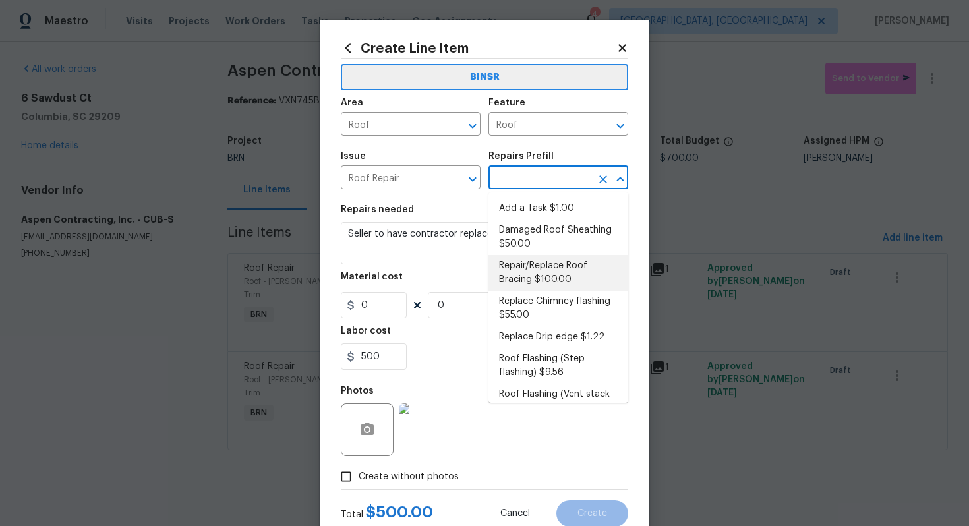
click at [534, 266] on li "Repair/Replace Roof Bracing $100.00" at bounding box center [558, 273] width 140 height 36
type input "[PERSON_NAME] and Trim"
type input "Repair/Replace Roof Bracing $100.00"
type textarea "Prep the affected area (remove existing braces if present) and install new brac…"
type input "100"
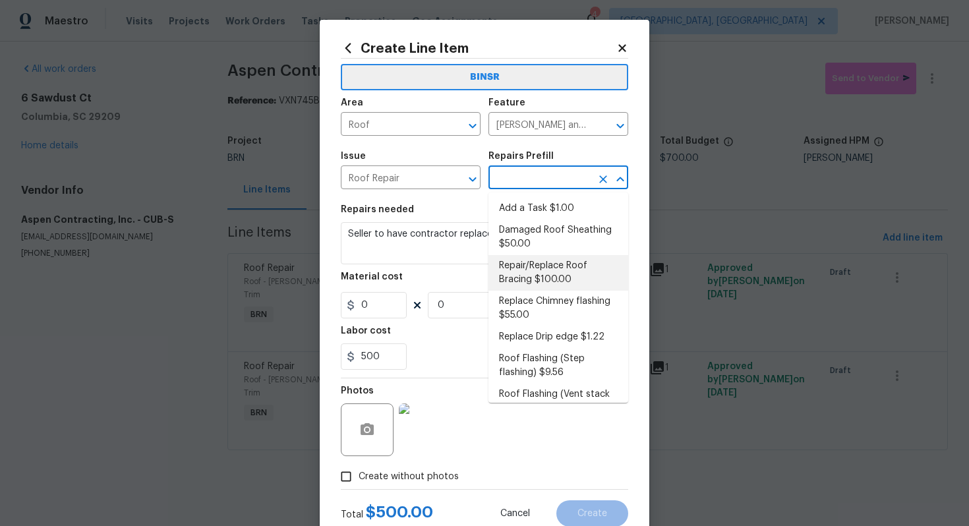
type input "1"
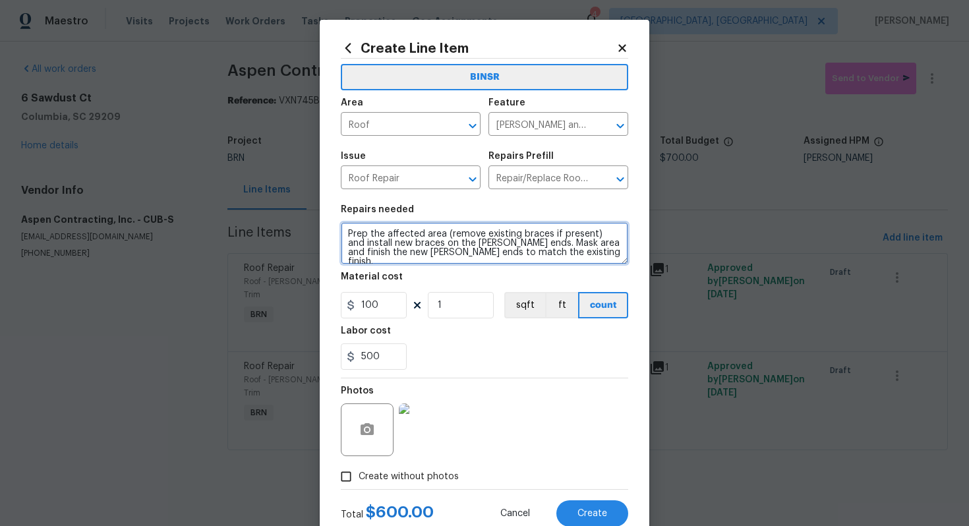
drag, startPoint x: 347, startPoint y: 234, endPoint x: 483, endPoint y: 281, distance: 144.4
click at [484, 282] on section "Repairs needed Prep the affected area (remove existing braces if present) and i…" at bounding box center [484, 287] width 287 height 181
paste textarea "Seller to have contractor replace slightly worn shingles"
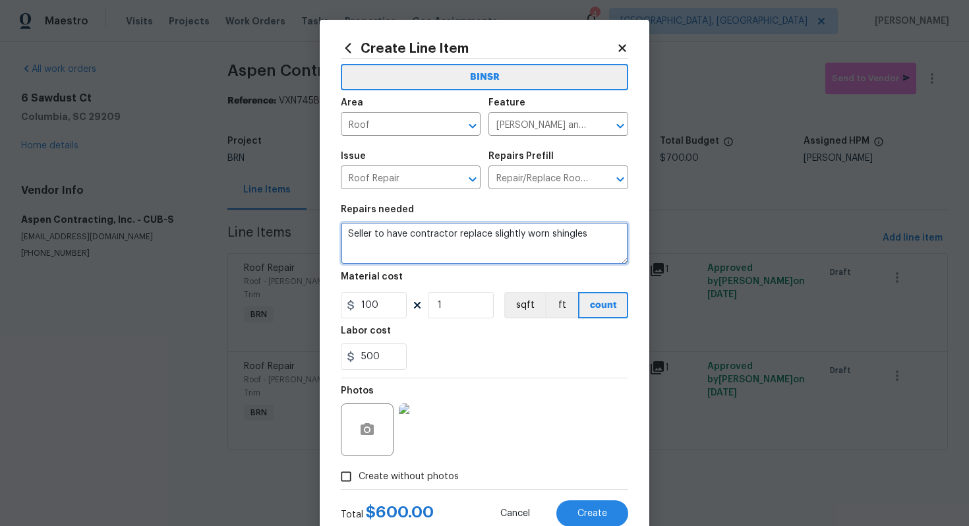
type textarea "Seller to have contractor replace slightly worn shingles"
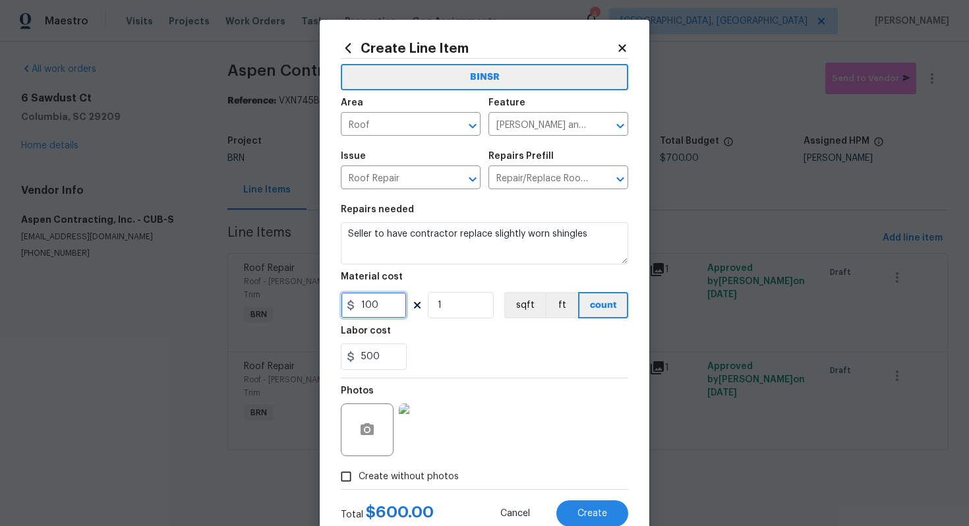
click at [366, 304] on input "100" at bounding box center [374, 305] width 66 height 26
type input "0"
click at [563, 383] on div "Photos" at bounding box center [484, 421] width 287 height 86
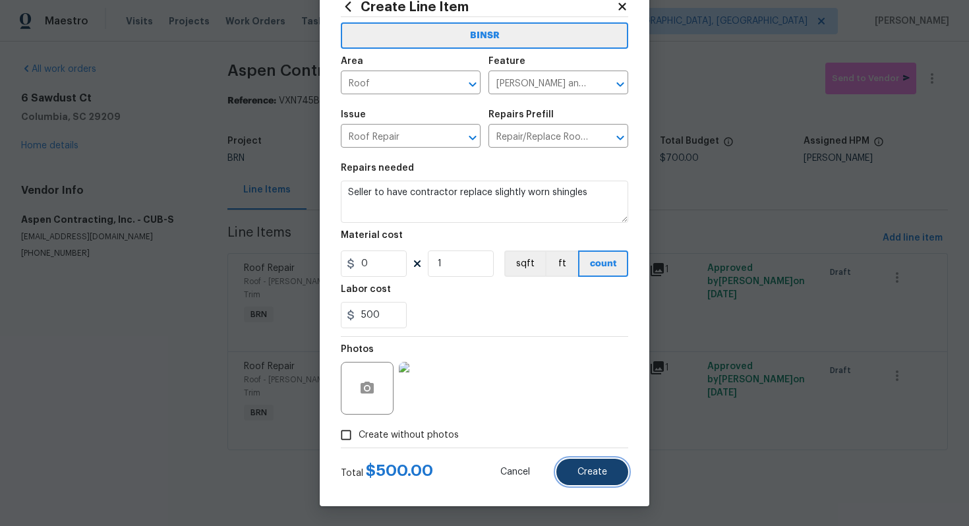
click at [589, 467] on span "Create" at bounding box center [592, 472] width 30 height 10
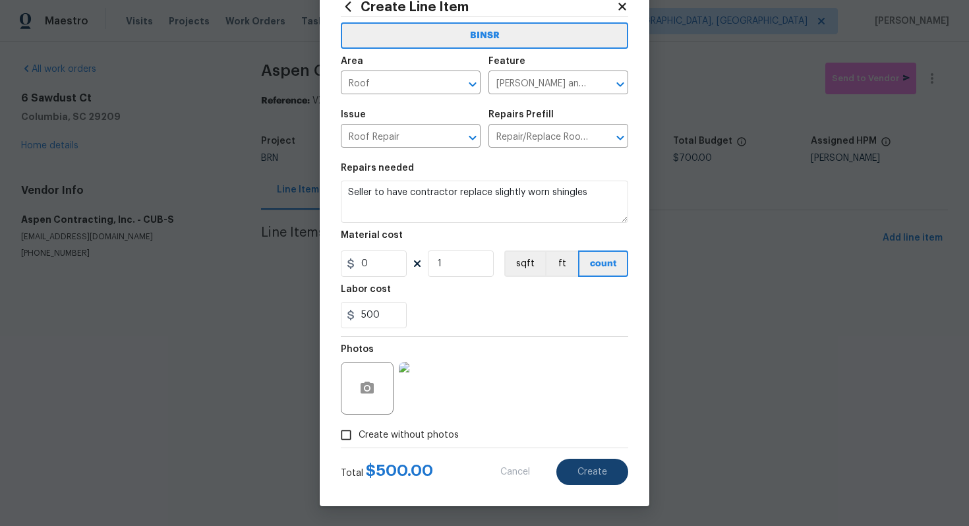
type input "0"
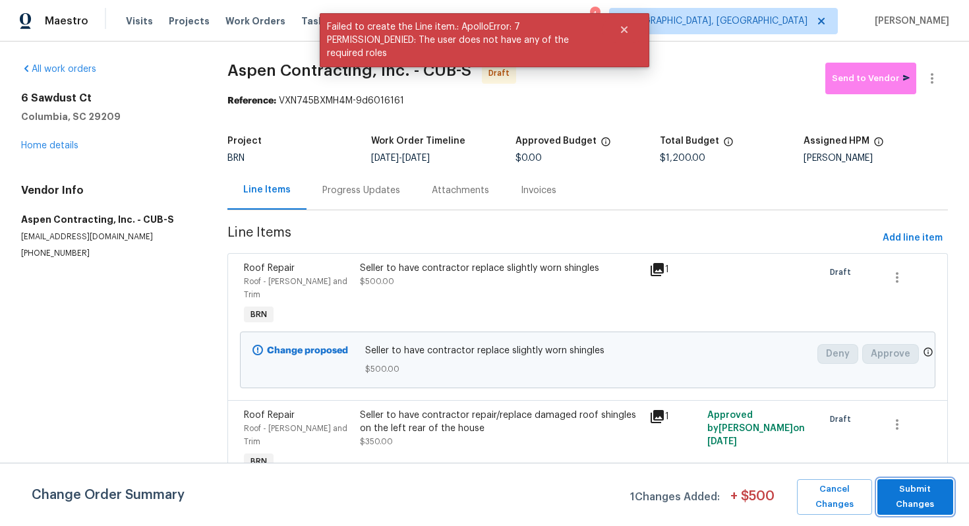
click at [913, 497] on span "Submit Changes" at bounding box center [915, 497] width 63 height 30
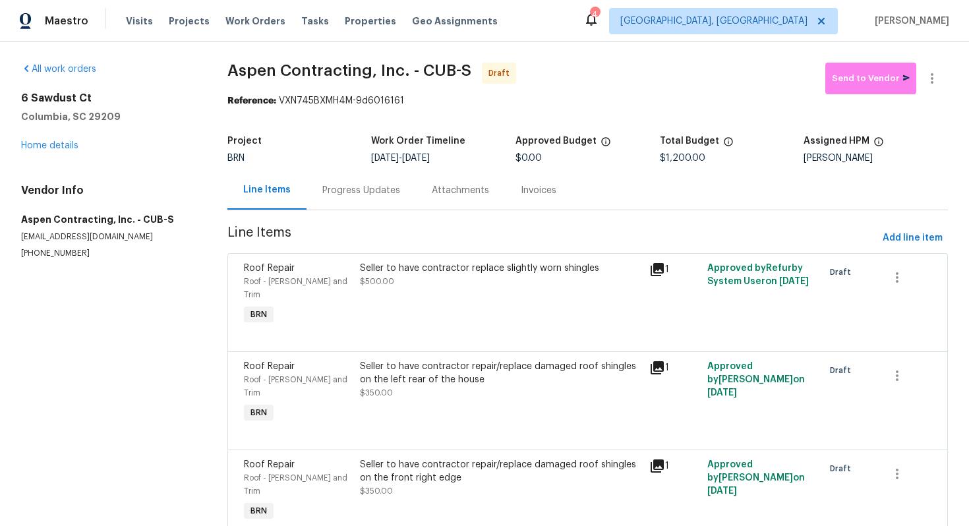
click at [372, 201] on div "Progress Updates" at bounding box center [360, 190] width 109 height 39
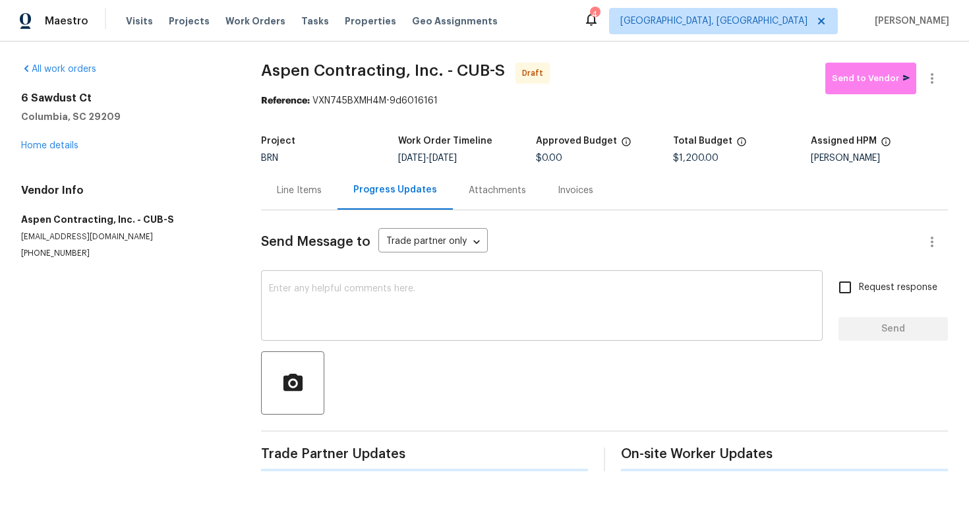
click at [414, 302] on textarea at bounding box center [542, 307] width 546 height 46
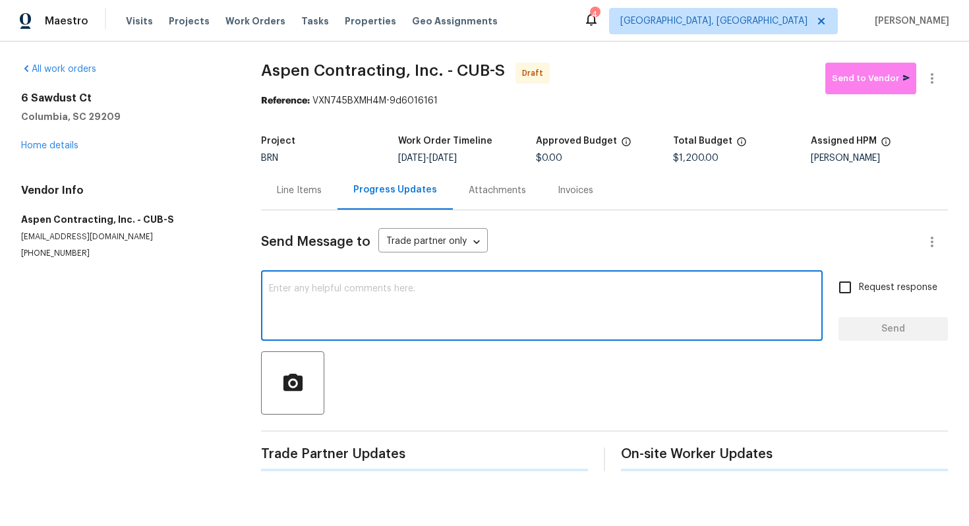
paste textarea "Hey! This is Ajay with Opendoor. I’m confirming a BRN Work Order for the proper…"
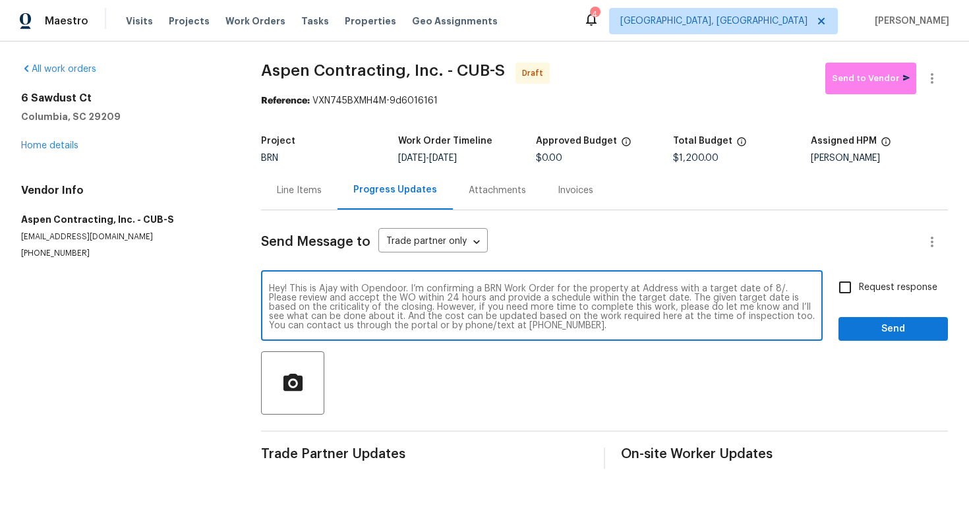
click at [659, 289] on textarea "Hey! This is Ajay with Opendoor. I’m confirming a BRN Work Order for the proper…" at bounding box center [542, 307] width 546 height 46
paste textarea "[STREET_ADDRESS]"
click at [347, 300] on textarea "Hey! This is Ajay with Opendoor. I’m confirming a BRN Work Order for the proper…" at bounding box center [542, 307] width 546 height 46
type textarea "Hey! This is Ajay with Opendoor. I’m confirming a BRN Work Order for the proper…"
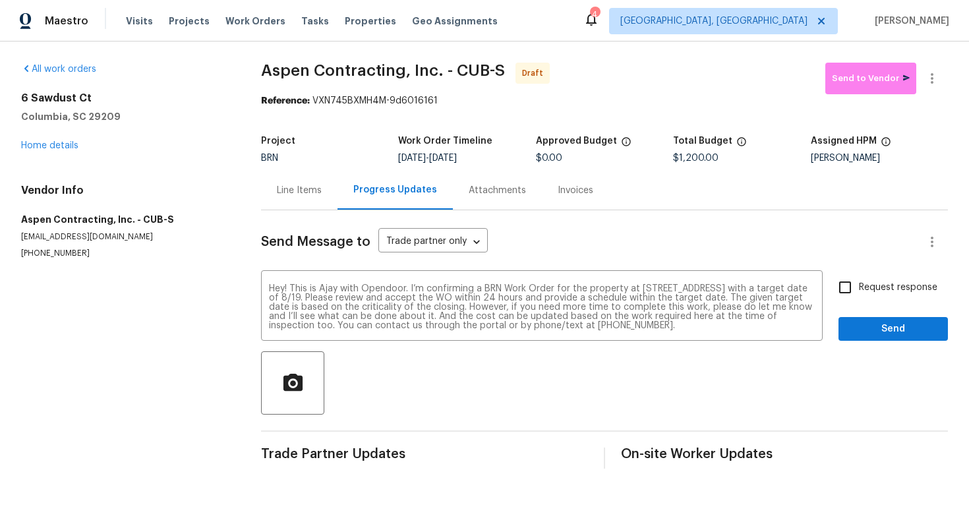
click at [876, 285] on span "Request response" at bounding box center [898, 288] width 78 height 14
click at [859, 285] on input "Request response" at bounding box center [845, 287] width 28 height 28
checkbox input "true"
click at [879, 324] on span "Send" at bounding box center [893, 329] width 88 height 16
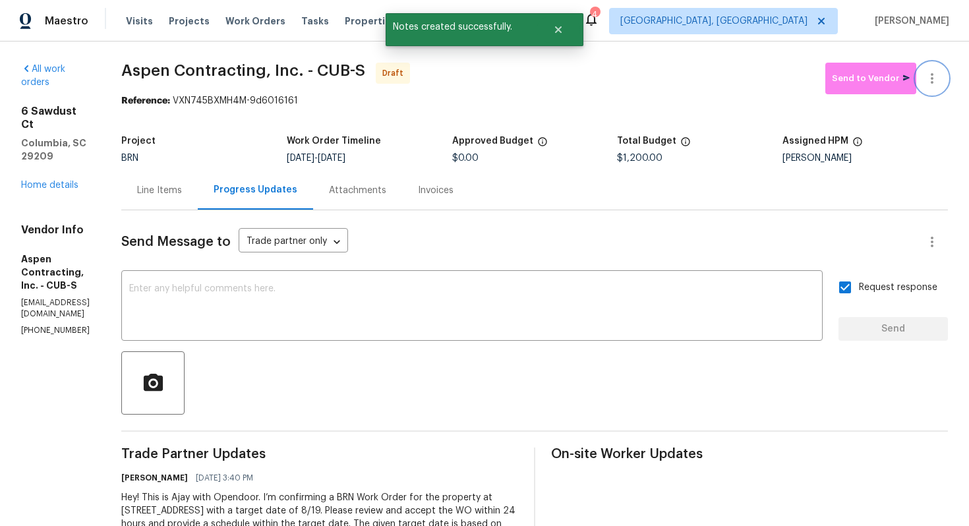
click at [936, 77] on icon "button" at bounding box center [932, 78] width 16 height 16
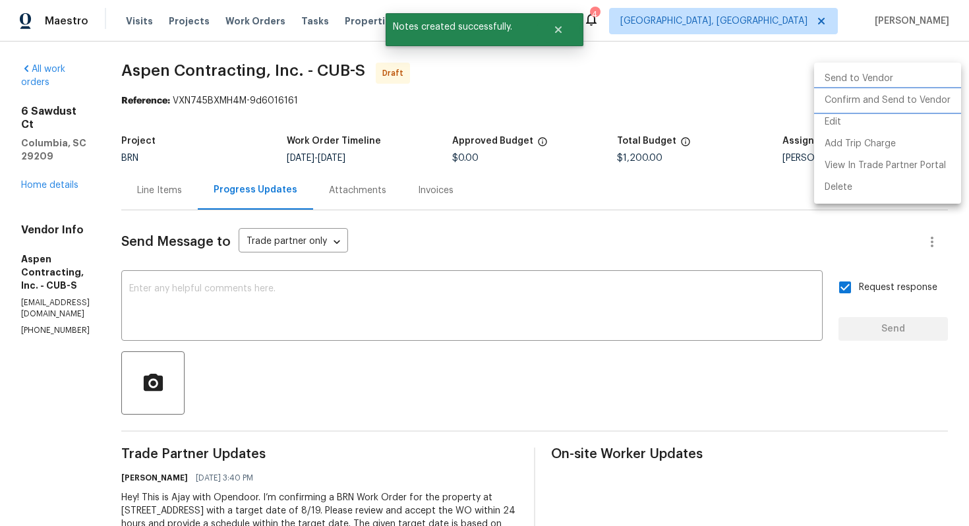
click at [923, 100] on li "Confirm and Send to Vendor" at bounding box center [887, 101] width 147 height 22
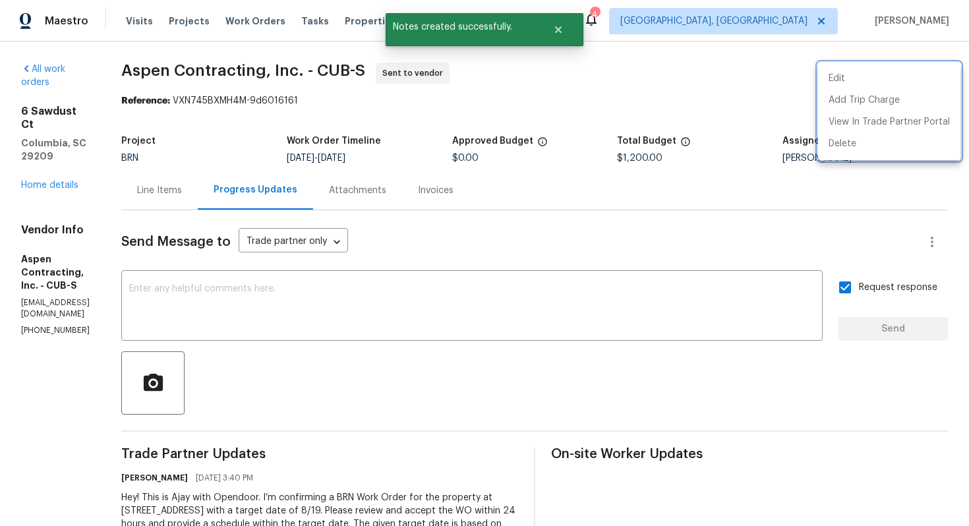
click at [42, 146] on div at bounding box center [484, 263] width 969 height 526
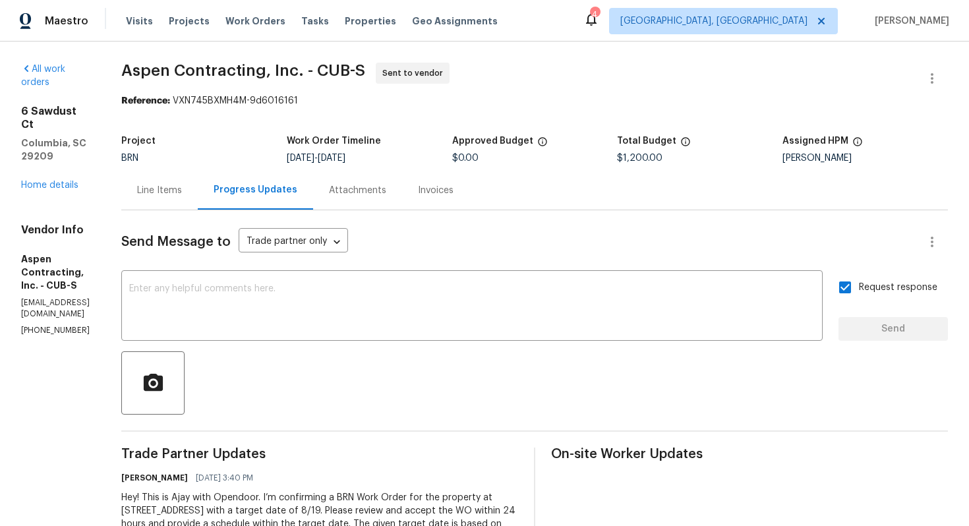
click at [61, 150] on div "[STREET_ADDRESS] Home details" at bounding box center [55, 148] width 69 height 87
click at [181, 194] on div "Line Items" at bounding box center [159, 190] width 45 height 13
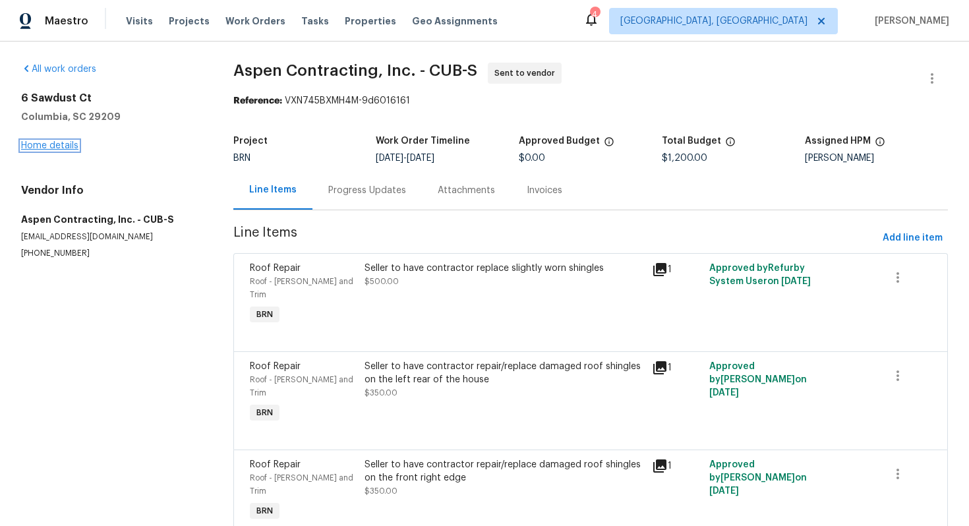
click at [65, 146] on link "Home details" at bounding box center [49, 145] width 57 height 9
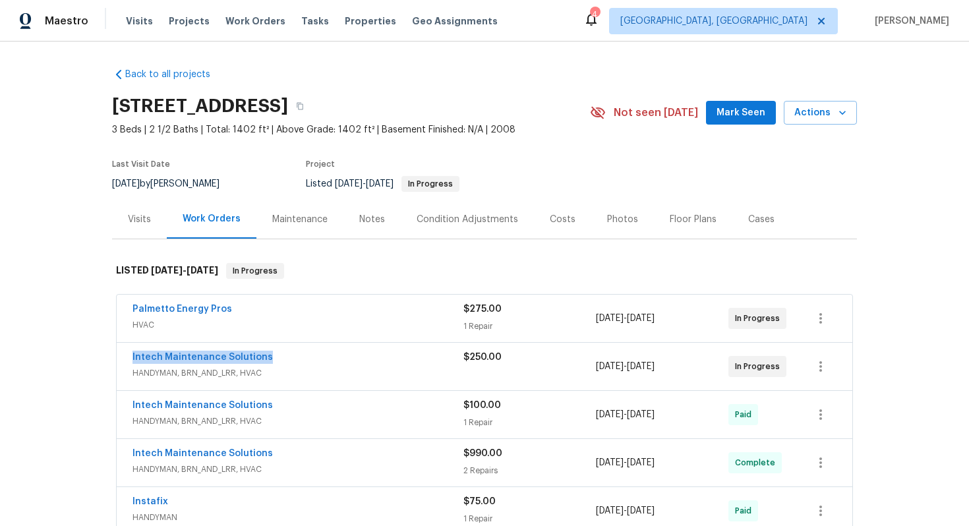
drag, startPoint x: 125, startPoint y: 358, endPoint x: 270, endPoint y: 356, distance: 145.6
click at [270, 356] on div "Intech Maintenance Solutions HANDYMAN, BRN_AND_LRR, HVAC $250.00 [DATE] - [DATE…" at bounding box center [484, 366] width 735 height 47
copy link "Intech Maintenance Solutions"
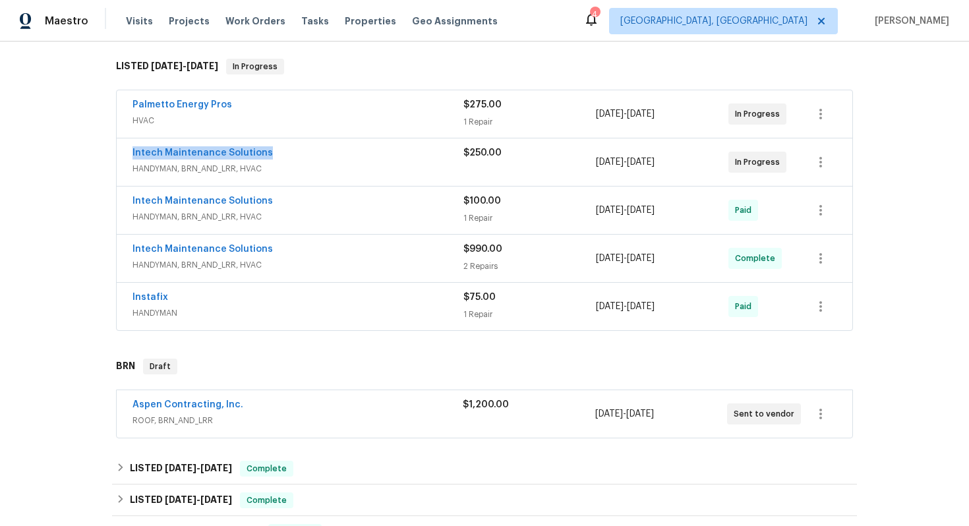
scroll to position [210, 0]
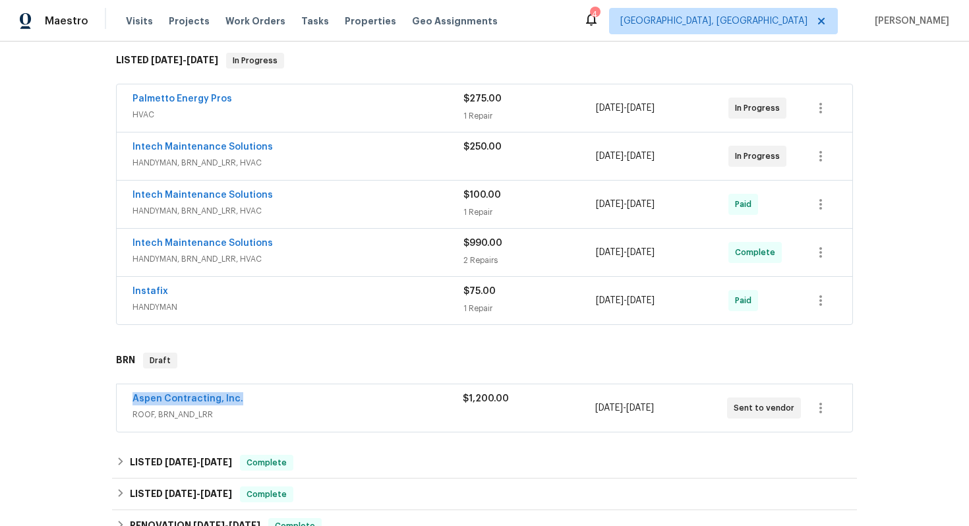
drag, startPoint x: 128, startPoint y: 399, endPoint x: 242, endPoint y: 399, distance: 114.0
click at [242, 399] on div "Aspen Contracting, Inc. ROOF, BRN_AND_LRR $1,200.00 [DATE] - [DATE] Sent to ven…" at bounding box center [484, 407] width 735 height 47
copy link "Aspen Contracting, Inc."
